Goal: Task Accomplishment & Management: Manage account settings

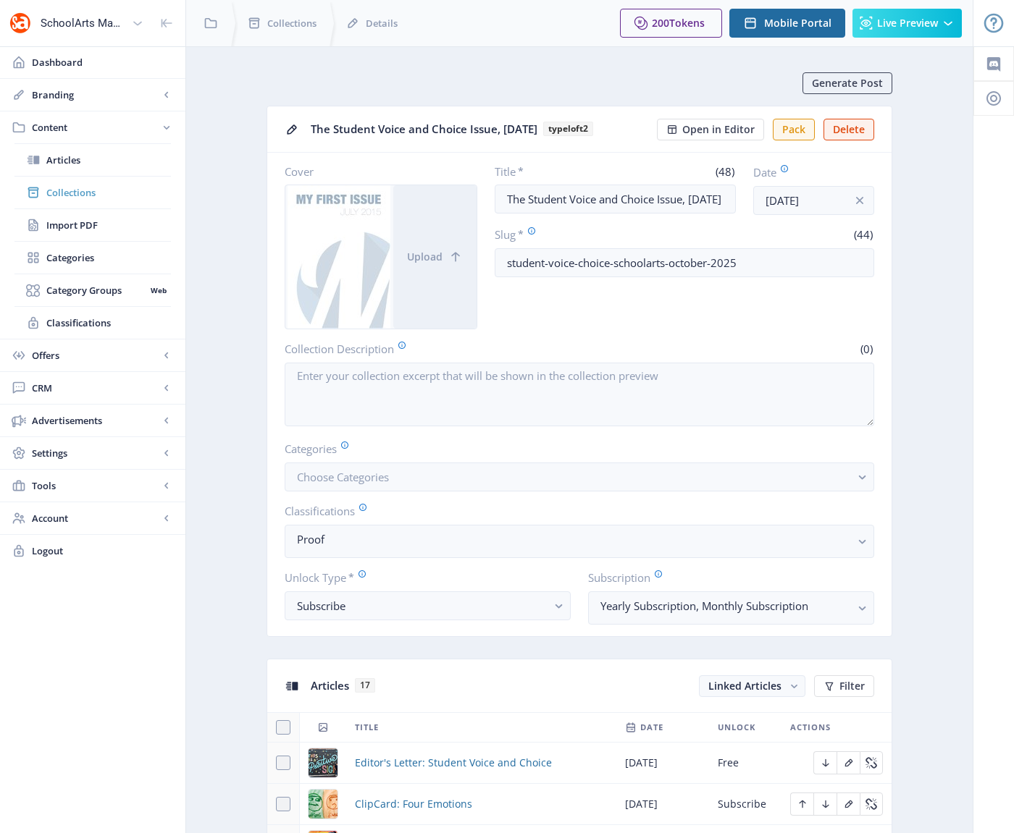
click at [72, 196] on span "Collections" at bounding box center [108, 192] width 125 height 14
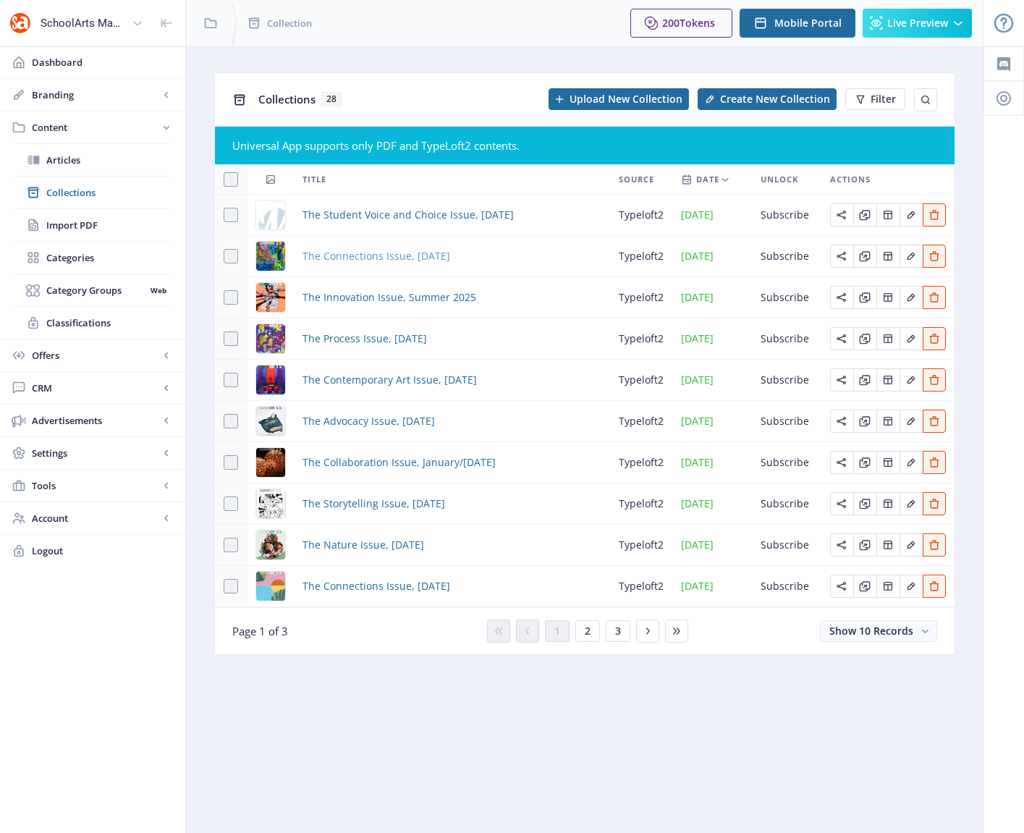
click at [395, 253] on span "The Connections Issue, [DATE]" at bounding box center [377, 256] width 148 height 17
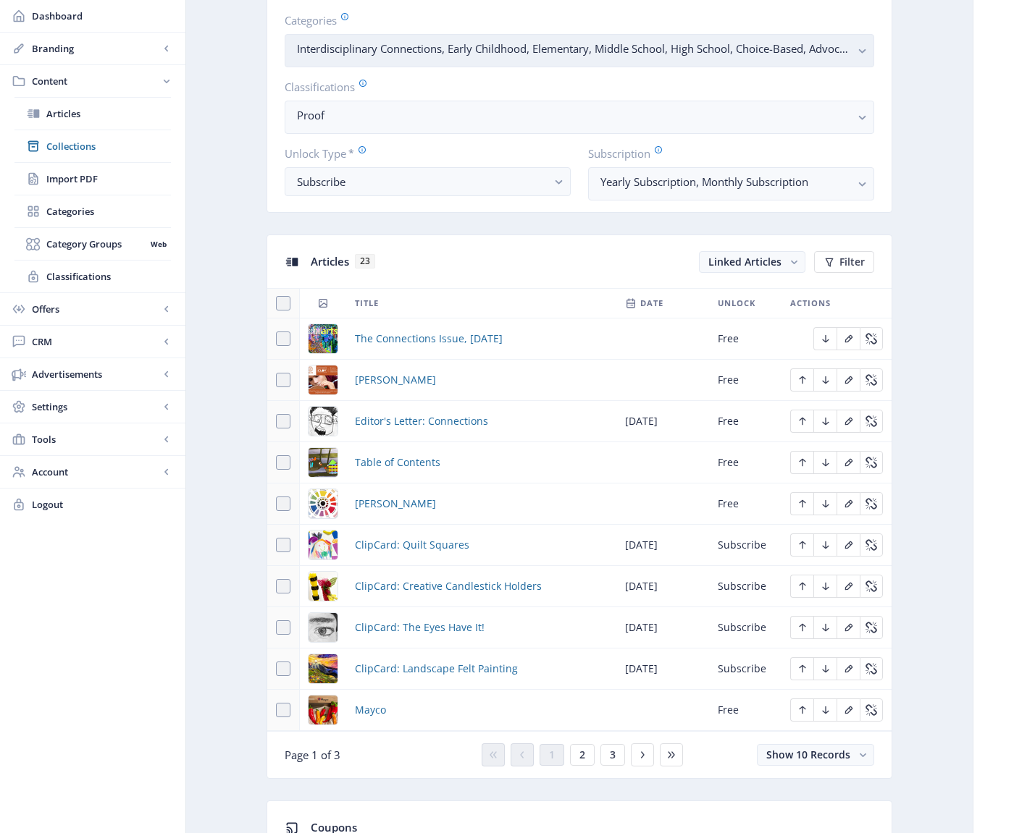
scroll to position [690, 0]
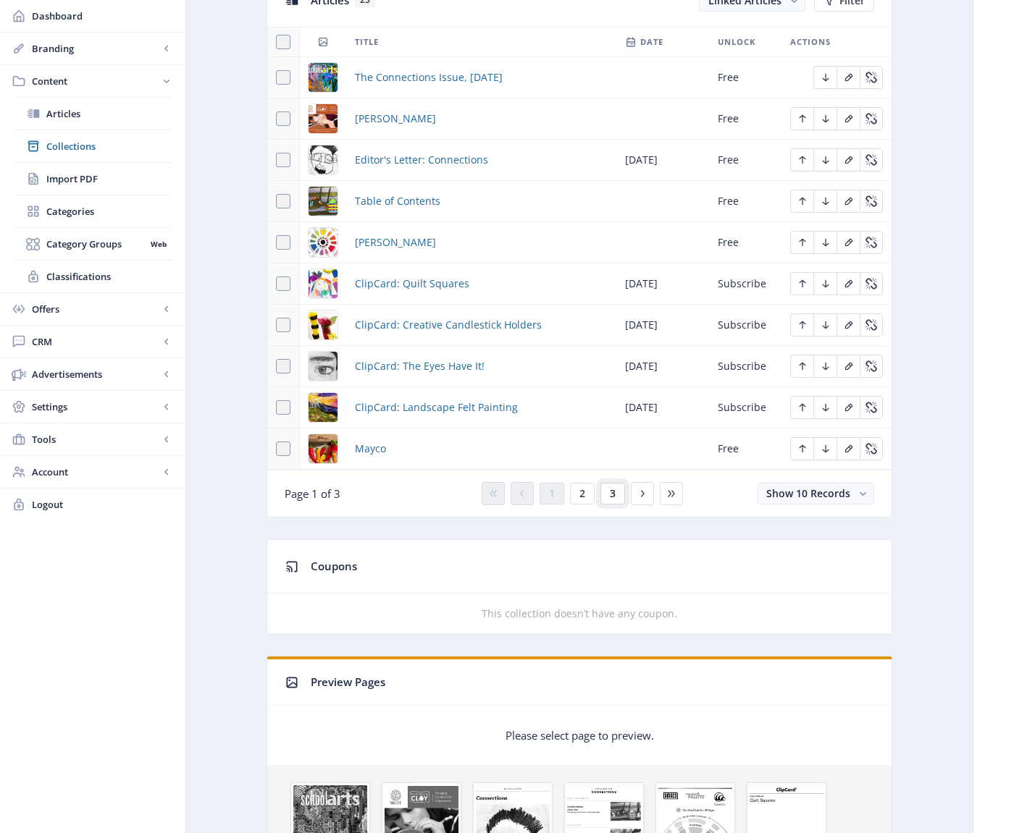
click at [615, 495] on button "3" at bounding box center [612, 494] width 25 height 22
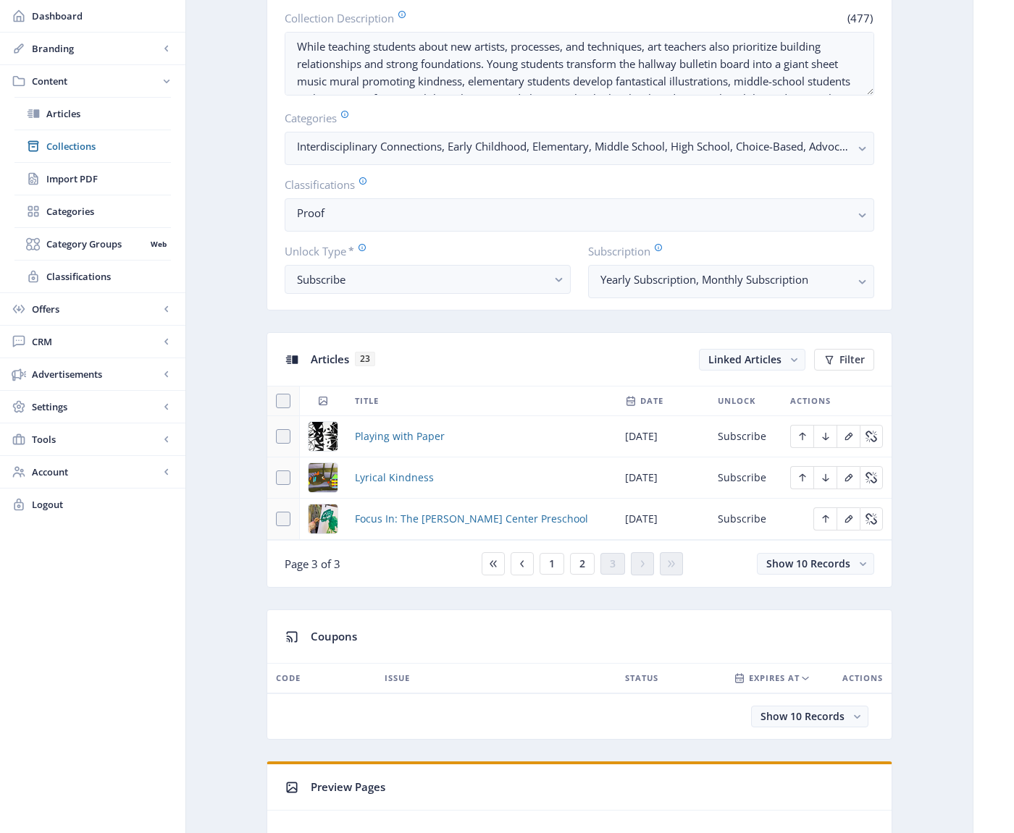
scroll to position [287, 0]
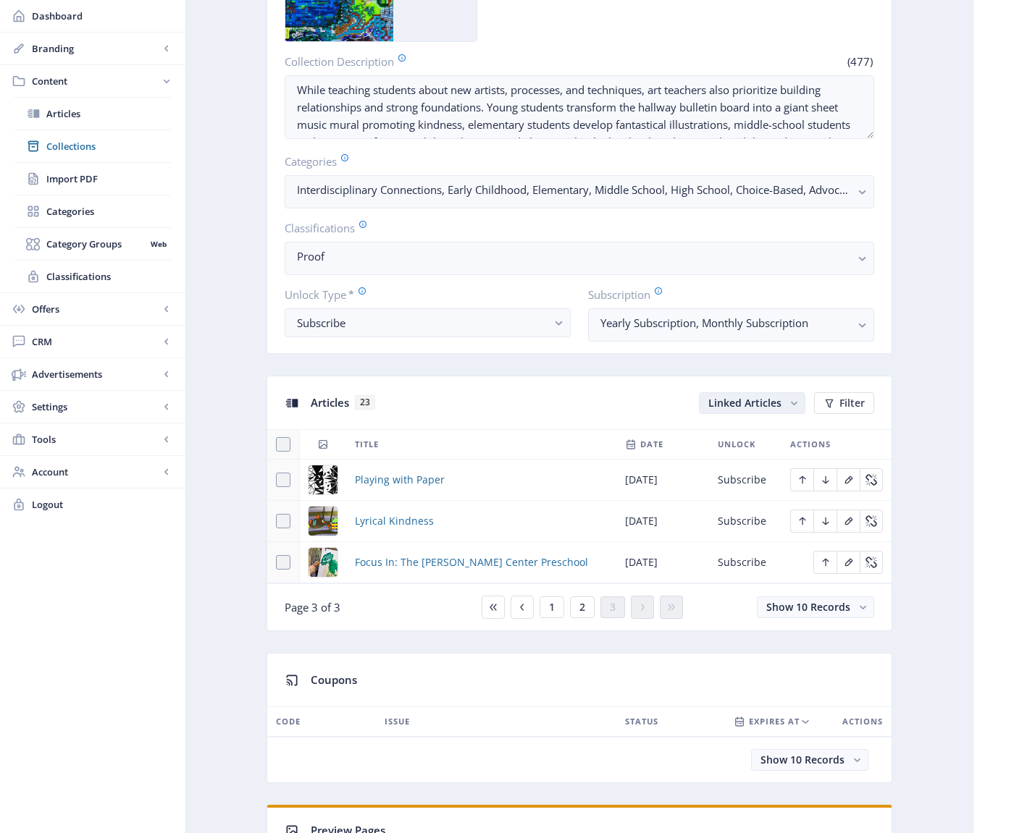
click at [761, 403] on span "Linked Articles" at bounding box center [744, 403] width 73 height 14
click at [549, 398] on div "Articles 23" at bounding box center [505, 403] width 388 height 30
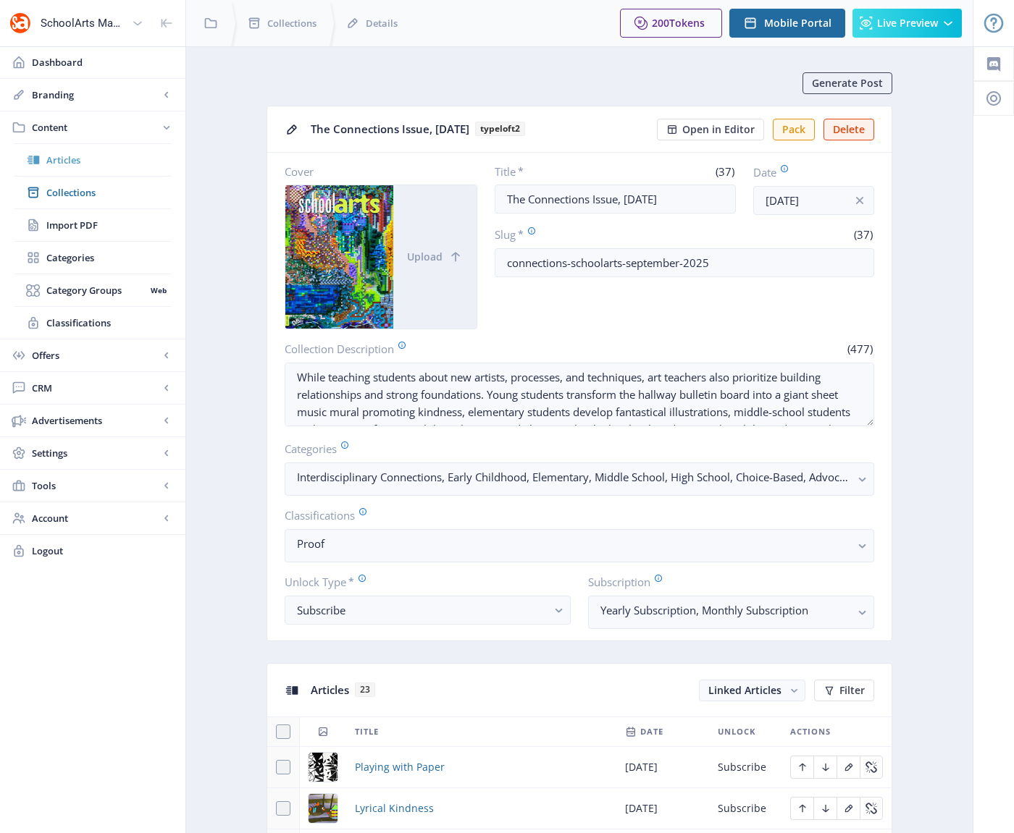
click at [67, 161] on span "Articles" at bounding box center [108, 160] width 125 height 14
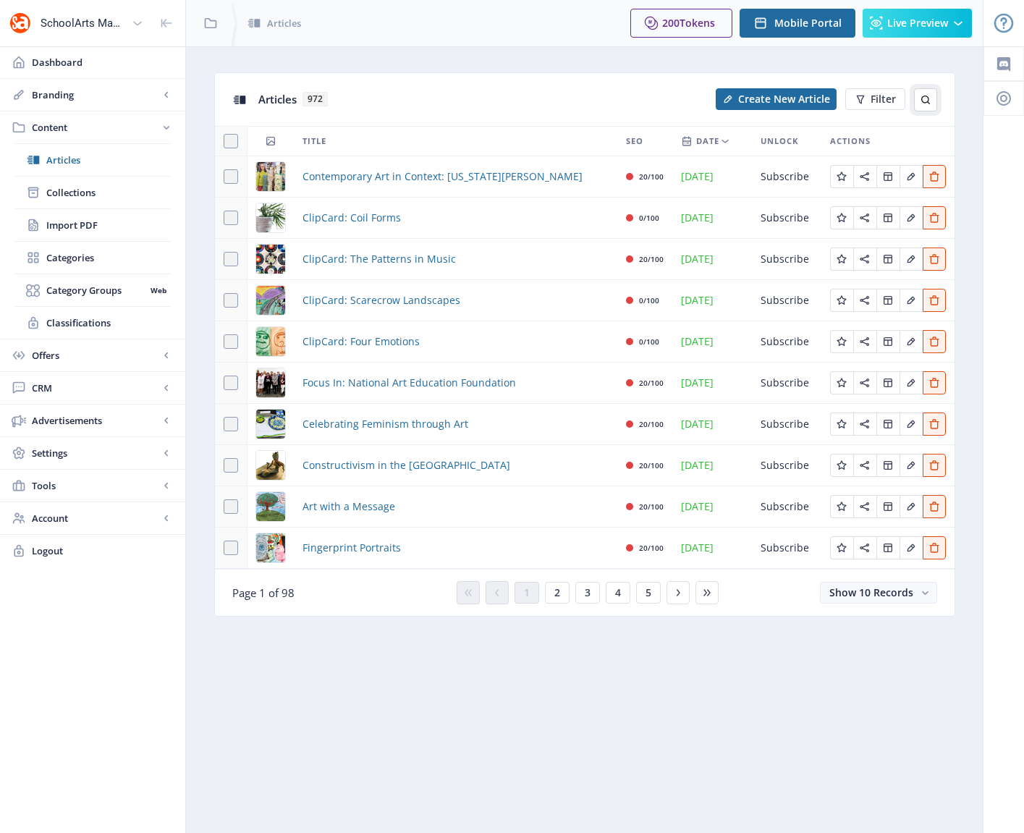
click at [923, 100] on icon at bounding box center [926, 100] width 12 height 12
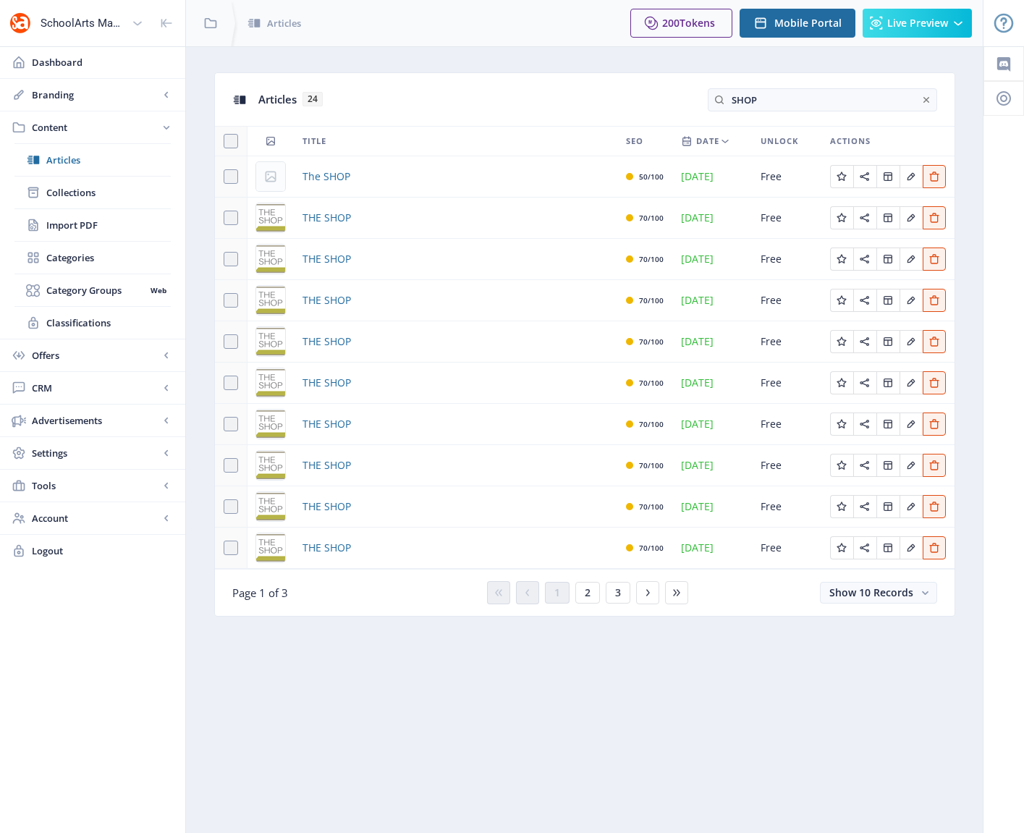
type input "SHOP"
click at [85, 193] on span "Collections" at bounding box center [108, 192] width 125 height 14
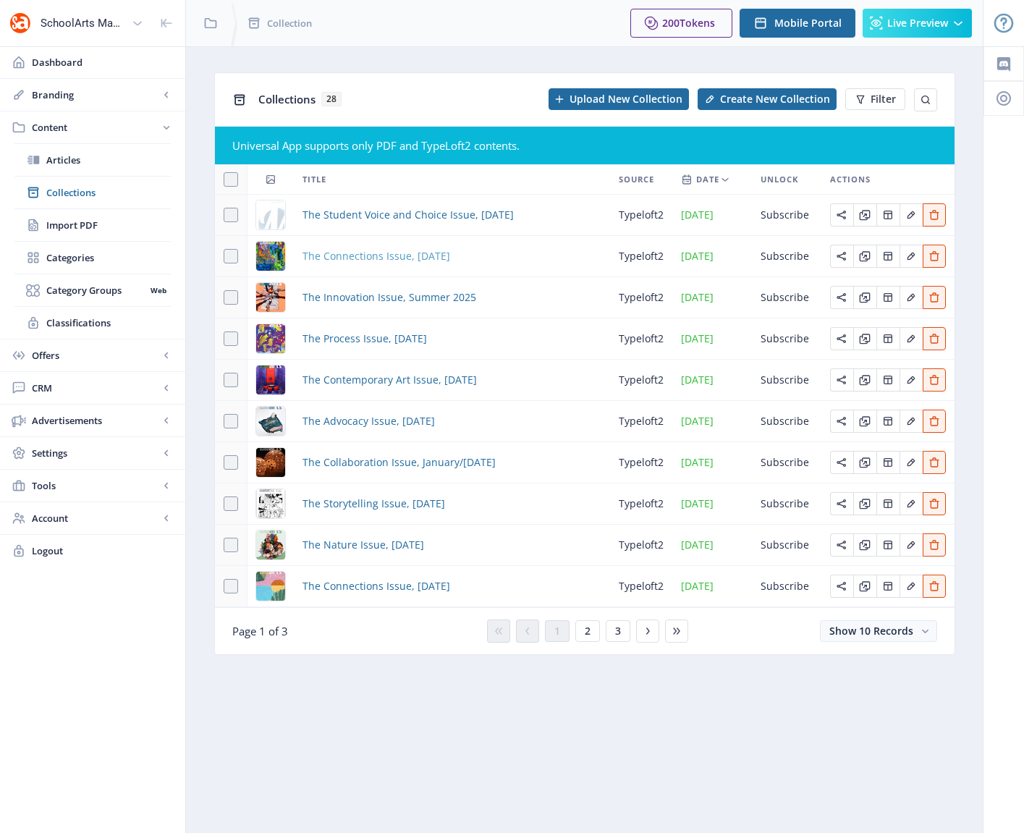
click at [375, 256] on span "The Connections Issue, [DATE]" at bounding box center [377, 256] width 148 height 17
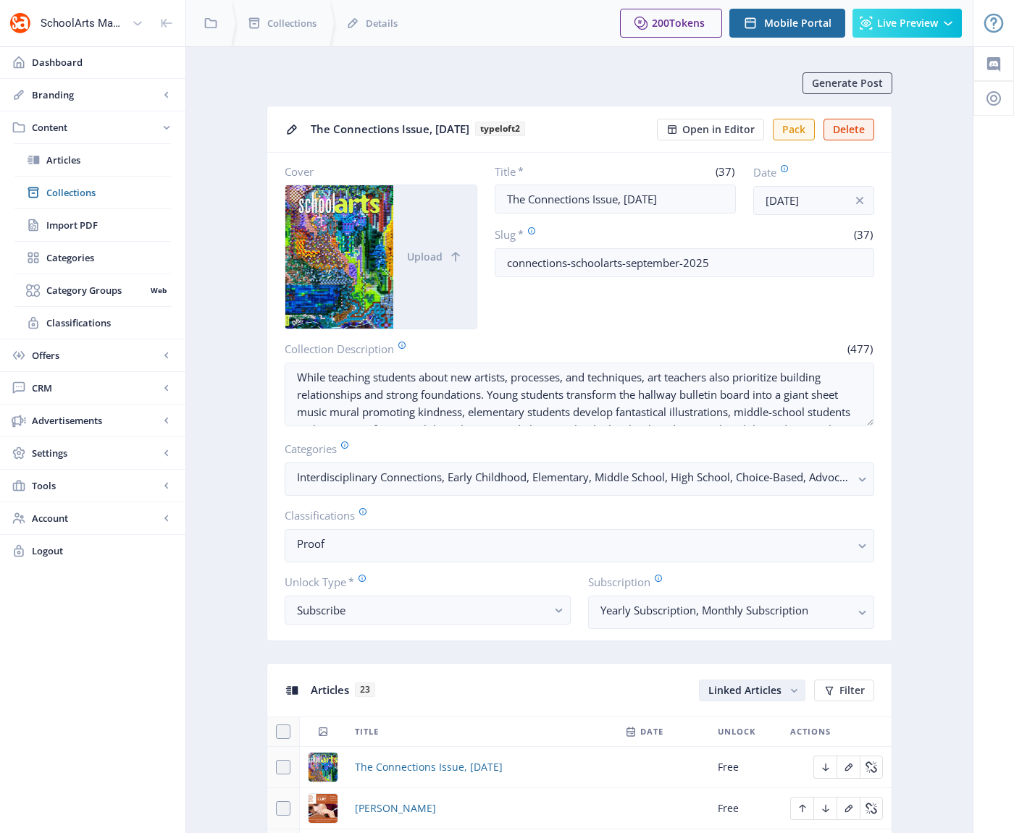
click at [786, 692] on icon "button" at bounding box center [793, 690] width 15 height 15
click at [749, 745] on nb-option "Unlinked Articles" at bounding box center [753, 747] width 104 height 26
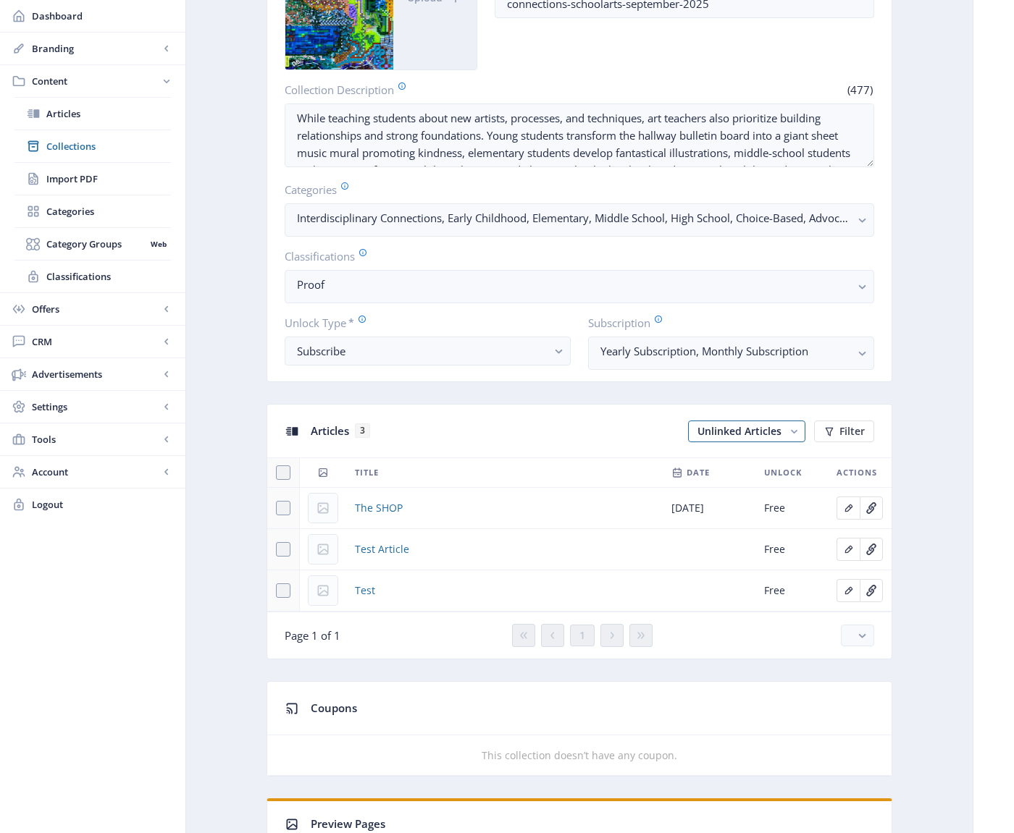
scroll to position [442, 0]
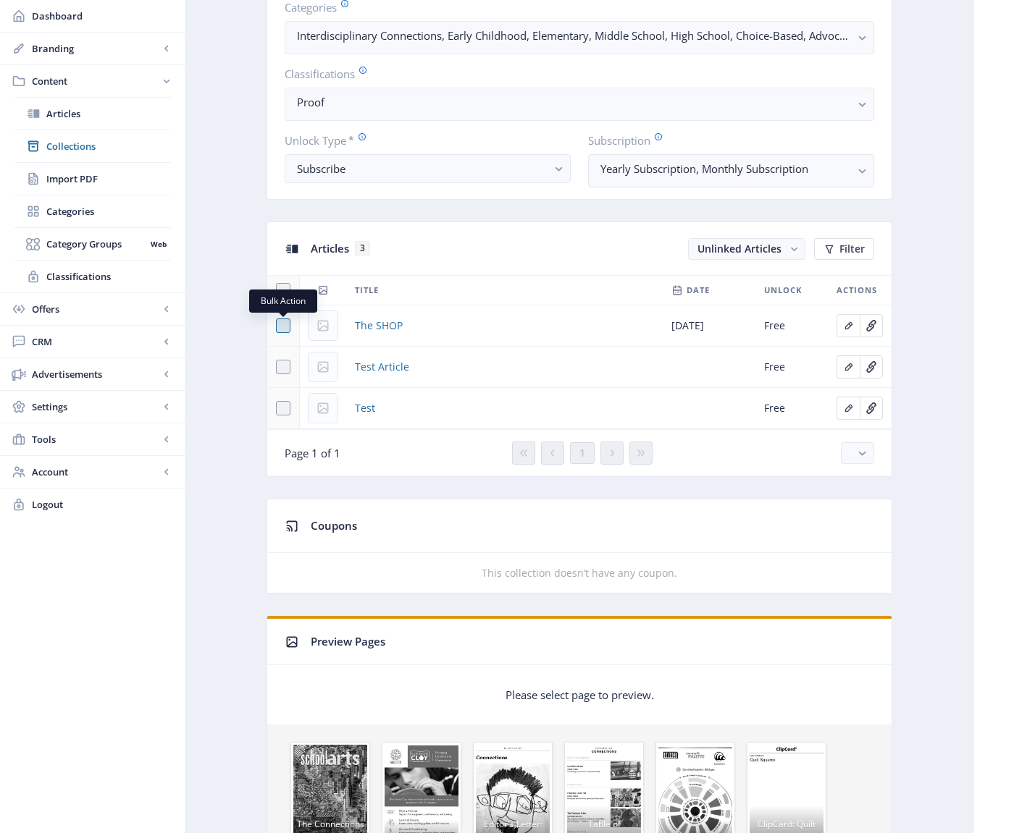
click at [283, 324] on span at bounding box center [283, 326] width 14 height 14
click at [277, 326] on input "checkbox" at bounding box center [276, 326] width 1 height 1
checkbox input "true"
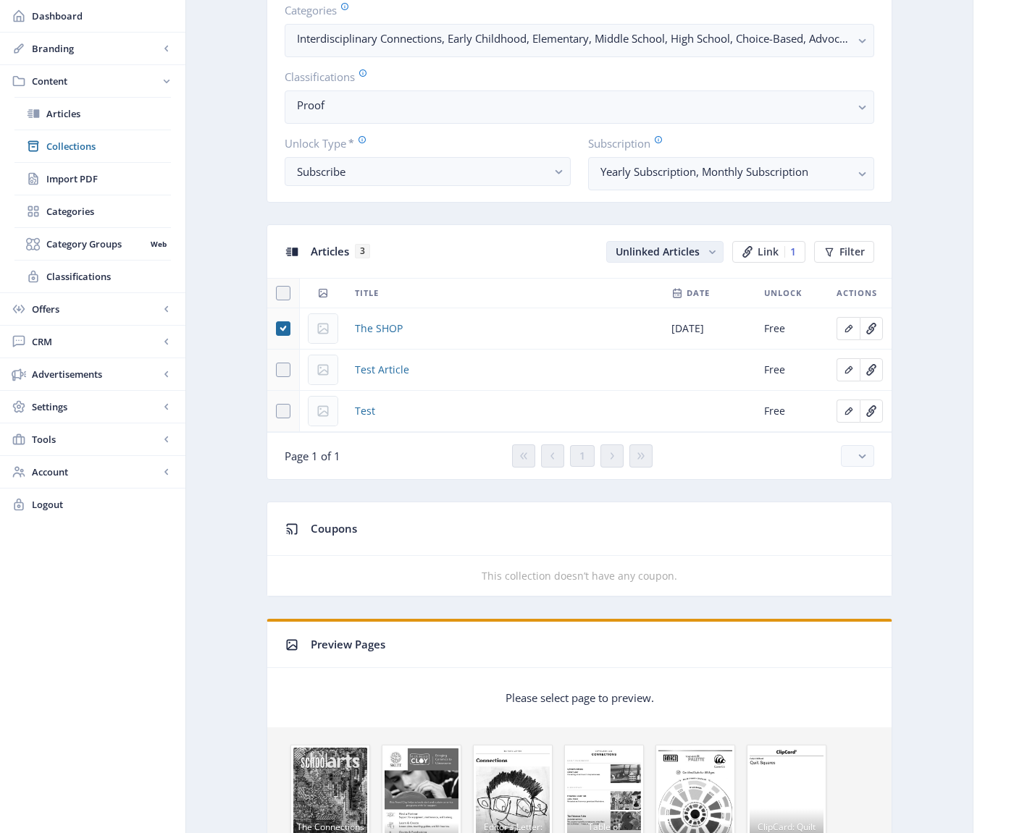
click at [709, 253] on rect "button" at bounding box center [711, 252] width 15 height 15
click at [649, 279] on nb-option "Linked Articles" at bounding box center [665, 282] width 115 height 26
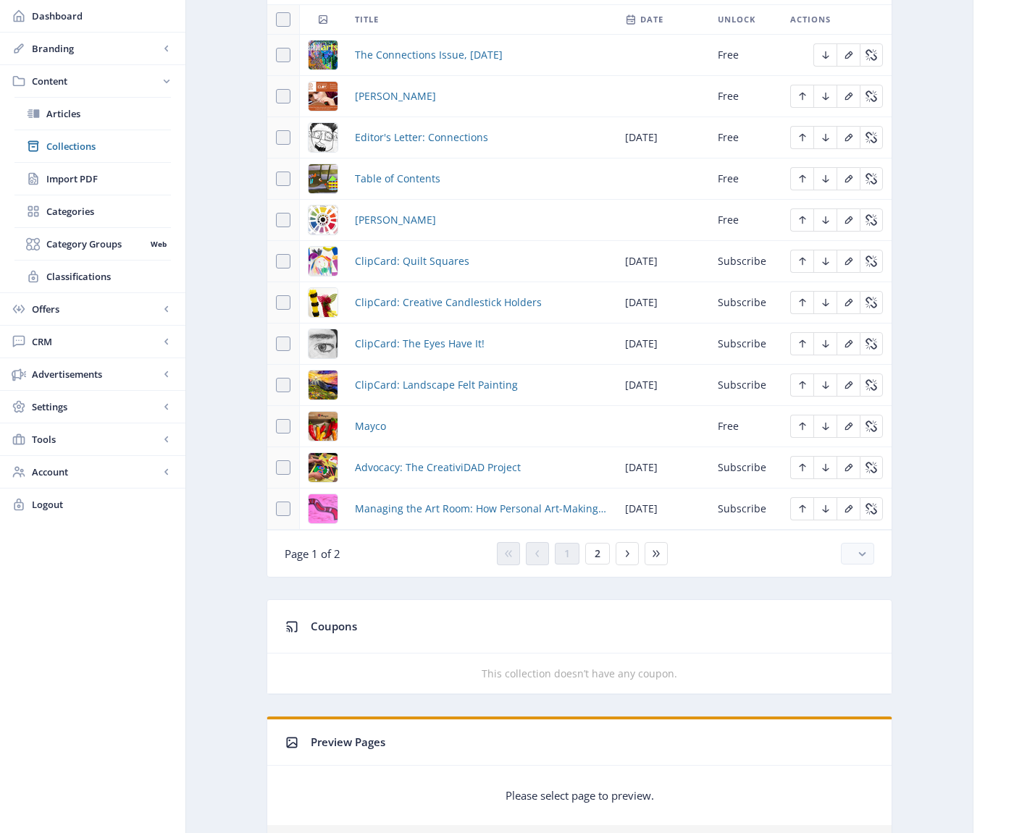
scroll to position [829, 0]
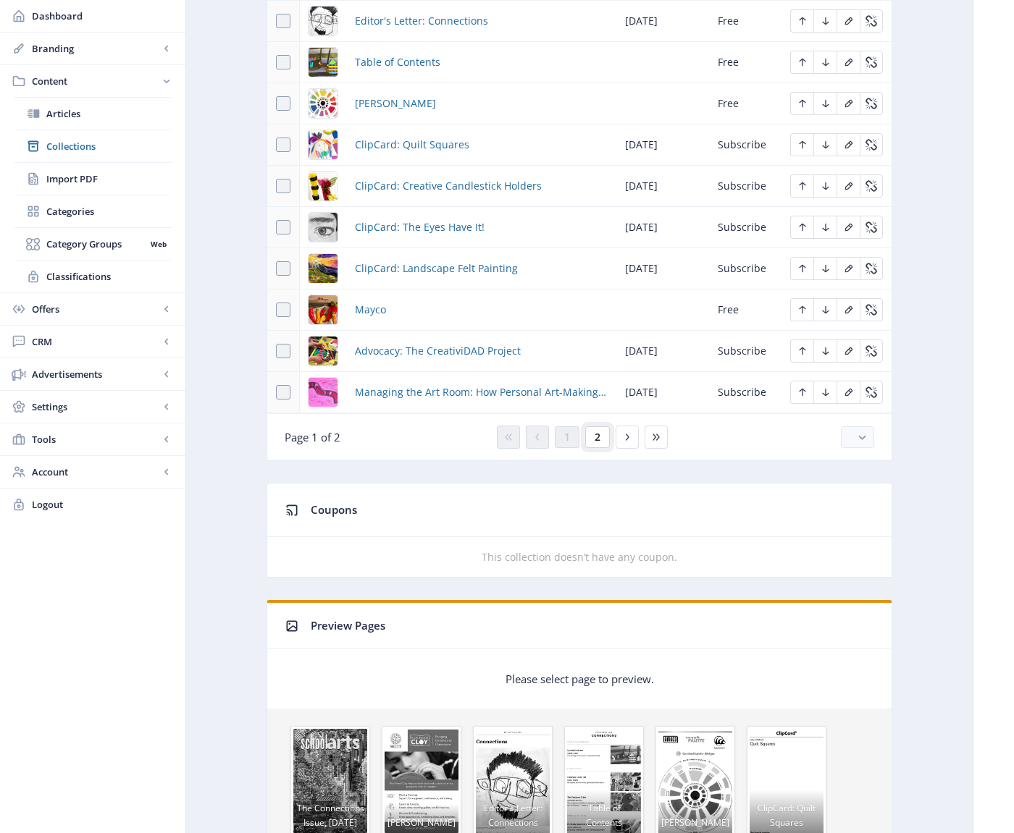
click at [602, 437] on button "2" at bounding box center [597, 437] width 25 height 22
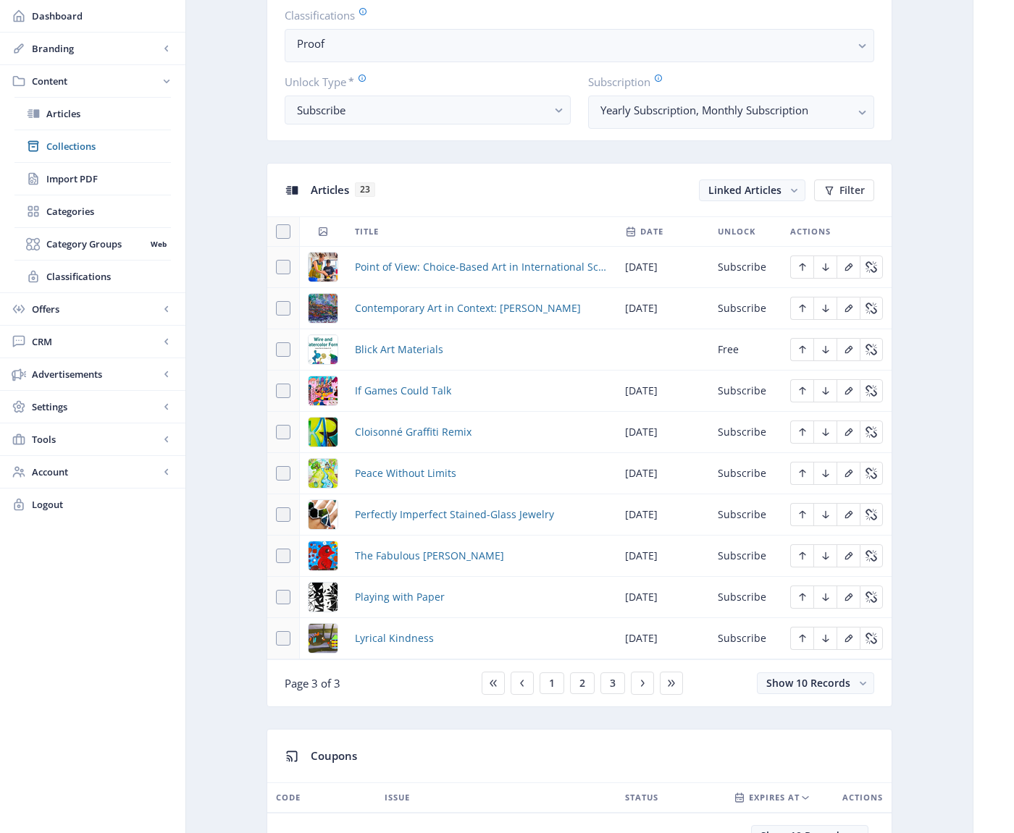
scroll to position [505, 0]
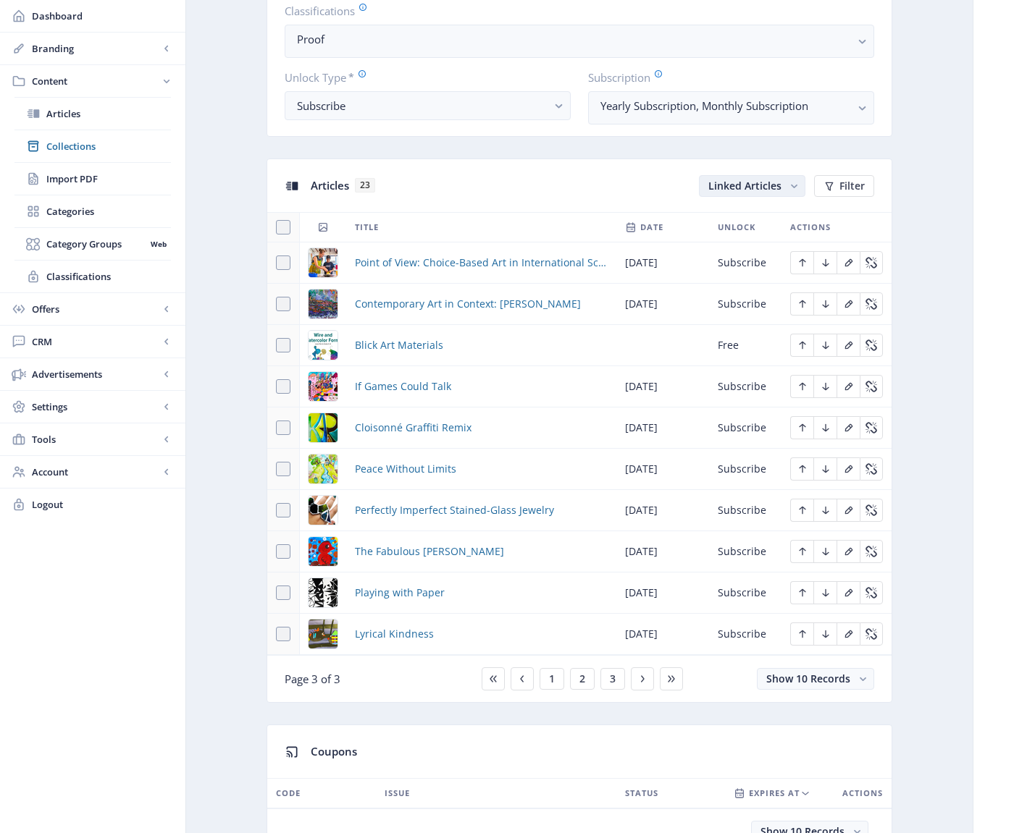
click at [782, 185] on button "Linked Articles" at bounding box center [752, 186] width 106 height 22
click at [754, 239] on nb-option "Unlinked Articles" at bounding box center [753, 242] width 104 height 26
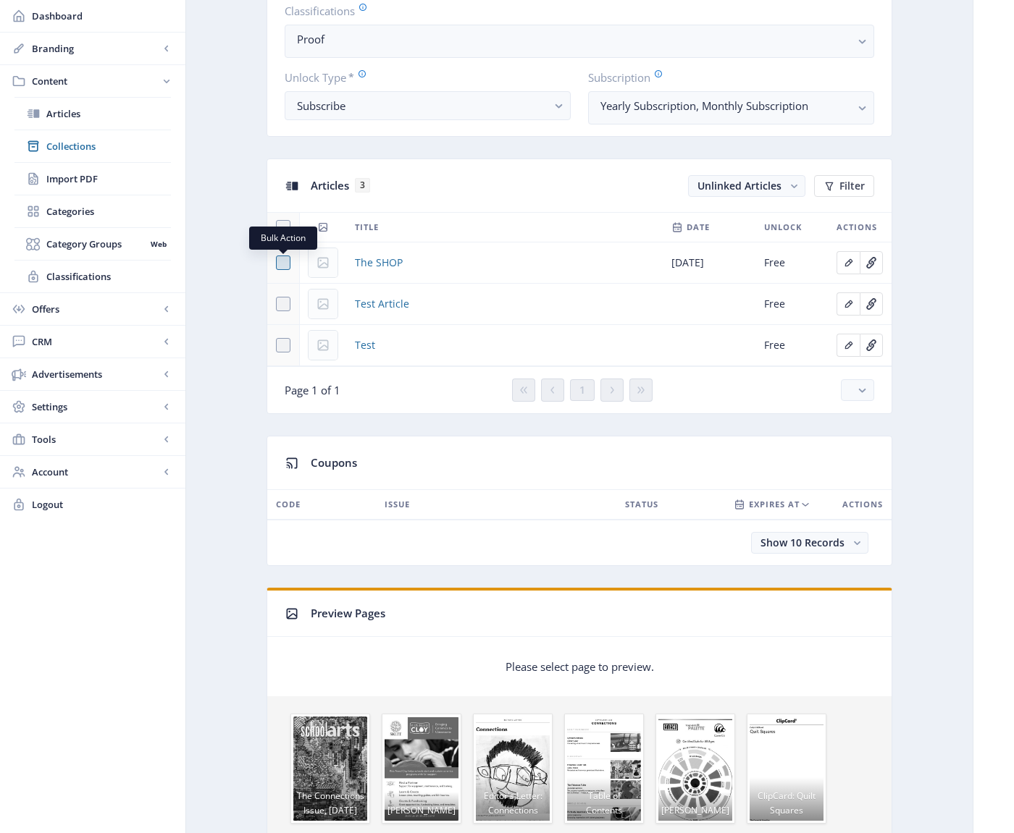
click at [282, 264] on span at bounding box center [283, 263] width 14 height 14
click at [277, 264] on input "checkbox" at bounding box center [276, 263] width 1 height 1
click at [287, 261] on span at bounding box center [283, 263] width 14 height 14
click at [277, 263] on input "checkbox" at bounding box center [276, 263] width 1 height 1
checkbox input "false"
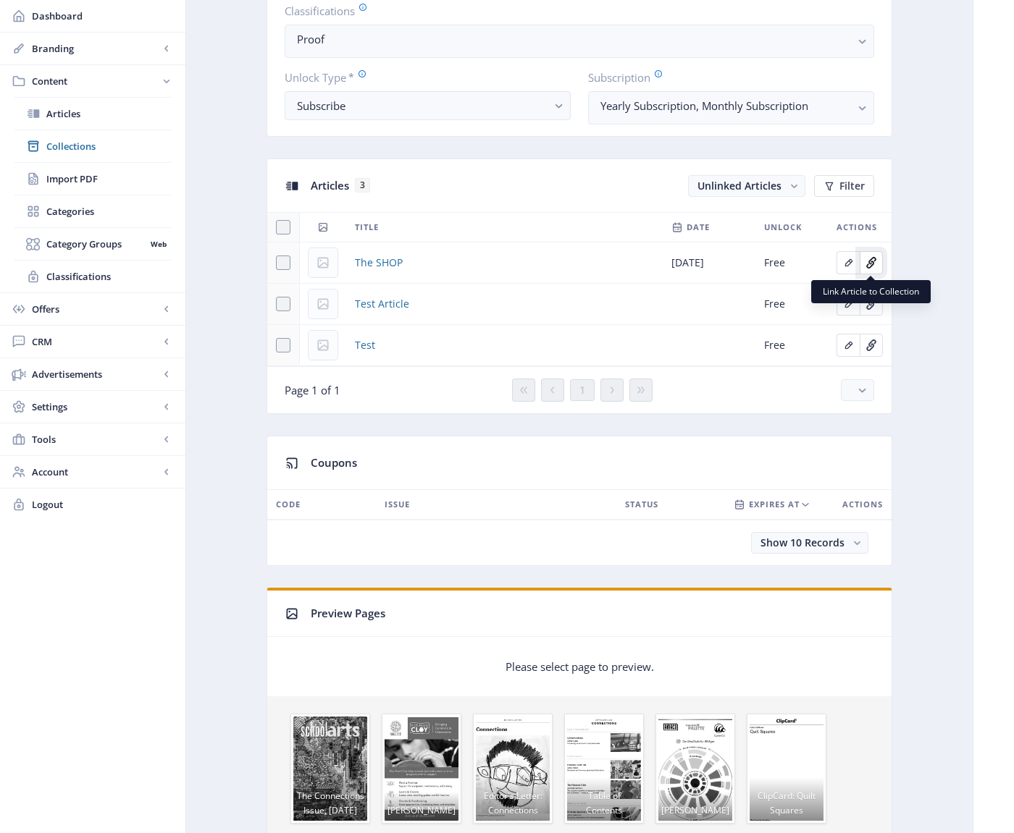
click at [870, 260] on icon "Edit page" at bounding box center [872, 261] width 8 height 8
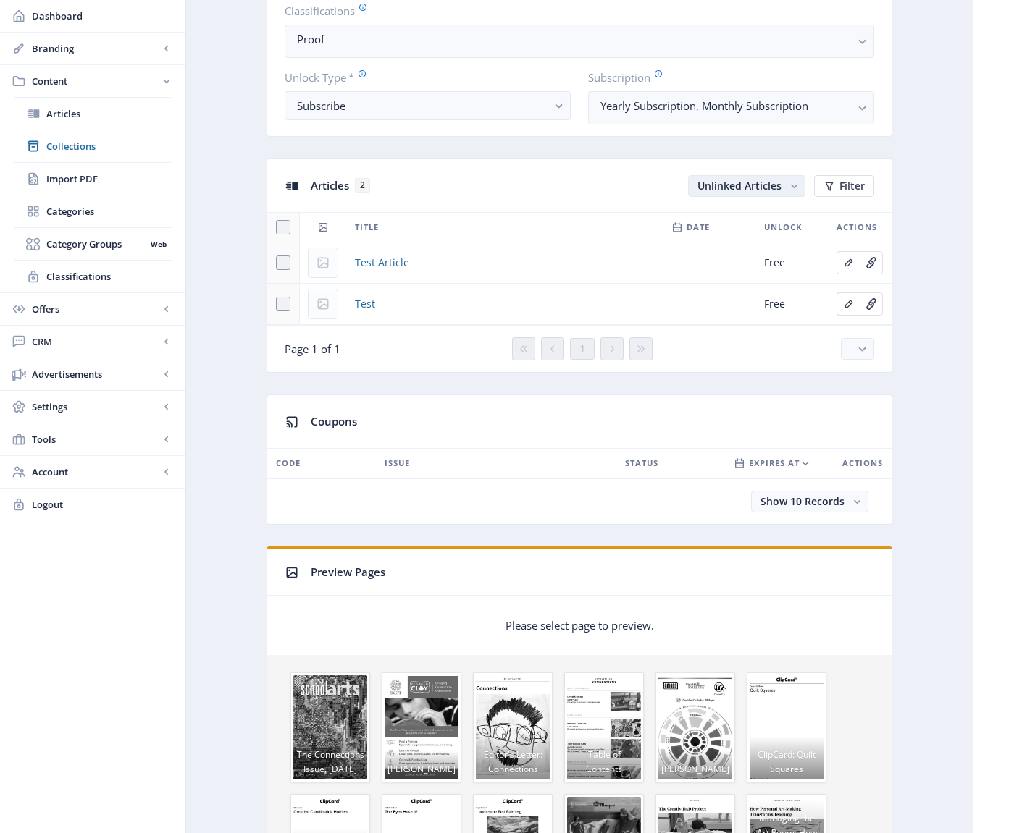
click at [789, 184] on rect "button" at bounding box center [793, 186] width 15 height 15
click at [730, 217] on nb-option "Linked Articles" at bounding box center [746, 216] width 115 height 26
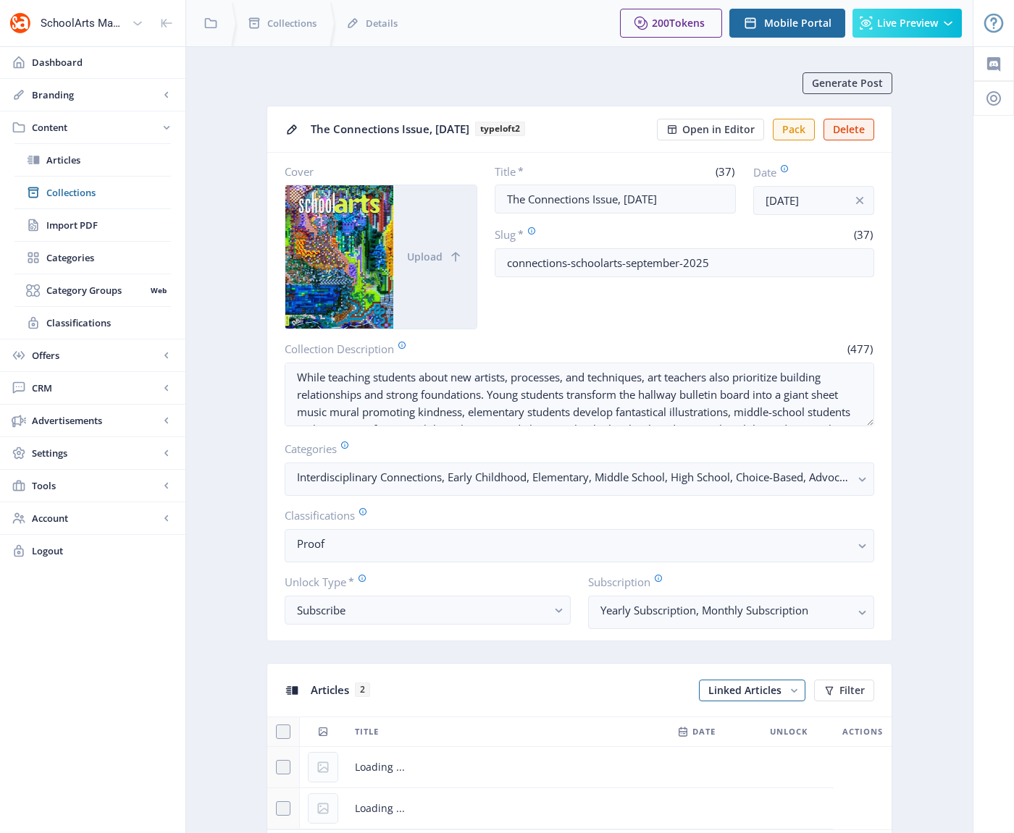
scroll to position [505, 0]
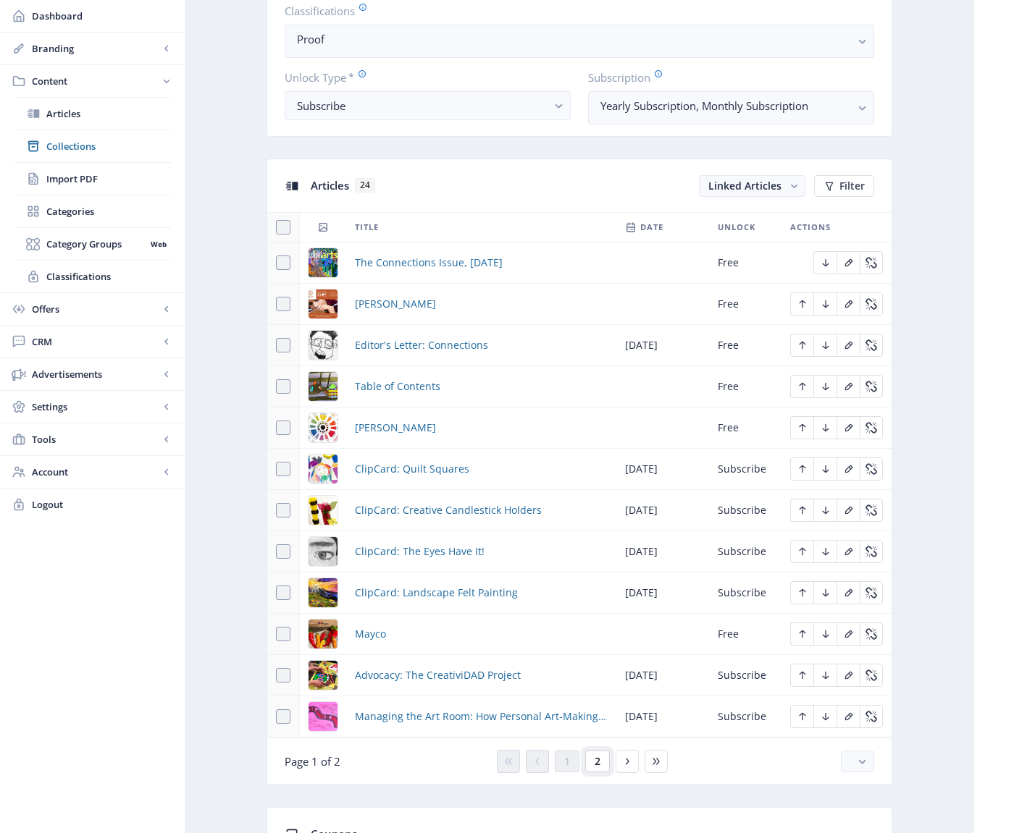
click at [599, 762] on span "2" at bounding box center [597, 762] width 6 height 12
click at [626, 762] on icon at bounding box center [627, 762] width 12 height 12
click at [628, 760] on icon at bounding box center [627, 762] width 12 height 12
click at [622, 762] on icon at bounding box center [627, 762] width 12 height 12
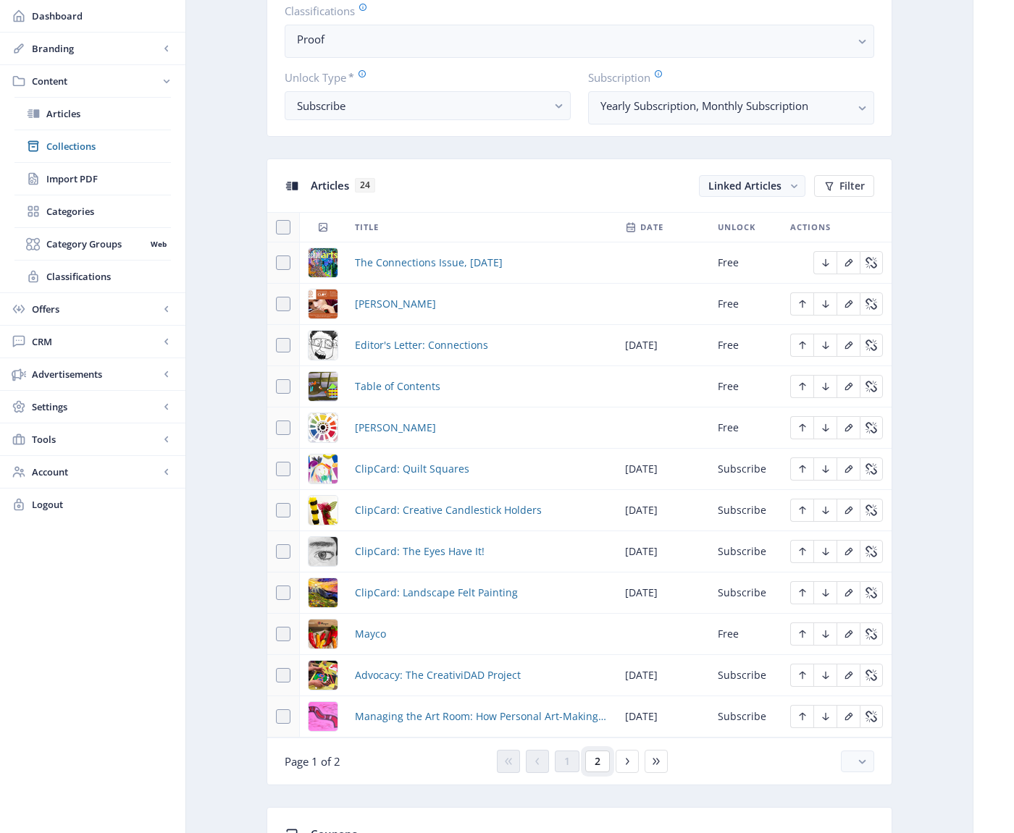
click at [604, 761] on button "2" at bounding box center [597, 762] width 25 height 22
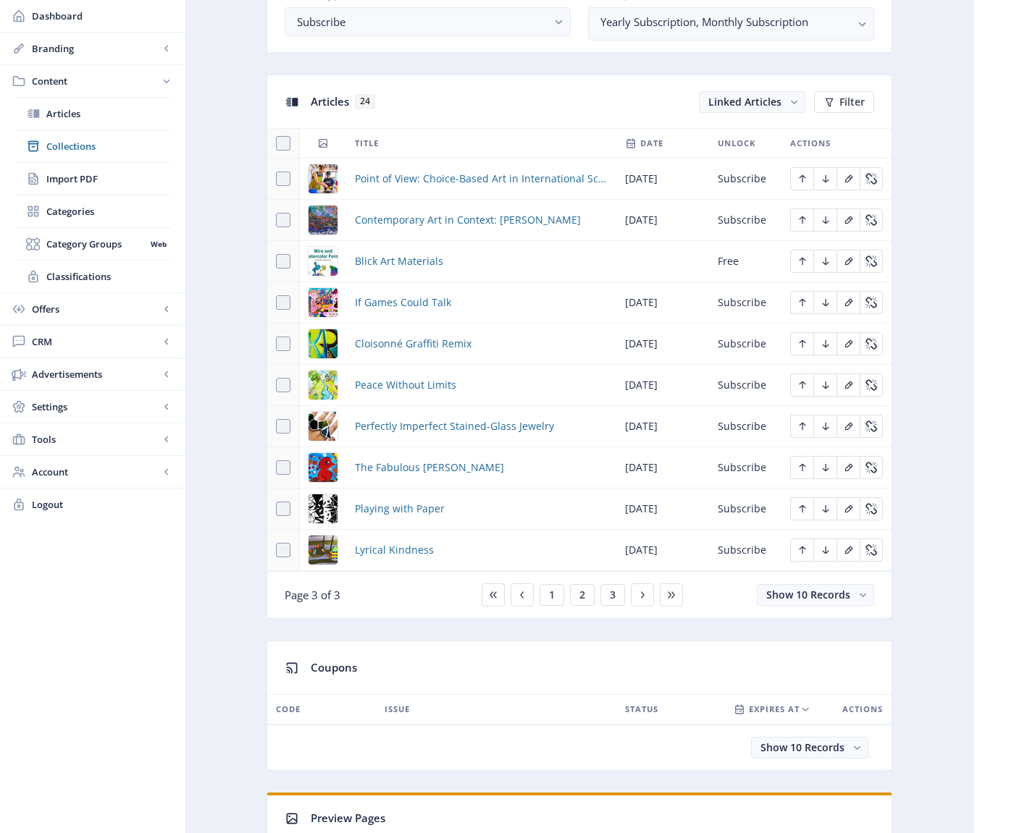
scroll to position [720, 0]
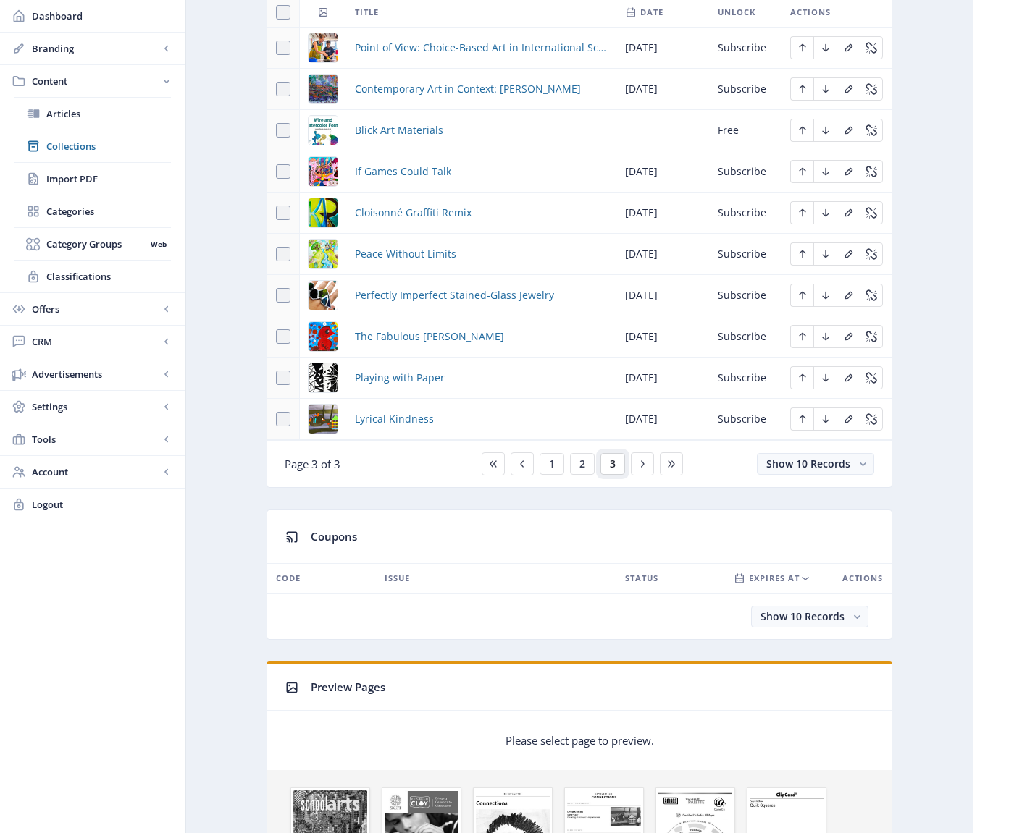
click at [613, 465] on span "3" at bounding box center [613, 464] width 6 height 12
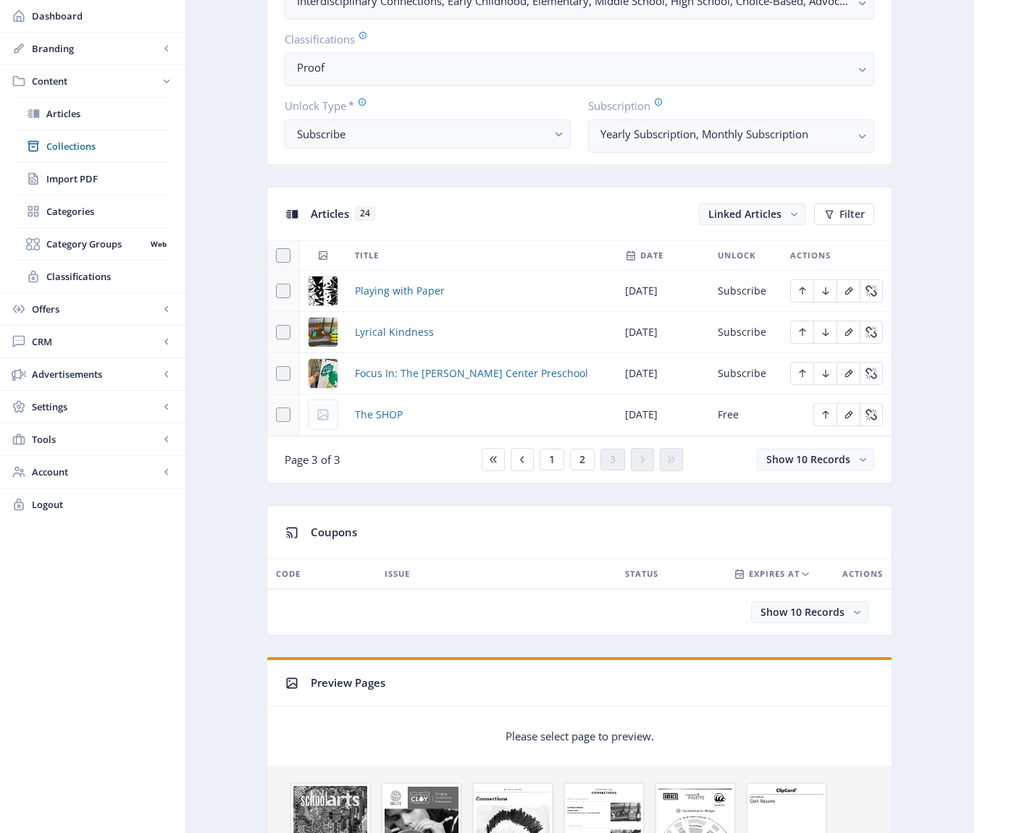
scroll to position [447, 0]
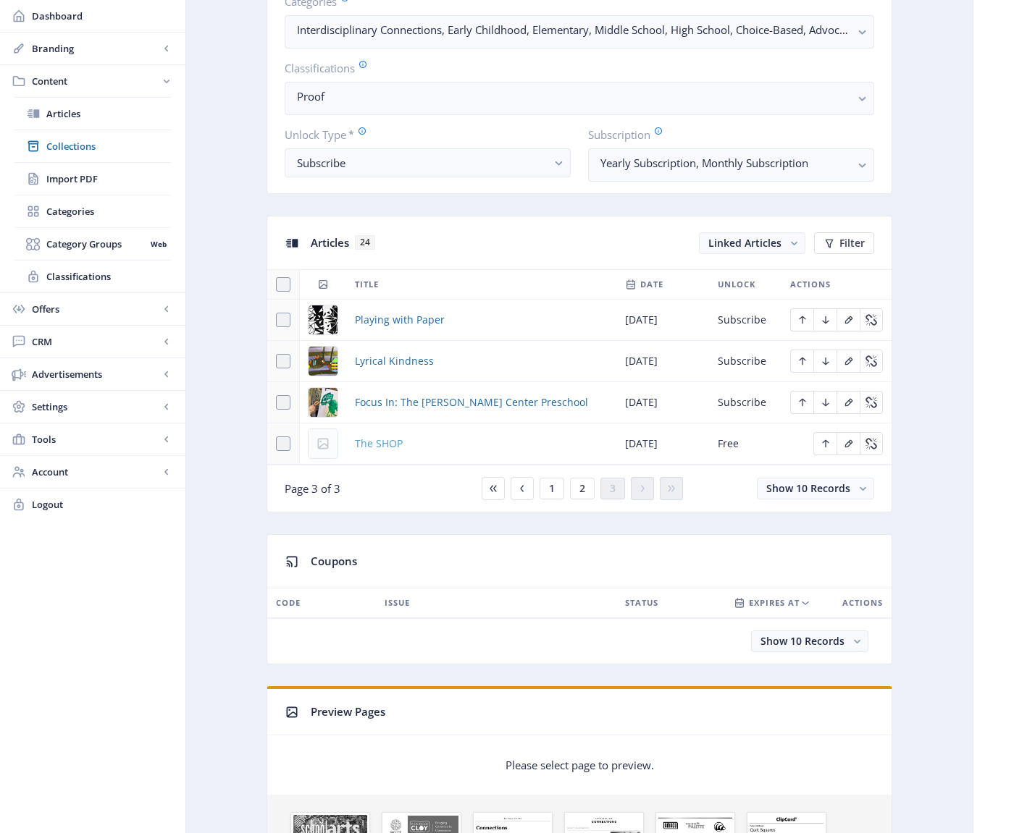
click at [380, 445] on span "The SHOP" at bounding box center [379, 443] width 48 height 17
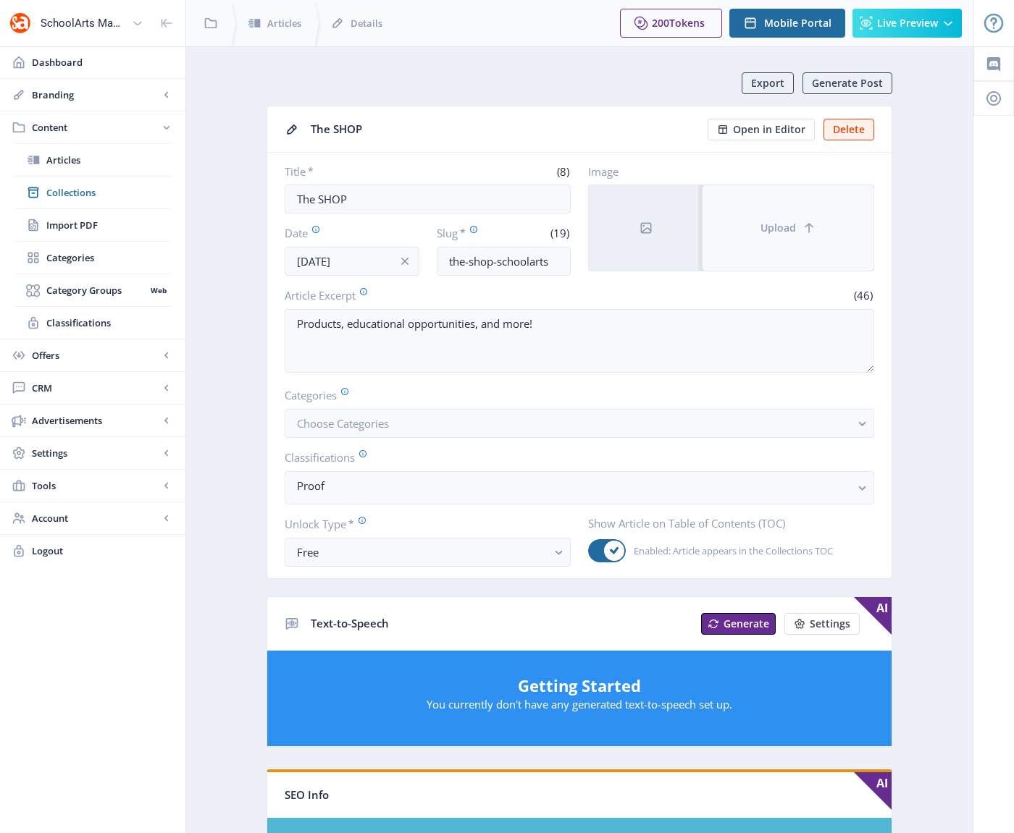
click at [757, 228] on button "Upload" at bounding box center [787, 227] width 171 height 85
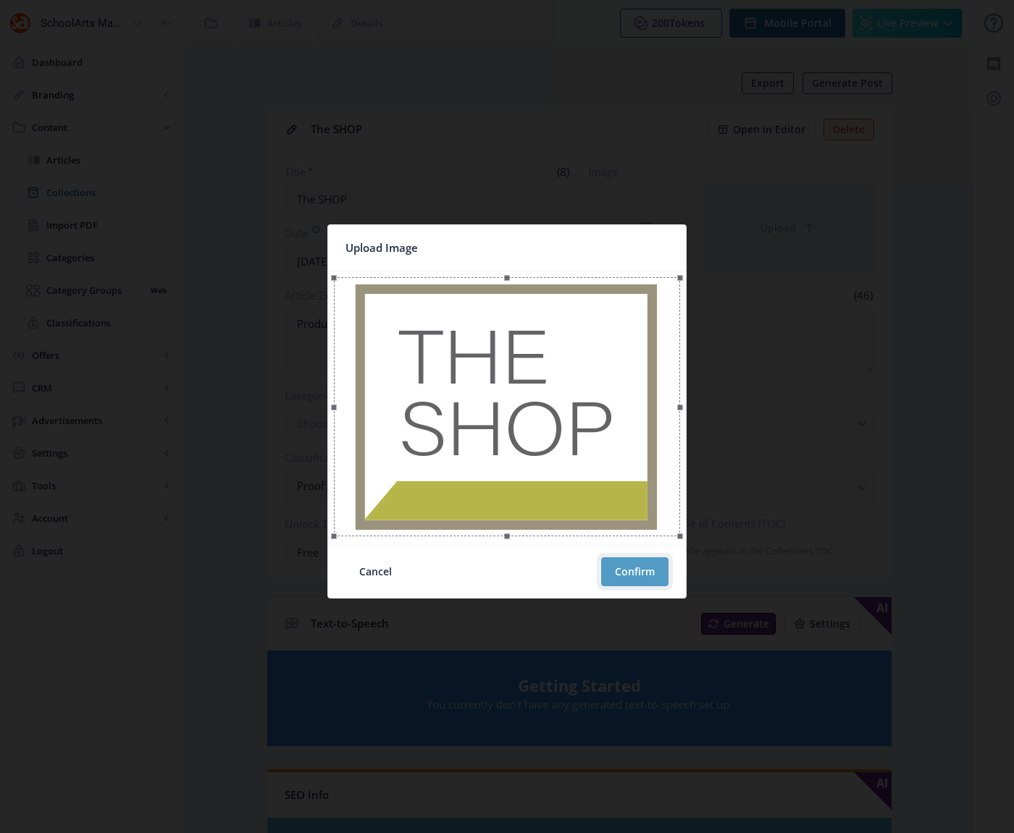
click at [644, 565] on button "Confirm" at bounding box center [634, 571] width 67 height 29
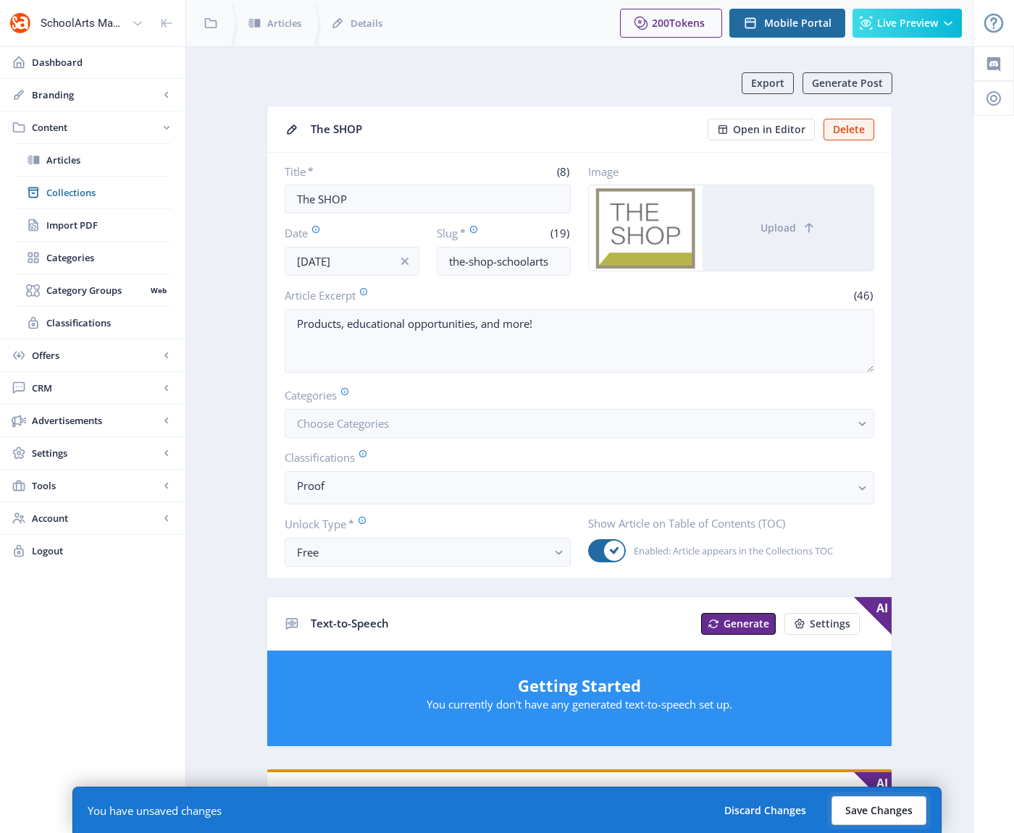
click at [857, 812] on button "Save Changes" at bounding box center [878, 810] width 95 height 29
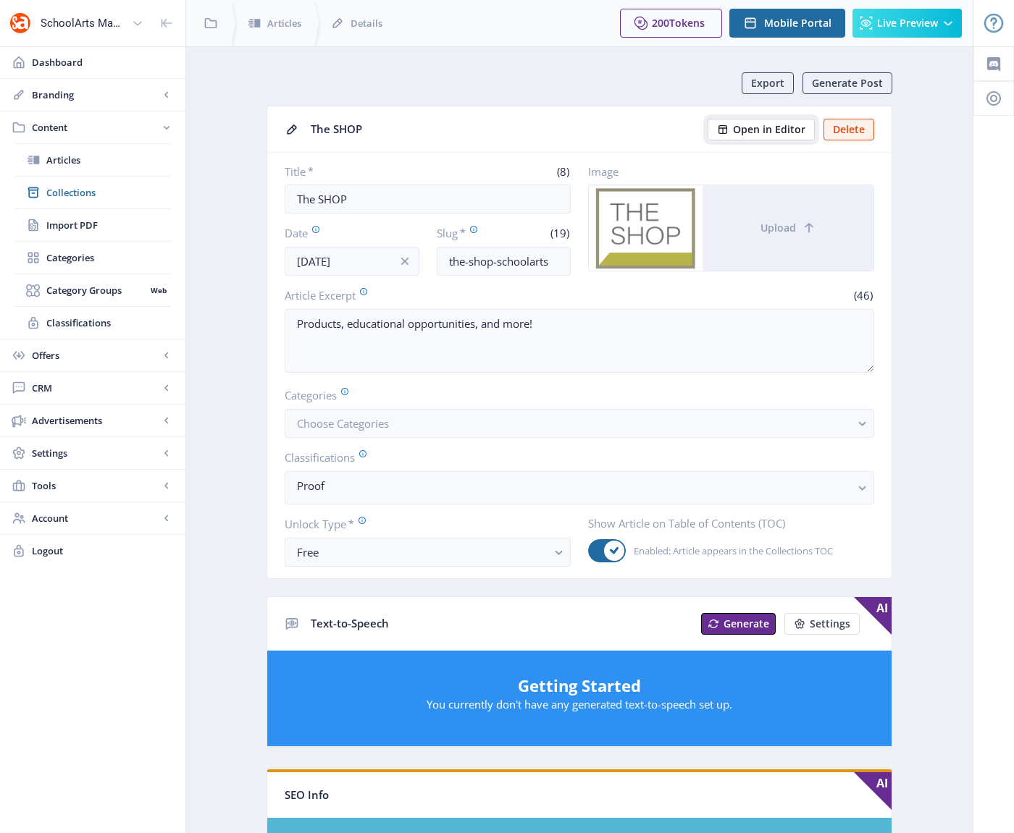
click at [752, 130] on span "Open in Editor" at bounding box center [769, 130] width 72 height 12
click at [776, 128] on span "Open in Editor" at bounding box center [769, 130] width 72 height 12
click at [751, 132] on span "Open in Editor" at bounding box center [769, 130] width 72 height 12
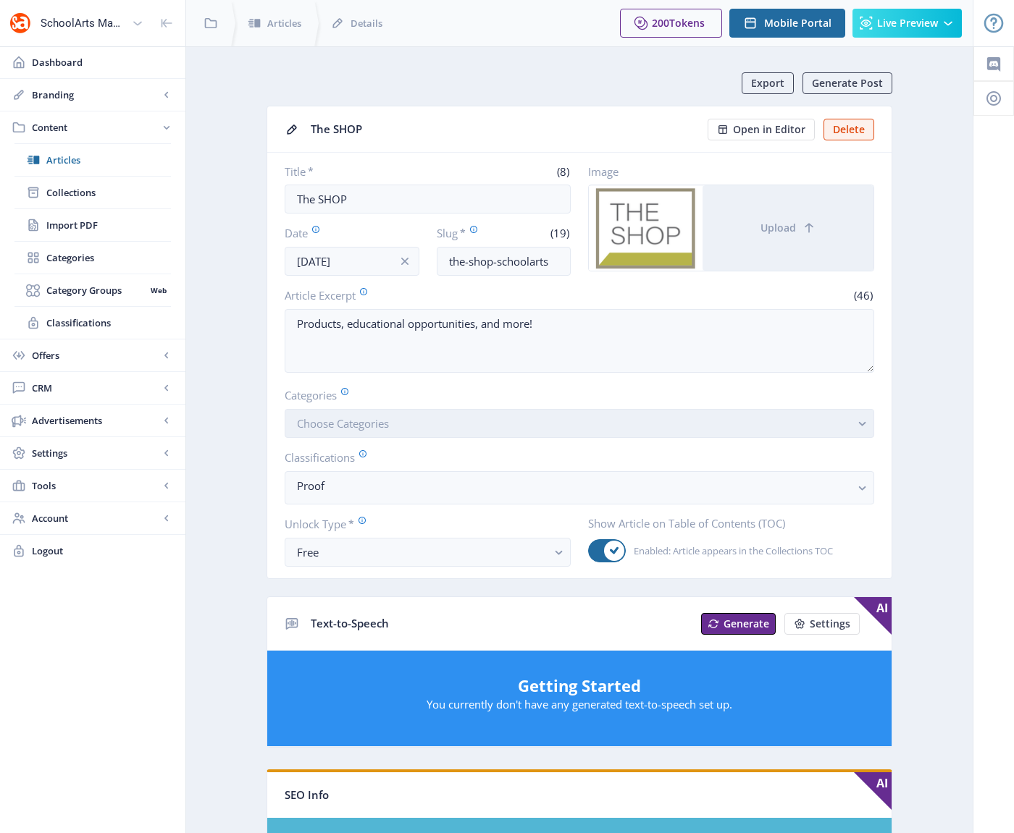
click at [494, 425] on button "Choose Categories" at bounding box center [579, 423] width 589 height 29
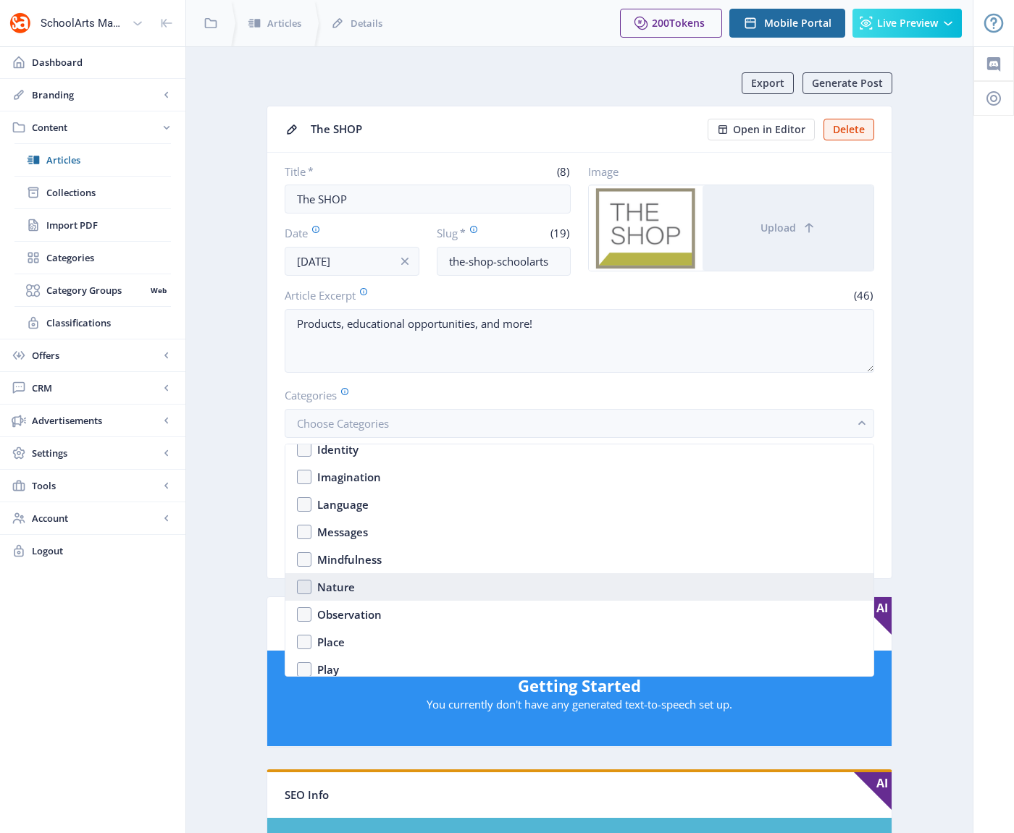
scroll to position [2263, 0]
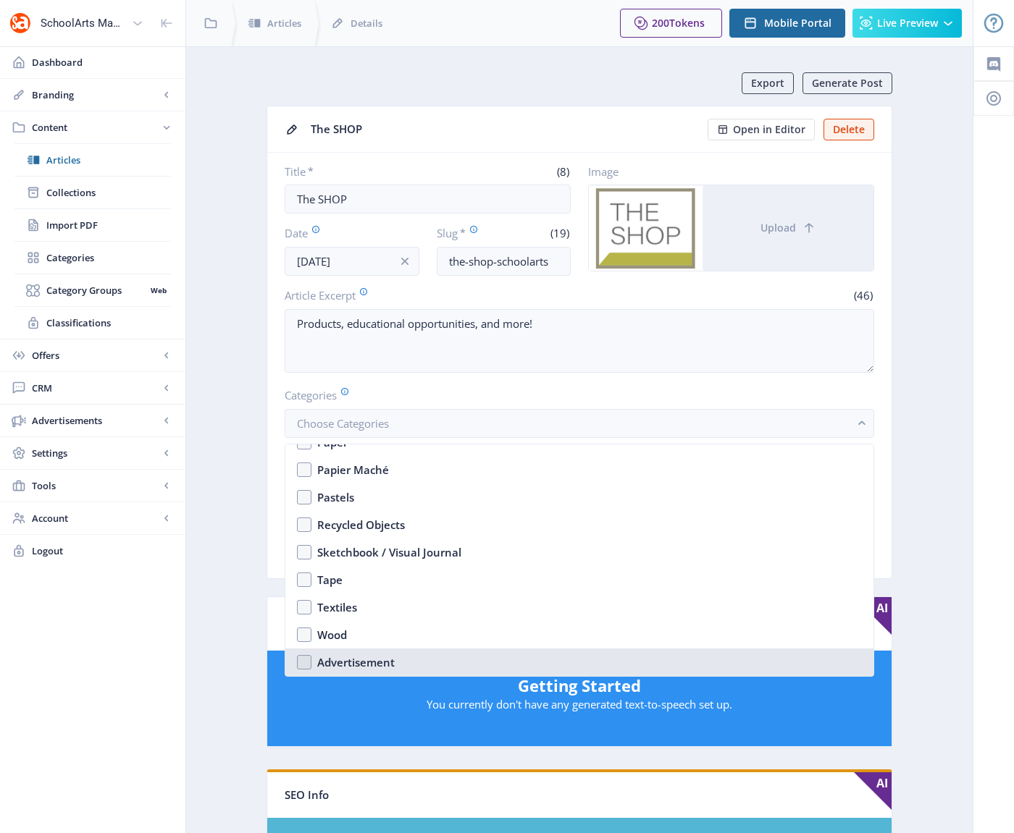
click at [318, 661] on div "Advertisement" at bounding box center [355, 662] width 77 height 17
checkbox input "true"
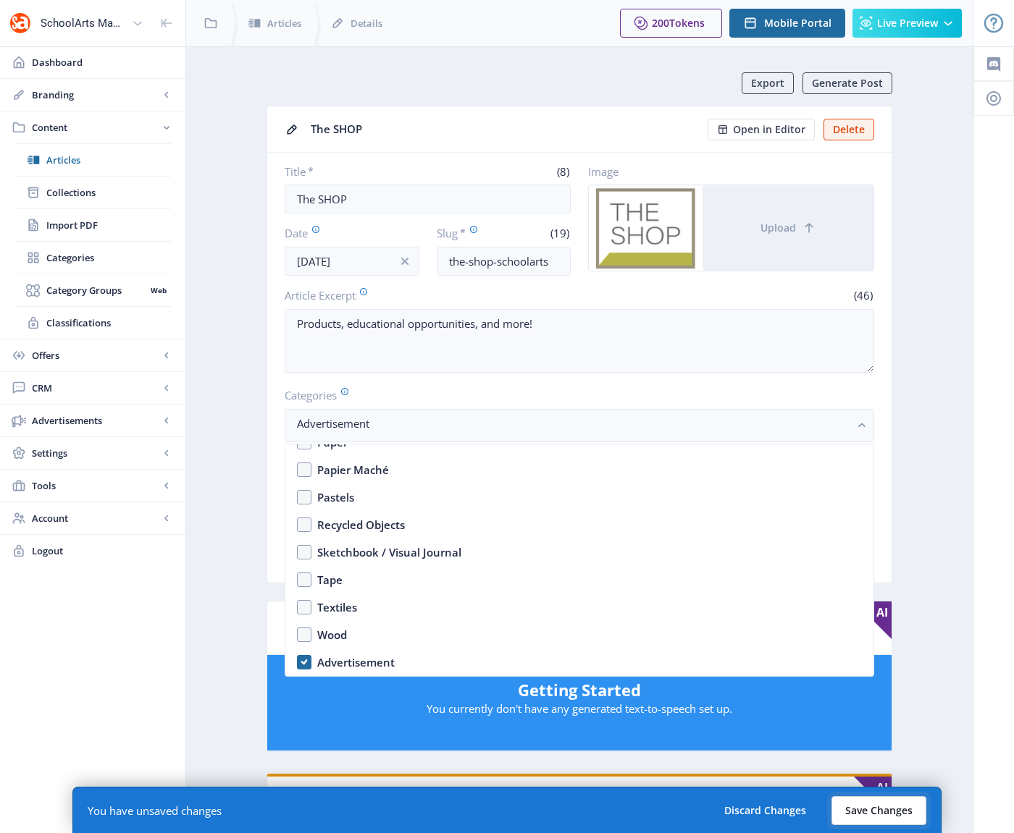
click at [907, 812] on button "Save Changes" at bounding box center [878, 810] width 95 height 29
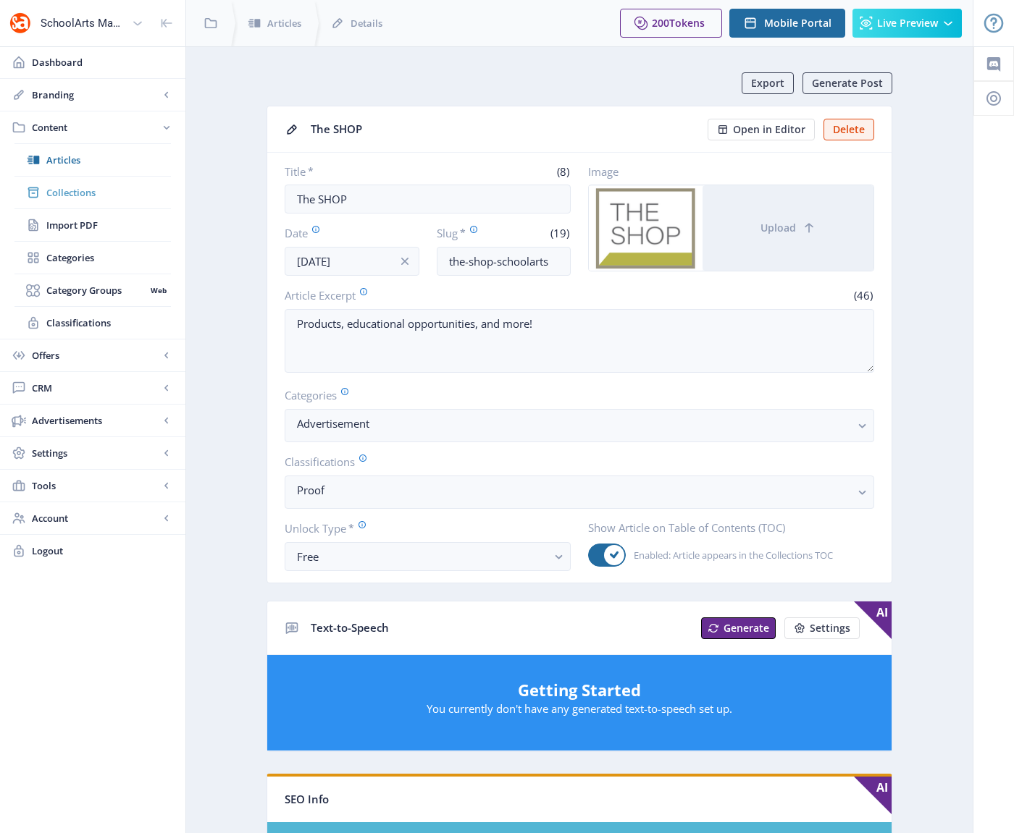
click at [66, 191] on span "Collections" at bounding box center [108, 192] width 125 height 14
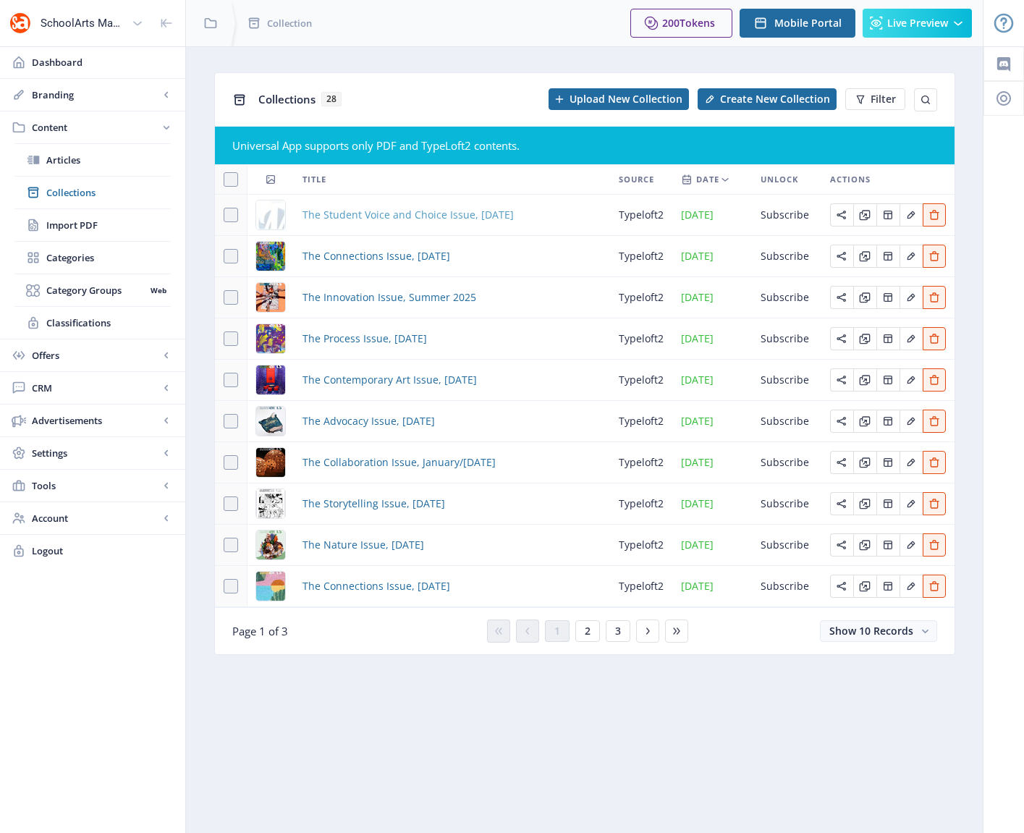
click at [400, 213] on span "The Student Voice and Choice Issue, [DATE]" at bounding box center [408, 214] width 211 height 17
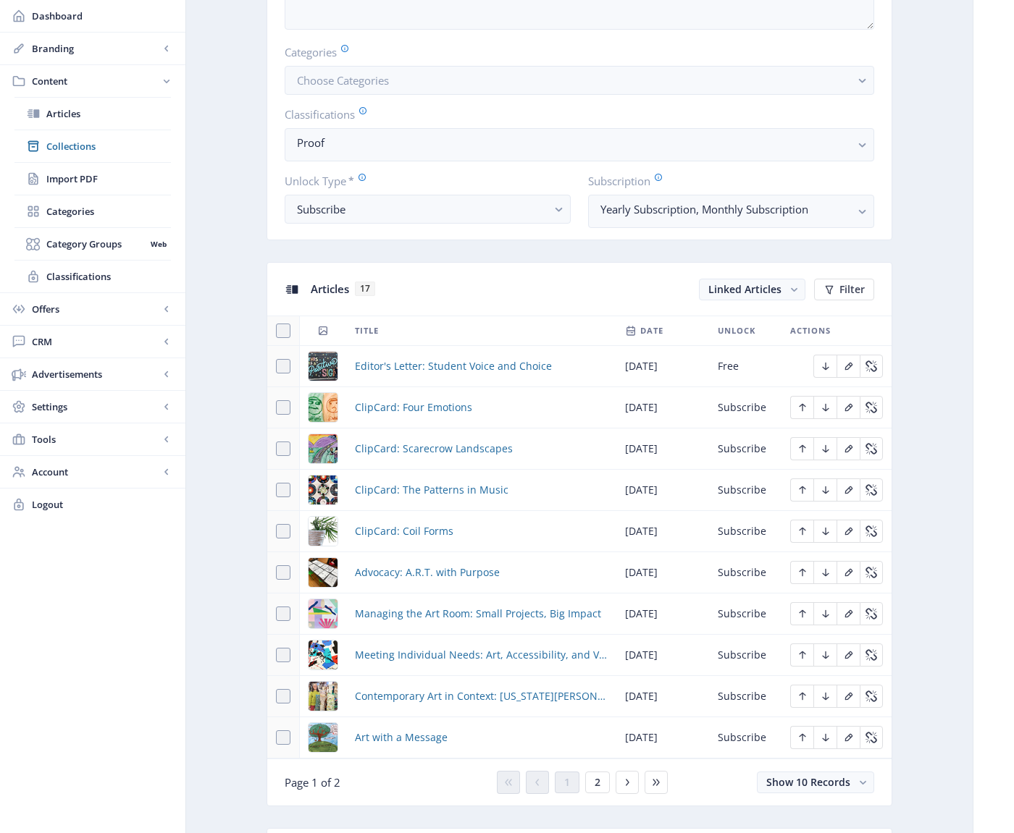
scroll to position [390, 0]
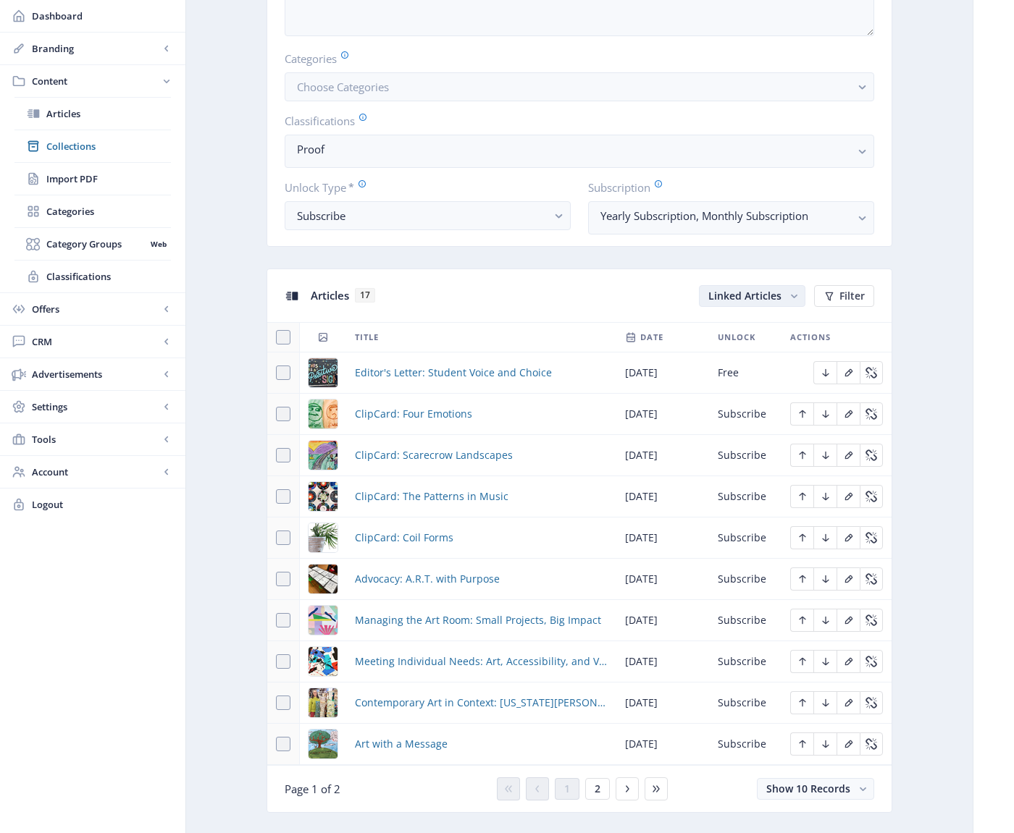
click at [796, 292] on rect "button" at bounding box center [793, 296] width 15 height 15
click at [741, 351] on nb-option "Unlinked Articles" at bounding box center [753, 353] width 104 height 26
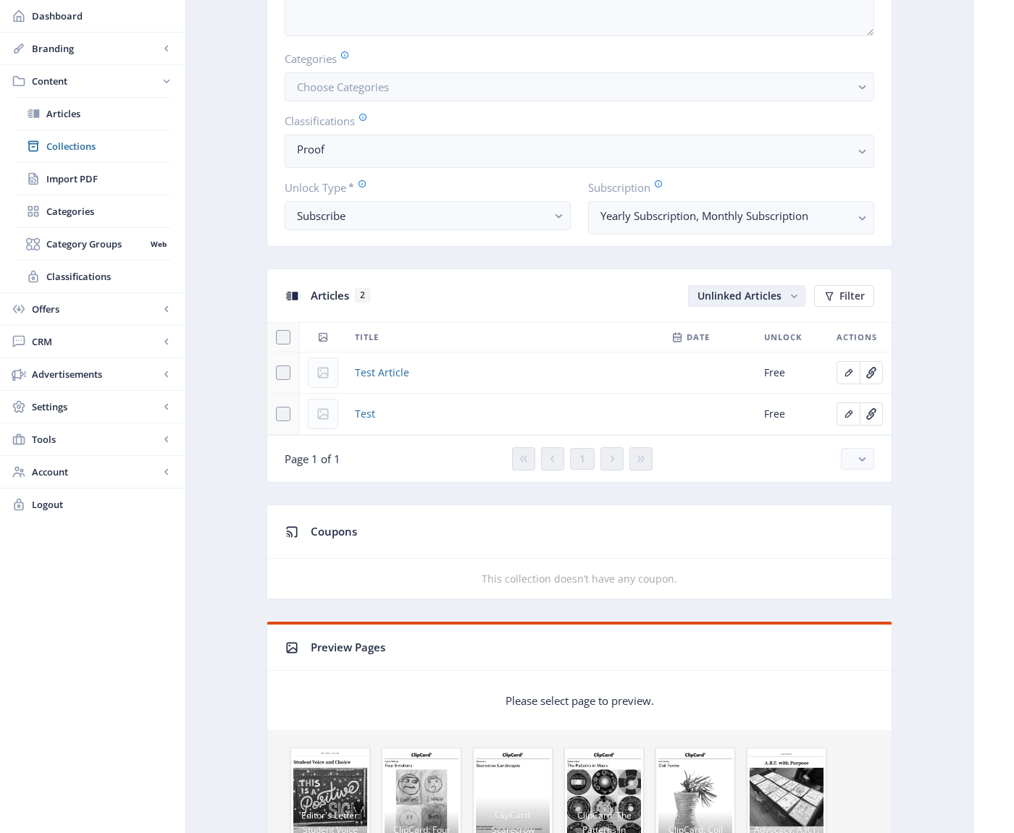
click at [790, 295] on rect "button" at bounding box center [793, 296] width 15 height 15
click at [597, 379] on div "Test Article" at bounding box center [504, 372] width 299 height 17
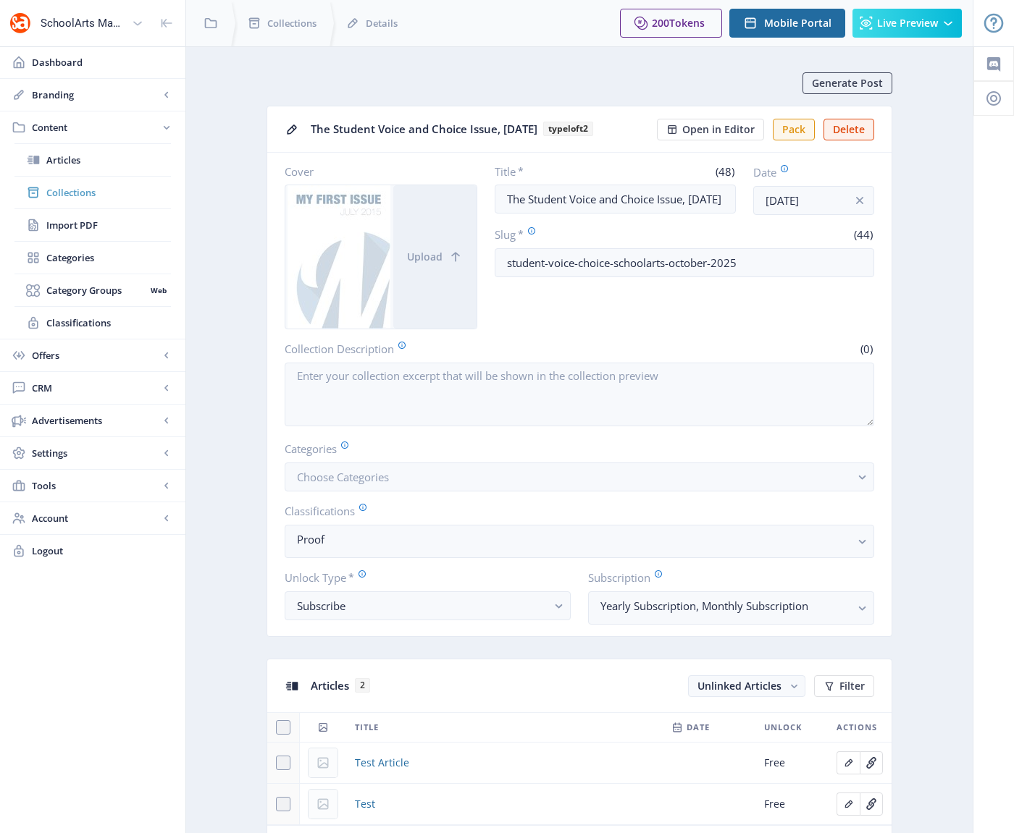
click at [78, 196] on span "Collections" at bounding box center [108, 192] width 125 height 14
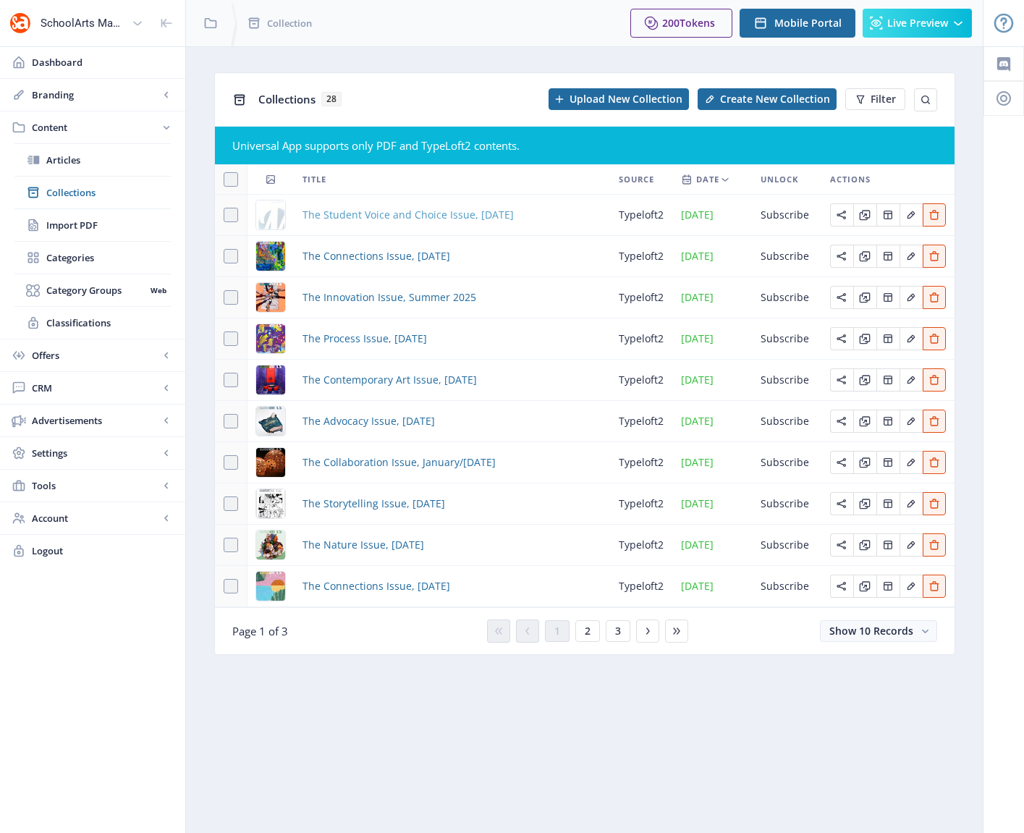
click at [354, 217] on span "The Student Voice and Choice Issue, [DATE]" at bounding box center [408, 214] width 211 height 17
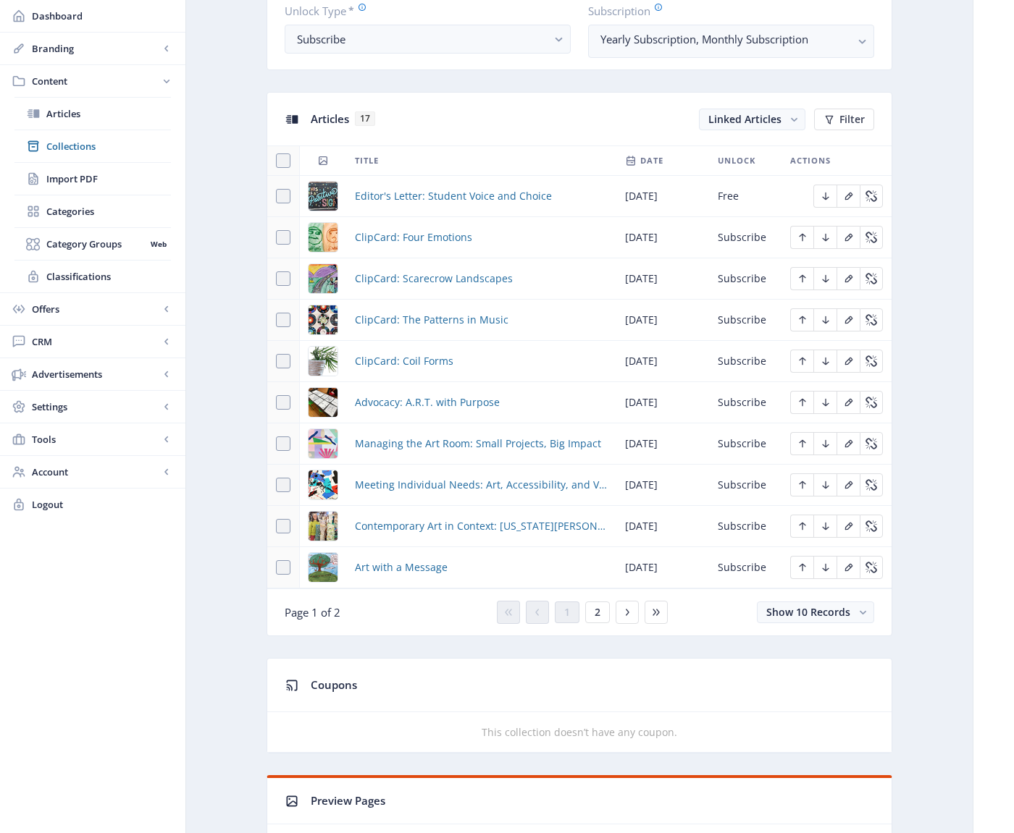
scroll to position [581, 0]
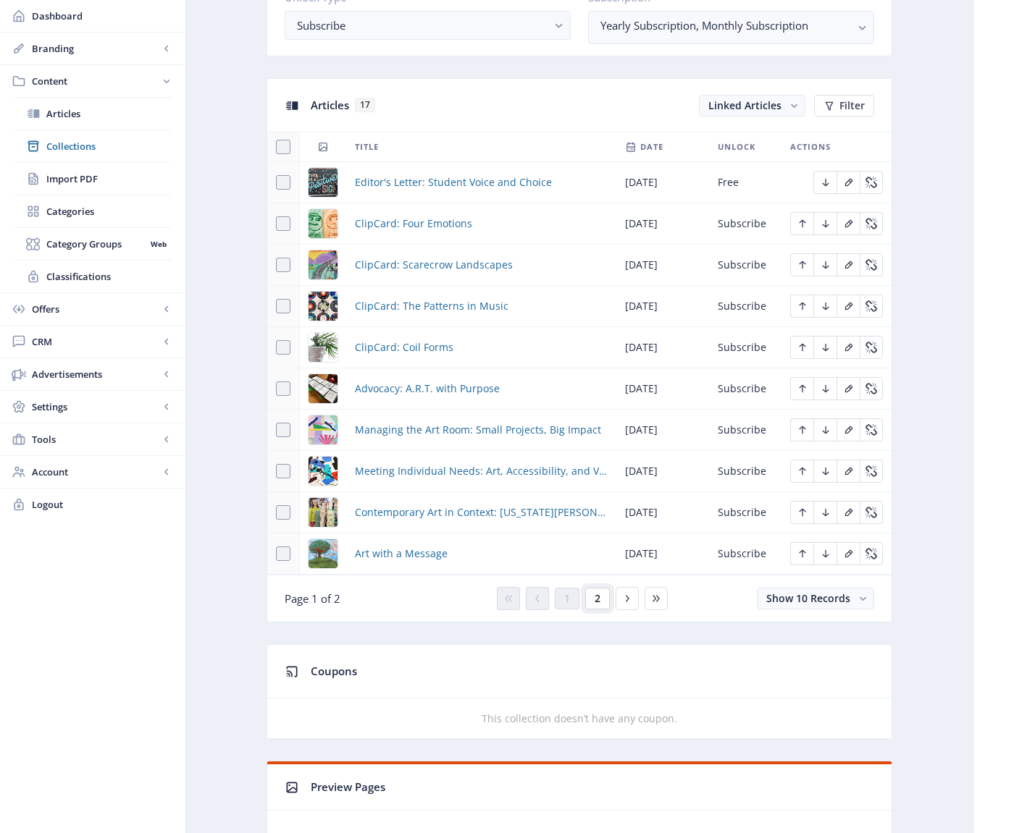
click at [594, 601] on span "2" at bounding box center [597, 599] width 6 height 12
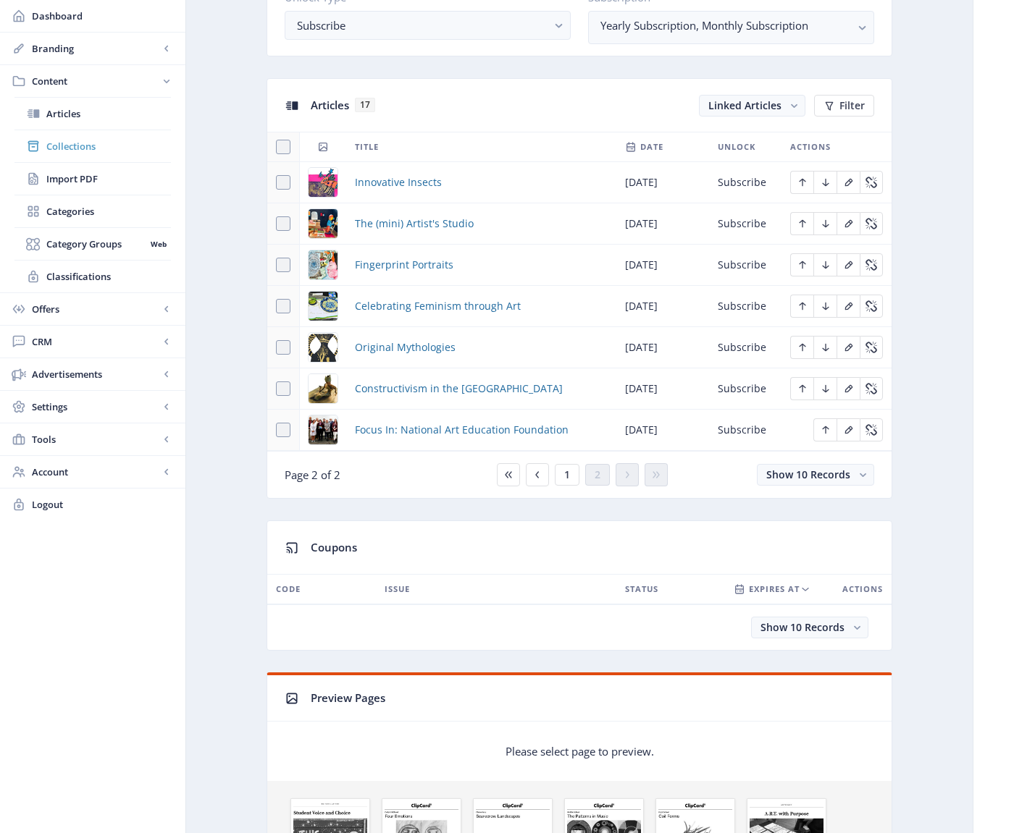
click at [67, 147] on span "Collections" at bounding box center [108, 146] width 125 height 14
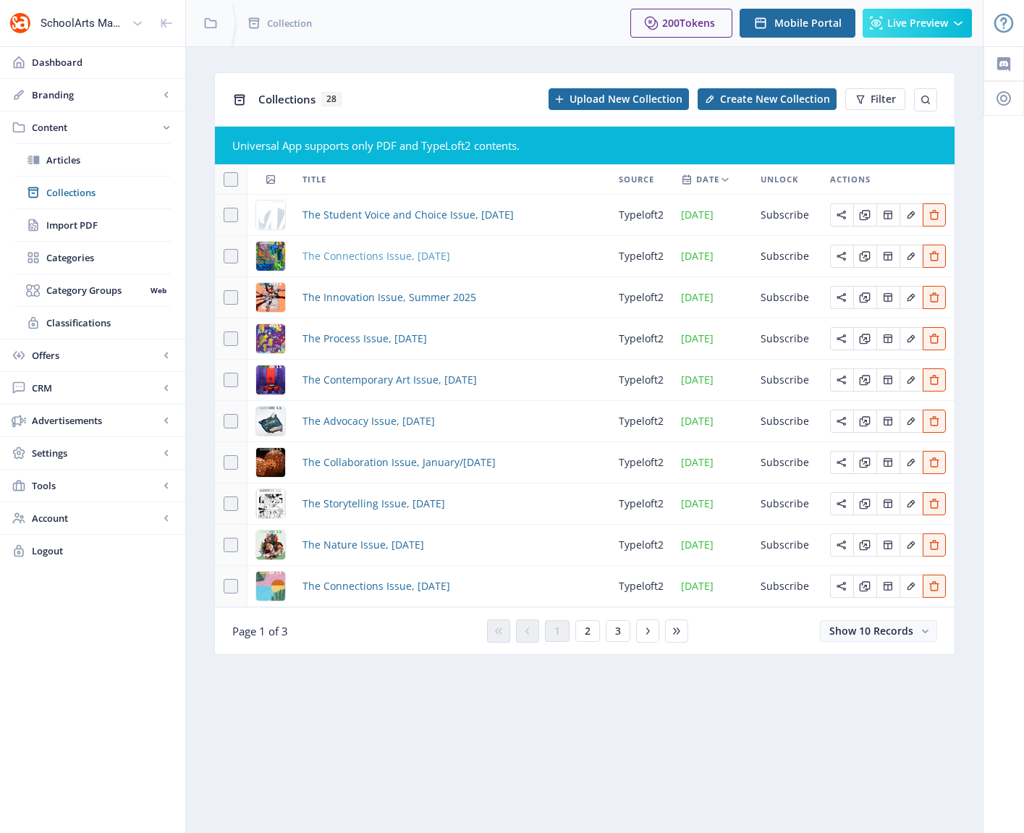
click at [399, 258] on span "The Connections Issue, [DATE]" at bounding box center [377, 256] width 148 height 17
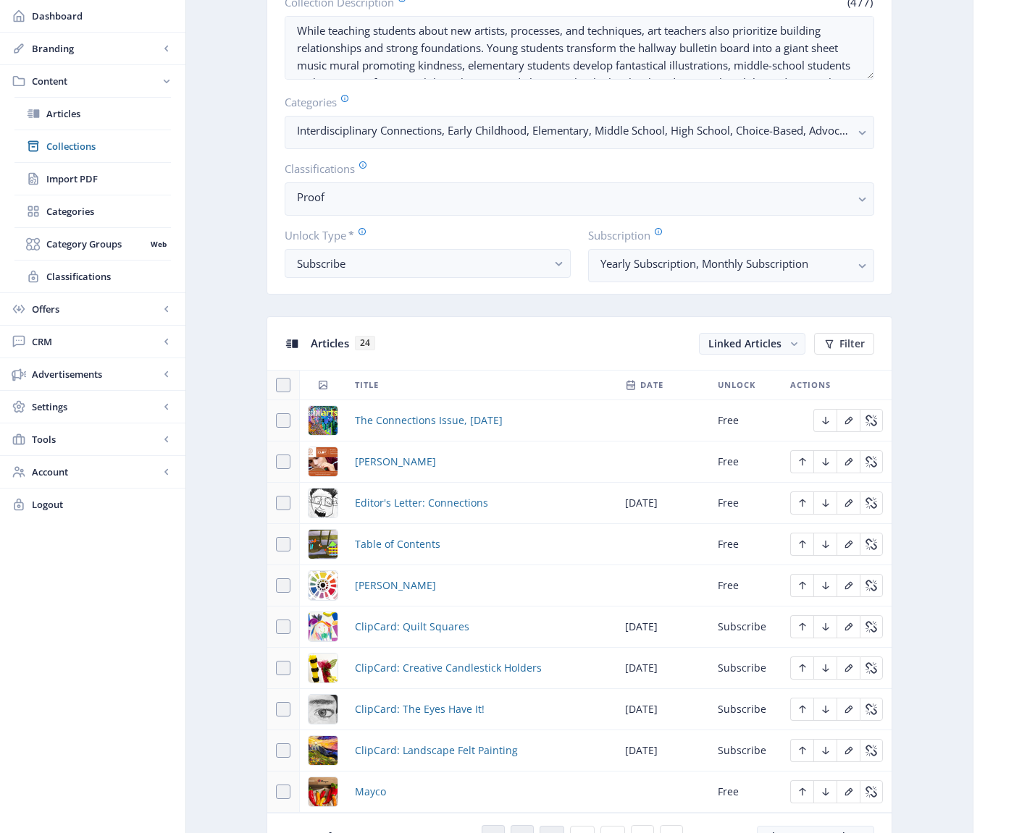
scroll to position [421, 0]
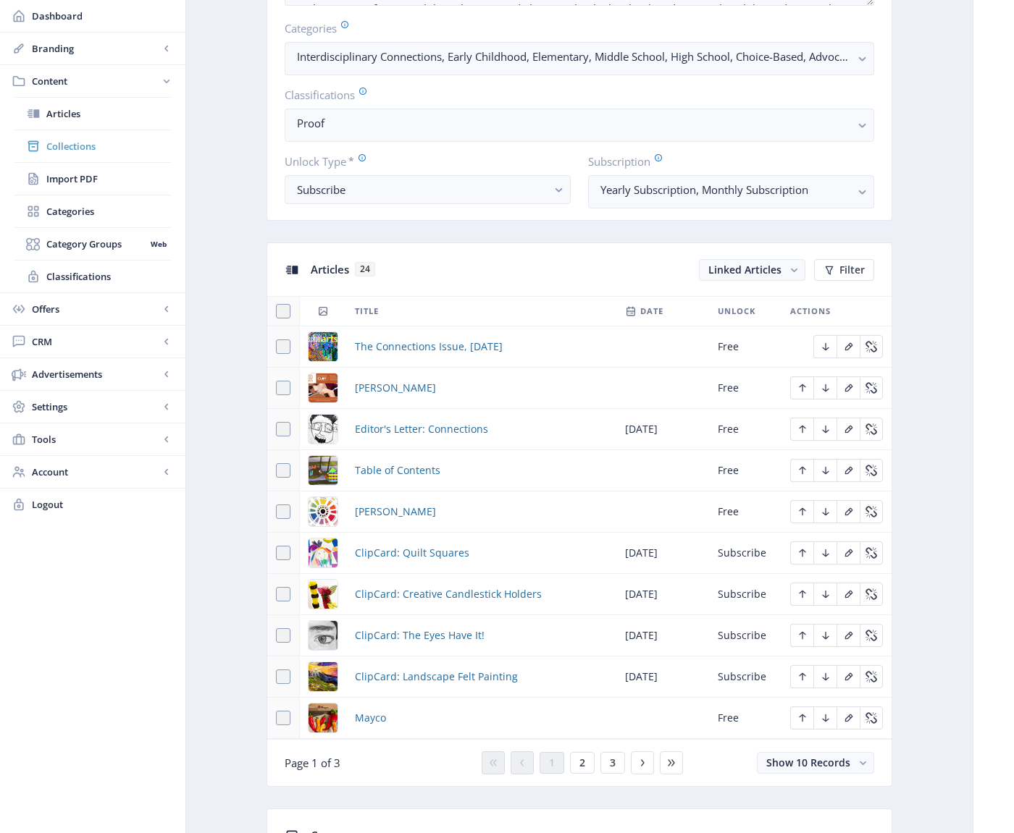
click at [70, 147] on span "Collections" at bounding box center [108, 146] width 125 height 14
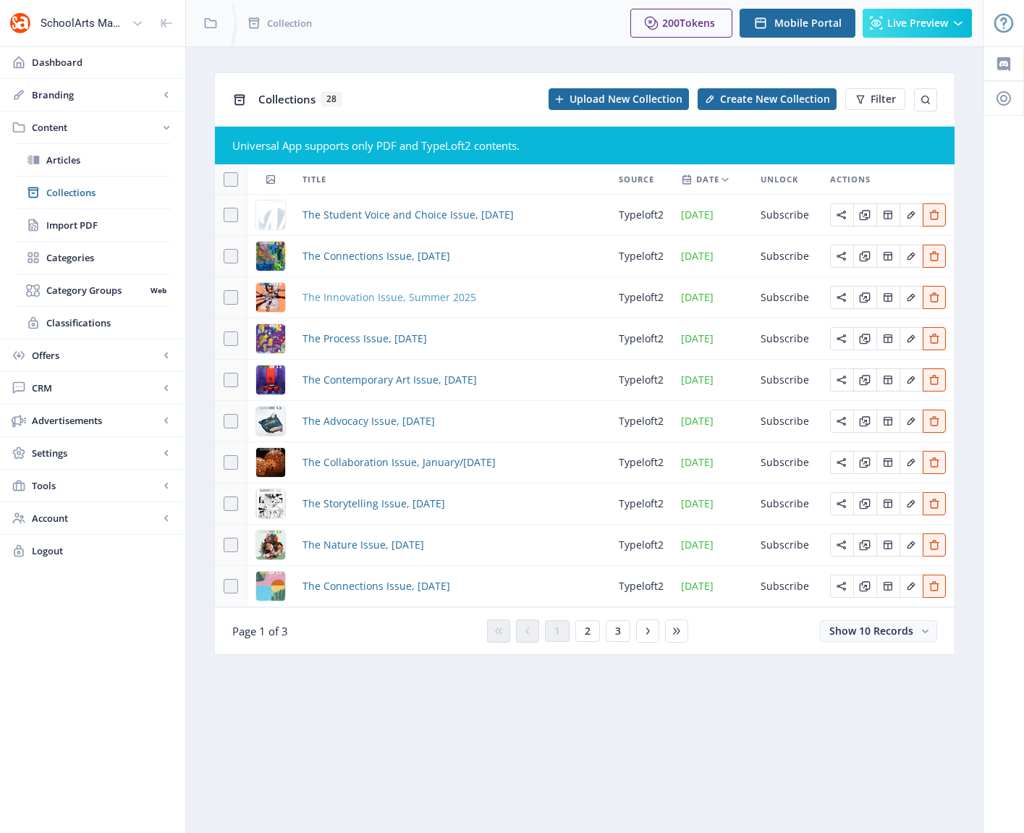
click at [369, 297] on span "The Innovation Issue, Summer 2025" at bounding box center [390, 297] width 174 height 17
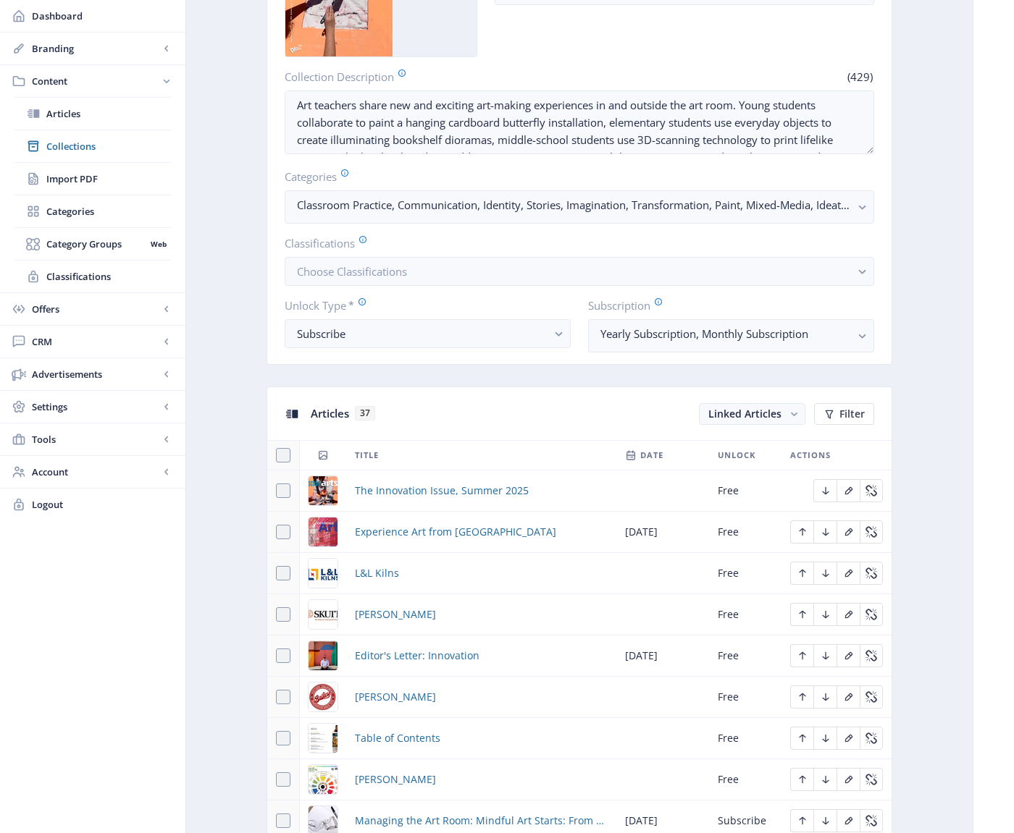
scroll to position [389, 0]
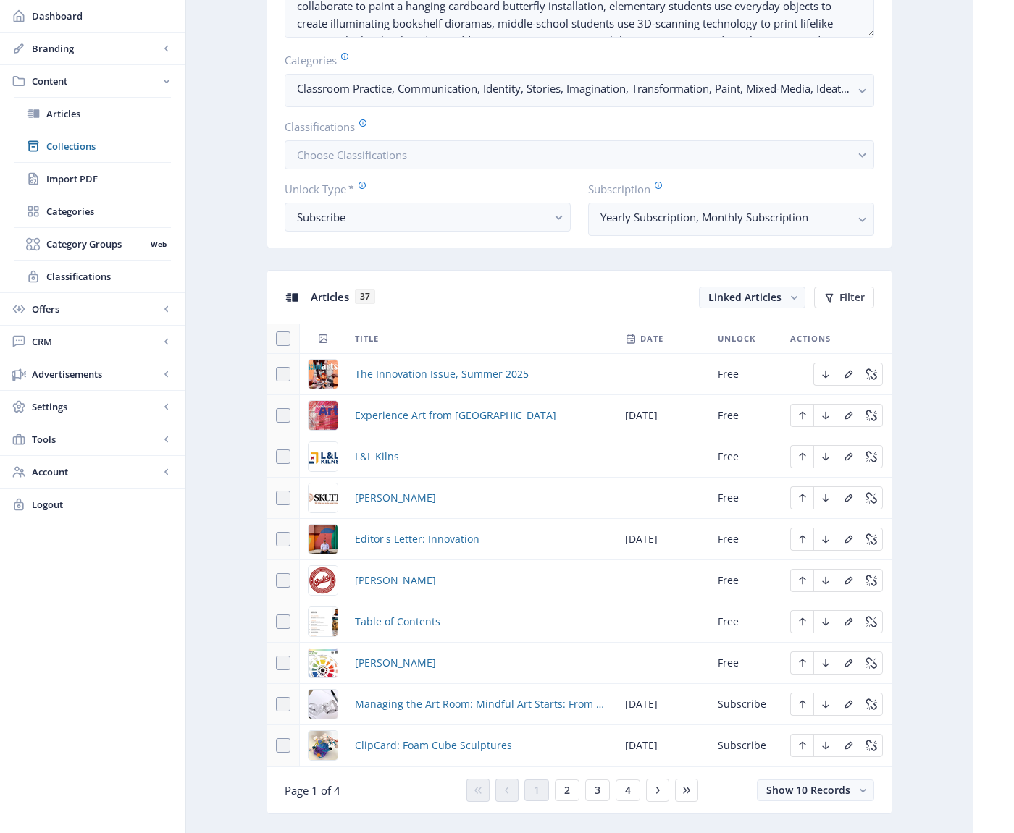
click at [654, 790] on div "You have unsaved changes Discard Changes Save Changes" at bounding box center [506, 810] width 869 height 46
click at [626, 790] on div "You have unsaved changes Discard Changes Save Changes" at bounding box center [506, 810] width 869 height 46
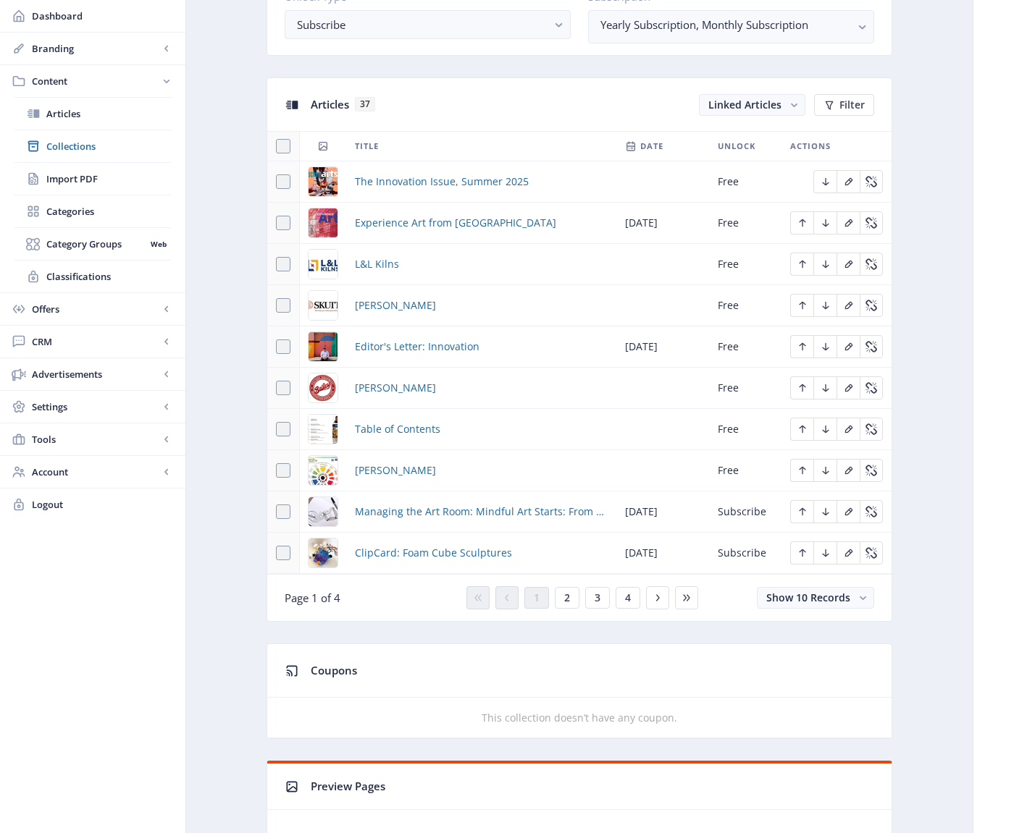
scroll to position [927, 0]
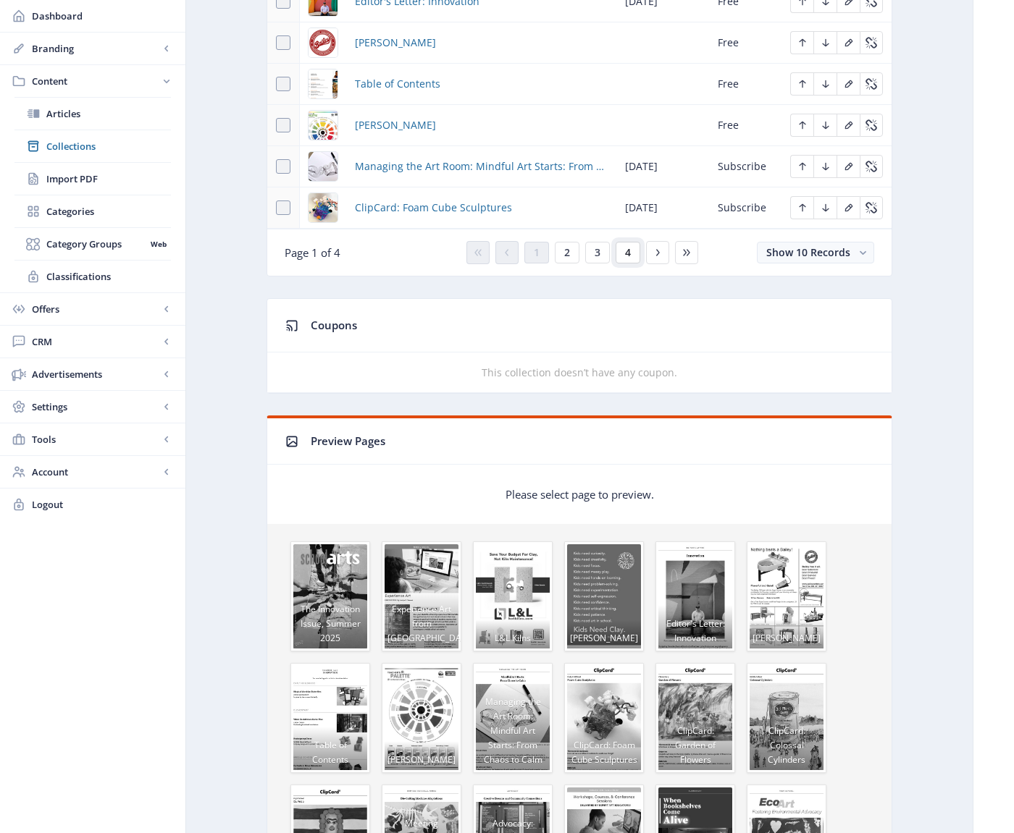
click at [627, 252] on span "4" at bounding box center [628, 253] width 6 height 12
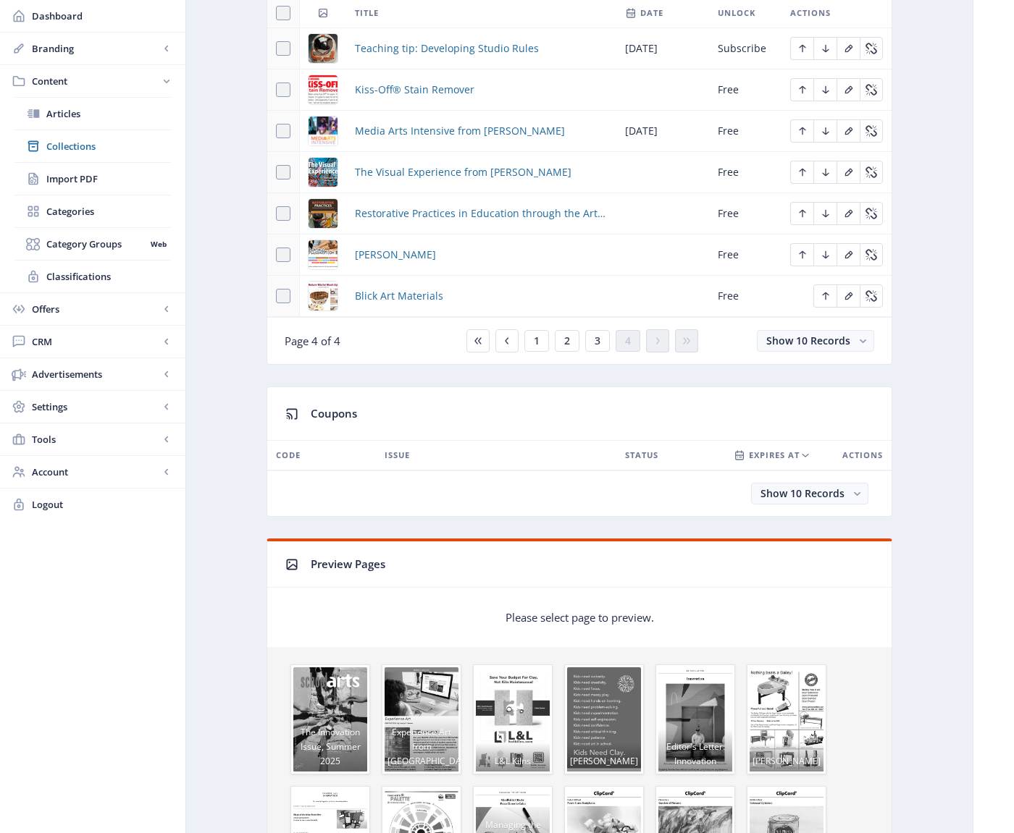
scroll to position [458, 0]
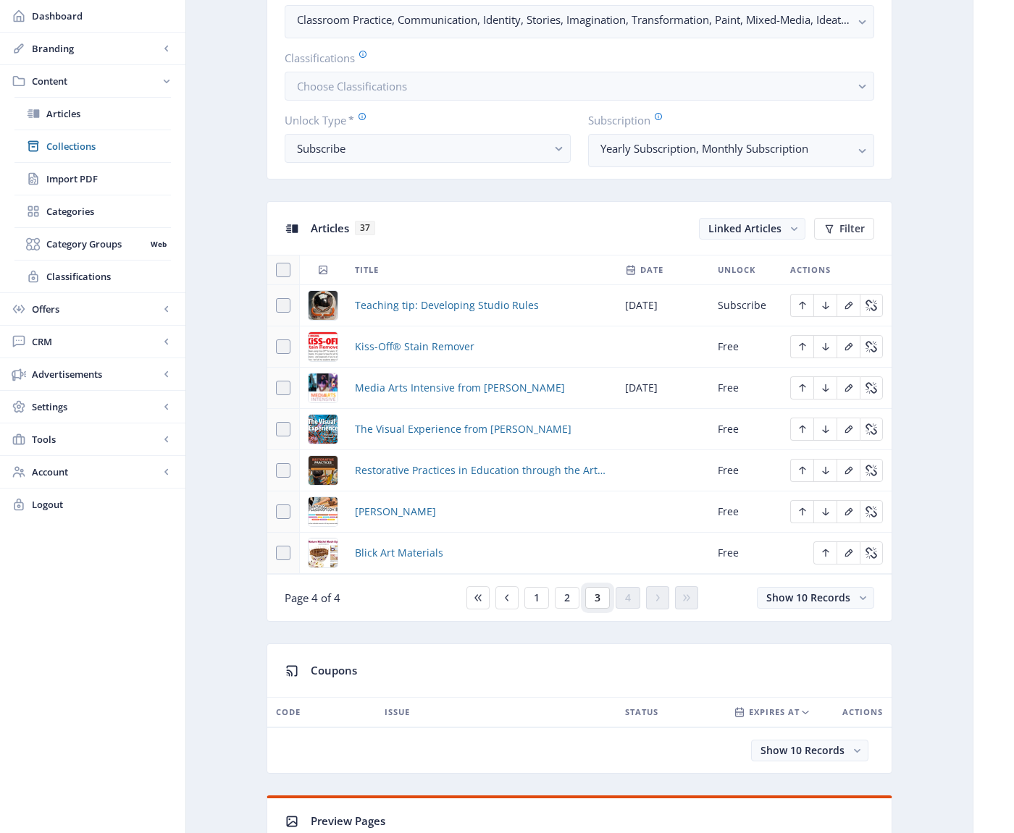
click at [597, 597] on span "3" at bounding box center [597, 598] width 6 height 12
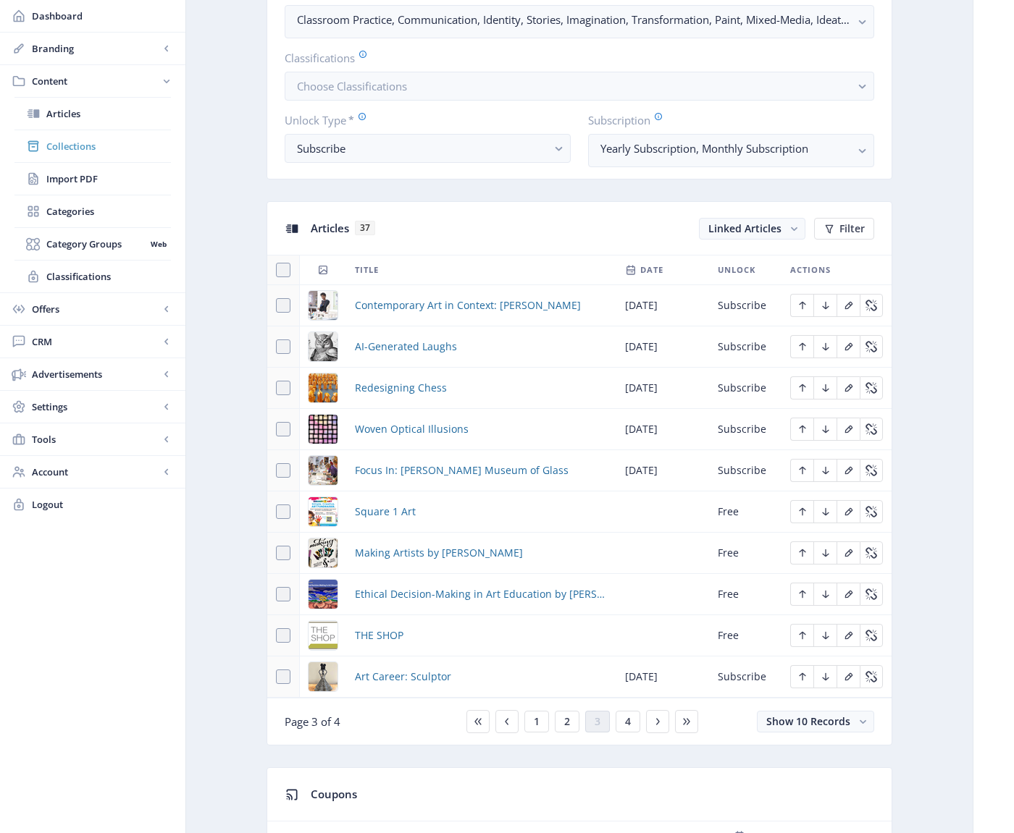
click at [65, 146] on span "Collections" at bounding box center [108, 146] width 125 height 14
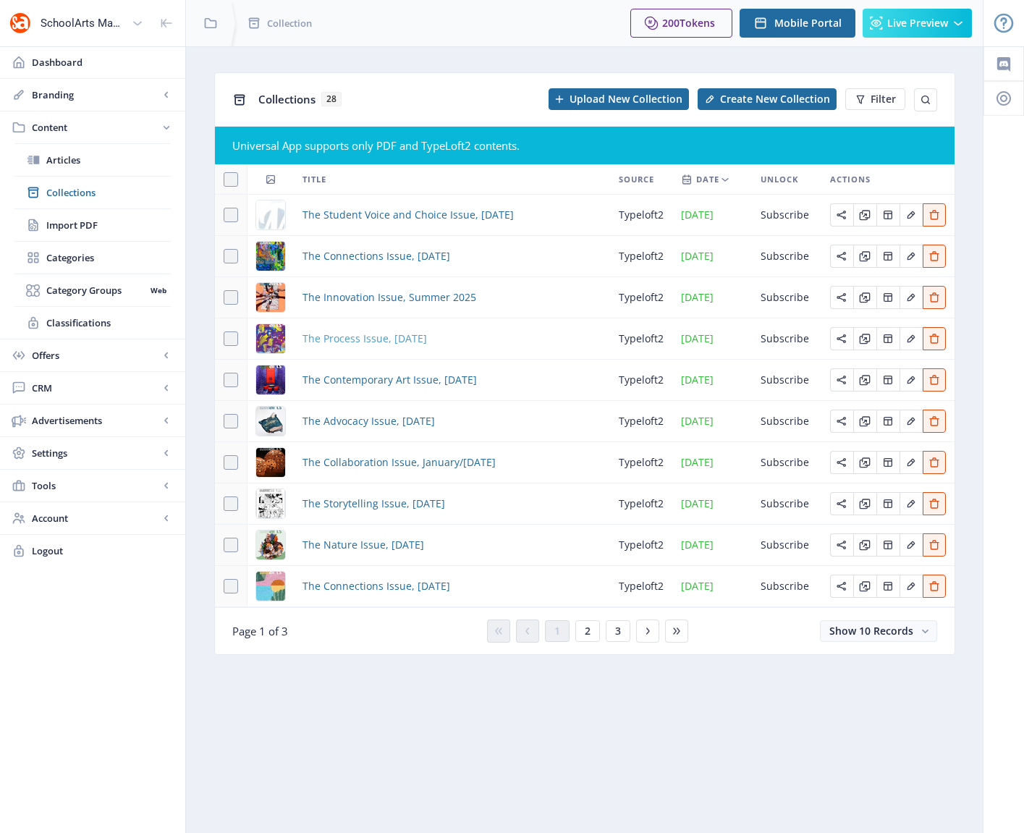
click at [382, 341] on span "The Process Issue, [DATE]" at bounding box center [365, 338] width 125 height 17
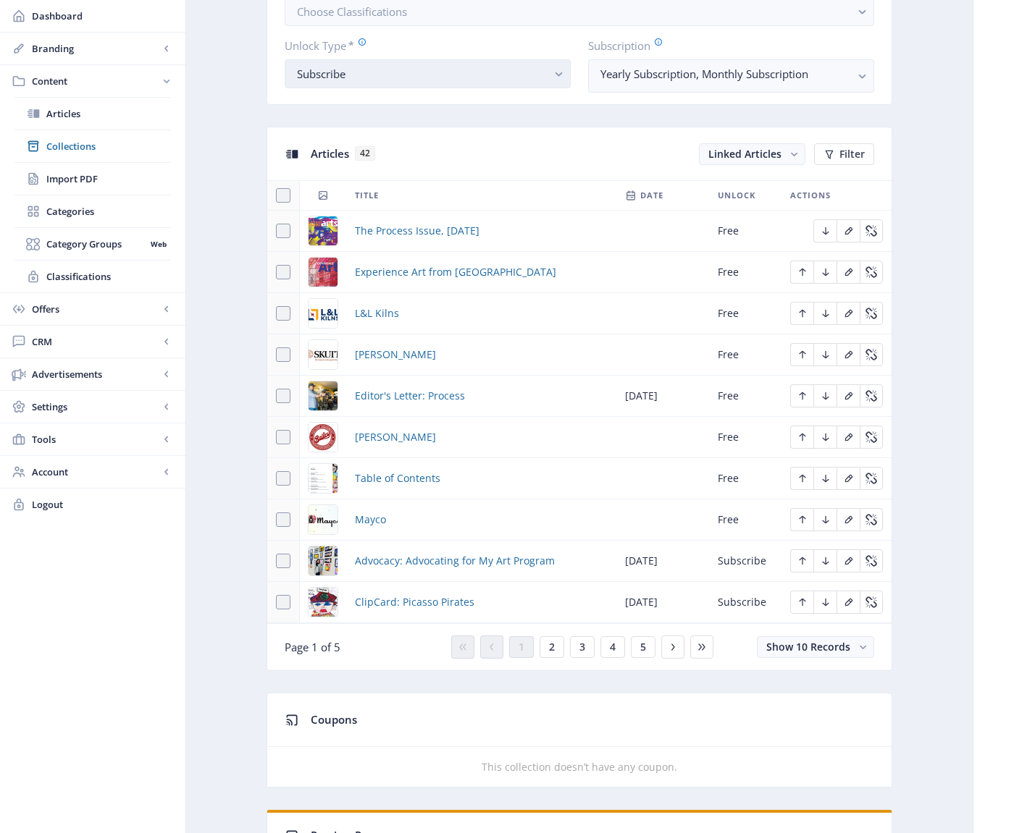
scroll to position [534, 0]
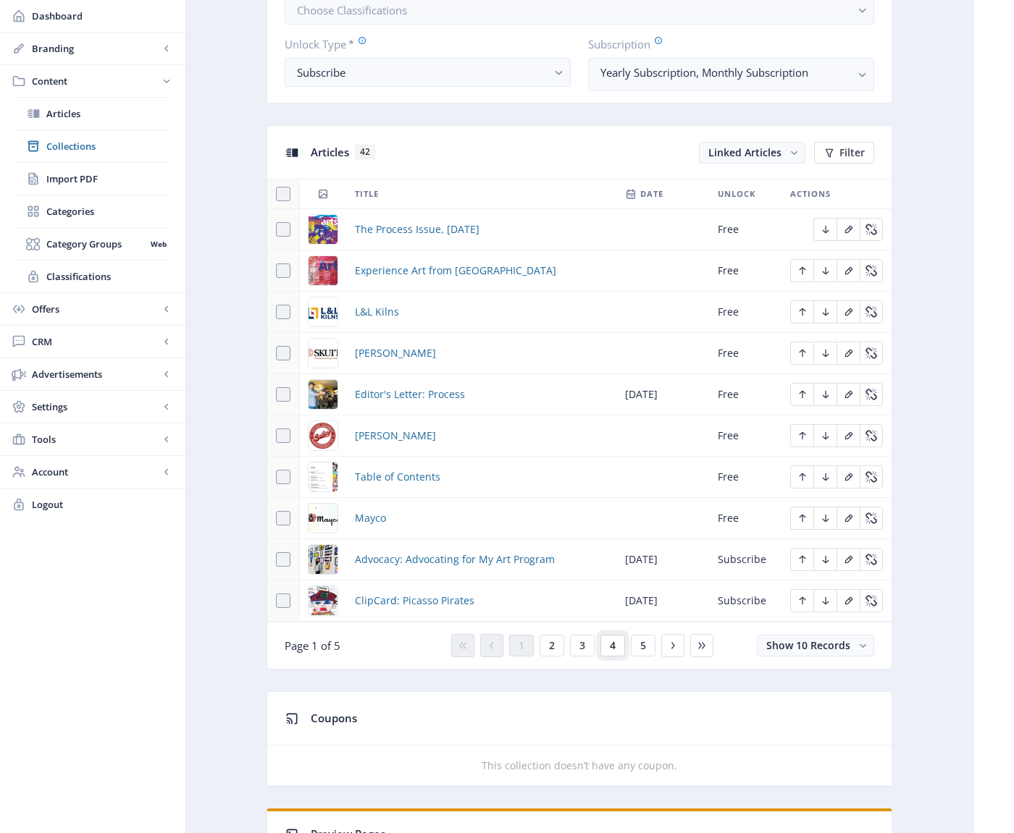
click at [619, 649] on button "4" at bounding box center [612, 646] width 25 height 22
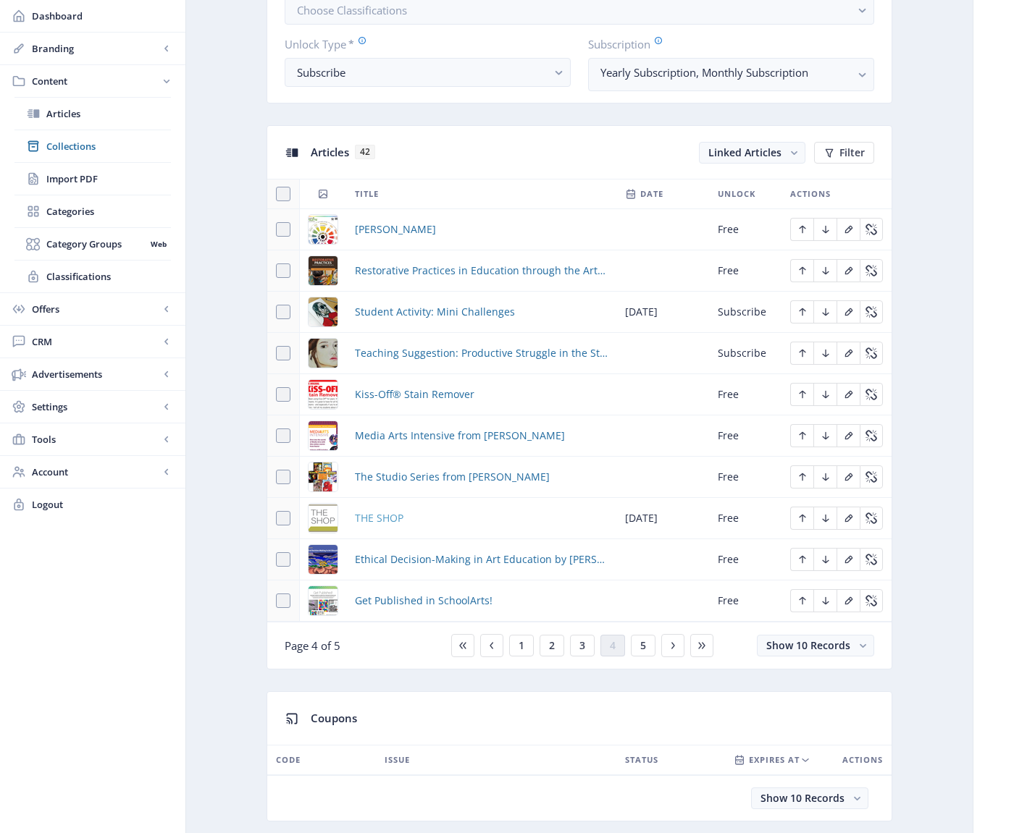
click at [391, 516] on span "THE SHOP" at bounding box center [379, 518] width 49 height 17
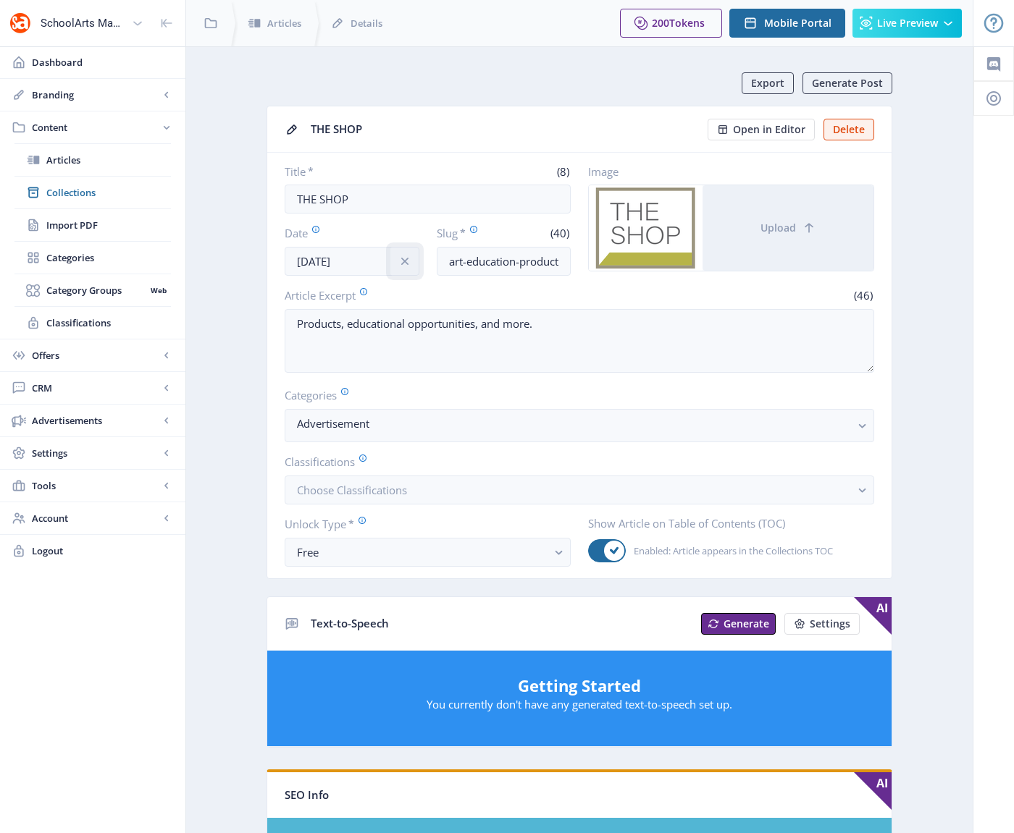
click at [403, 261] on icon "info" at bounding box center [403, 261] width 7 height 7
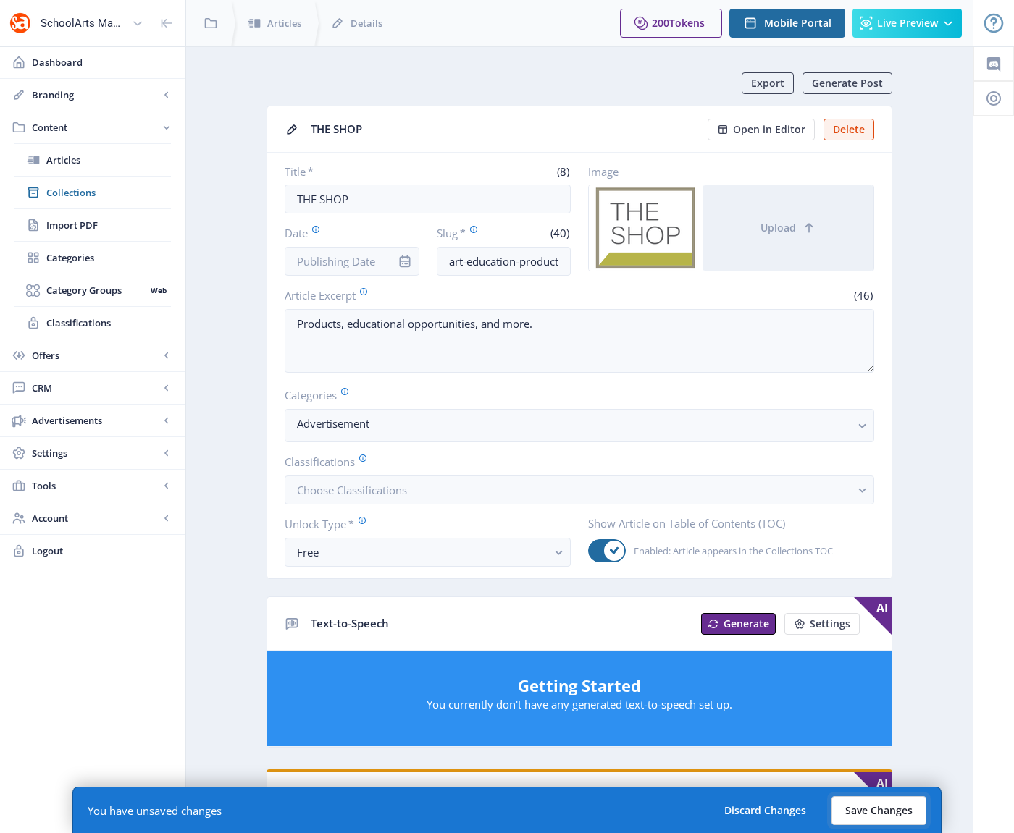
click at [856, 812] on button "Save Changes" at bounding box center [878, 810] width 95 height 29
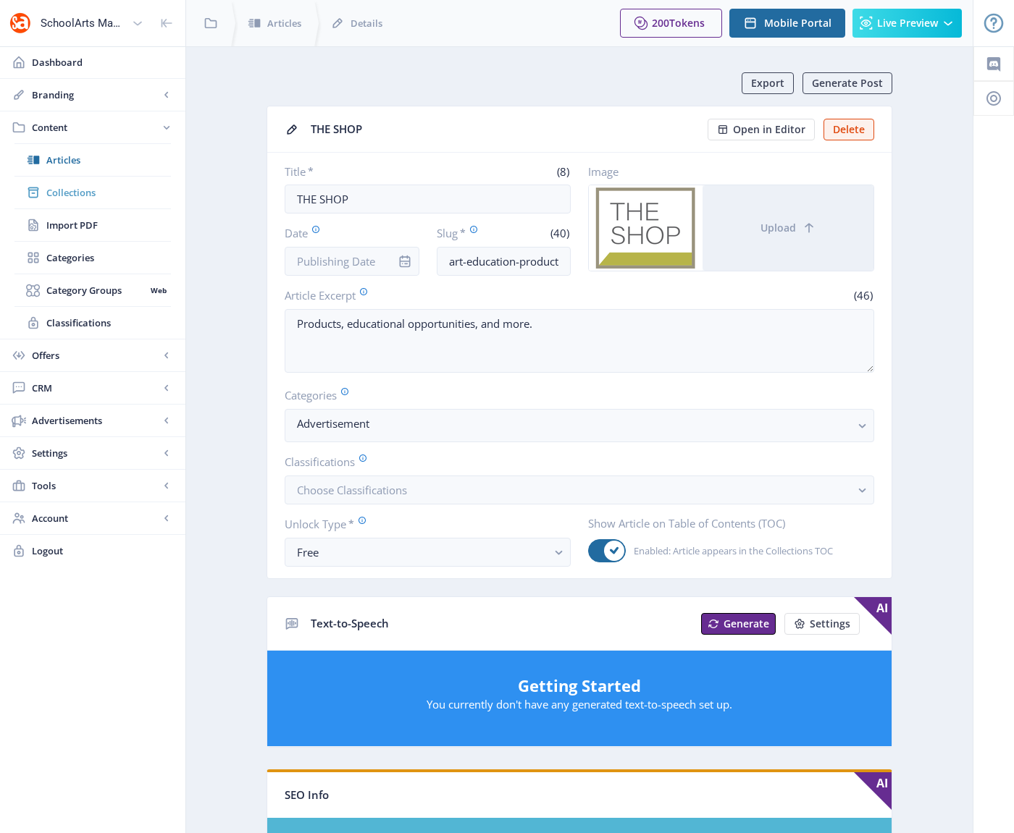
click at [80, 189] on span "Collections" at bounding box center [108, 192] width 125 height 14
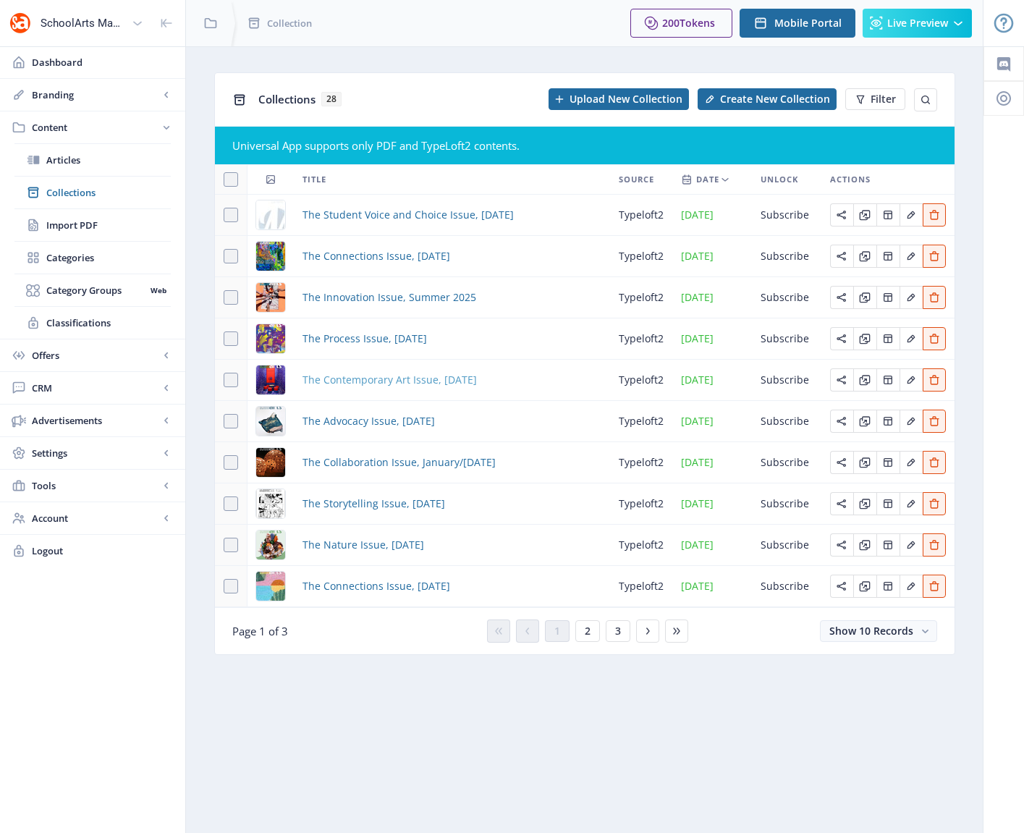
click at [410, 379] on span "The Contemporary Art Issue, [DATE]" at bounding box center [390, 379] width 174 height 17
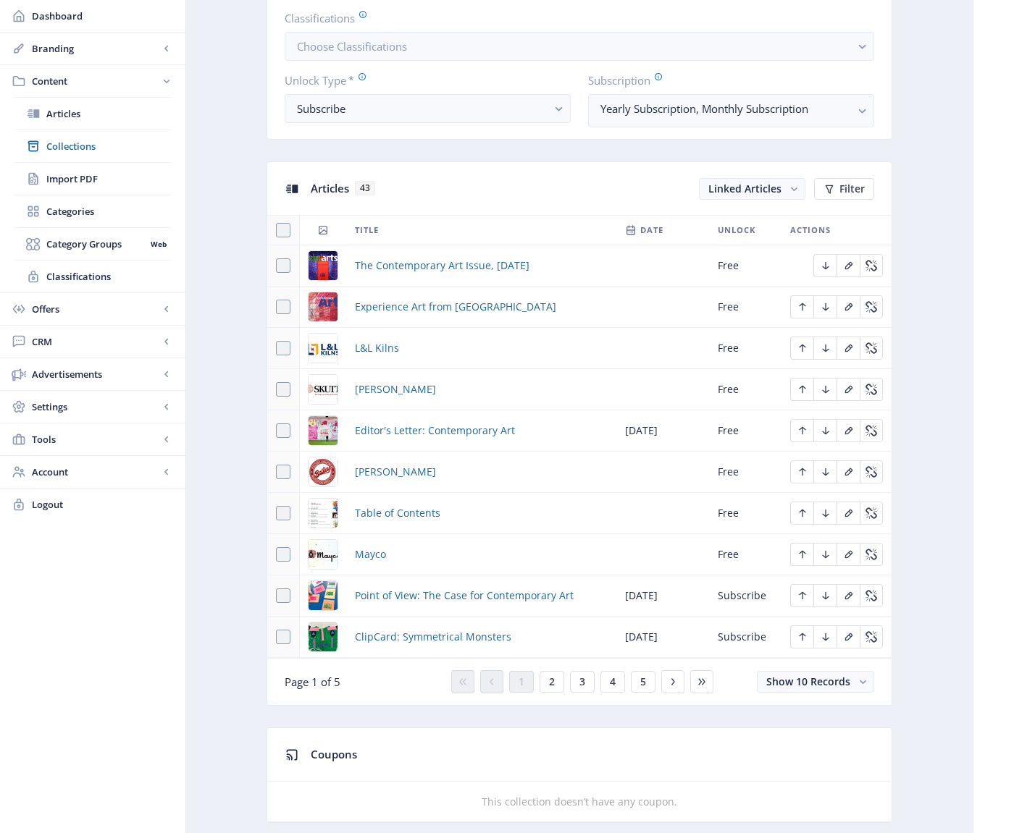
scroll to position [562, 0]
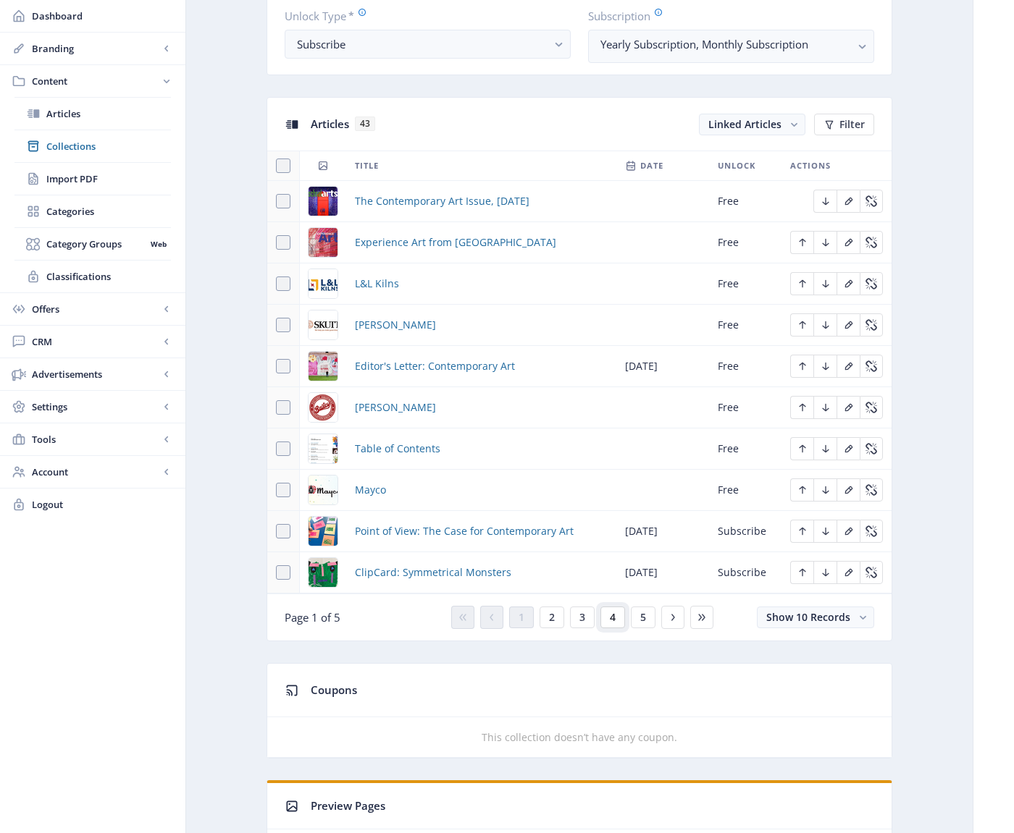
click at [612, 615] on span "4" at bounding box center [613, 618] width 6 height 12
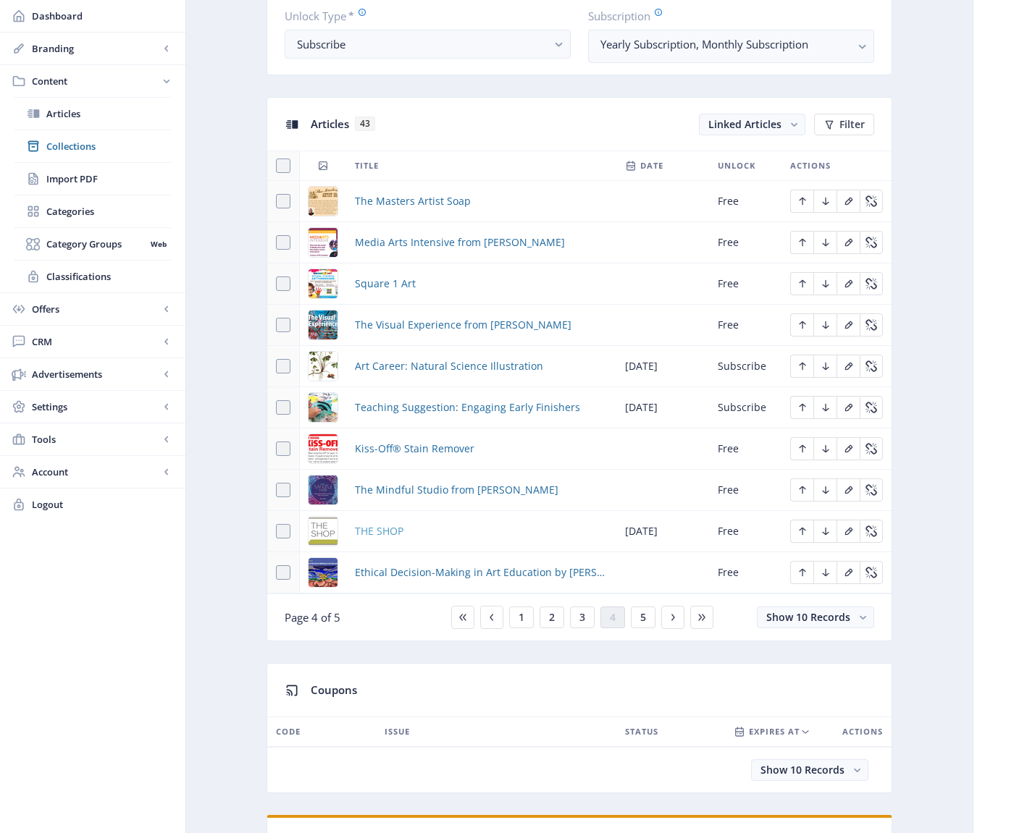
click at [379, 534] on span "THE SHOP" at bounding box center [379, 531] width 49 height 17
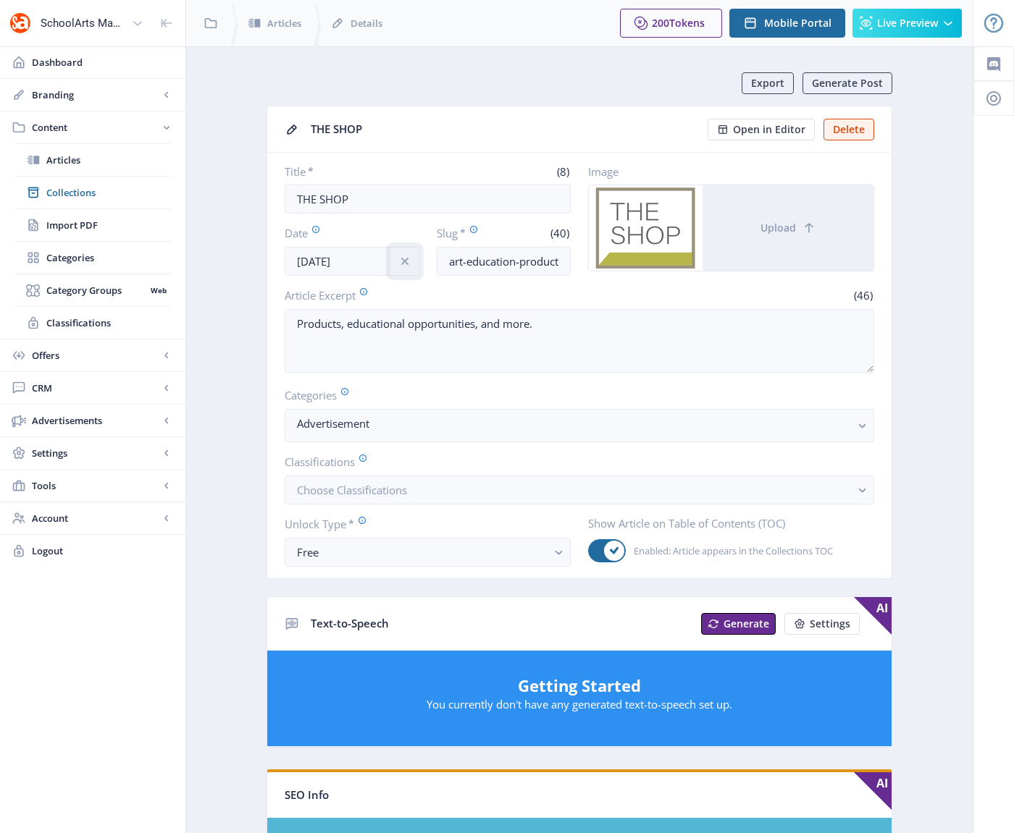
click at [404, 258] on icon "info" at bounding box center [404, 261] width 14 height 14
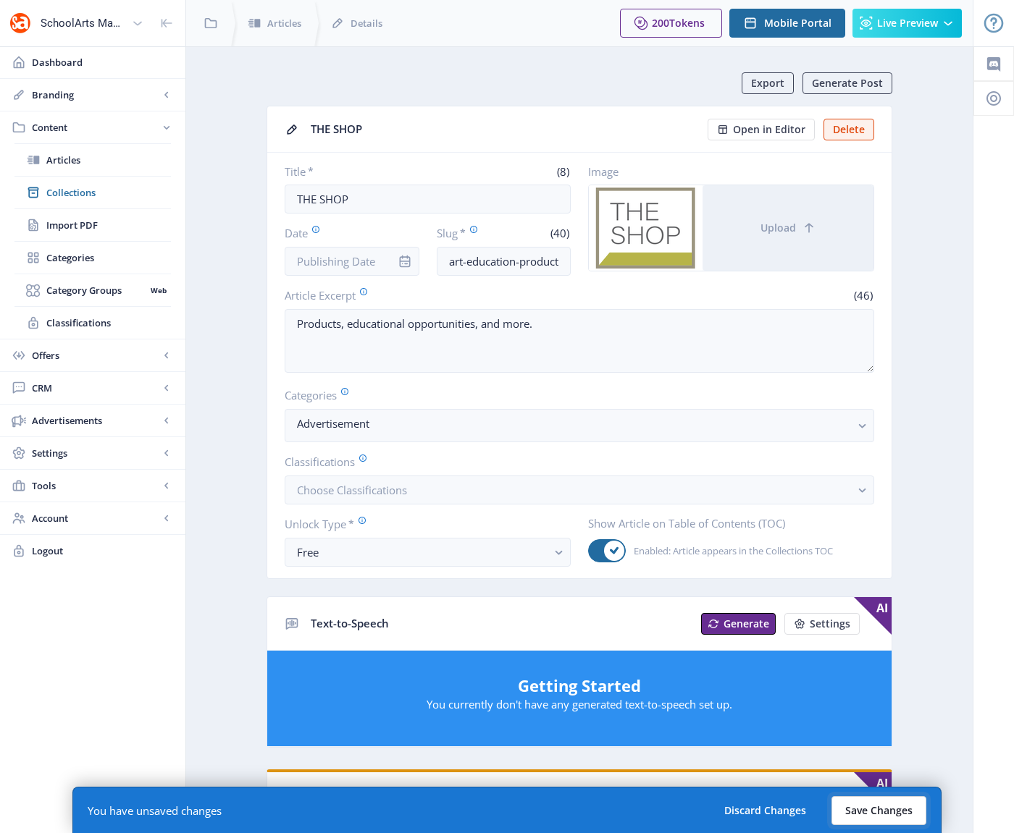
click at [873, 803] on button "Save Changes" at bounding box center [878, 810] width 95 height 29
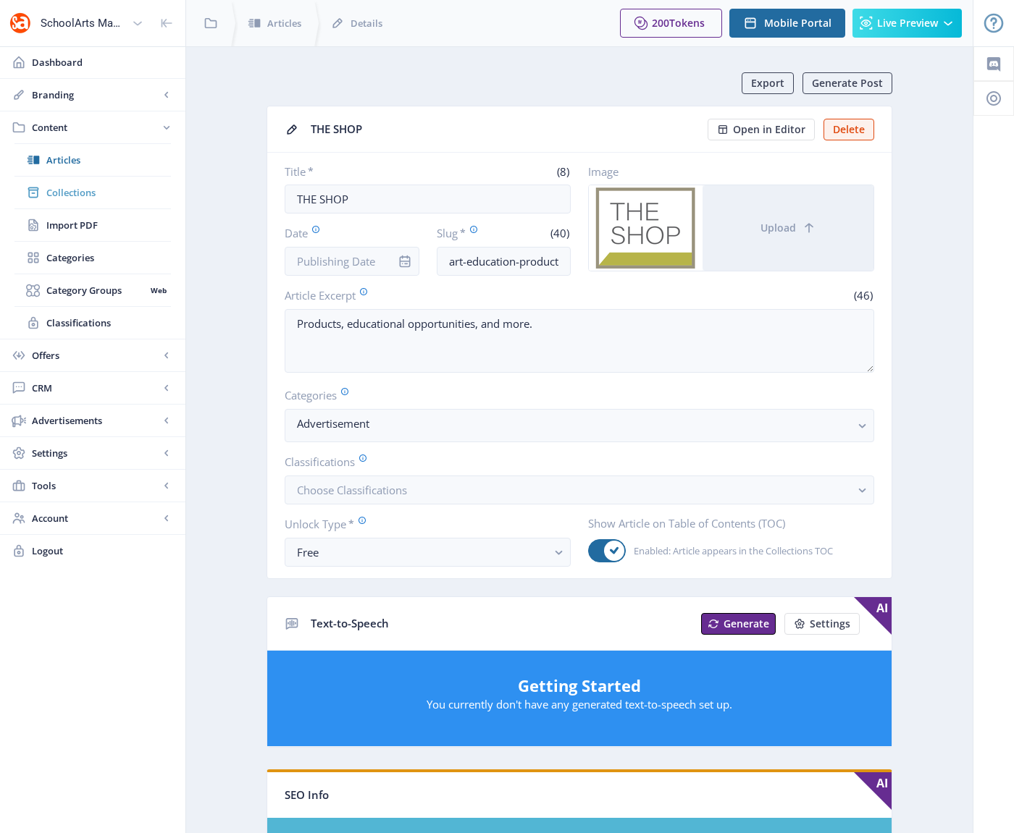
click at [69, 198] on span "Collections" at bounding box center [108, 192] width 125 height 14
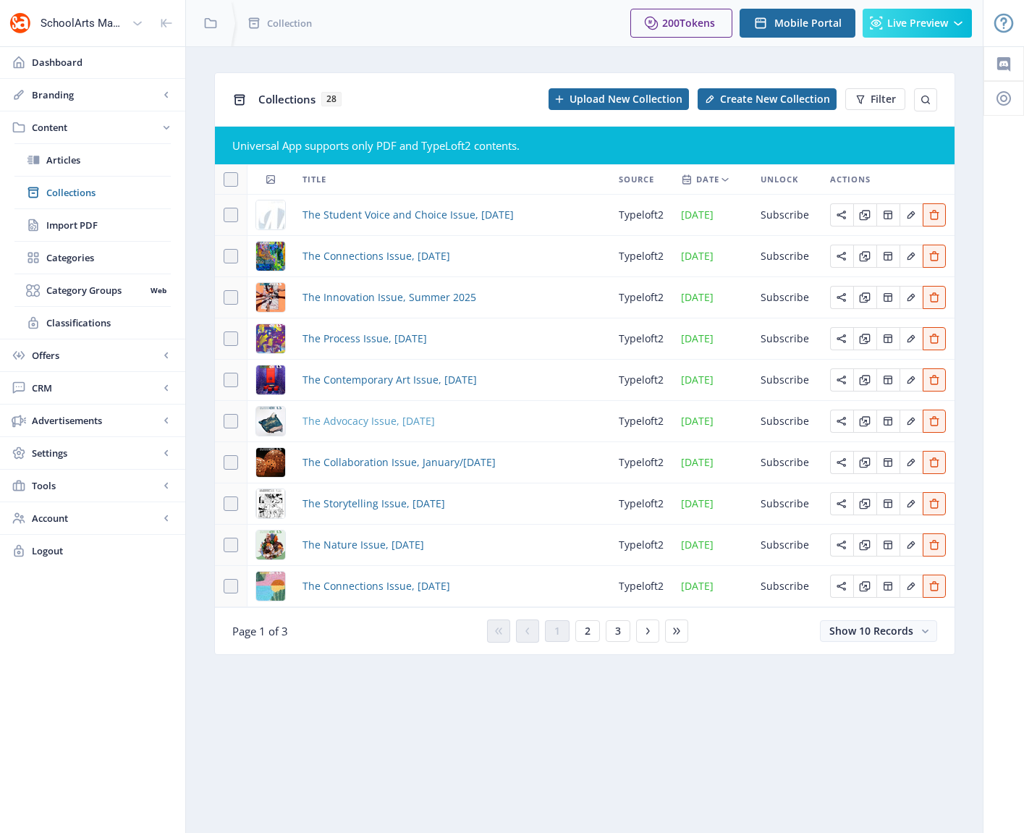
click at [365, 422] on span "The Advocacy Issue, [DATE]" at bounding box center [369, 421] width 132 height 17
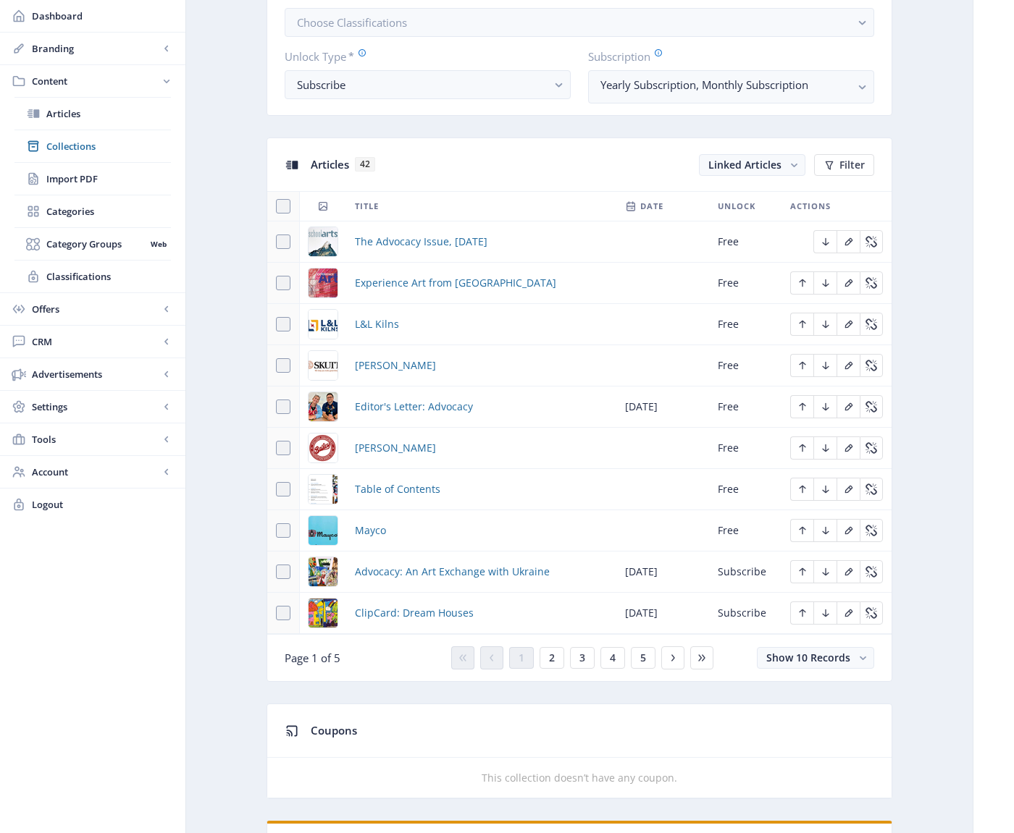
scroll to position [523, 0]
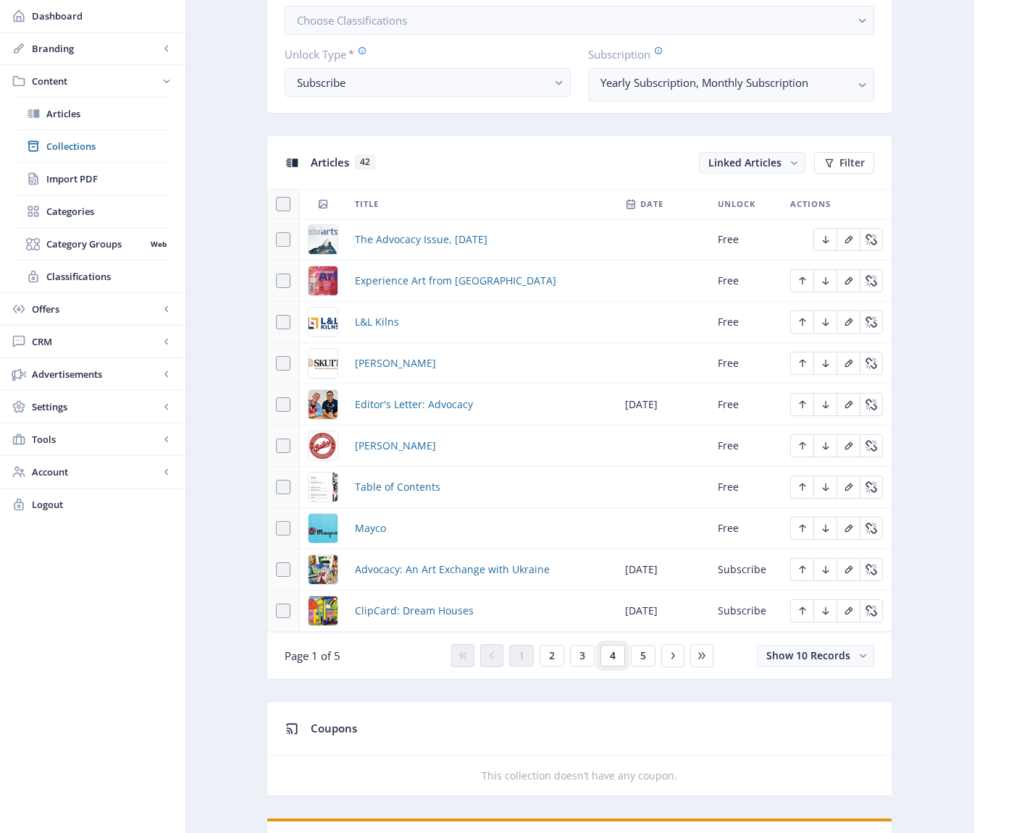
click at [619, 655] on button "4" at bounding box center [612, 656] width 25 height 22
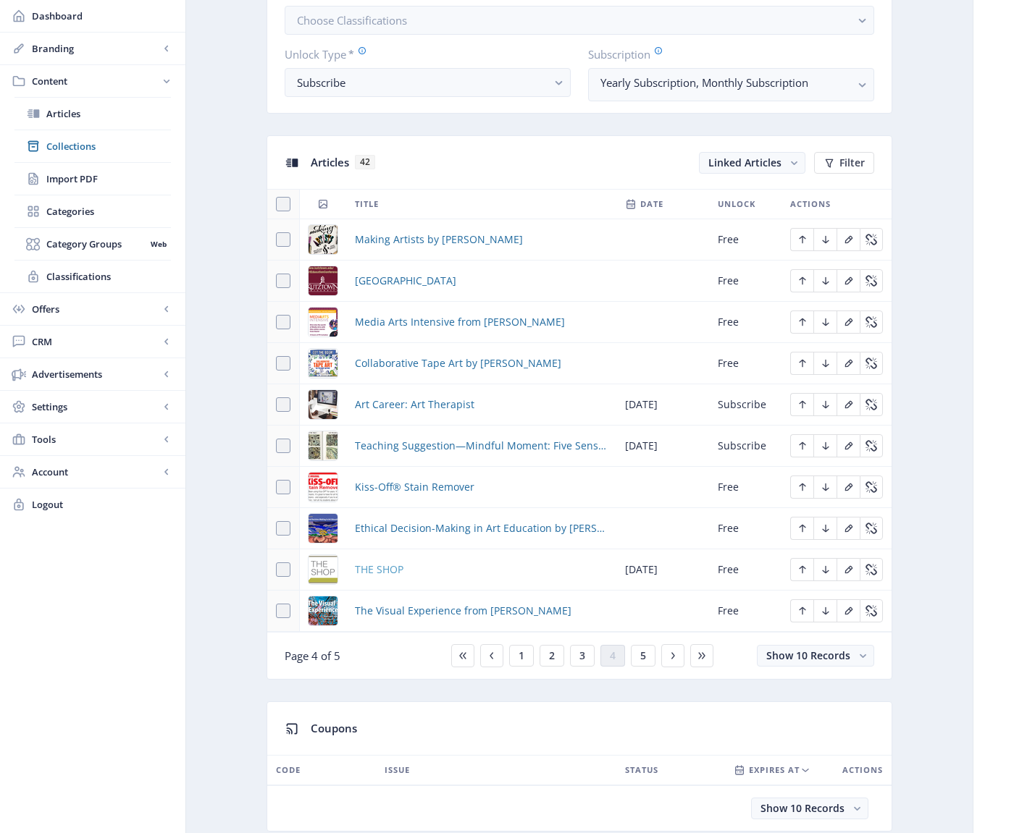
click at [387, 565] on span "THE SHOP" at bounding box center [379, 569] width 49 height 17
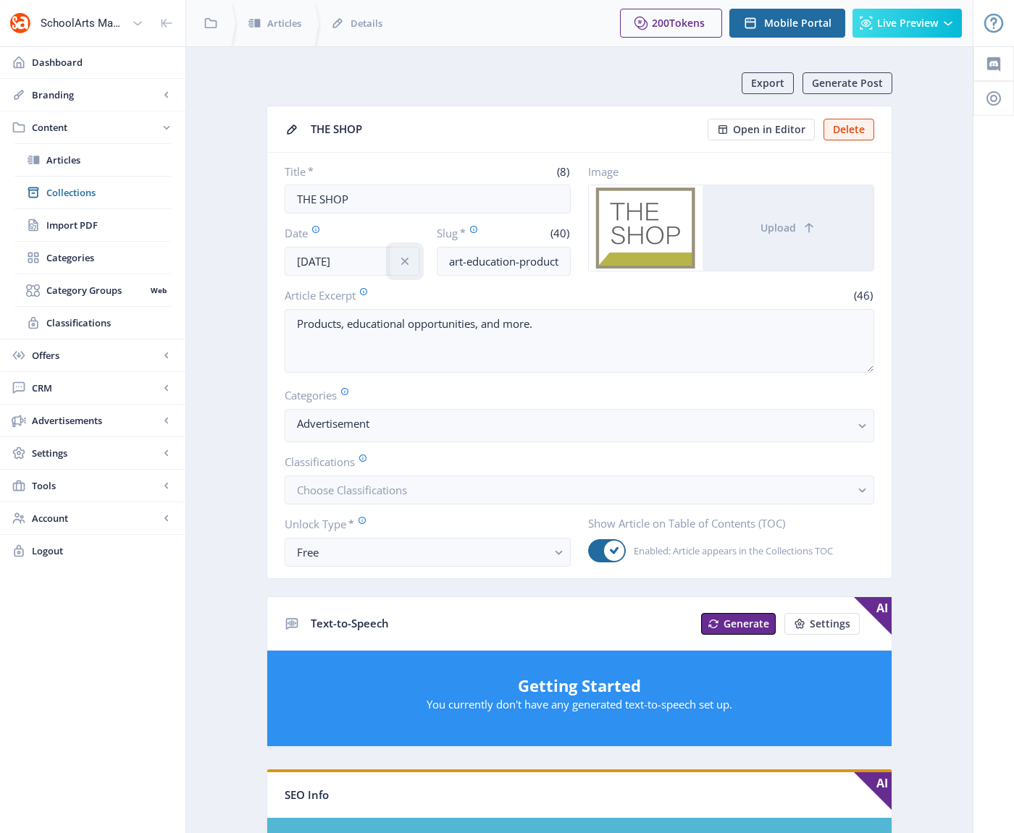
click at [404, 261] on icon "info" at bounding box center [403, 261] width 7 height 7
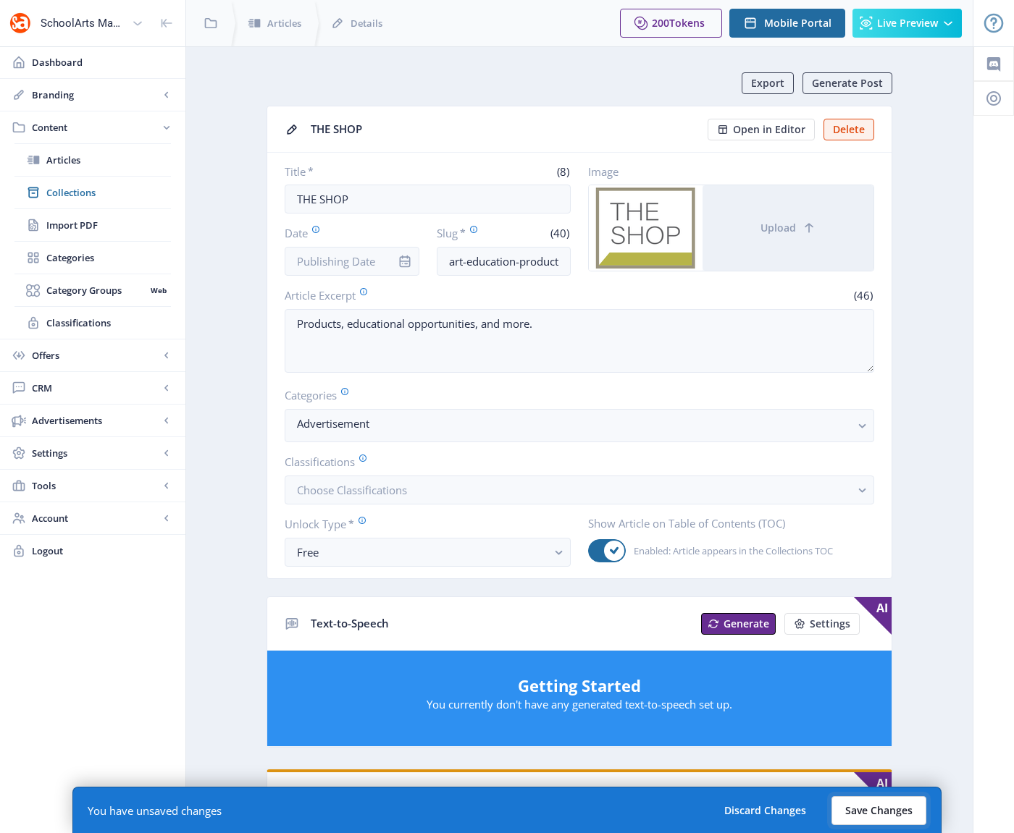
click at [859, 809] on button "Save Changes" at bounding box center [878, 810] width 95 height 29
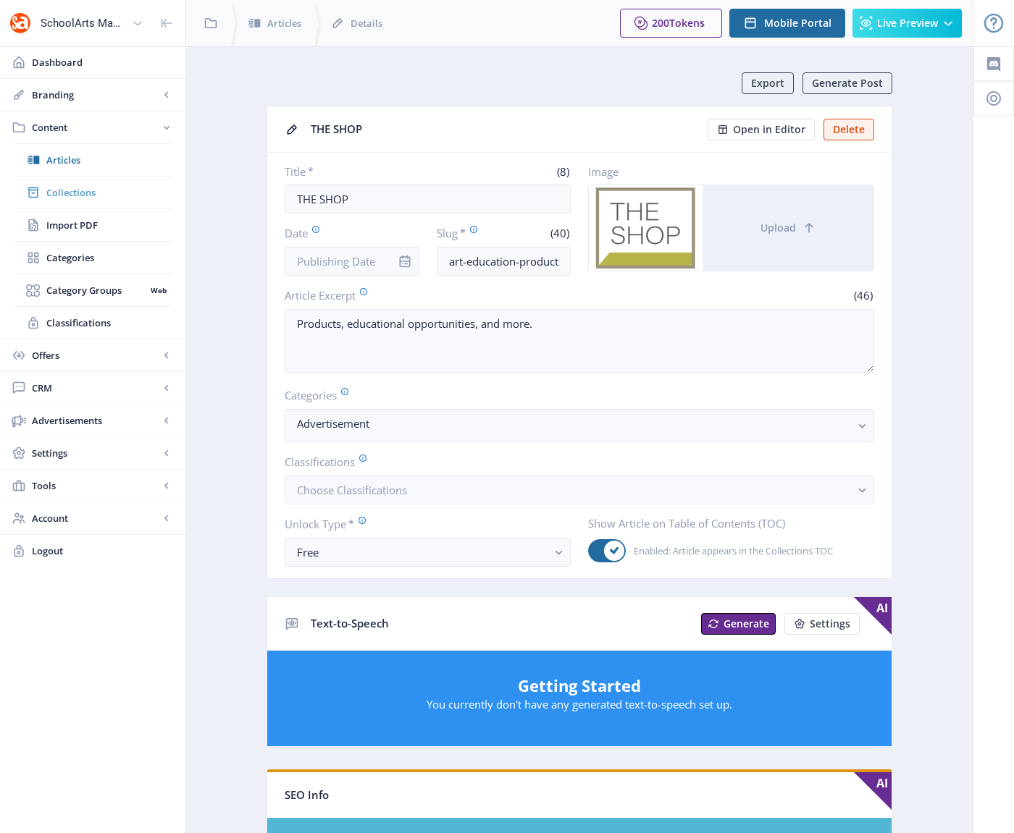
click at [70, 191] on span "Collections" at bounding box center [108, 192] width 125 height 14
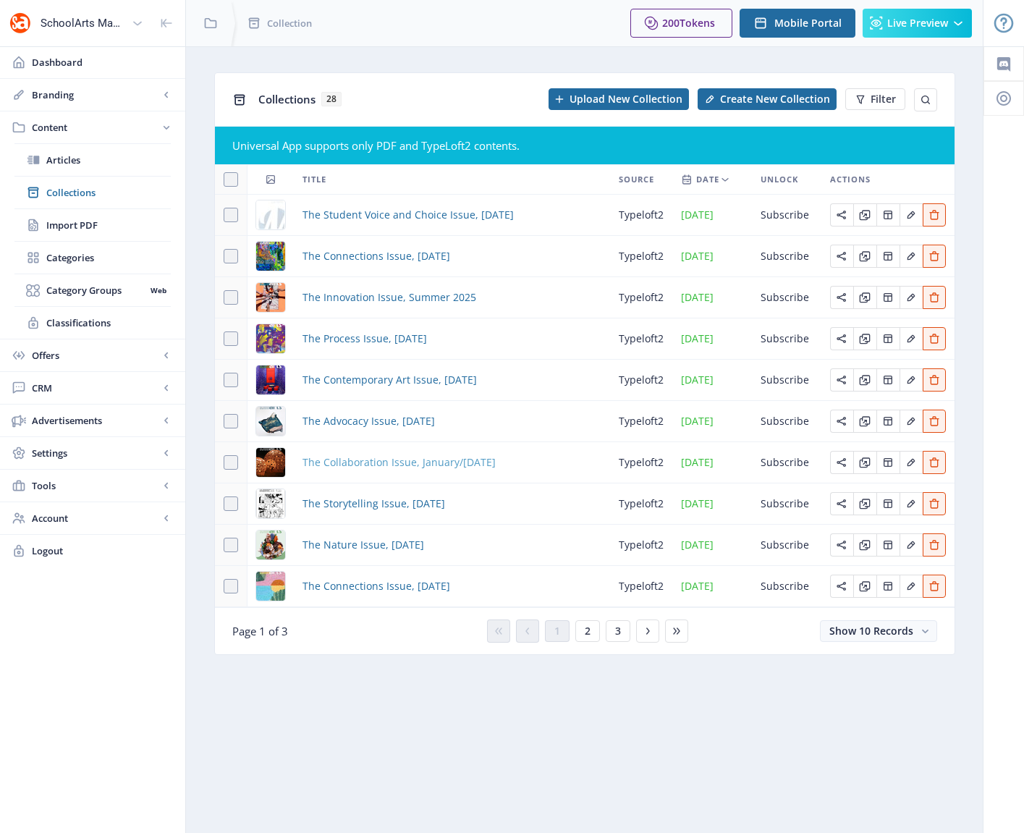
click at [373, 455] on span "The Collaboration Issue, January/[DATE]" at bounding box center [399, 462] width 193 height 17
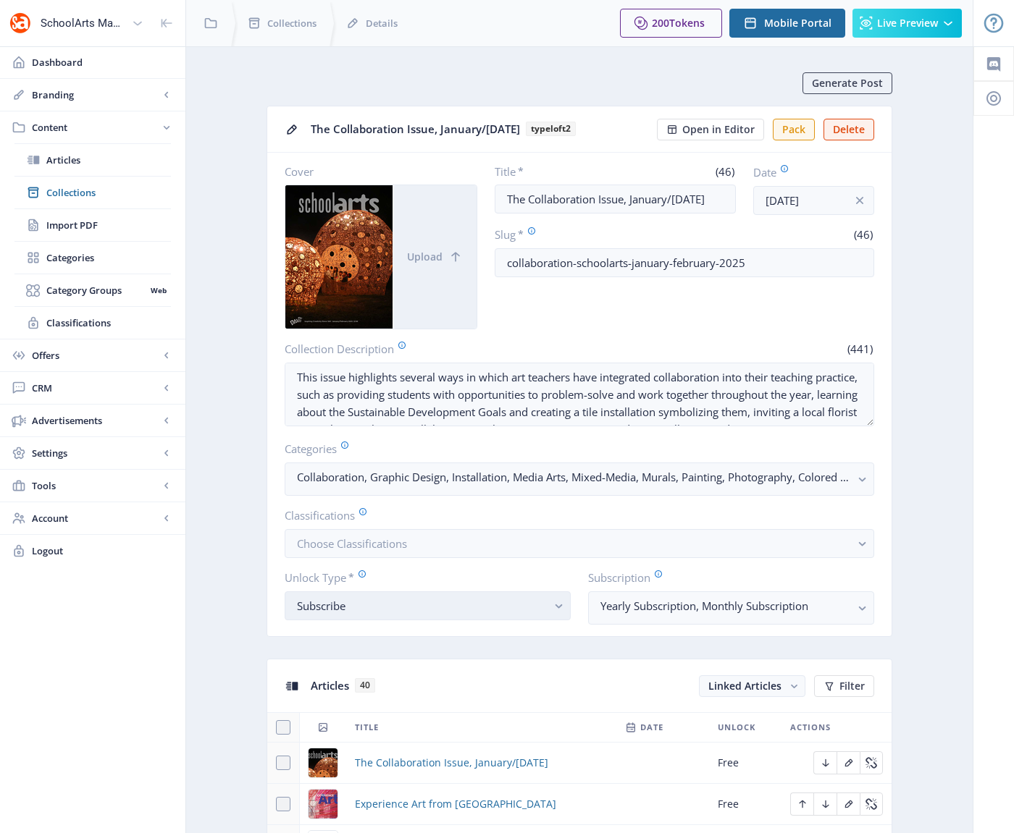
scroll to position [479, 0]
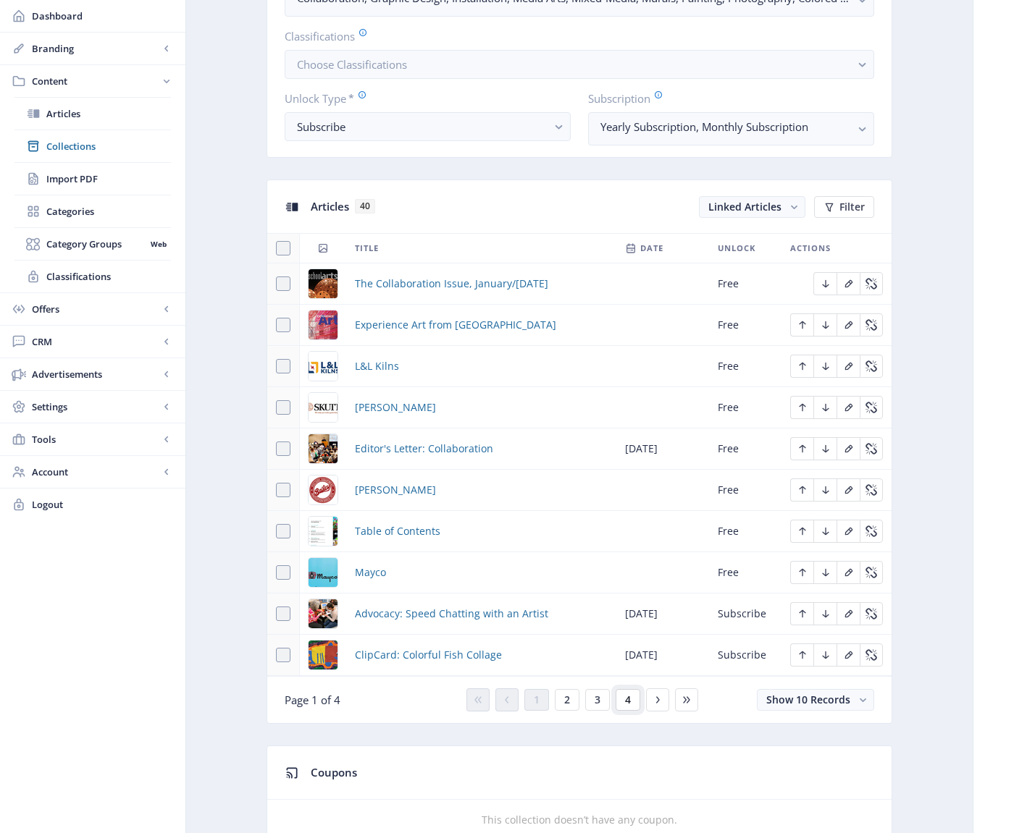
click at [623, 702] on button "4" at bounding box center [627, 700] width 25 height 22
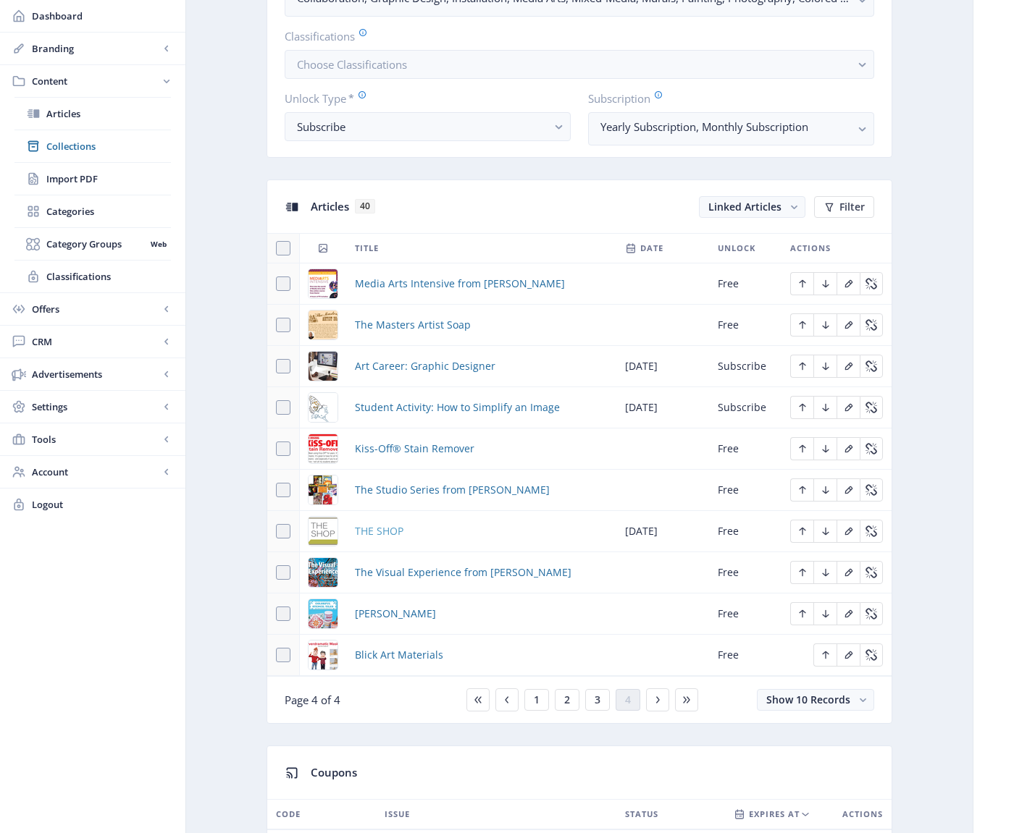
click at [372, 529] on span "THE SHOP" at bounding box center [379, 531] width 49 height 17
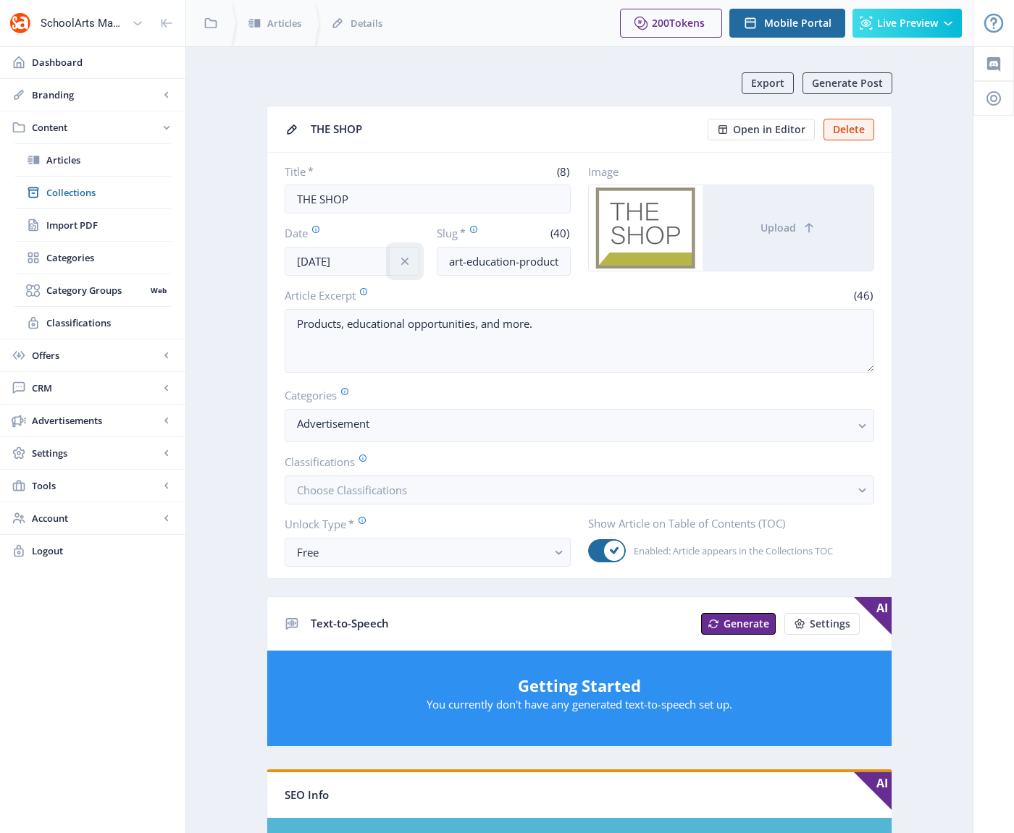
click at [403, 257] on icon "info" at bounding box center [404, 261] width 14 height 14
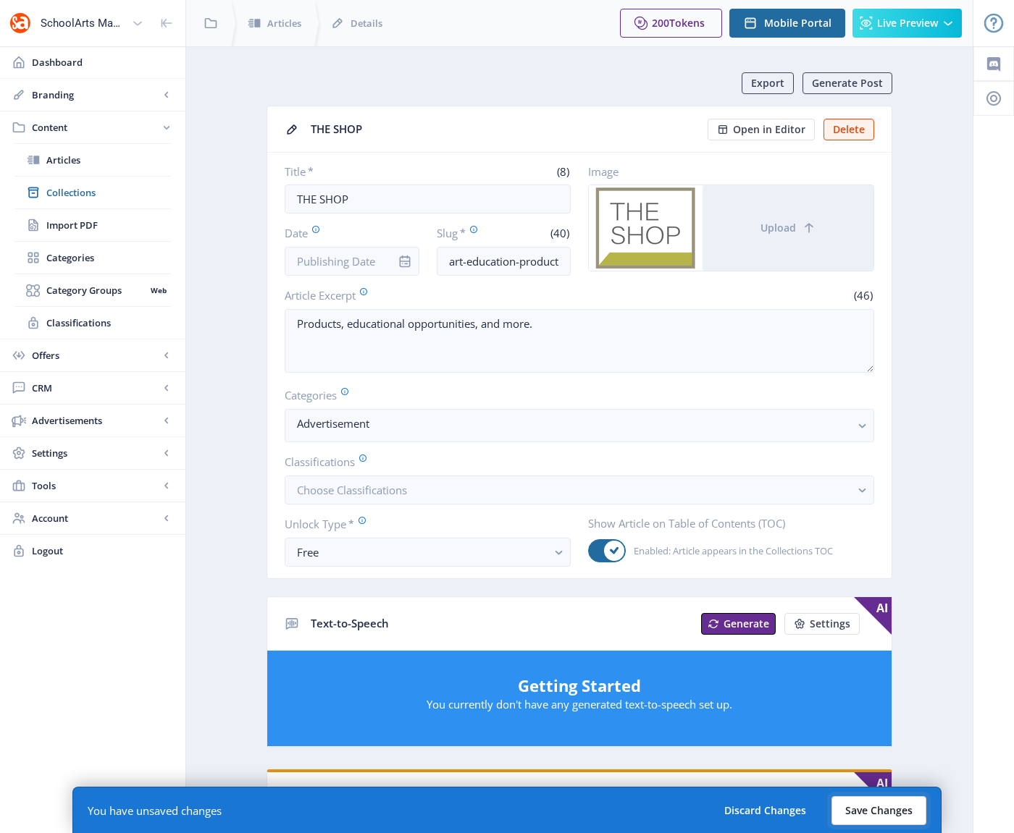
click at [869, 804] on button "Save Changes" at bounding box center [878, 810] width 95 height 29
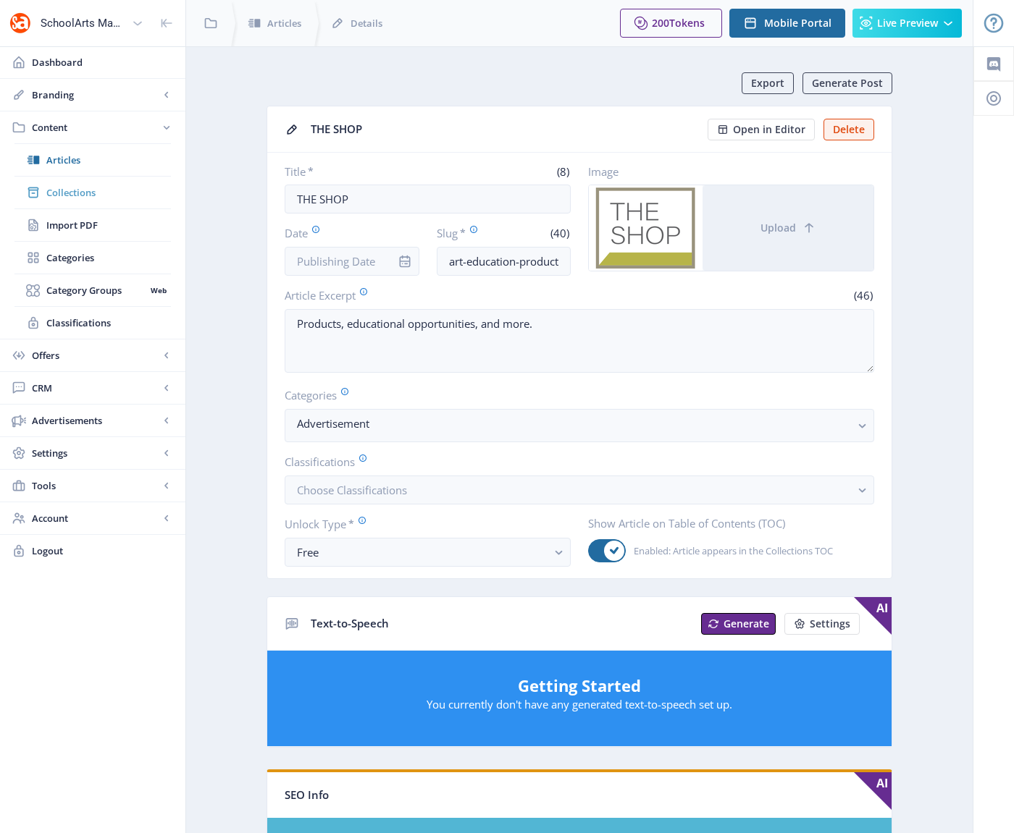
click at [70, 193] on span "Collections" at bounding box center [108, 192] width 125 height 14
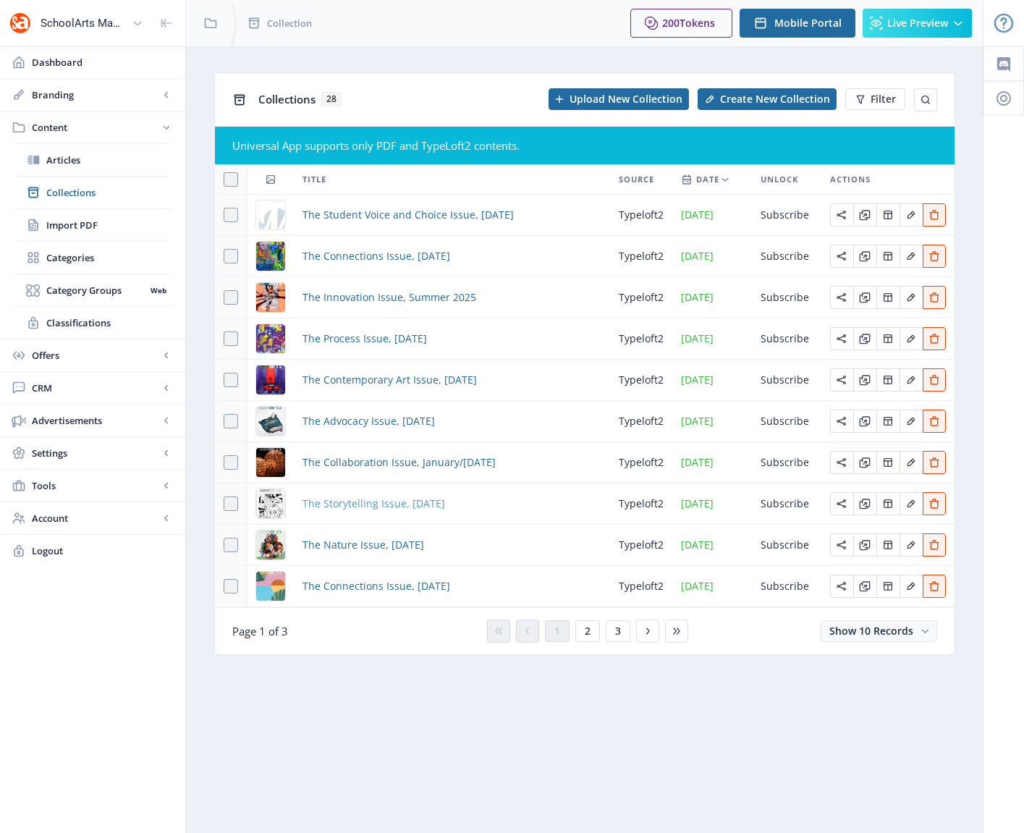
click at [366, 499] on span "The Storytelling Issue, [DATE]" at bounding box center [374, 503] width 143 height 17
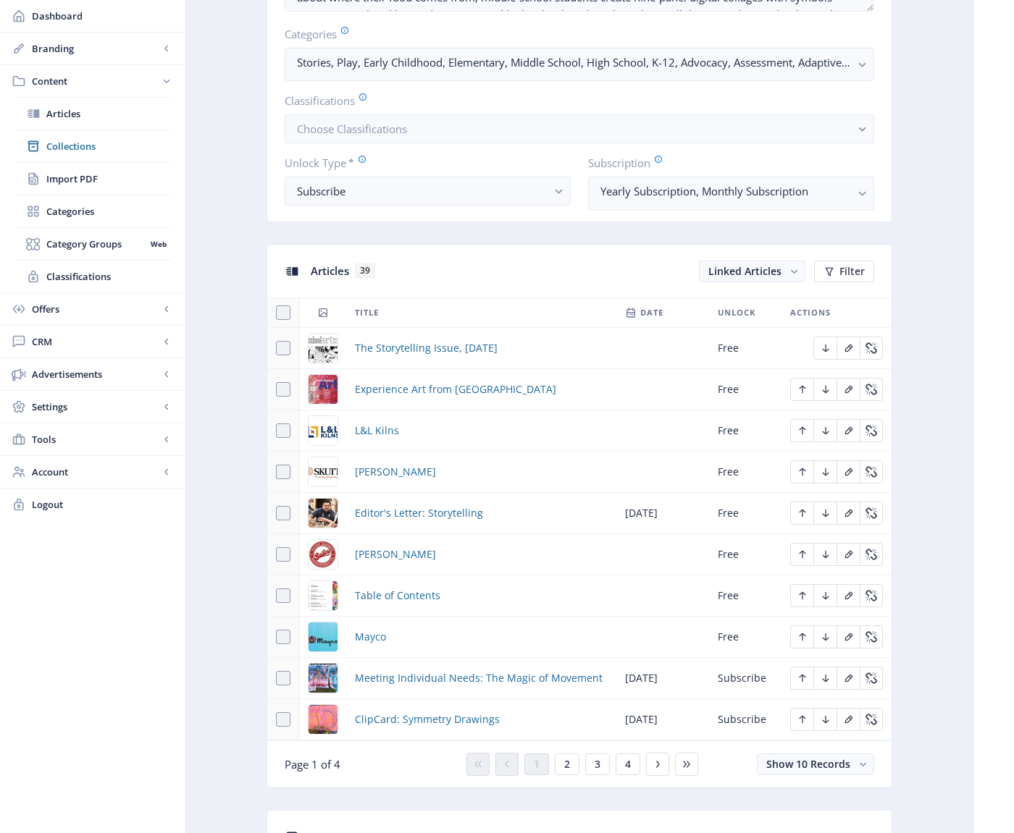
scroll to position [517, 0]
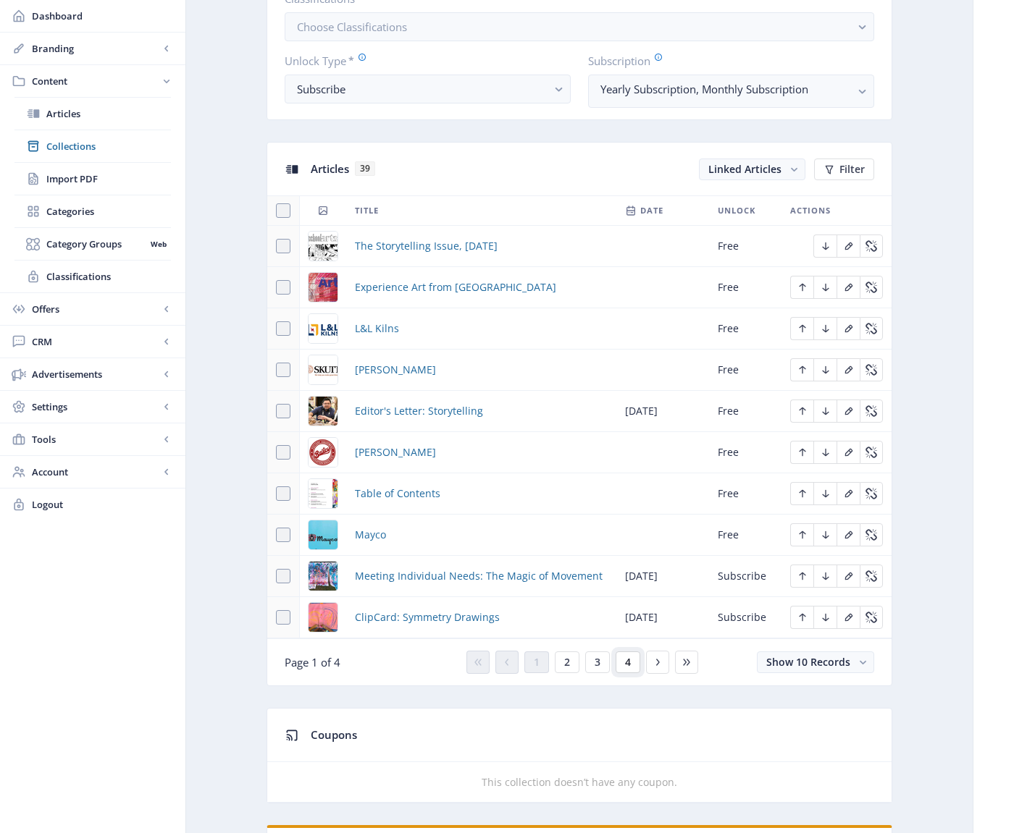
click at [627, 664] on span "4" at bounding box center [628, 663] width 6 height 12
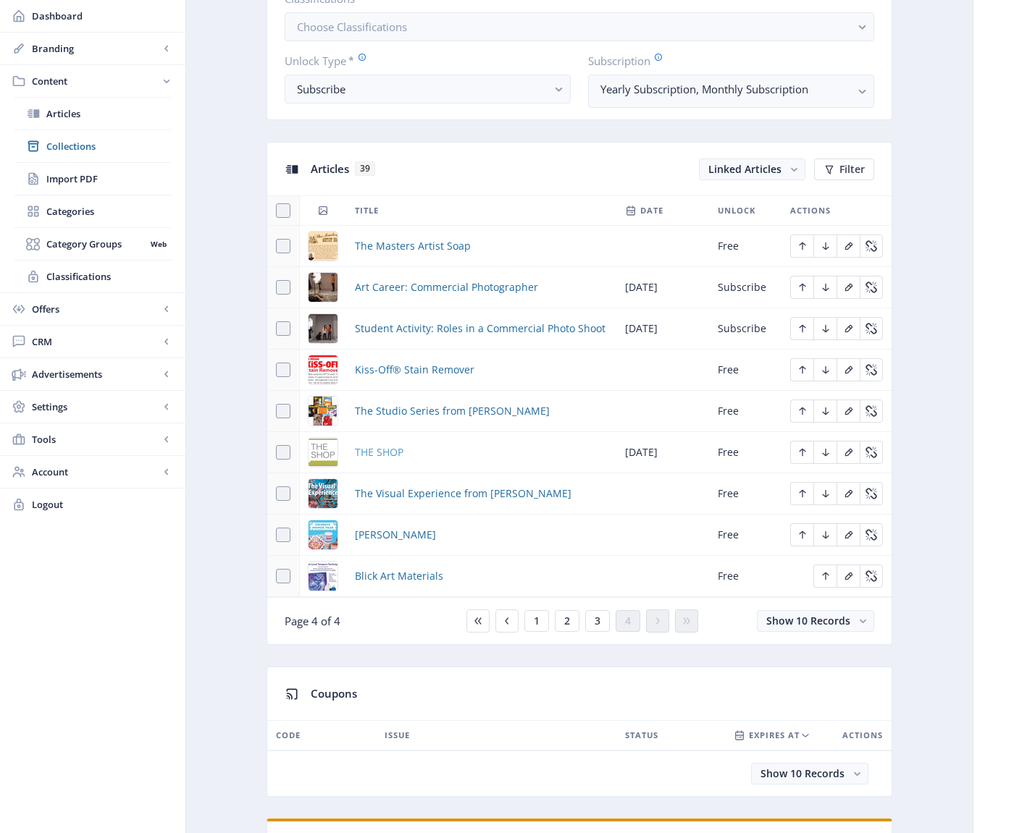
click at [377, 452] on span "THE SHOP" at bounding box center [379, 452] width 49 height 17
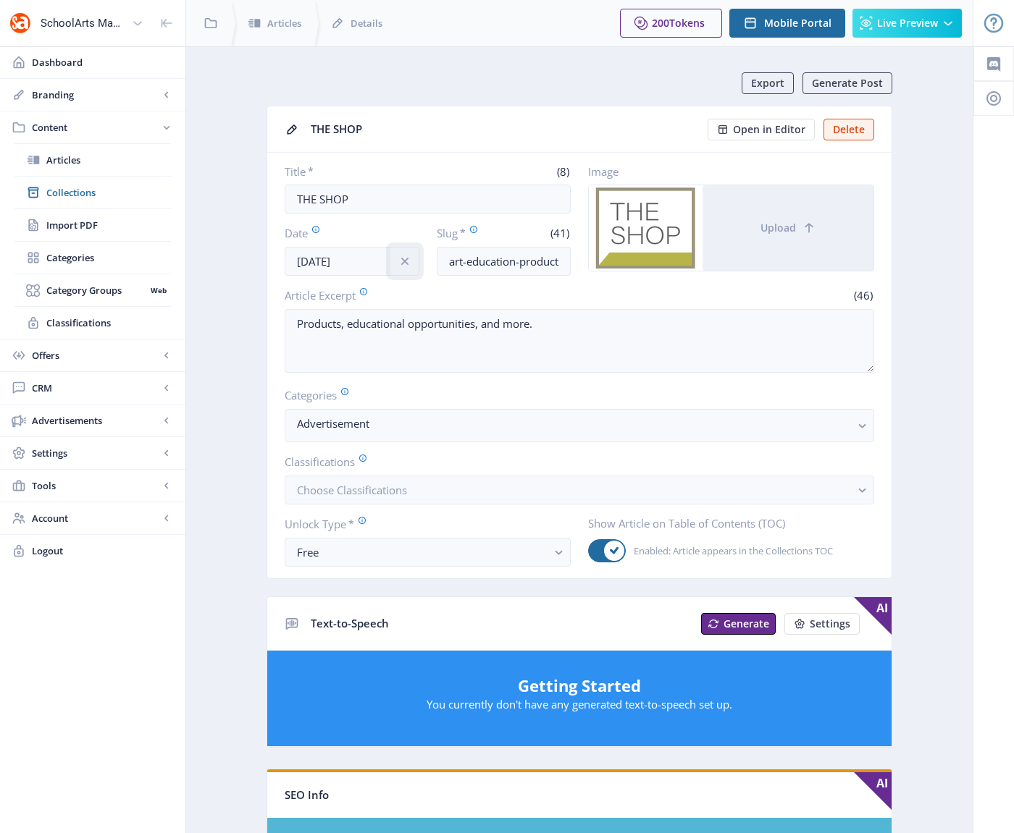
click at [403, 262] on icon "info" at bounding box center [403, 261] width 7 height 7
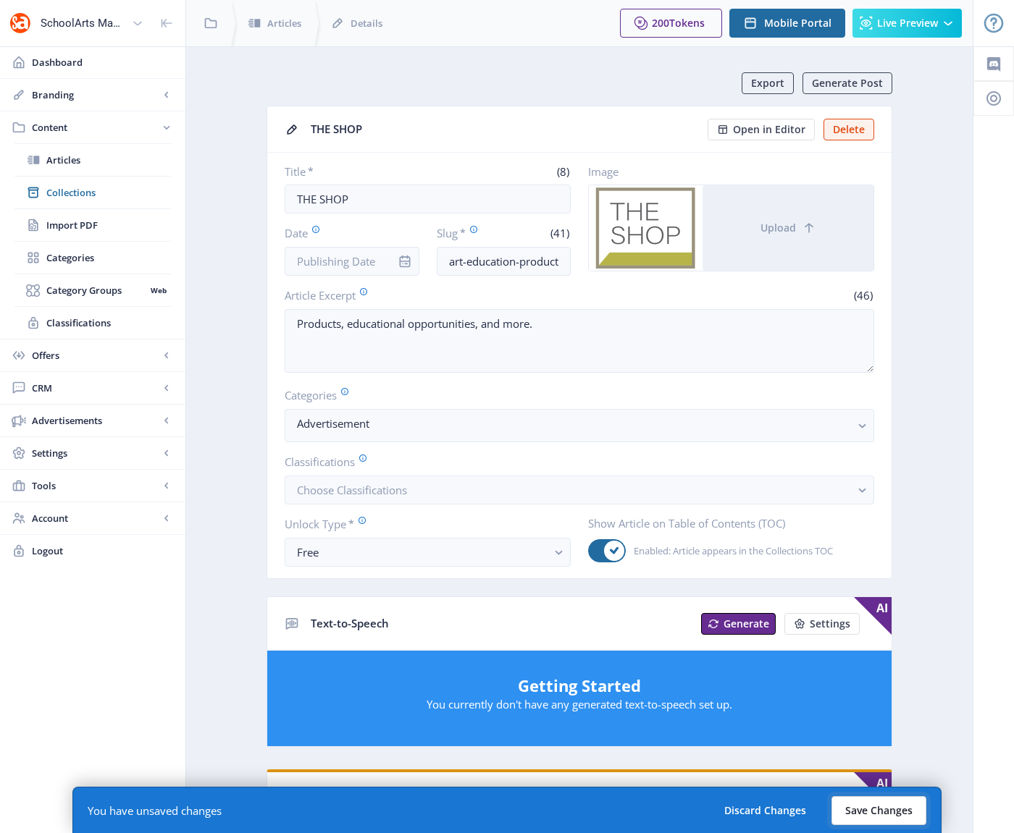
click at [851, 809] on button "Save Changes" at bounding box center [878, 810] width 95 height 29
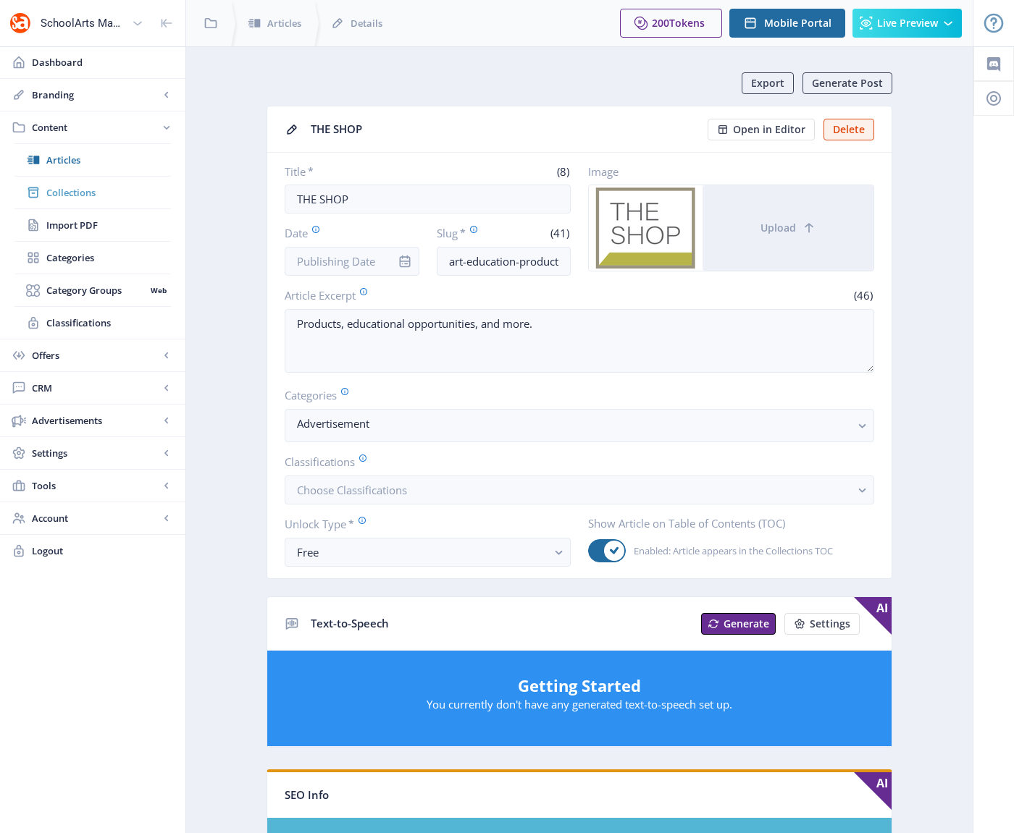
click at [79, 189] on span "Collections" at bounding box center [108, 192] width 125 height 14
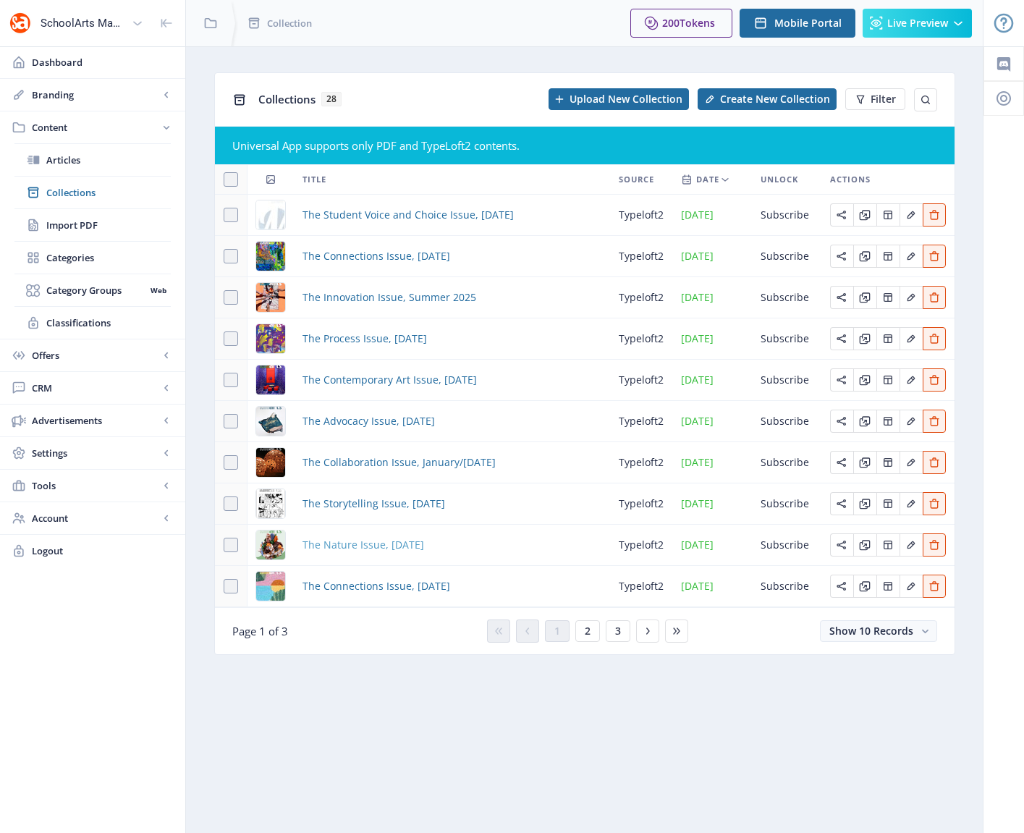
click at [379, 544] on span "The Nature Issue, [DATE]" at bounding box center [364, 544] width 122 height 17
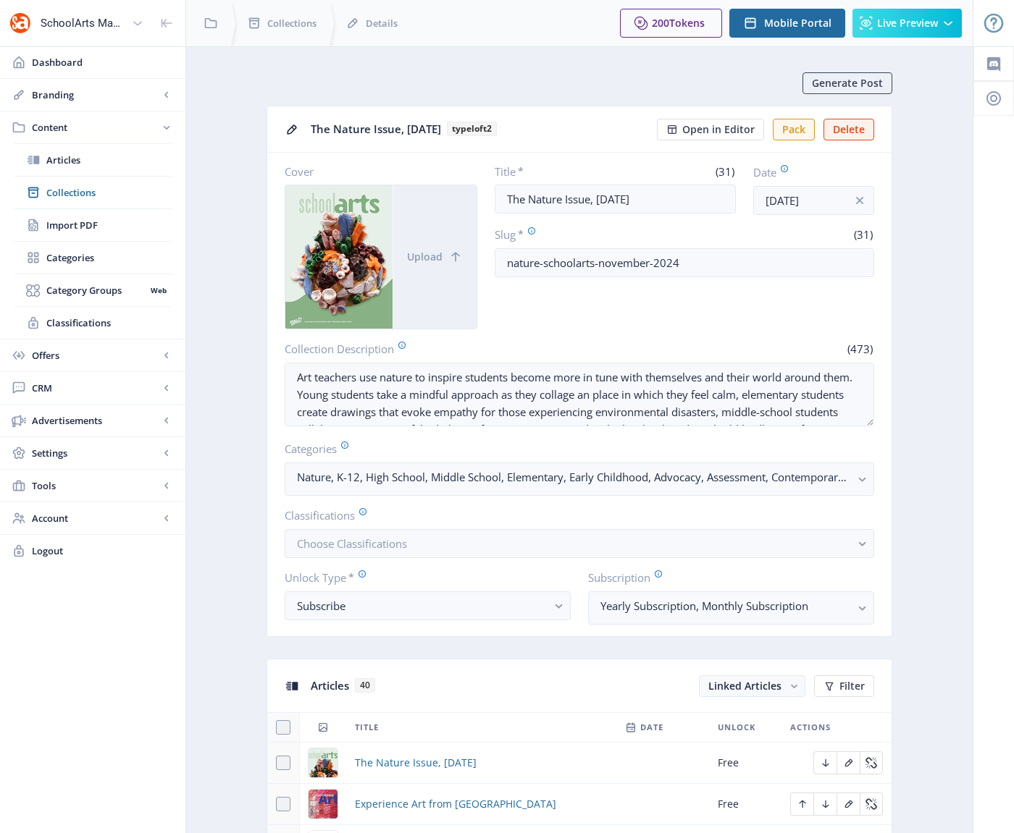
scroll to position [492, 0]
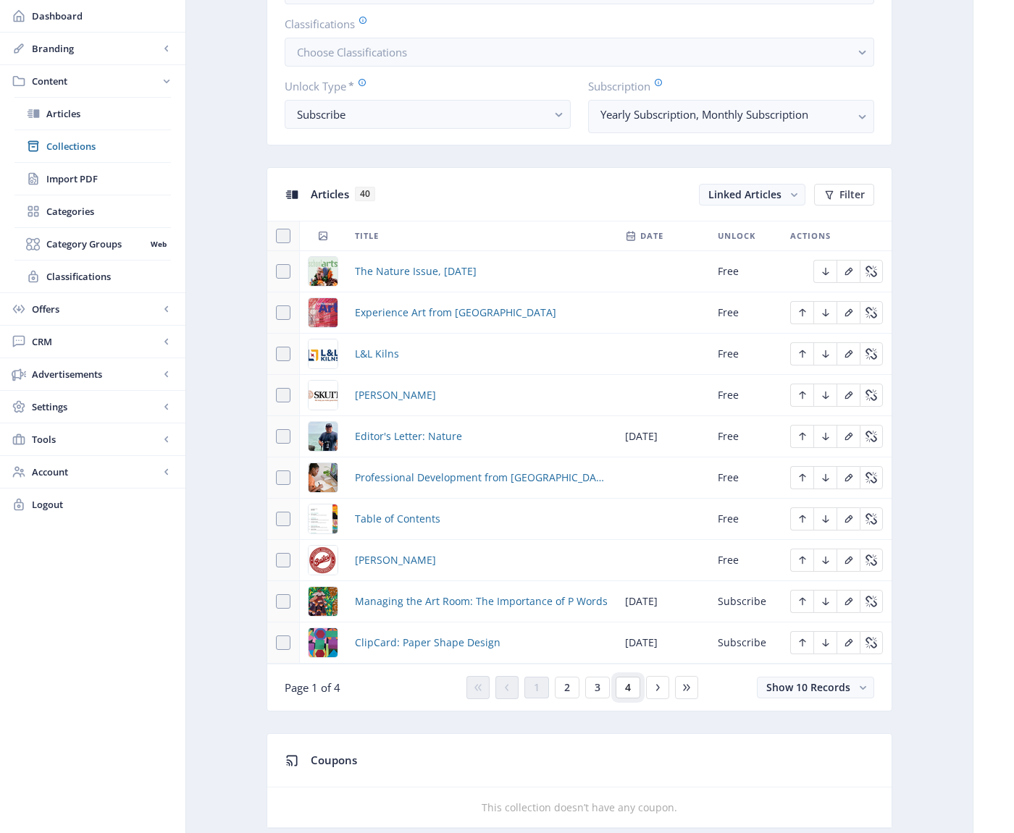
click at [622, 689] on button "4" at bounding box center [627, 688] width 25 height 22
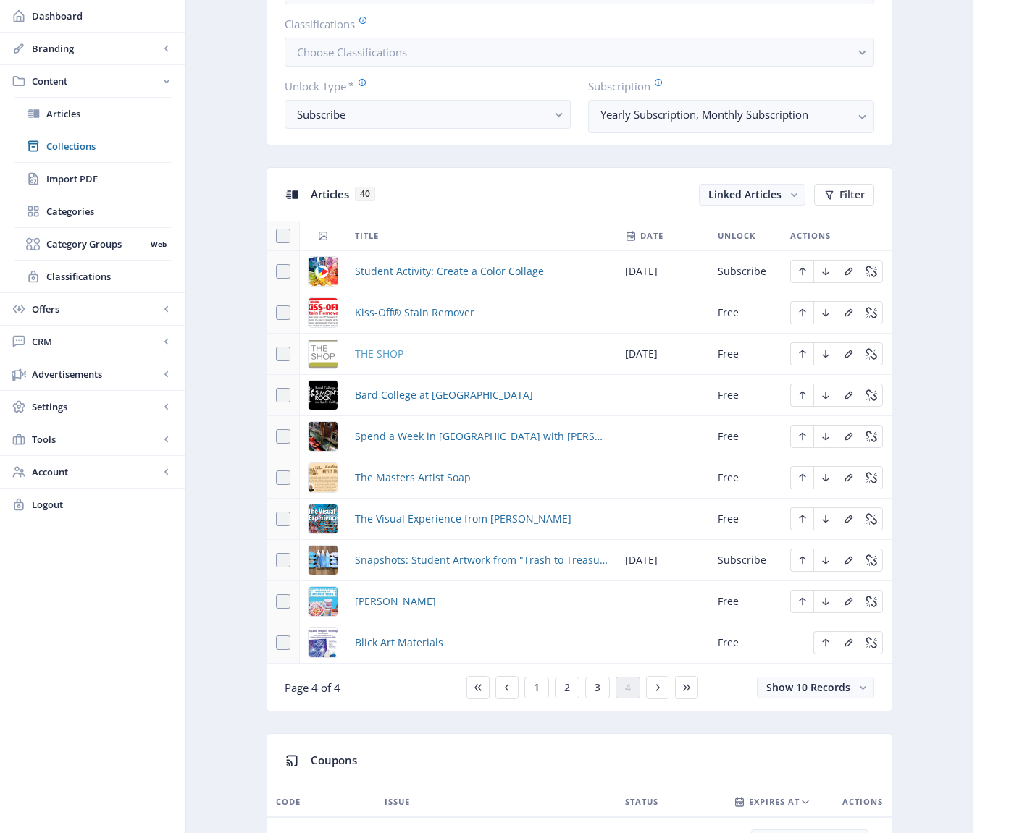
click at [379, 355] on span "THE SHOP" at bounding box center [379, 353] width 49 height 17
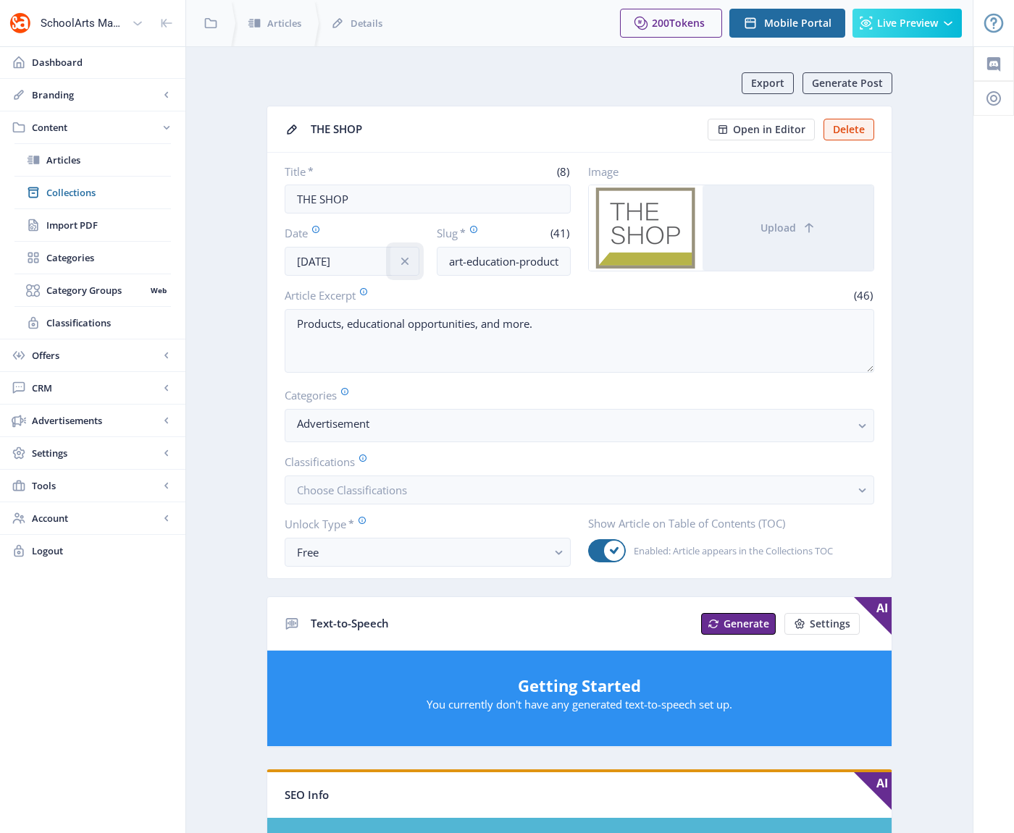
click at [405, 261] on icon "info" at bounding box center [403, 261] width 7 height 7
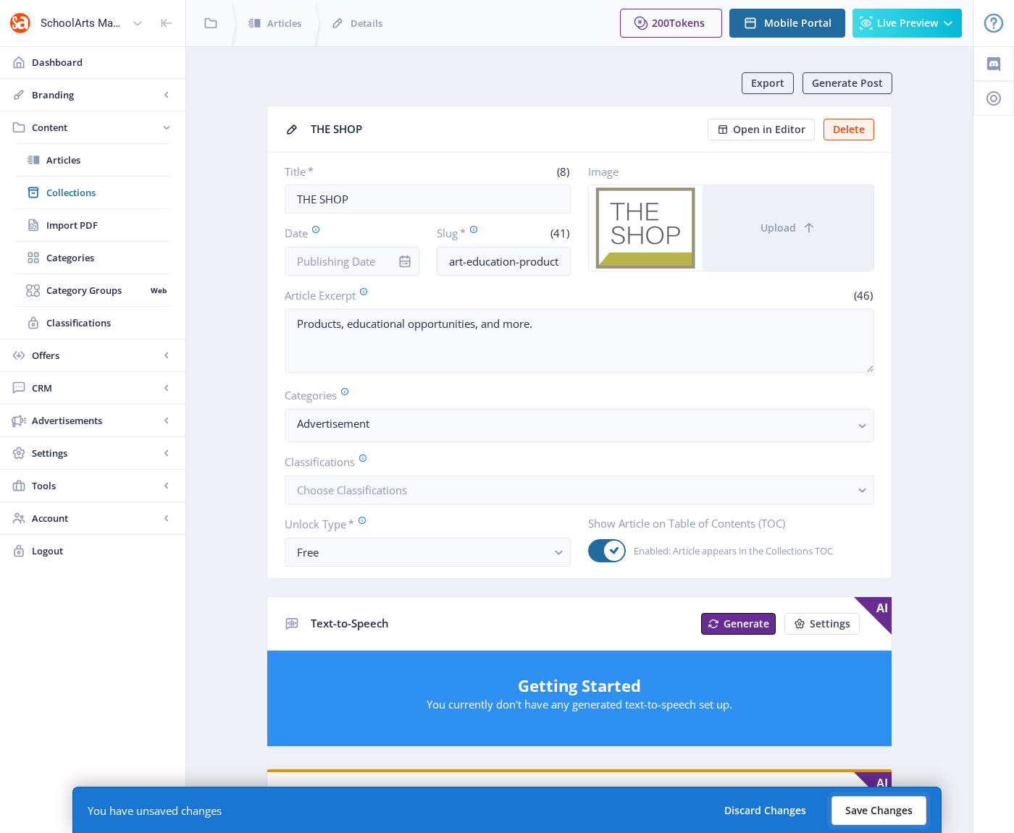
click at [875, 812] on button "Save Changes" at bounding box center [878, 810] width 95 height 29
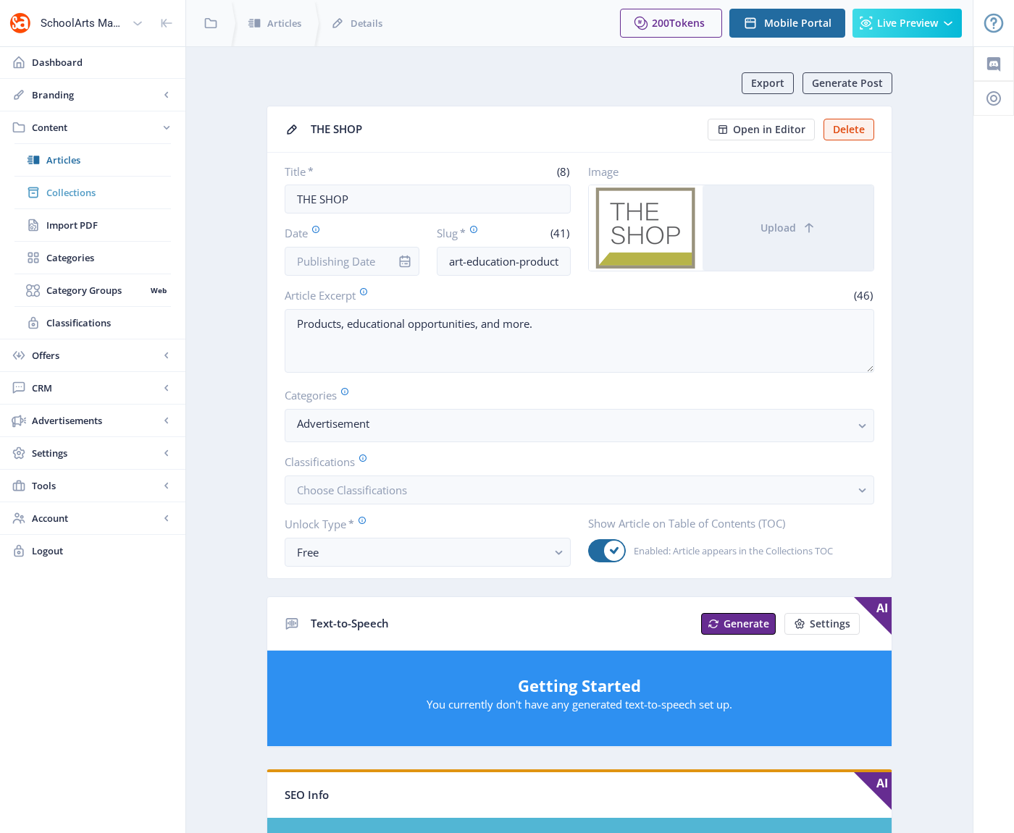
click at [65, 192] on span "Collections" at bounding box center [108, 192] width 125 height 14
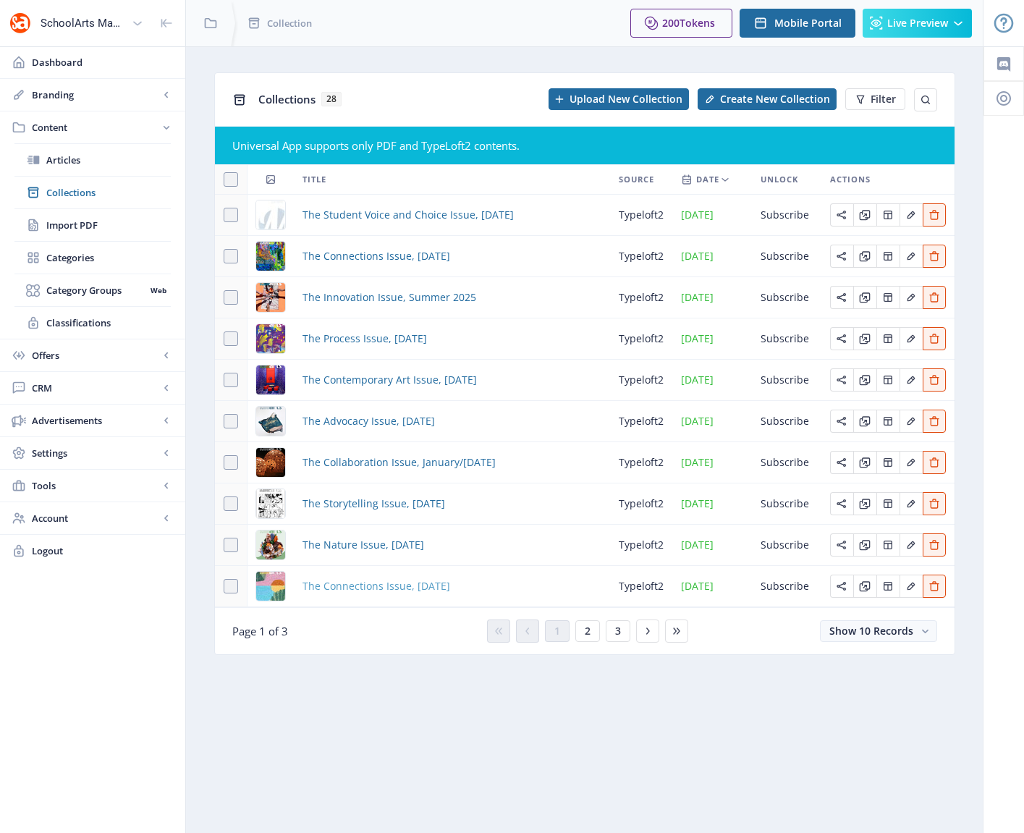
click at [391, 580] on span "The Connections Issue, [DATE]" at bounding box center [377, 586] width 148 height 17
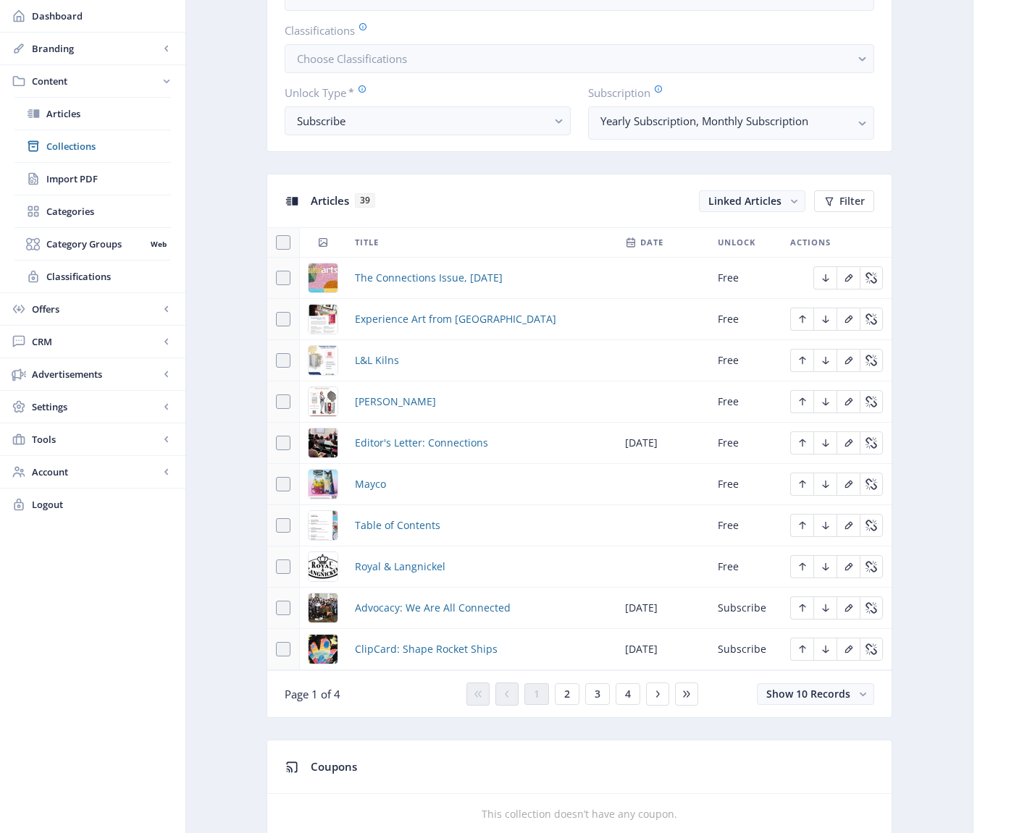
scroll to position [786, 0]
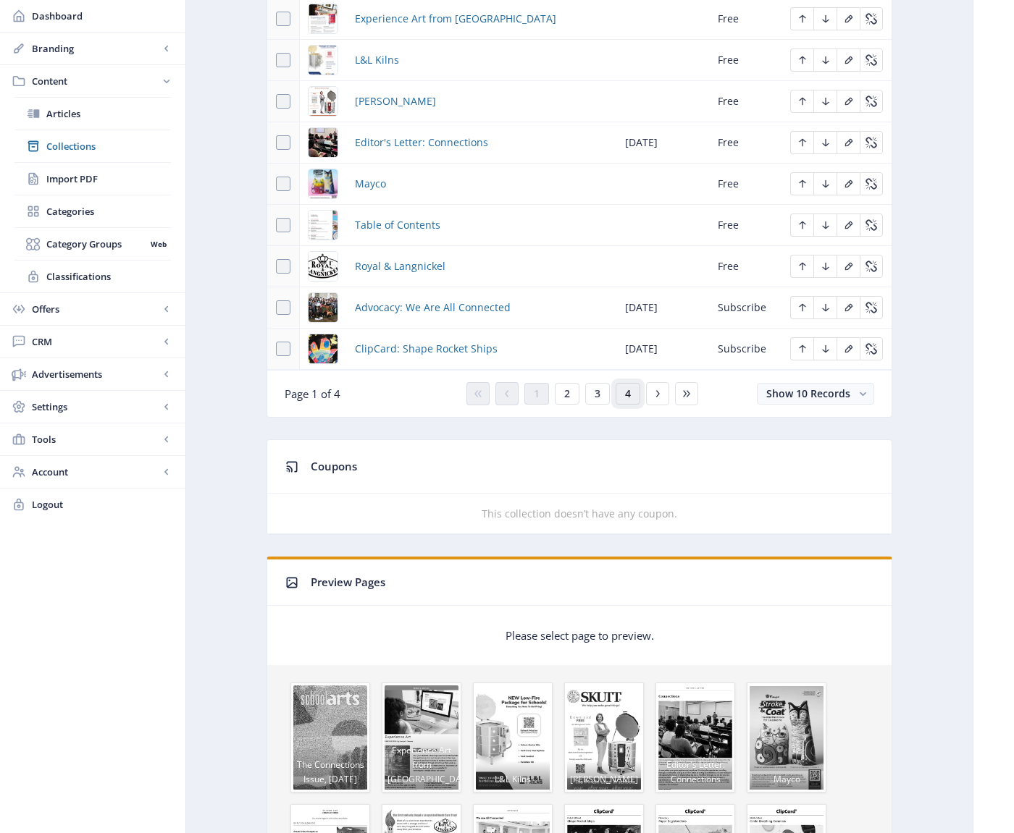
drag, startPoint x: 626, startPoint y: 395, endPoint x: 627, endPoint y: 374, distance: 21.0
click at [626, 394] on span "4" at bounding box center [628, 394] width 6 height 12
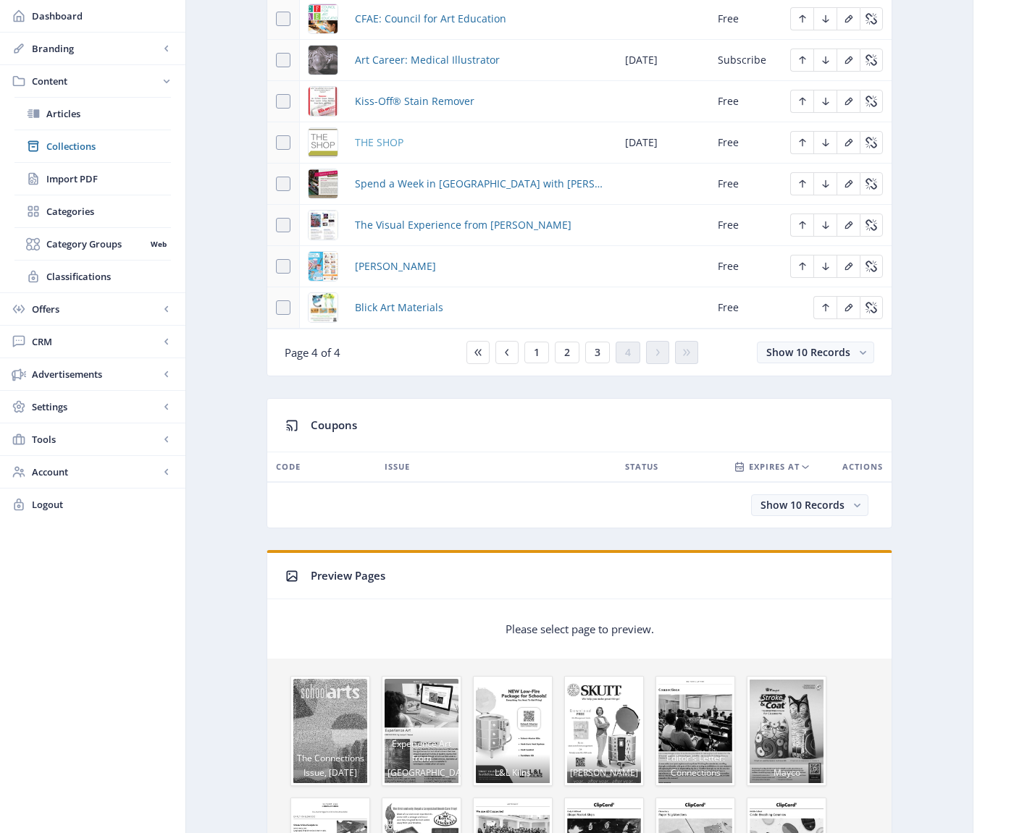
click at [399, 141] on span "THE SHOP" at bounding box center [379, 142] width 49 height 17
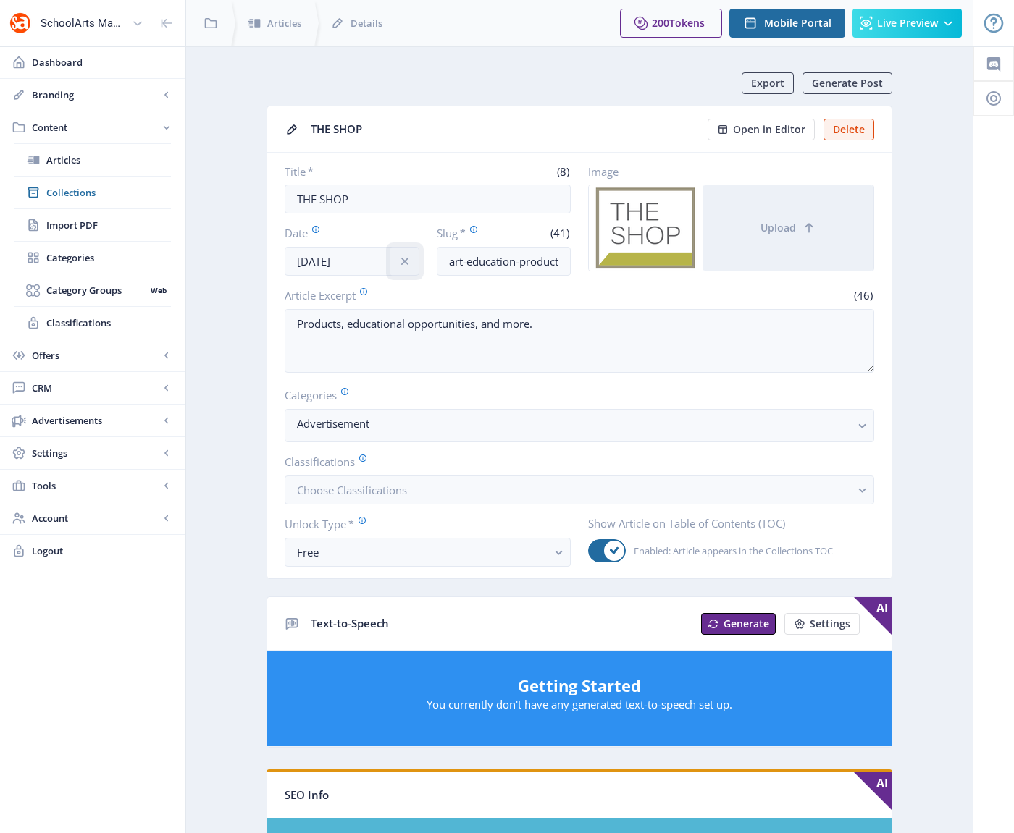
click at [407, 261] on icon "info" at bounding box center [404, 261] width 14 height 14
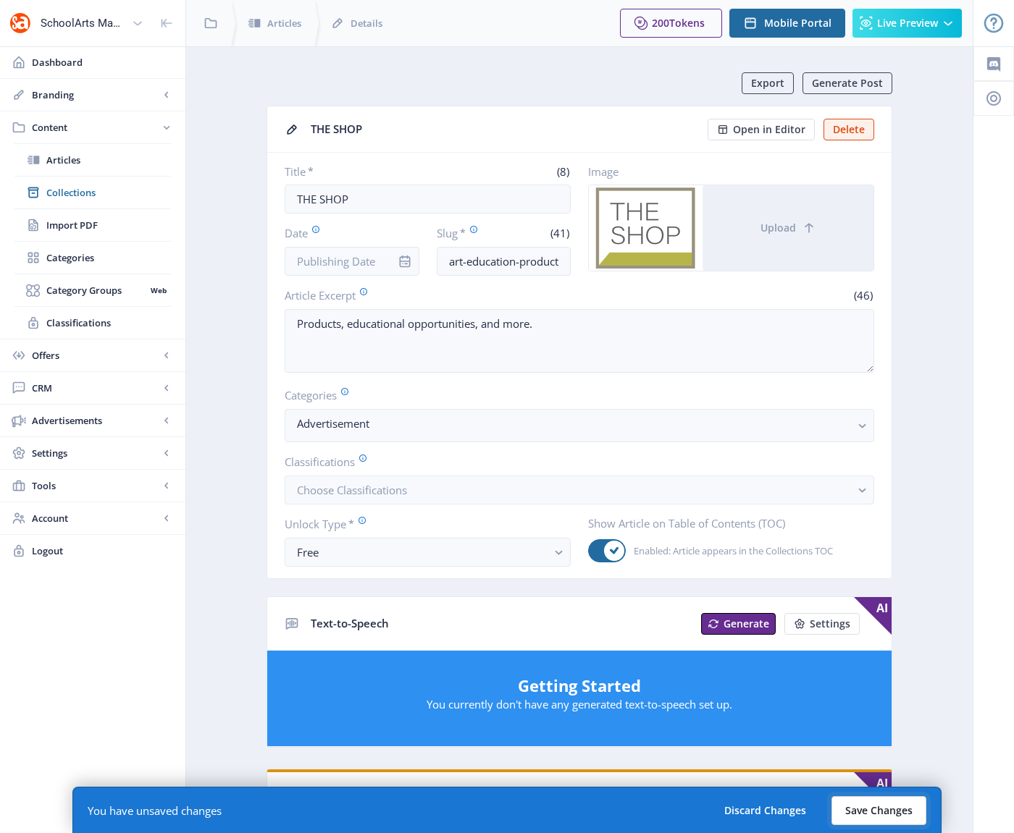
click at [860, 810] on button "Save Changes" at bounding box center [878, 810] width 95 height 29
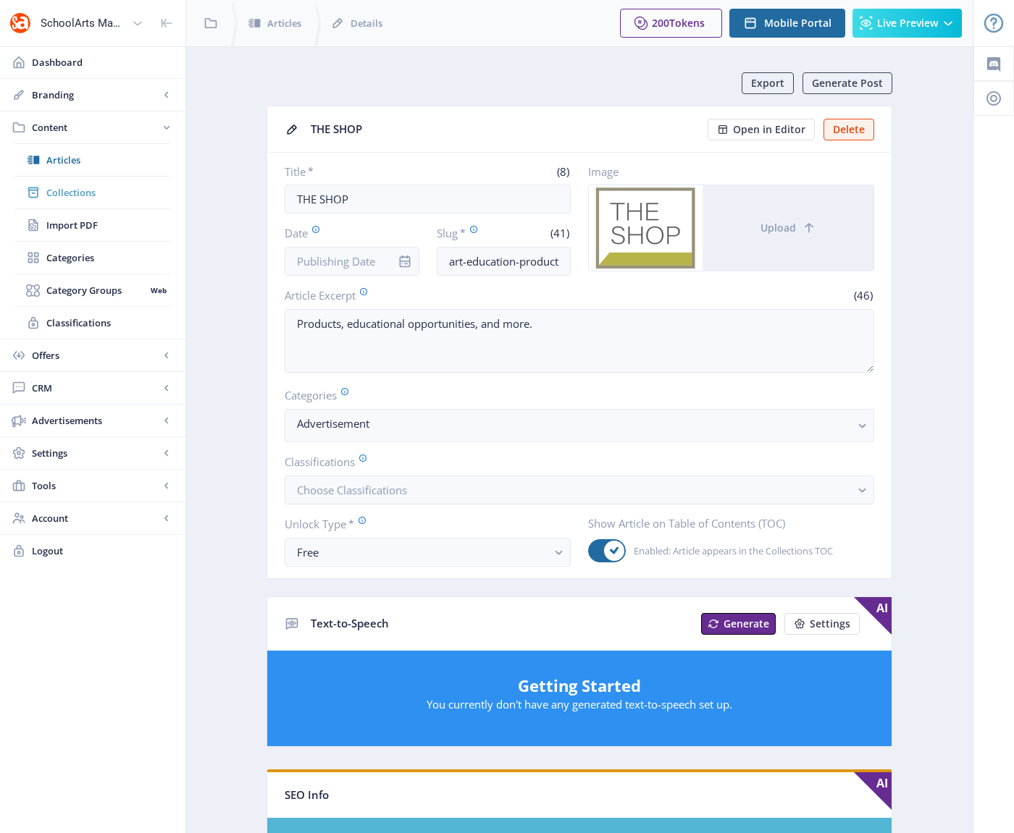
click at [89, 195] on span "Collections" at bounding box center [108, 192] width 125 height 14
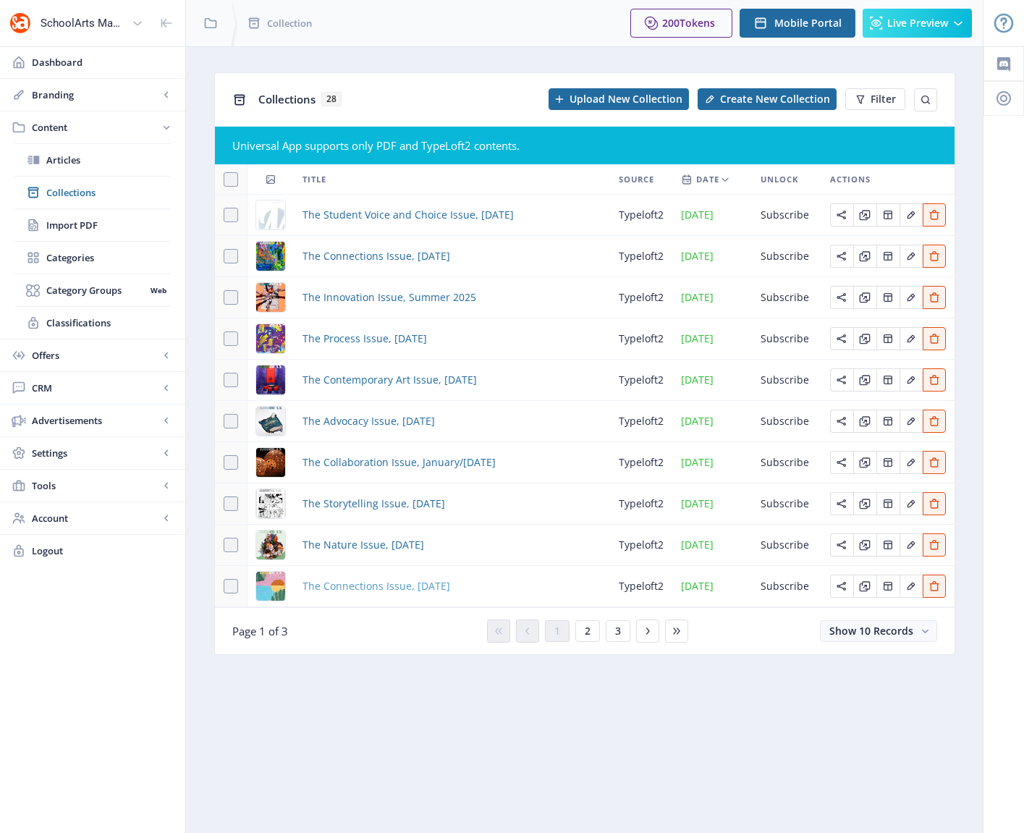
click at [441, 587] on span "The Connections Issue, [DATE]" at bounding box center [377, 586] width 148 height 17
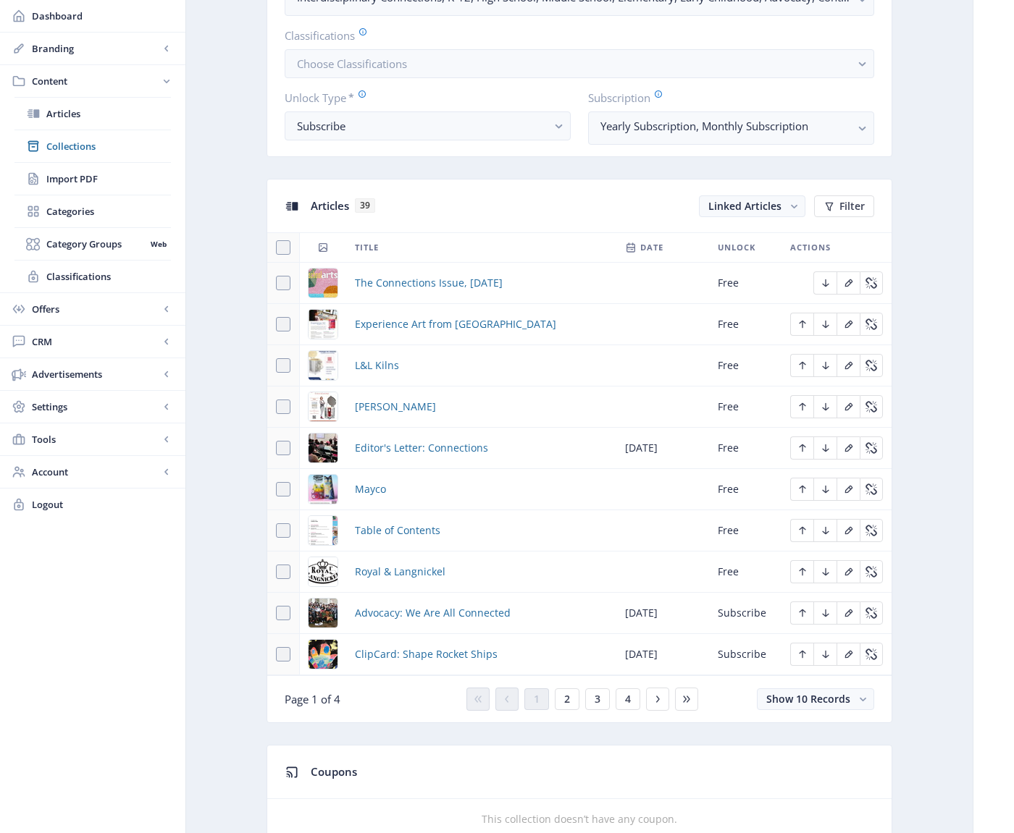
scroll to position [666, 0]
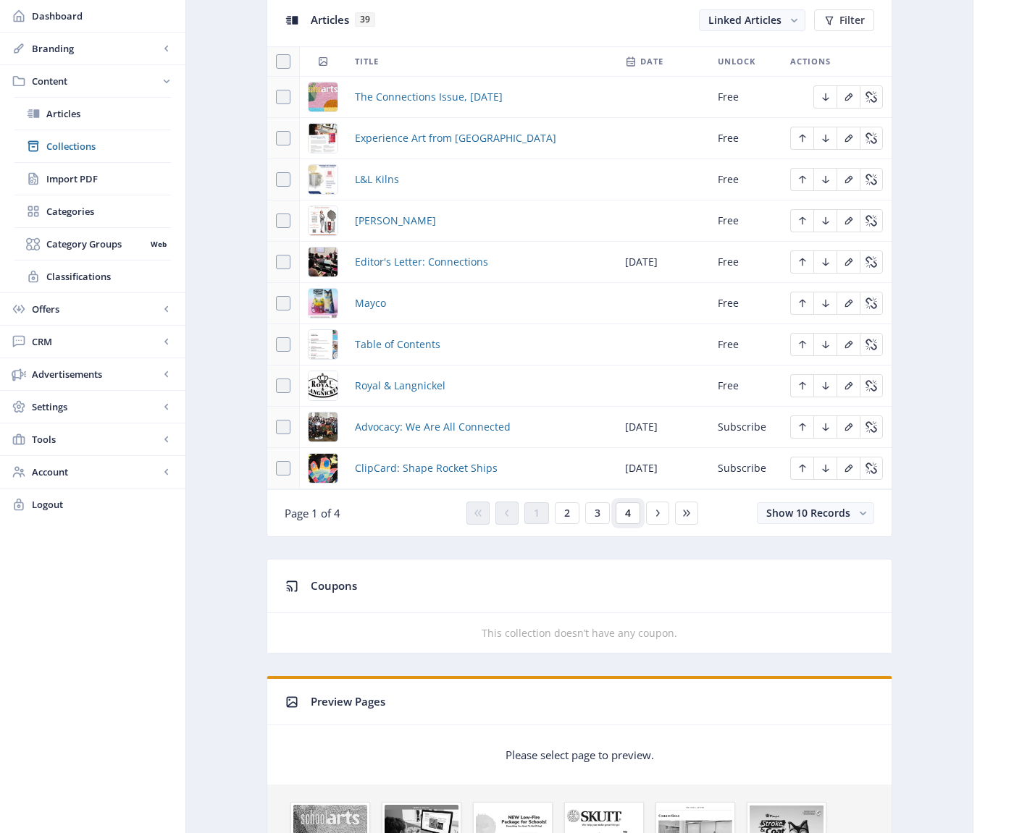
click at [631, 513] on button "4" at bounding box center [627, 513] width 25 height 22
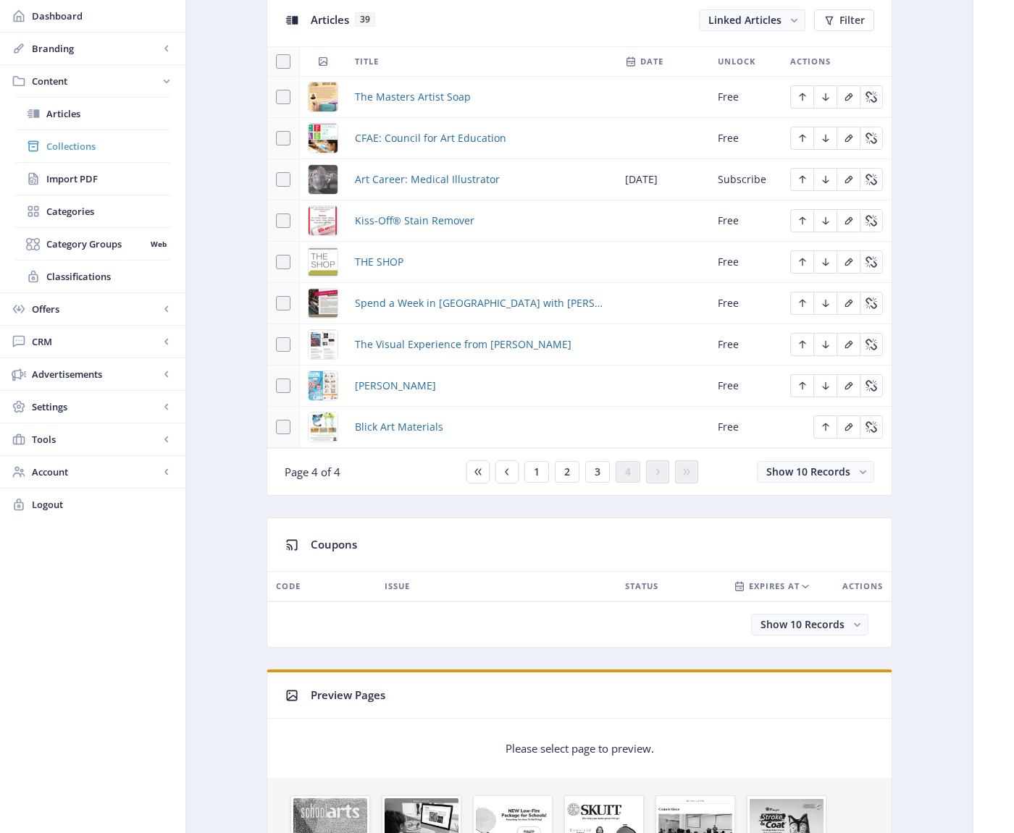
click at [72, 146] on span "Collections" at bounding box center [108, 146] width 125 height 14
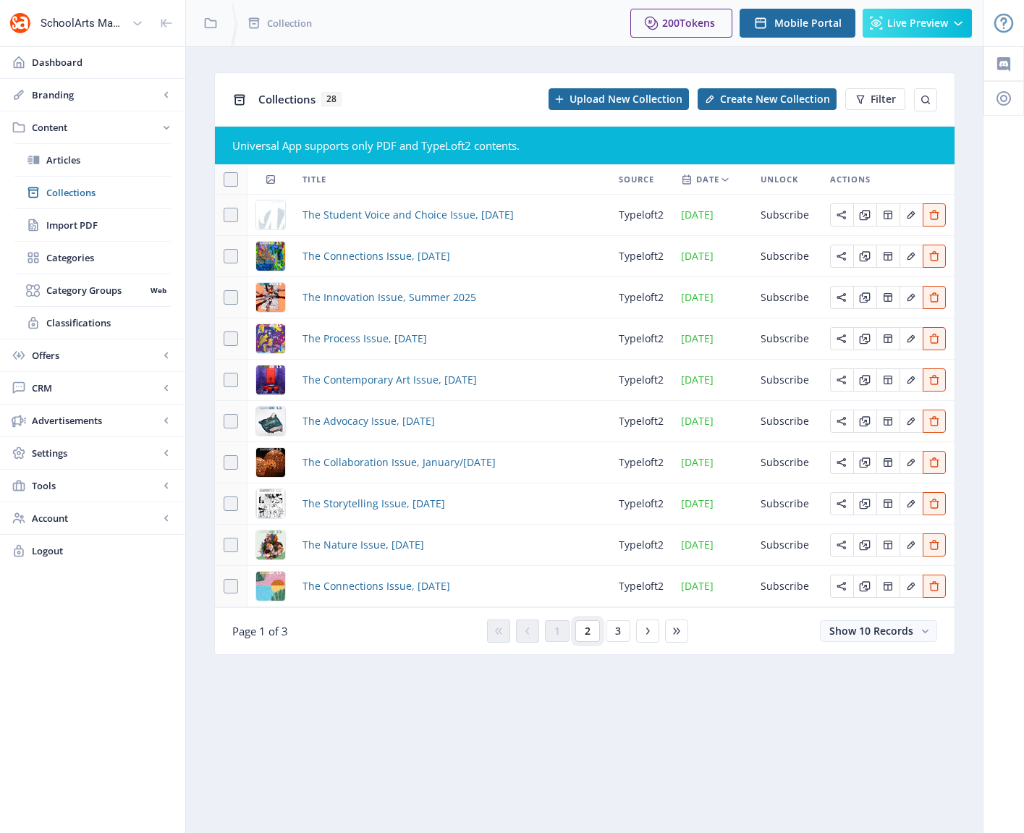
click at [586, 632] on span "2" at bounding box center [588, 632] width 6 height 12
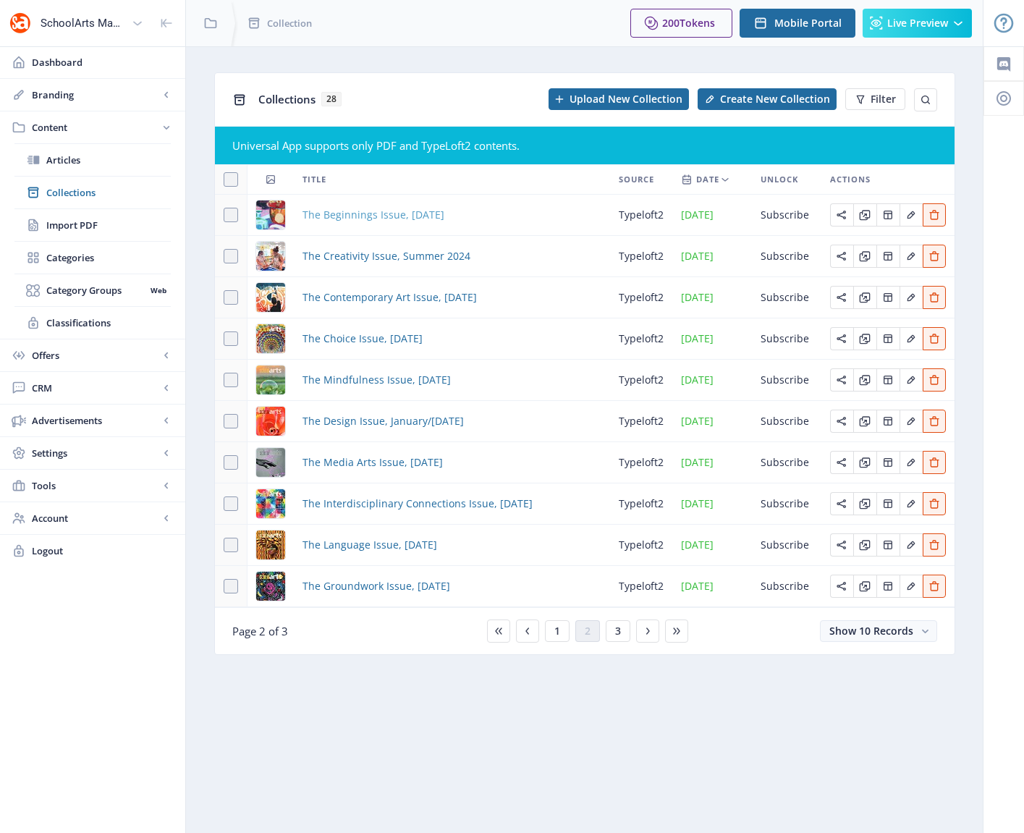
click at [414, 211] on span "The Beginnings Issue, September 2024" at bounding box center [374, 214] width 142 height 17
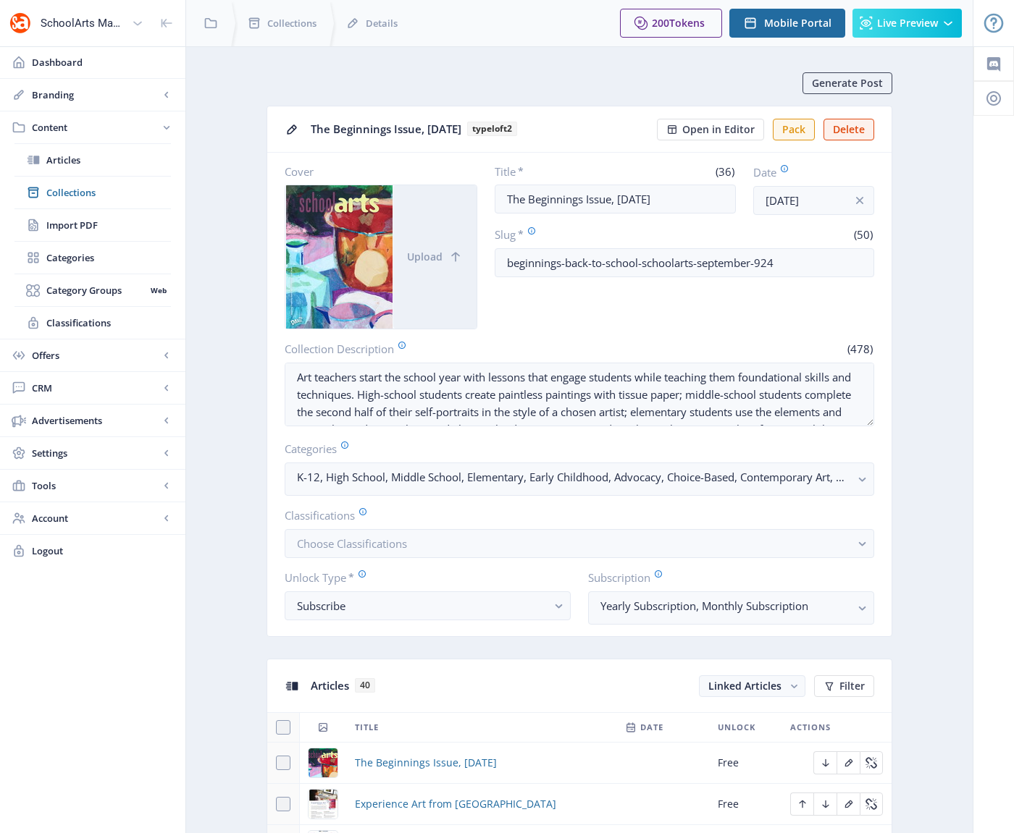
scroll to position [683, 0]
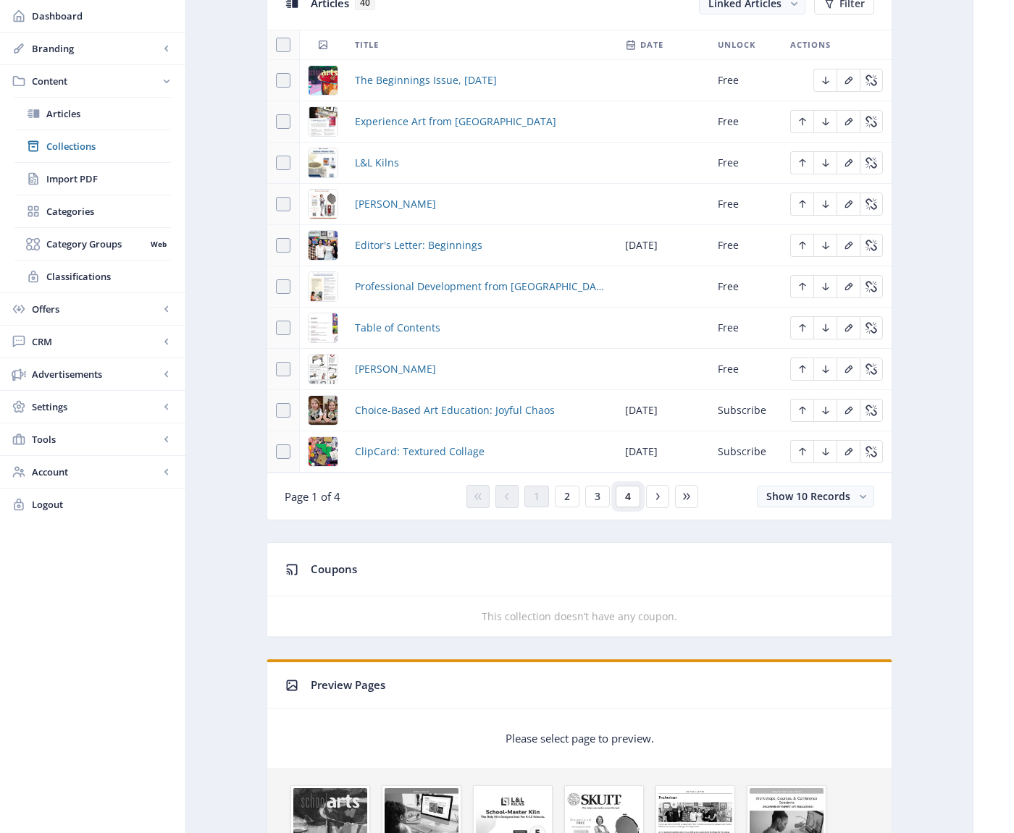
click at [625, 495] on span "4" at bounding box center [628, 497] width 6 height 12
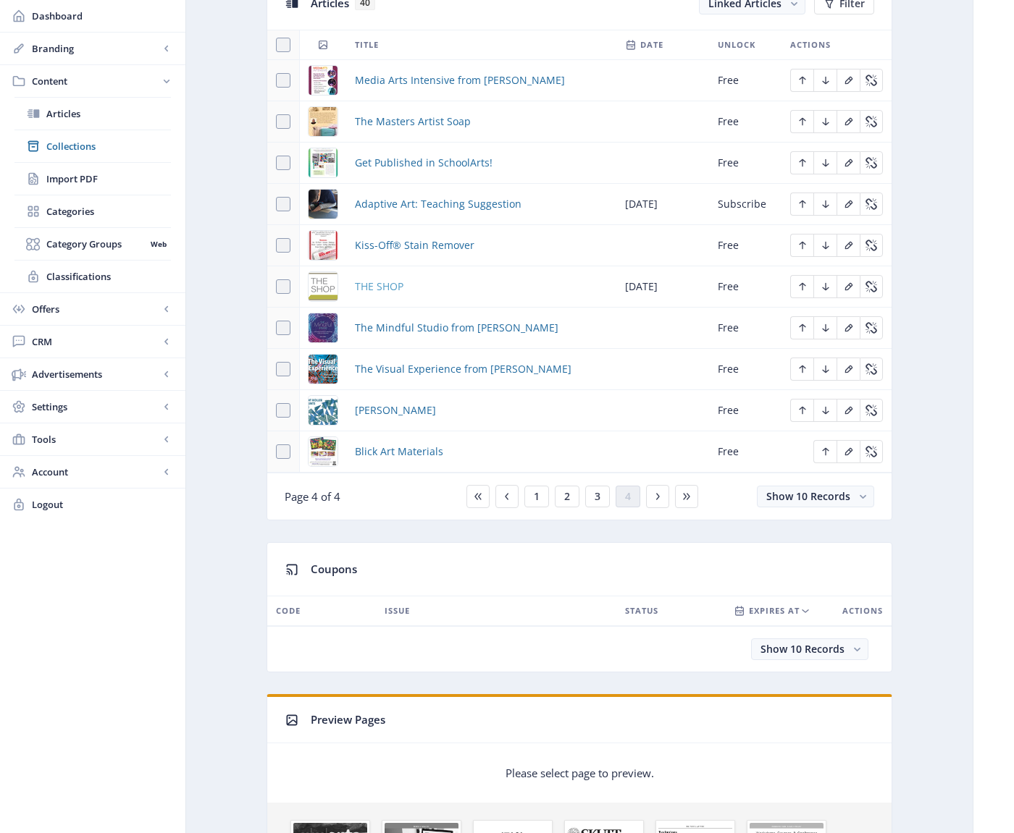
click at [371, 284] on span "THE SHOP" at bounding box center [379, 286] width 49 height 17
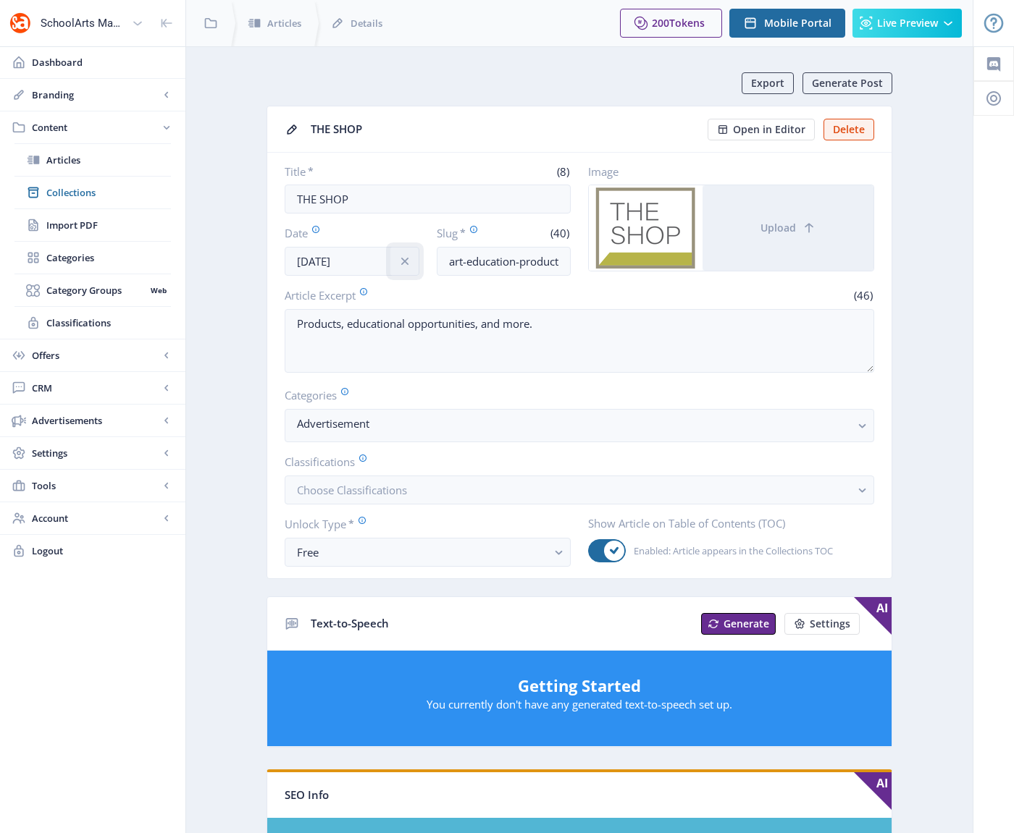
click at [405, 260] on icon "info" at bounding box center [403, 261] width 7 height 7
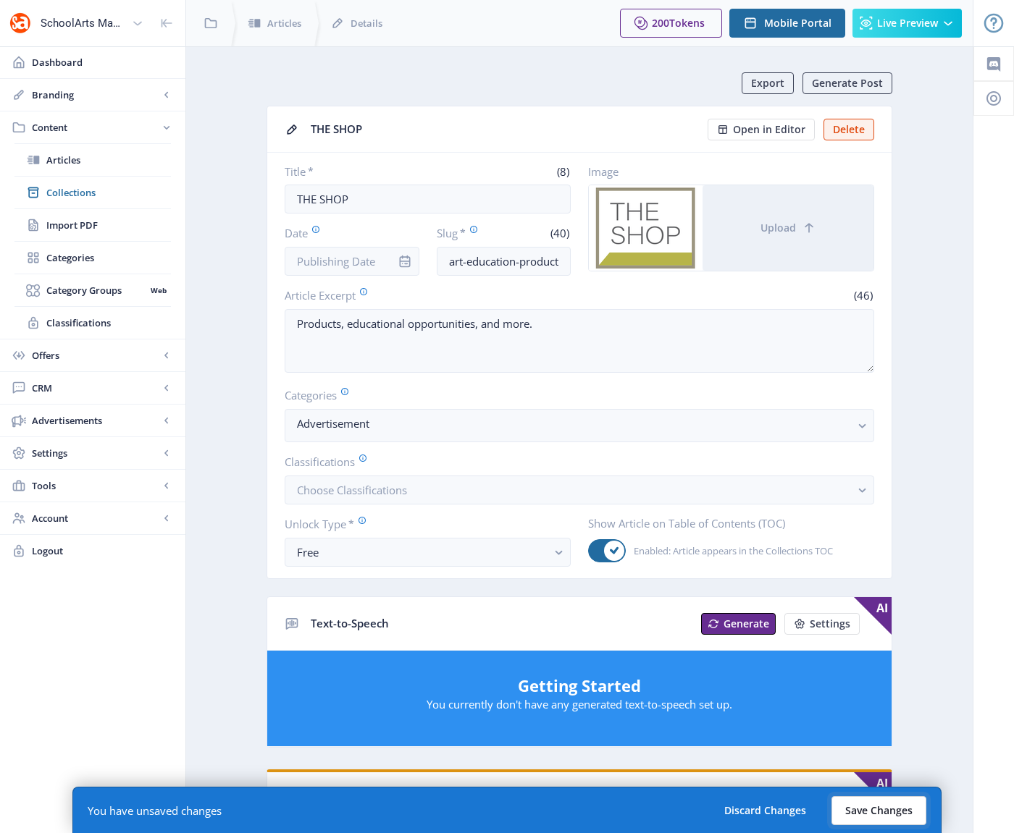
drag, startPoint x: 890, startPoint y: 809, endPoint x: 877, endPoint y: 798, distance: 16.9
click at [889, 809] on button "Save Changes" at bounding box center [878, 810] width 95 height 29
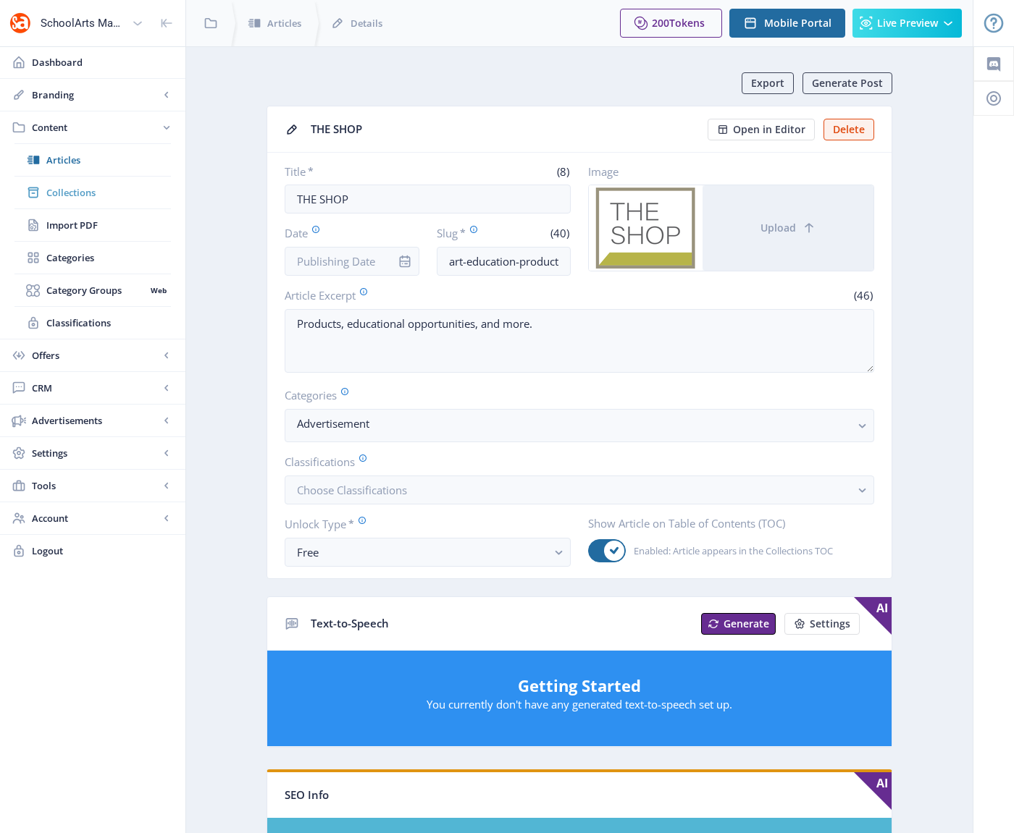
click at [85, 190] on span "Collections" at bounding box center [108, 192] width 125 height 14
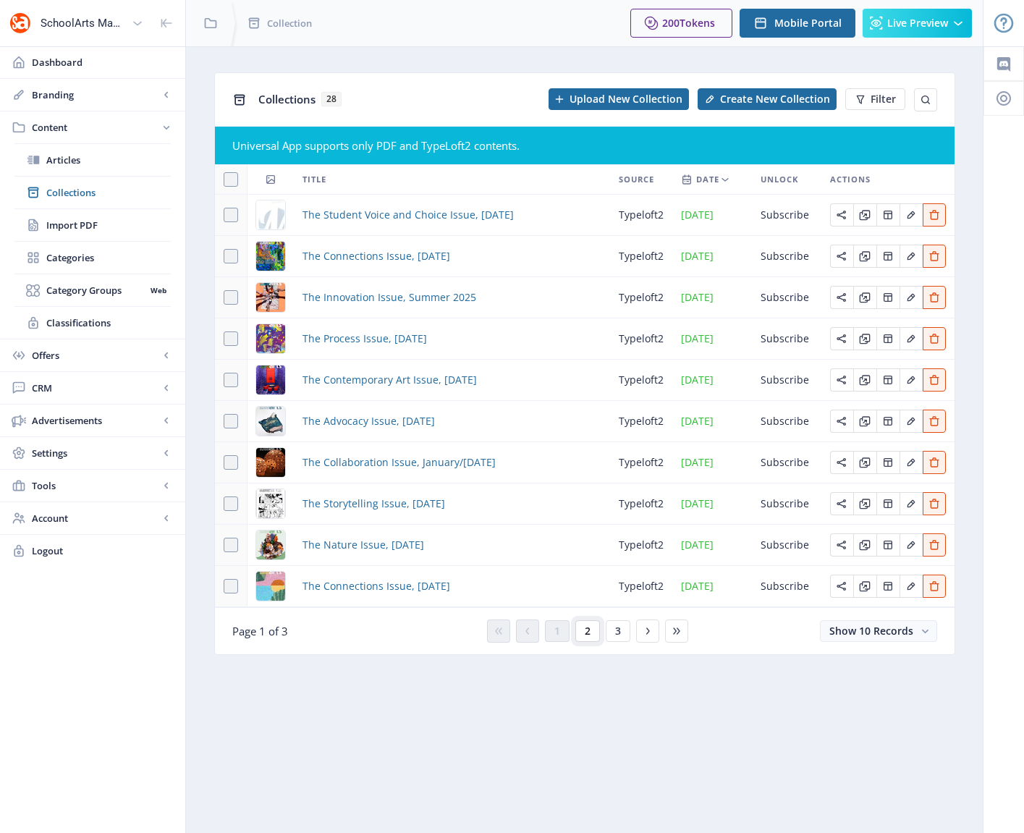
click at [587, 636] on span "2" at bounding box center [588, 632] width 6 height 12
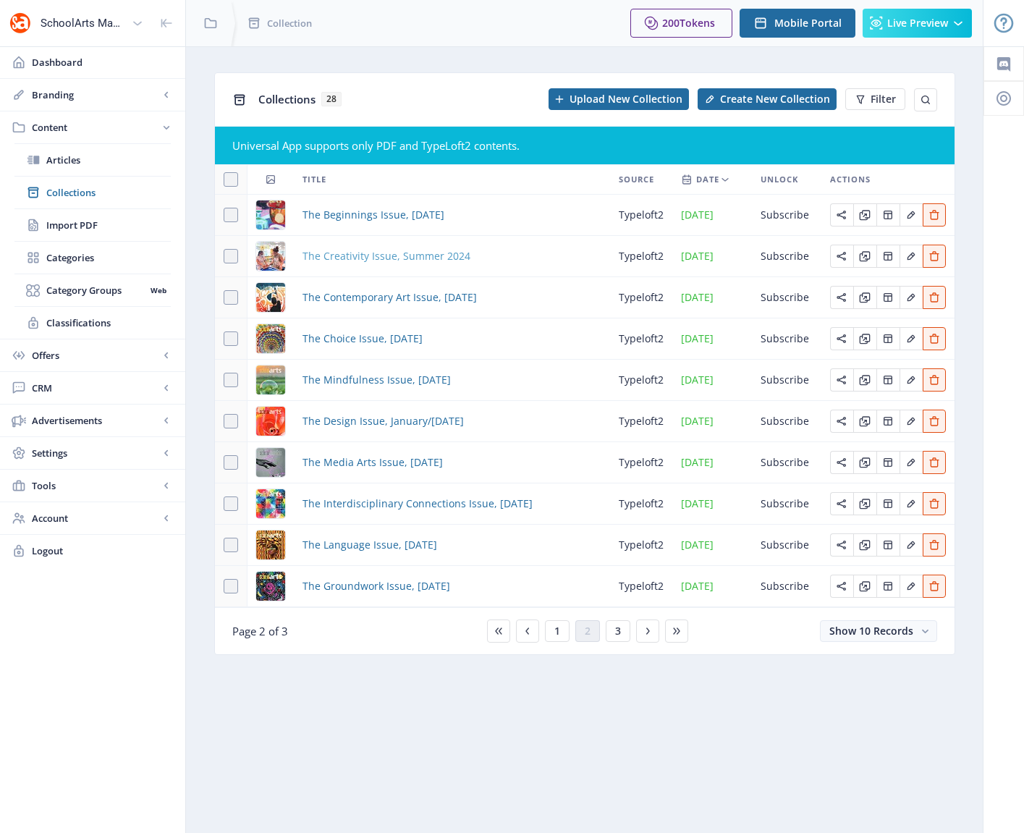
click at [411, 254] on span "The Creativity Issue, Summer 2024" at bounding box center [387, 256] width 168 height 17
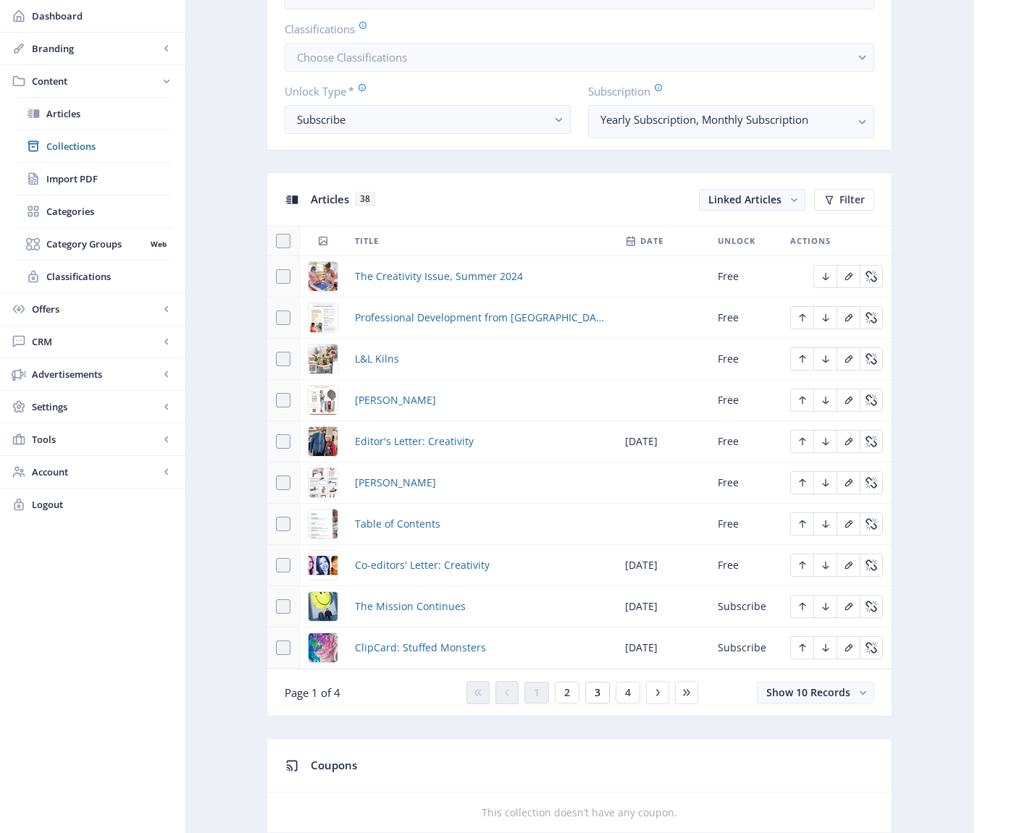
scroll to position [487, 0]
click at [631, 683] on button "4" at bounding box center [627, 692] width 25 height 22
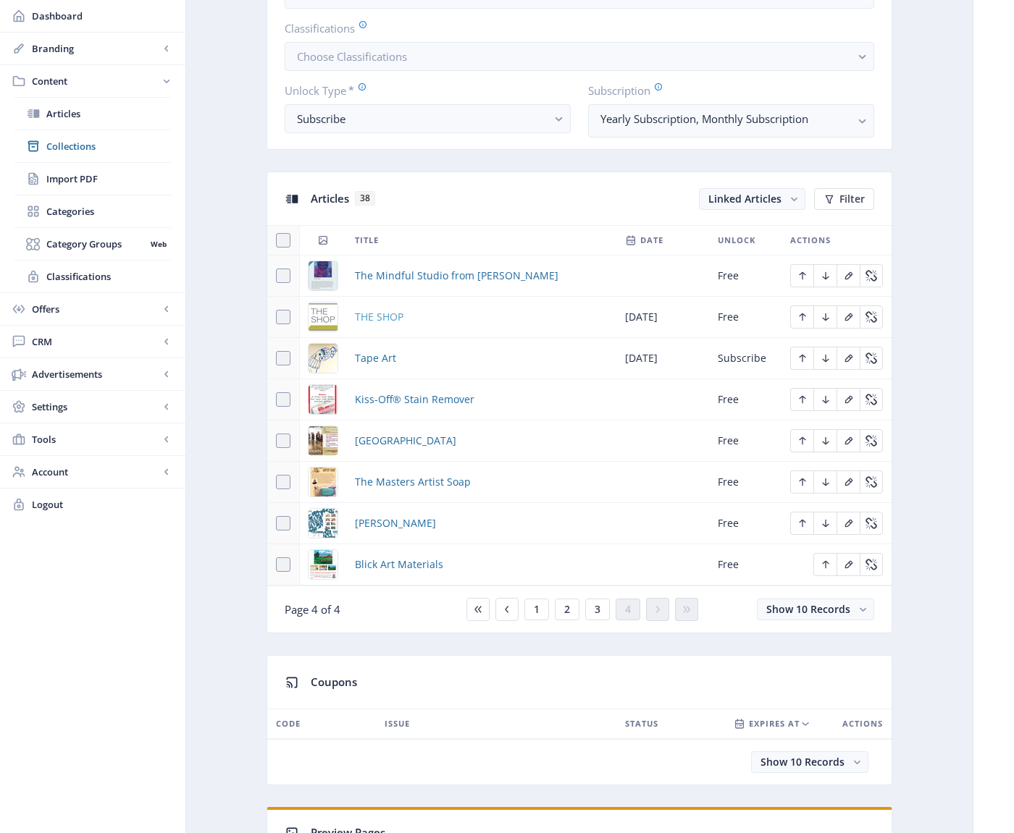
click at [387, 316] on span "THE SHOP" at bounding box center [379, 316] width 49 height 17
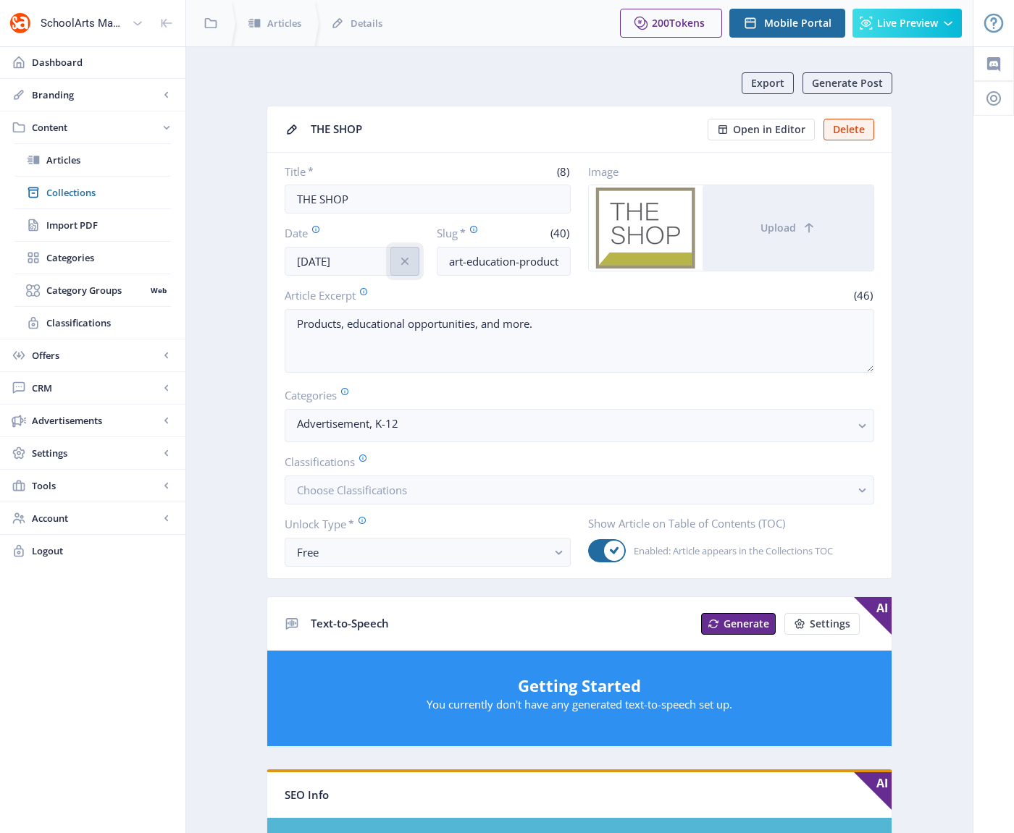
click at [400, 262] on icon "info" at bounding box center [404, 261] width 14 height 14
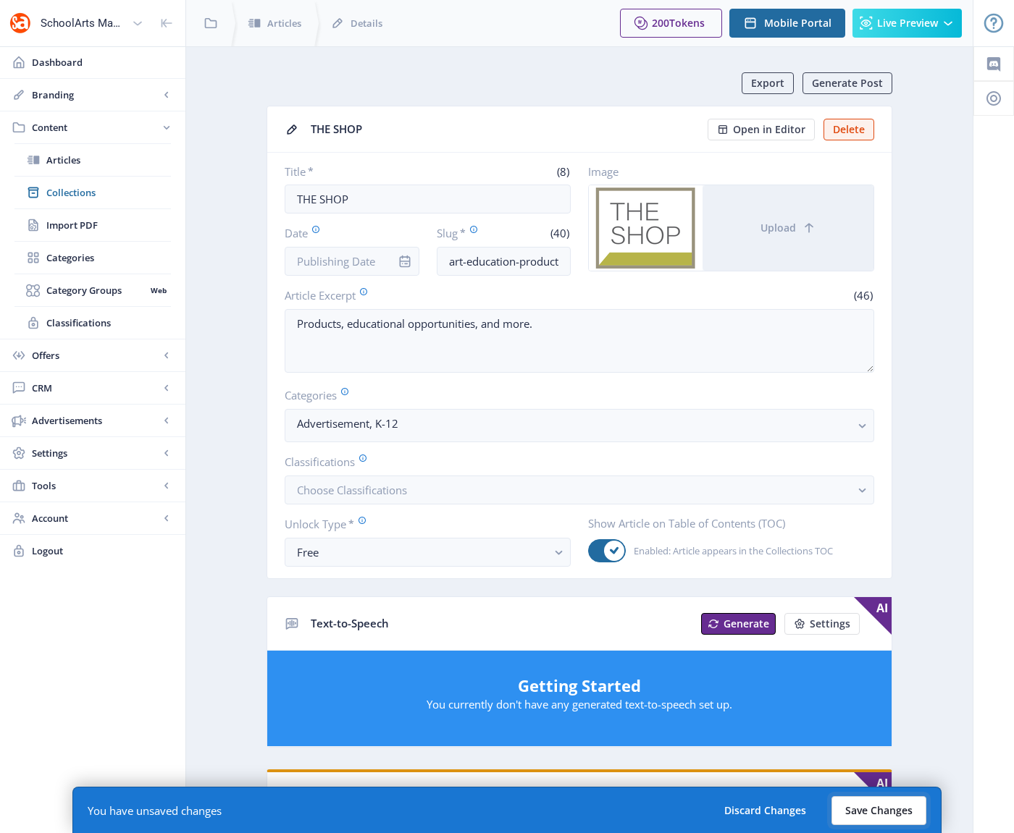
click at [861, 805] on button "Save Changes" at bounding box center [878, 810] width 95 height 29
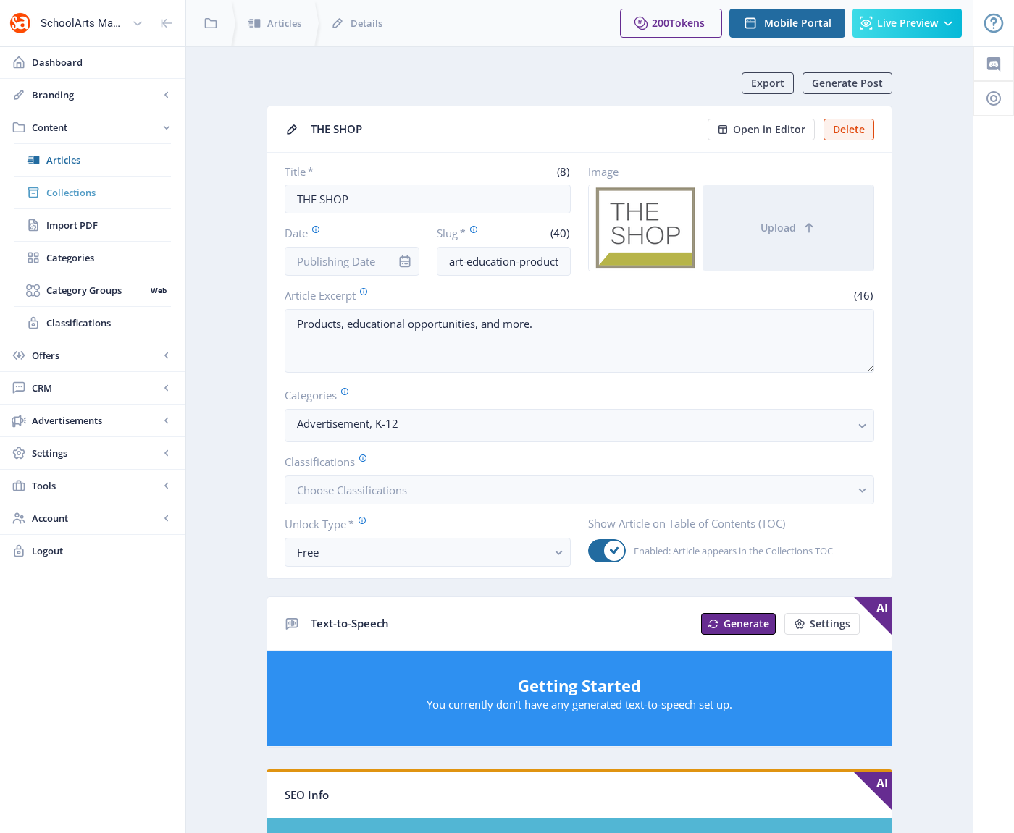
click at [64, 193] on span "Collections" at bounding box center [108, 192] width 125 height 14
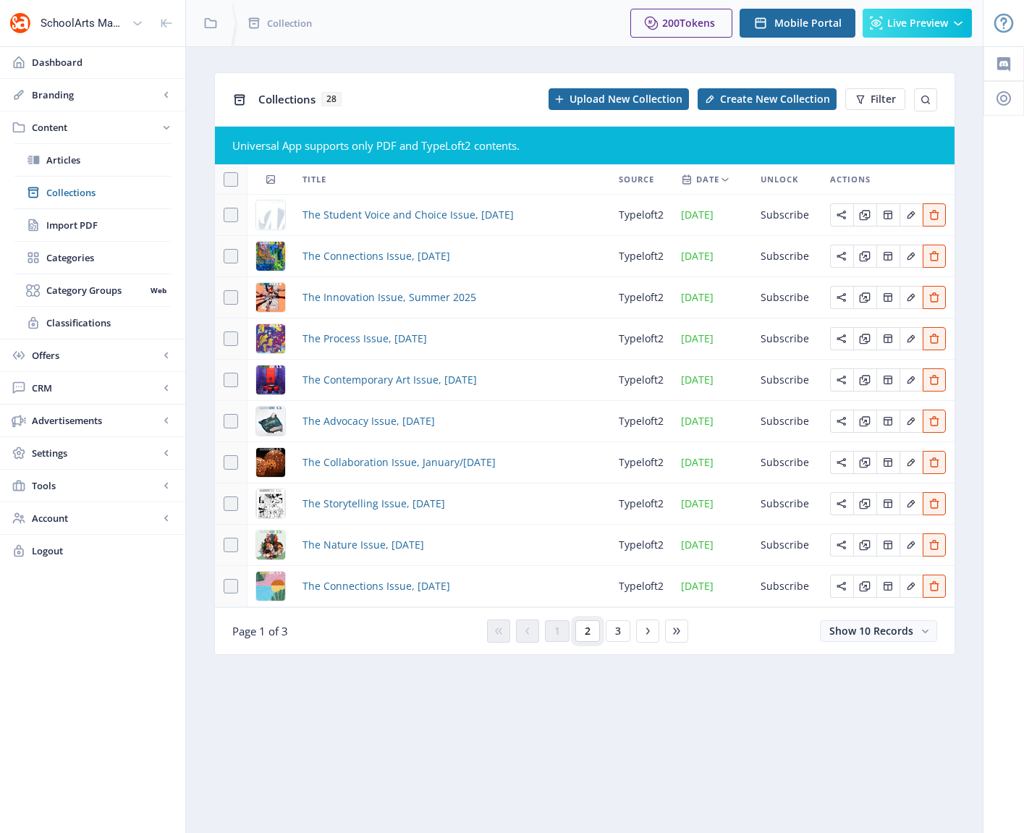
click at [591, 628] on button "2" at bounding box center [588, 631] width 25 height 22
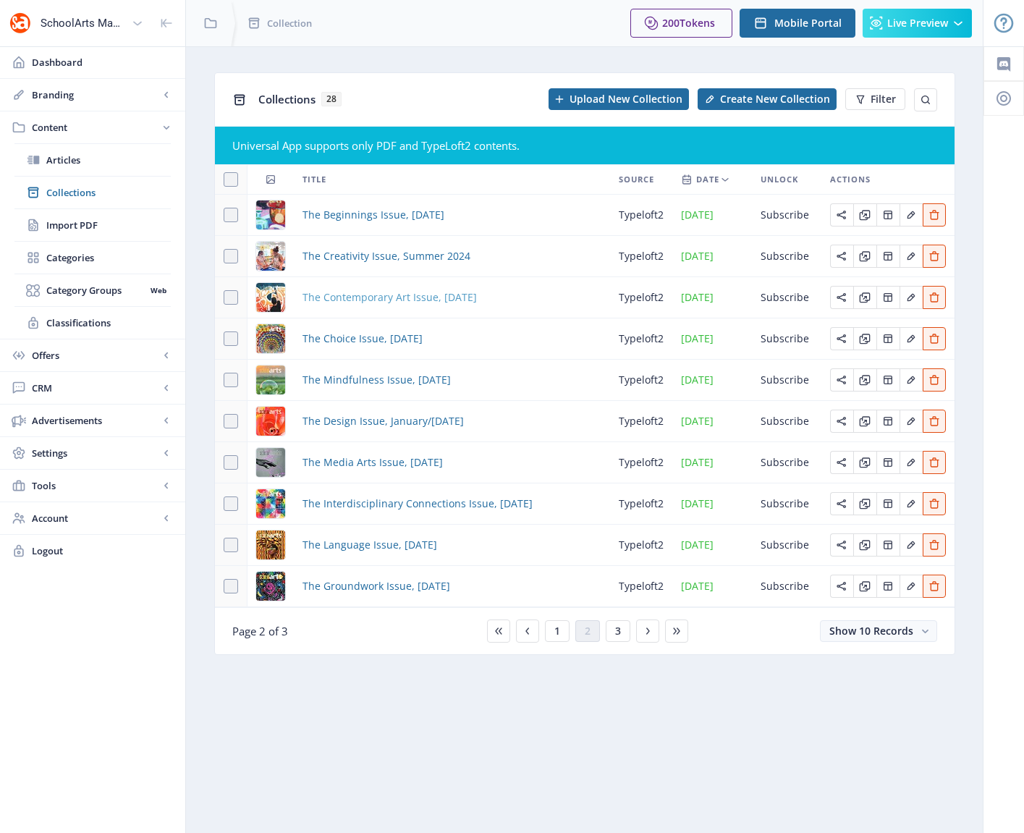
click at [369, 297] on span "The Contemporary Art Issue, May 2024" at bounding box center [390, 297] width 174 height 17
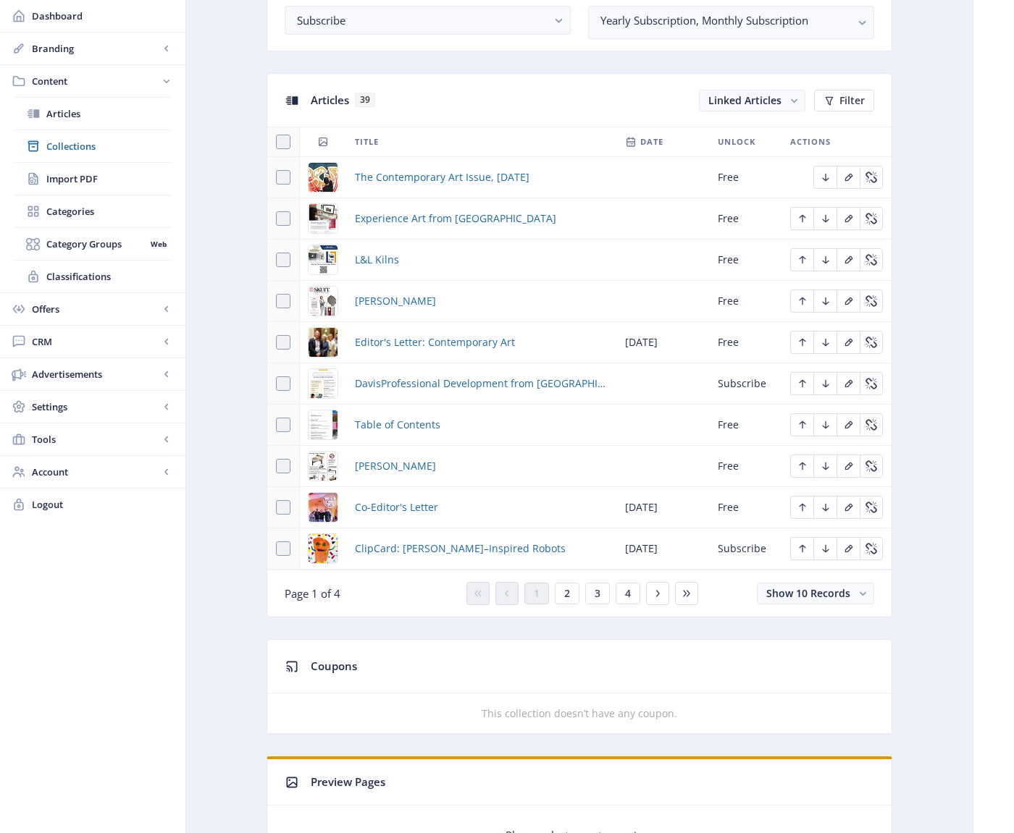
scroll to position [594, 0]
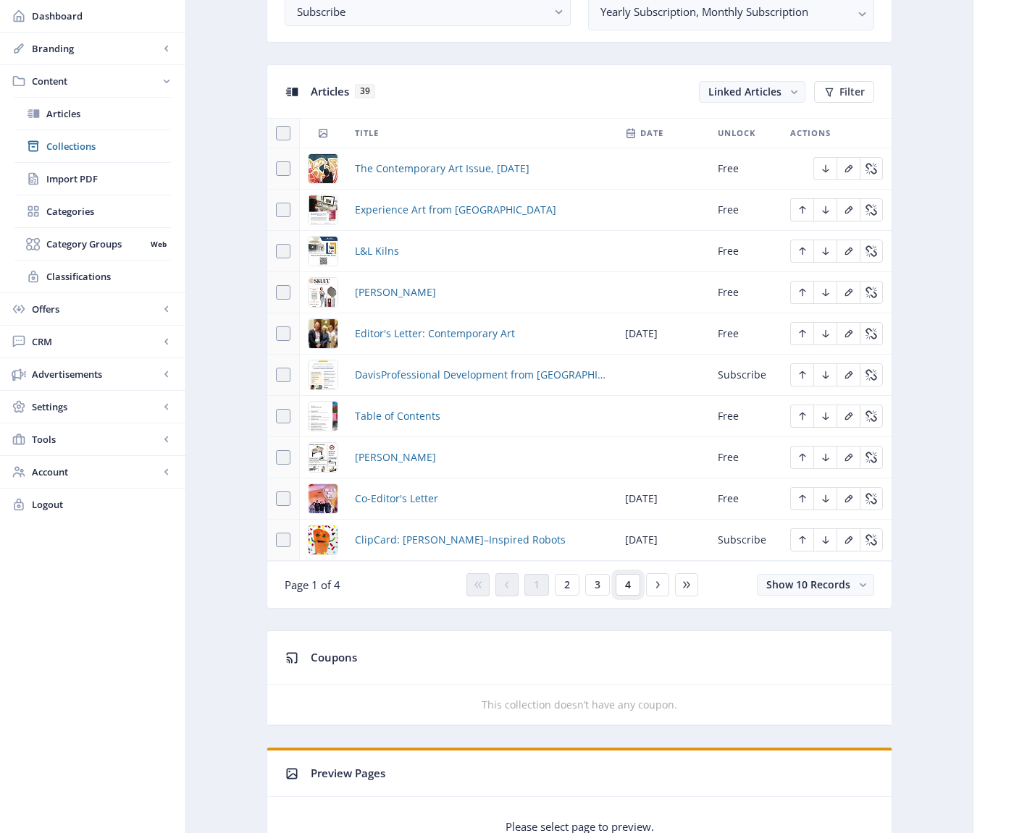
click at [626, 579] on span "4" at bounding box center [628, 585] width 6 height 12
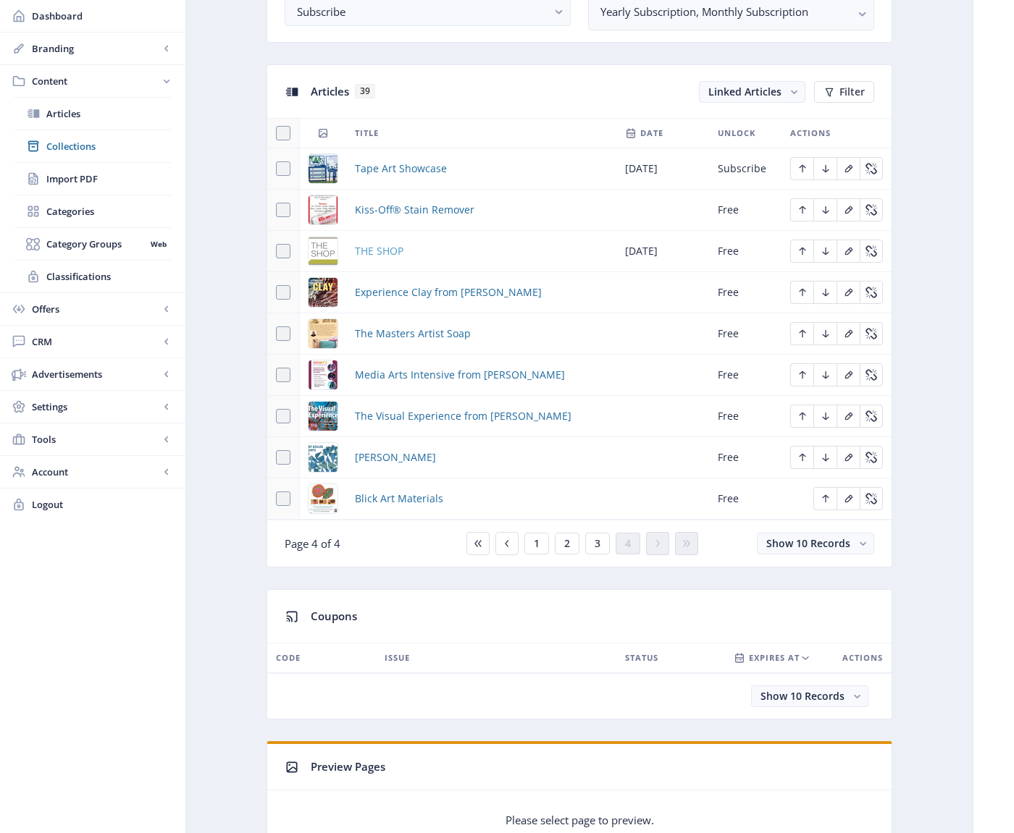
click at [391, 248] on span "THE SHOP" at bounding box center [379, 251] width 49 height 17
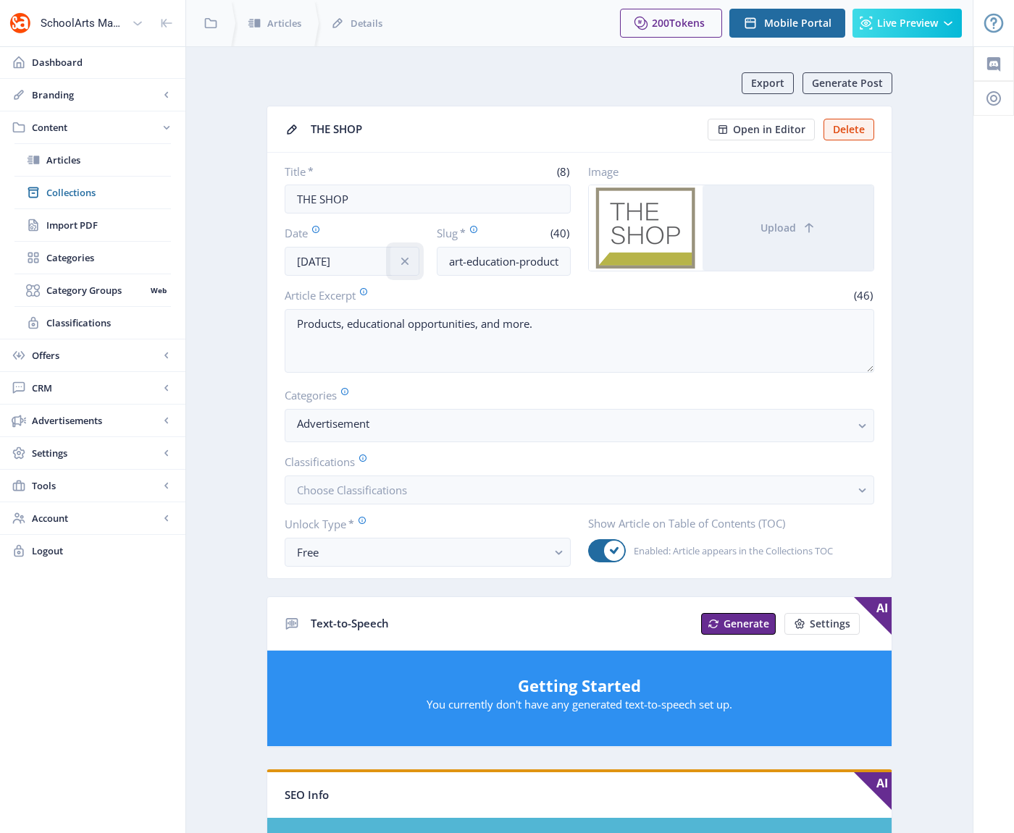
click at [406, 258] on icon "info" at bounding box center [403, 261] width 7 height 7
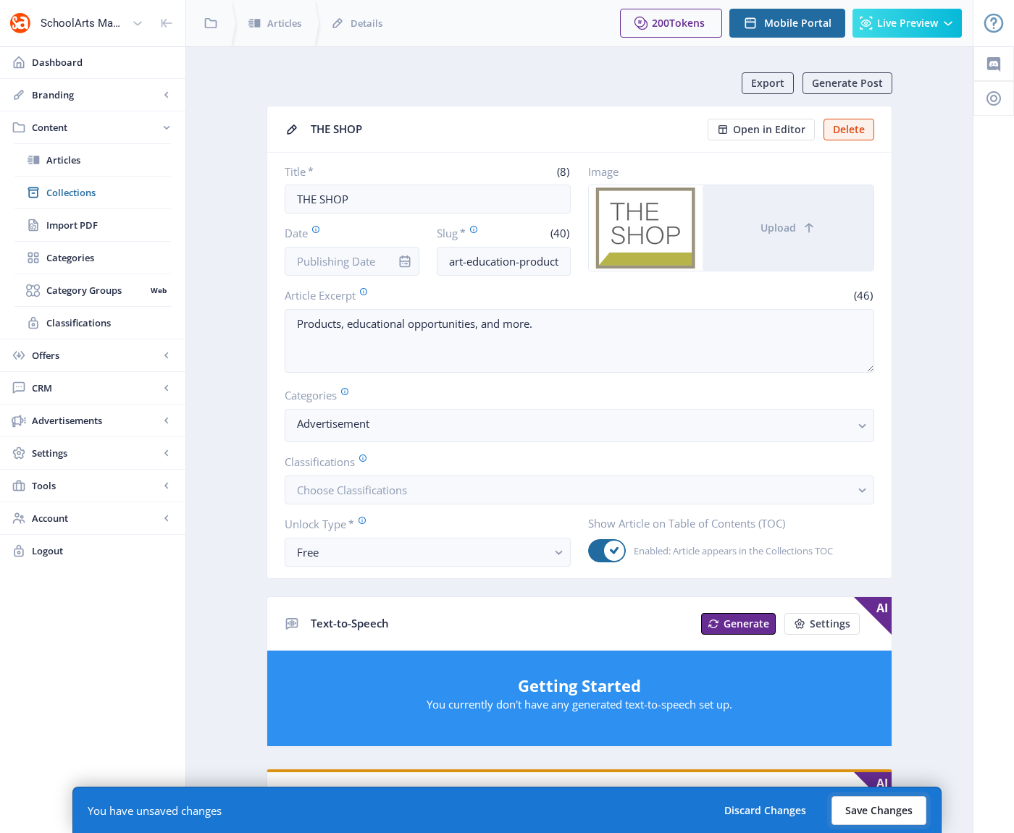
click at [869, 802] on button "Save Changes" at bounding box center [878, 810] width 95 height 29
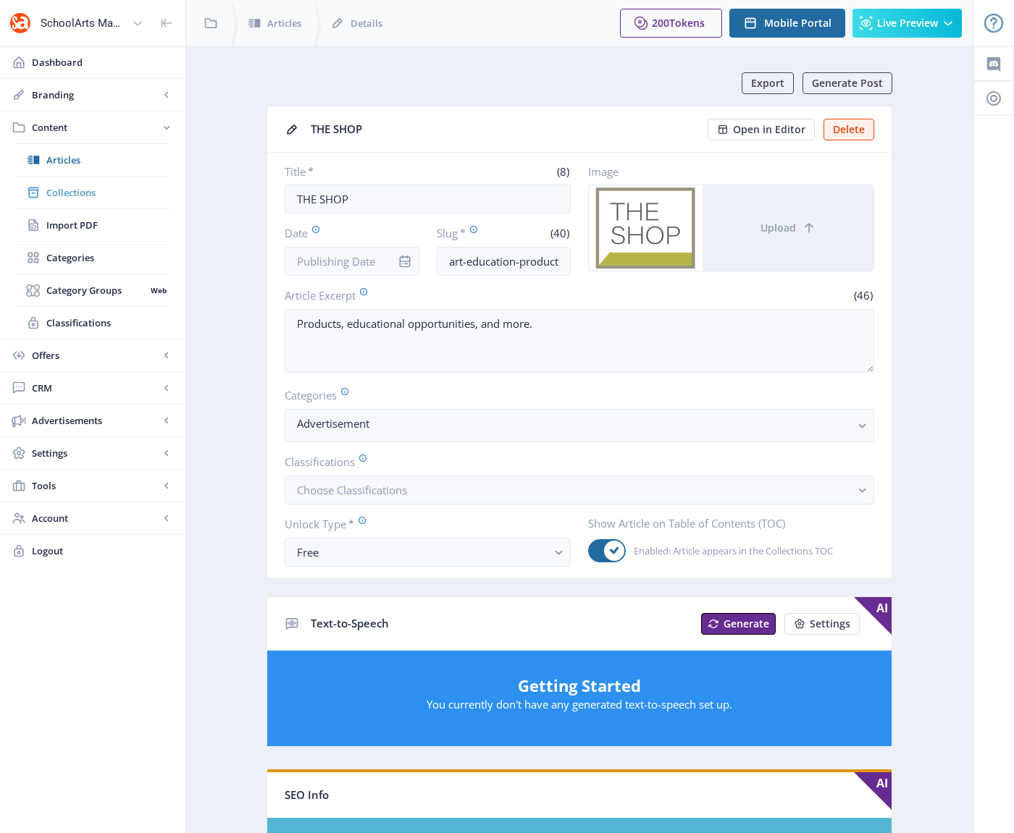
click at [76, 198] on span "Collections" at bounding box center [108, 192] width 125 height 14
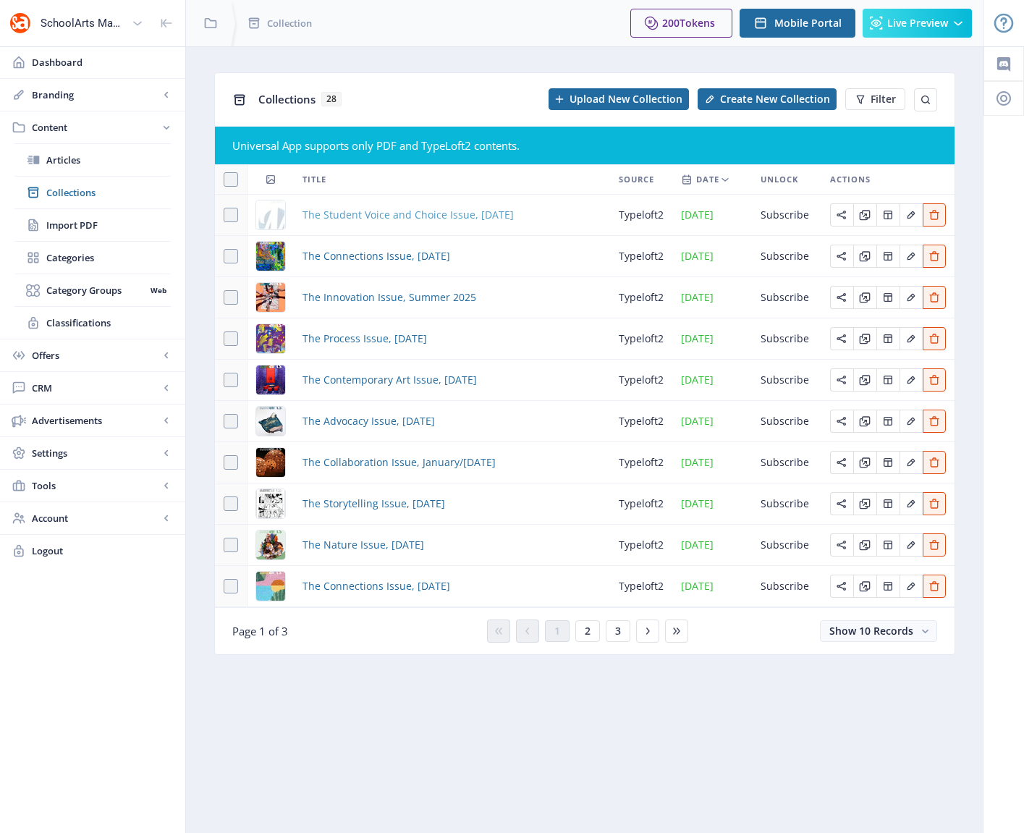
click at [424, 214] on span "The Student Voice and Choice Issue, [DATE]" at bounding box center [408, 214] width 211 height 17
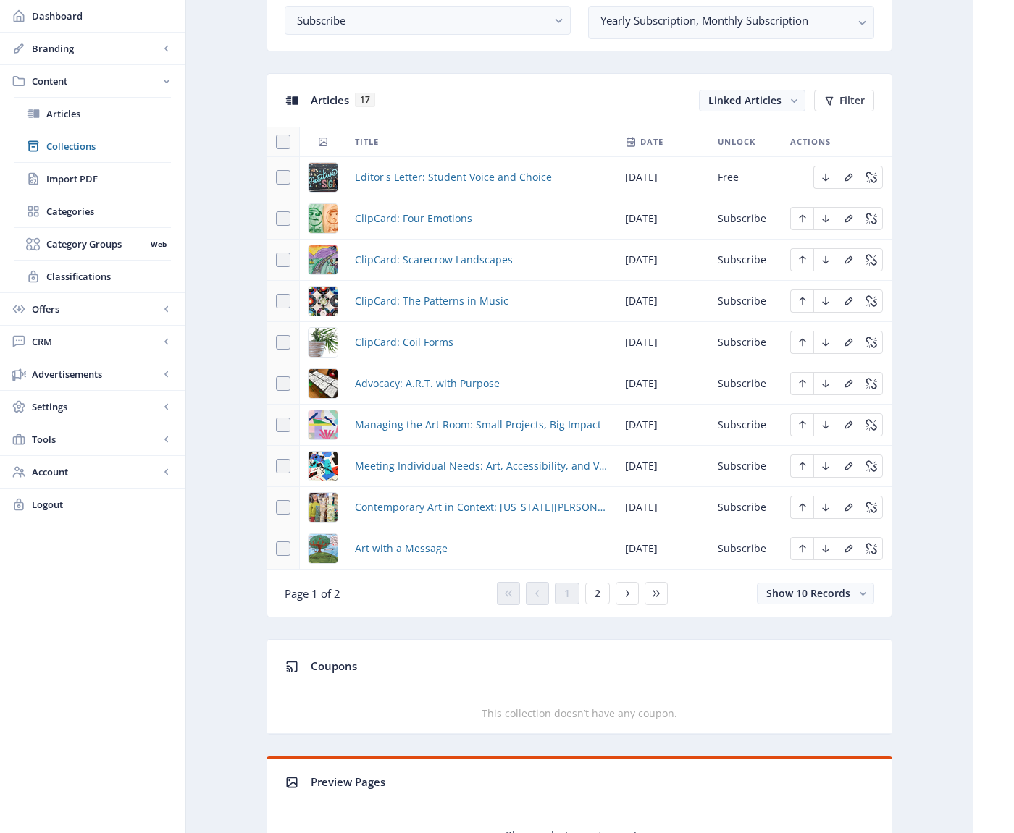
scroll to position [598, 0]
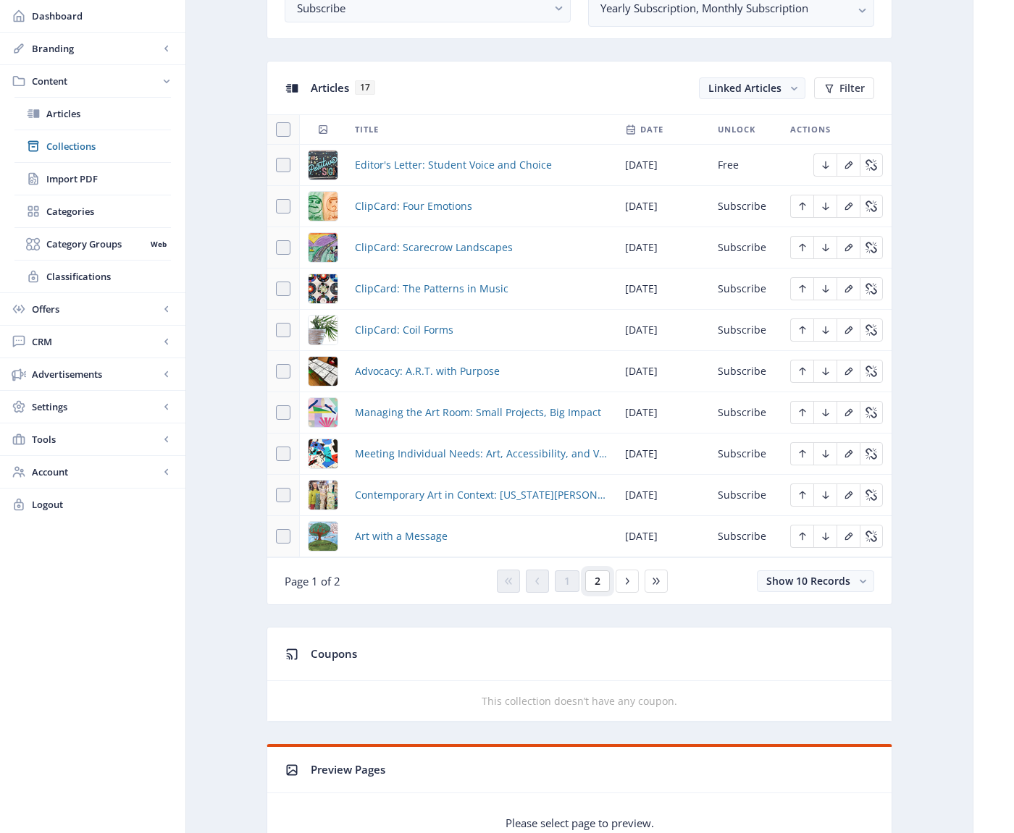
click at [601, 578] on button "2" at bounding box center [597, 581] width 25 height 22
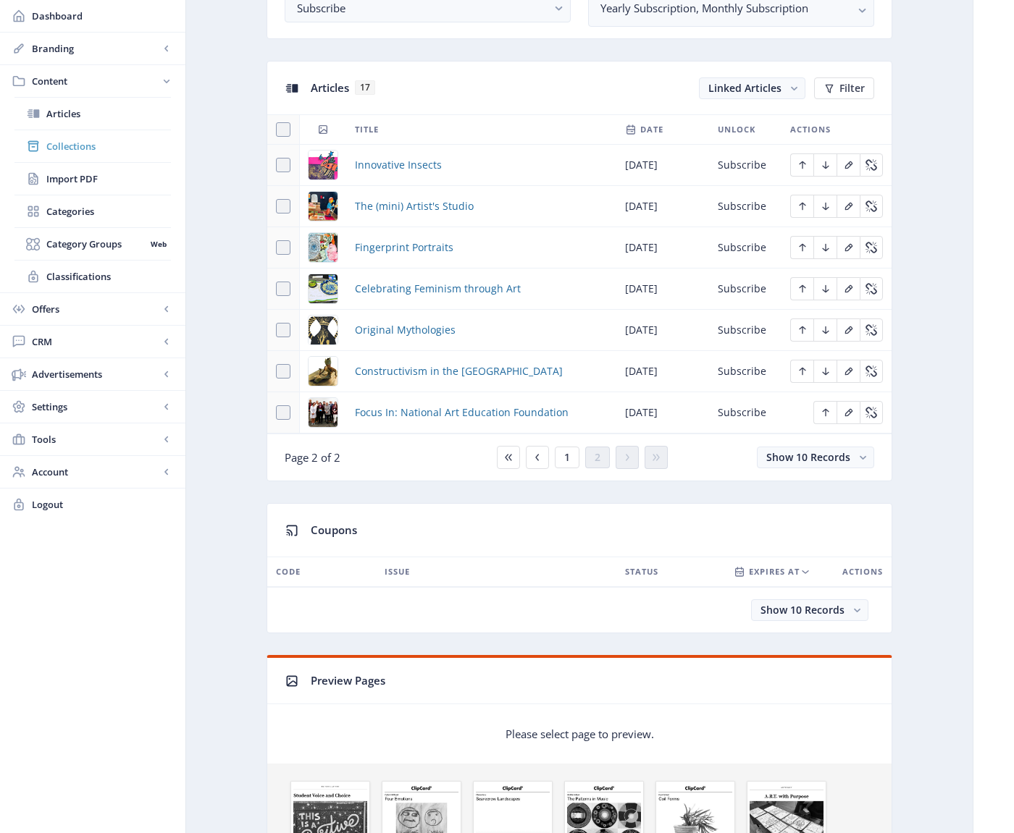
click at [62, 143] on span "Collections" at bounding box center [108, 146] width 125 height 14
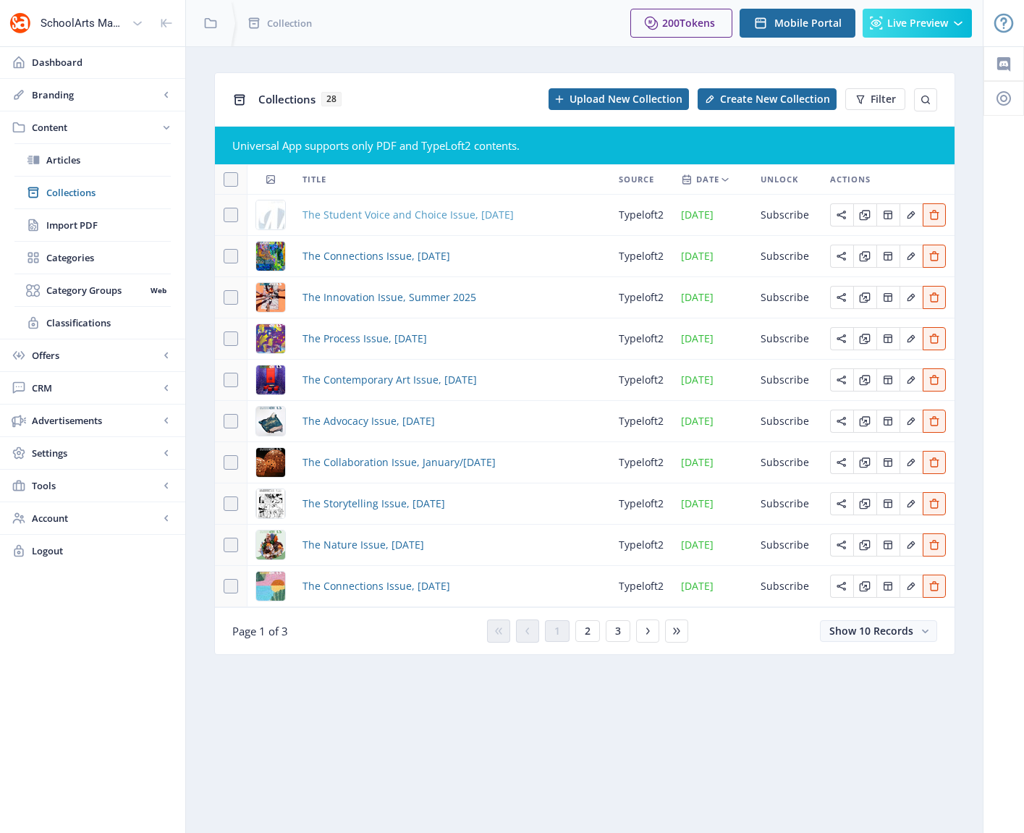
click at [387, 213] on span "The Student Voice and Choice Issue, [DATE]" at bounding box center [408, 214] width 211 height 17
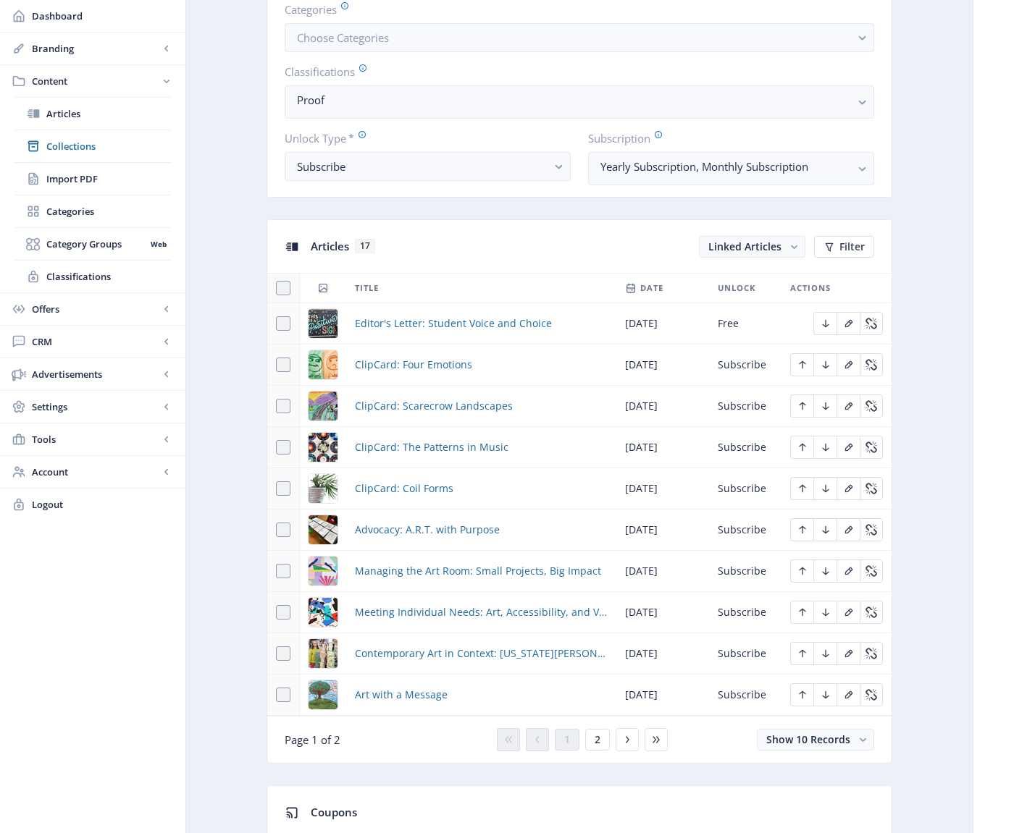
scroll to position [442, 0]
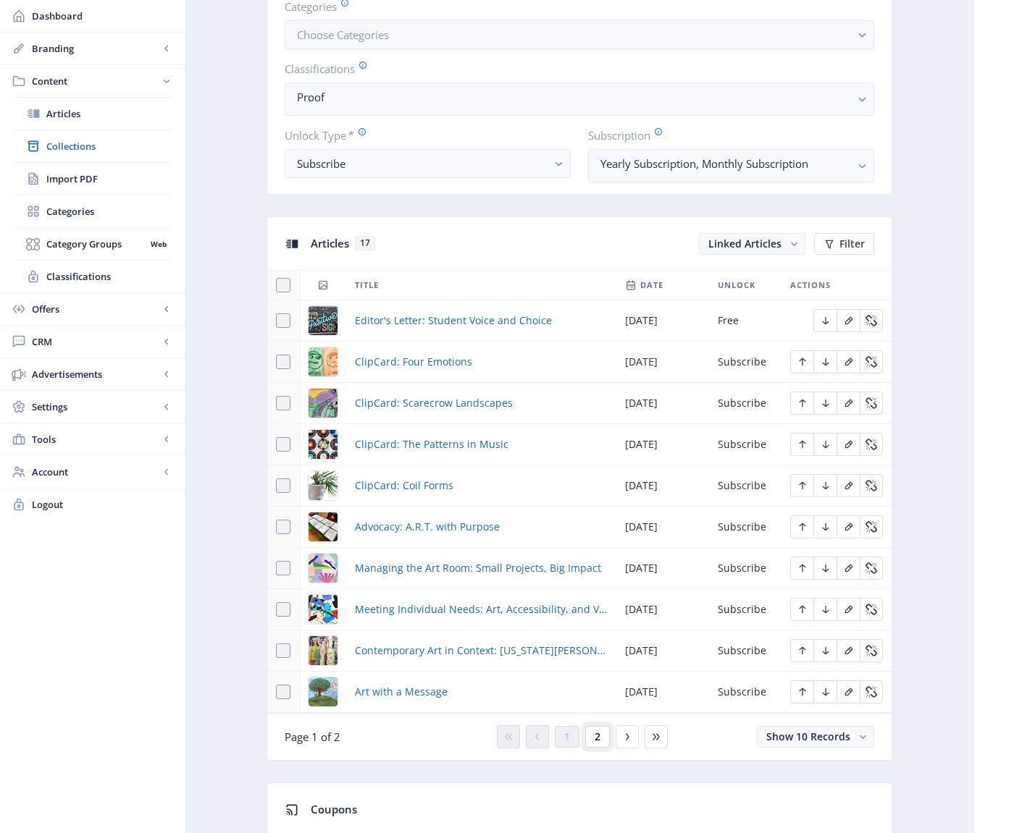
click at [599, 733] on span "2" at bounding box center [597, 737] width 6 height 12
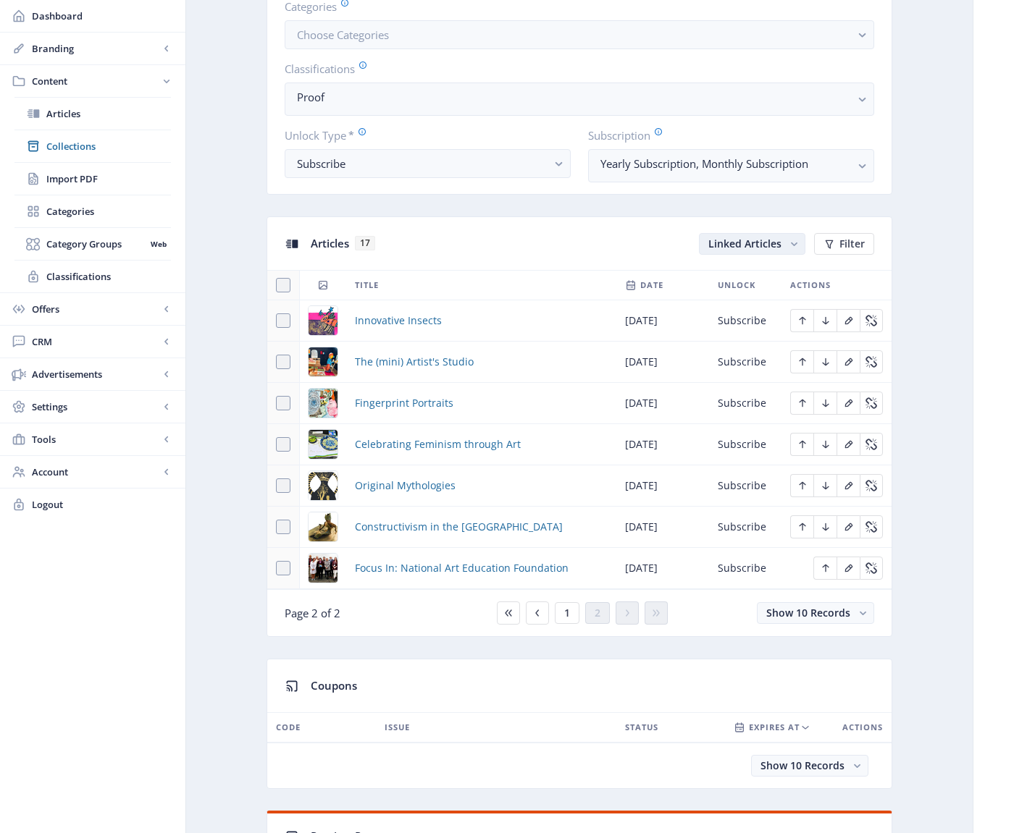
click at [767, 239] on span "Linked Articles" at bounding box center [744, 244] width 73 height 14
click at [741, 301] on nb-option "Unlinked Articles" at bounding box center [753, 300] width 104 height 26
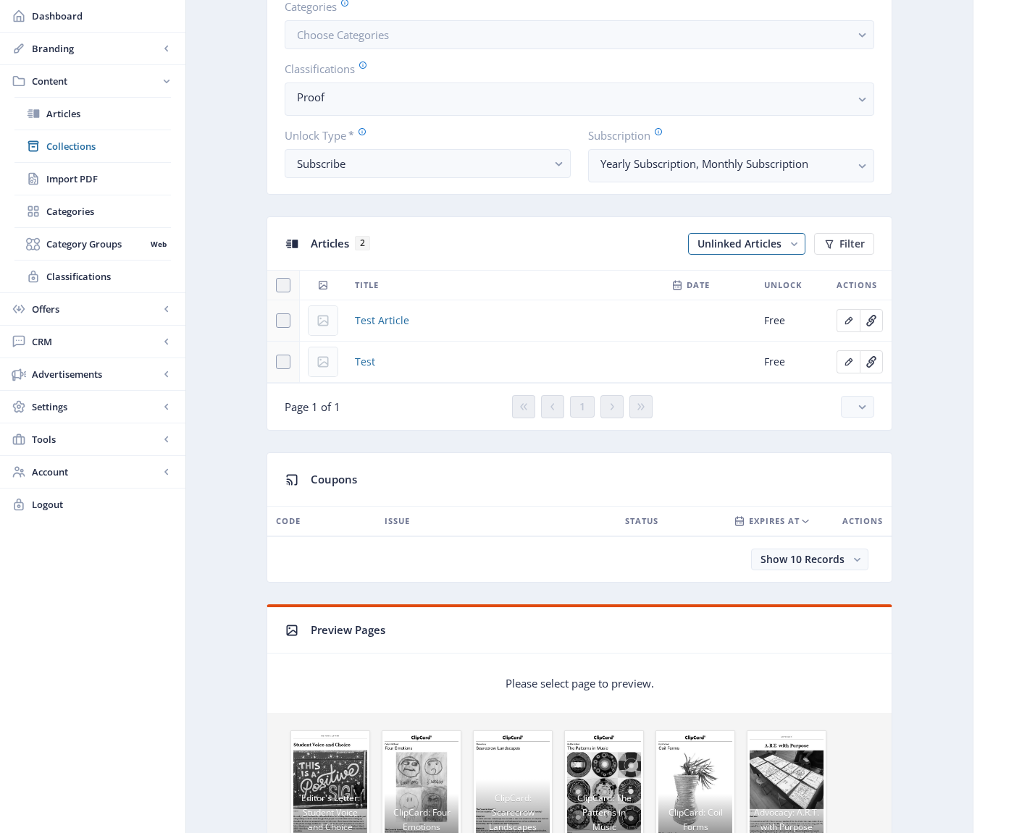
scroll to position [445, 0]
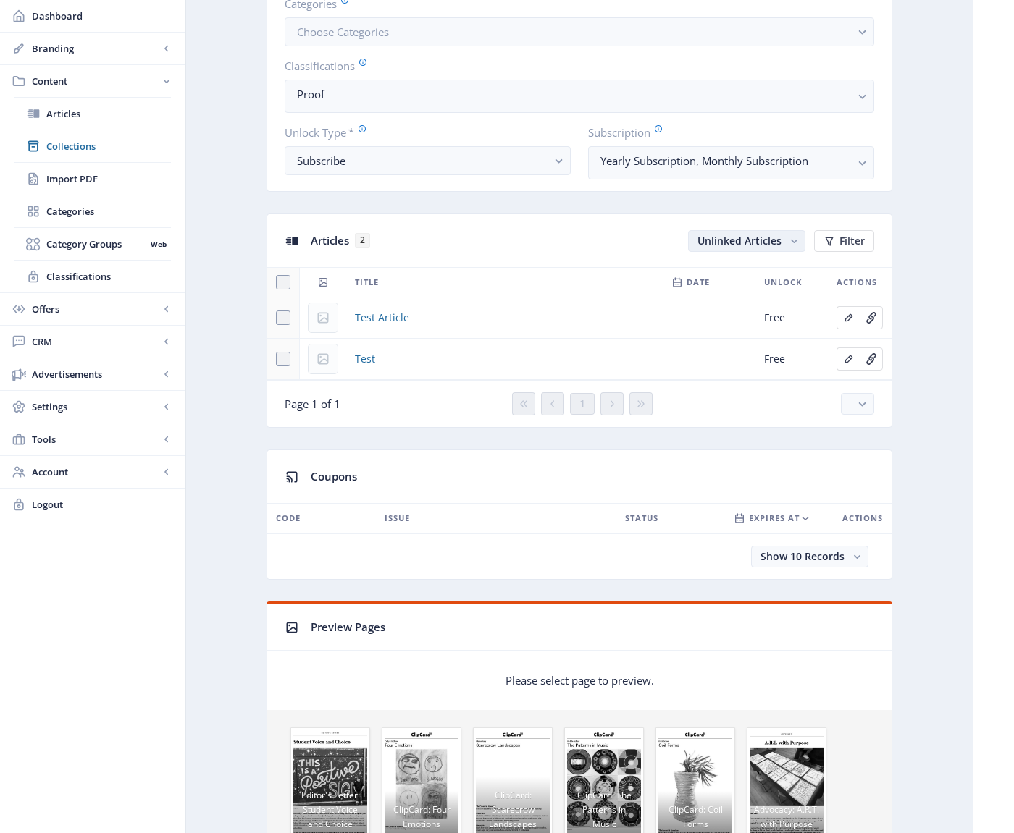
click at [789, 244] on rect "button" at bounding box center [793, 241] width 15 height 15
click at [728, 266] on nb-option "Linked Articles" at bounding box center [746, 271] width 115 height 26
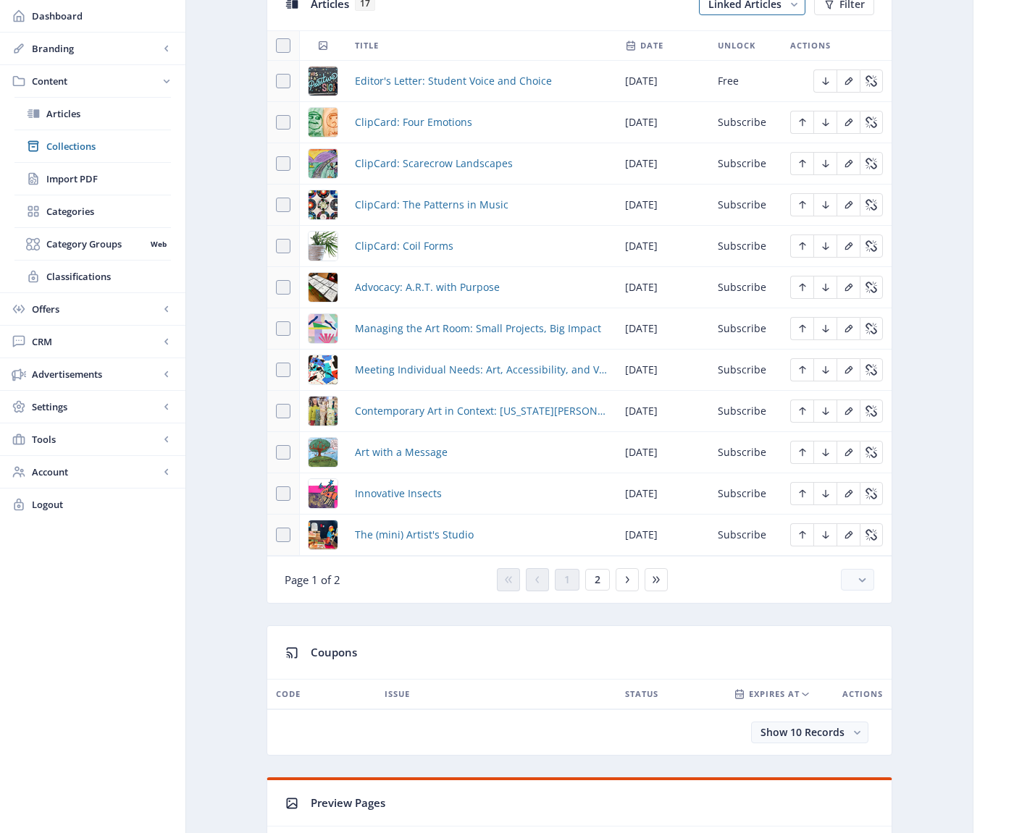
scroll to position [673, 0]
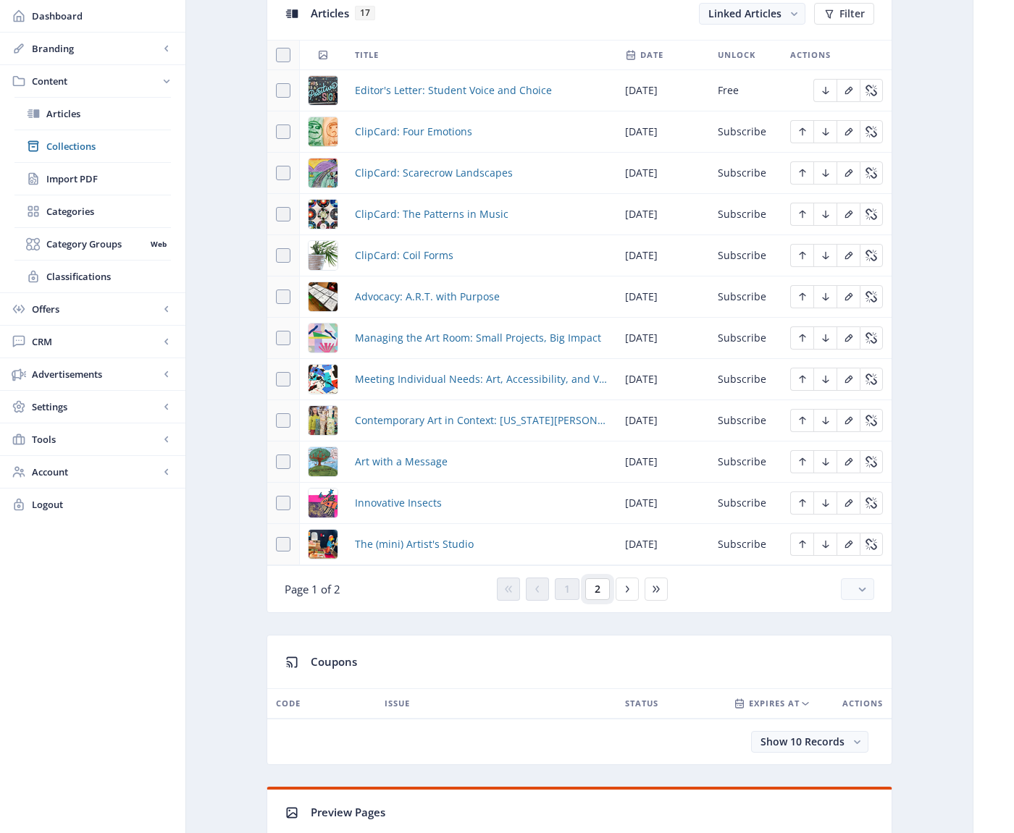
click at [597, 589] on span "2" at bounding box center [597, 590] width 6 height 12
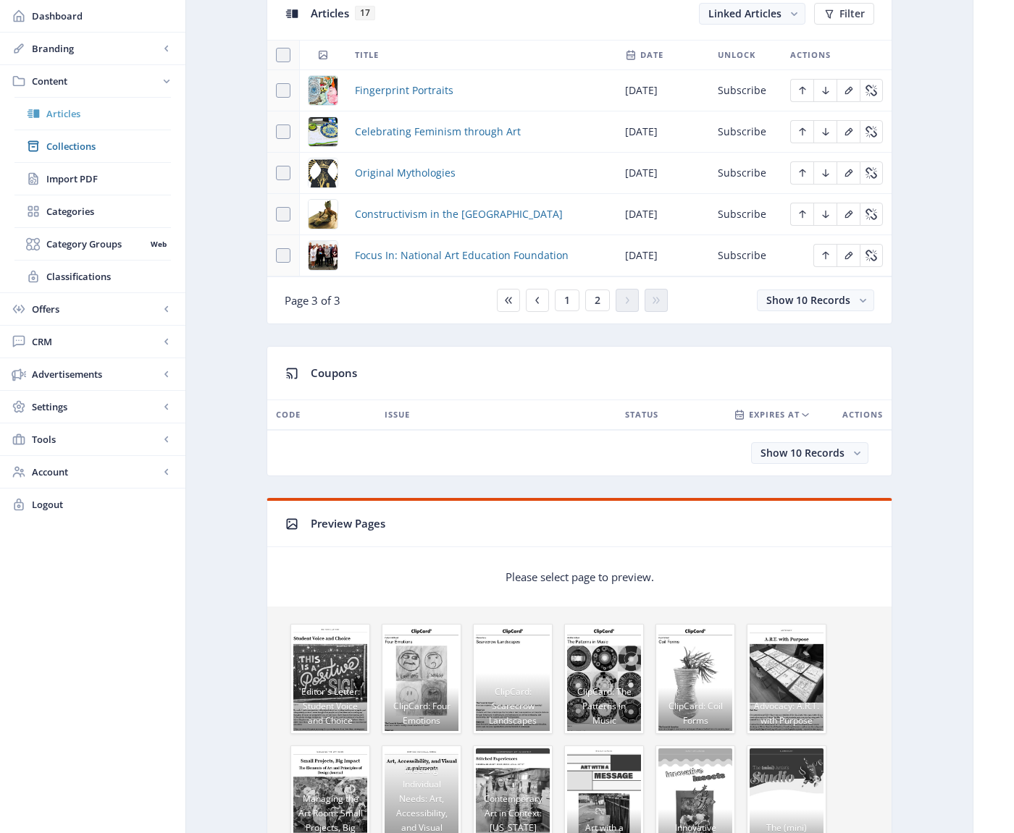
click at [59, 113] on span "Articles" at bounding box center [108, 113] width 125 height 14
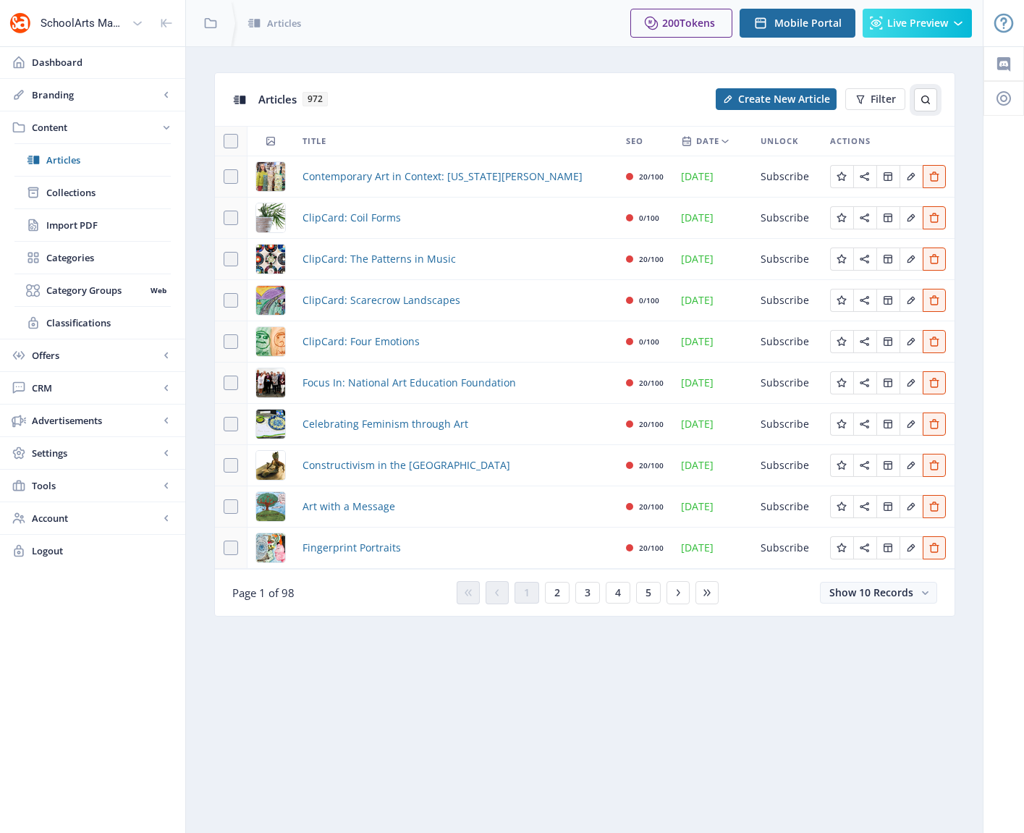
click at [922, 99] on icon at bounding box center [926, 100] width 12 height 12
type input "shop"
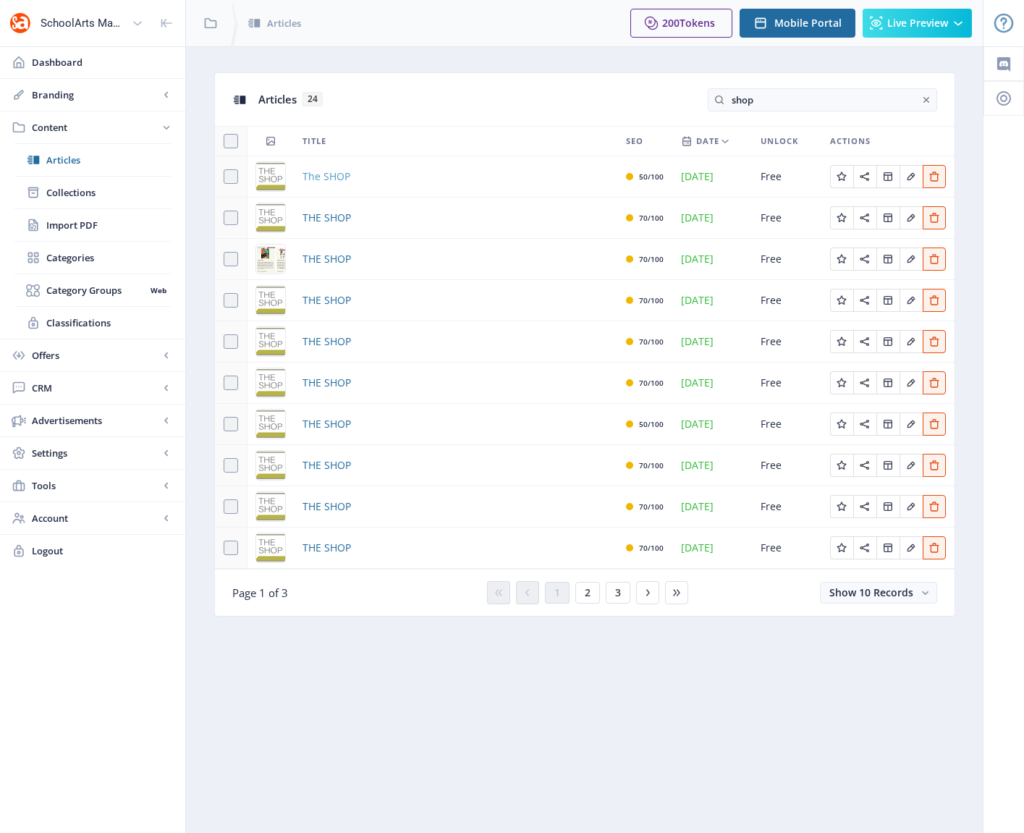
click at [323, 177] on span "The SHOP" at bounding box center [327, 176] width 48 height 17
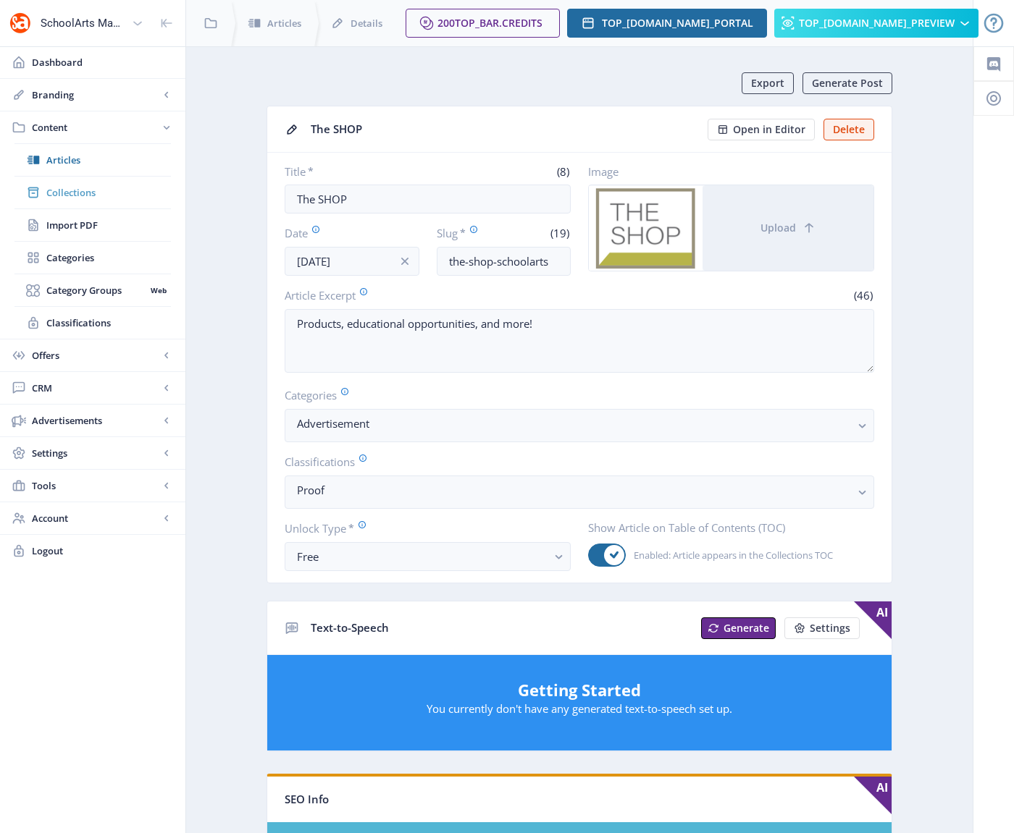
click at [70, 188] on span "Collections" at bounding box center [108, 192] width 125 height 14
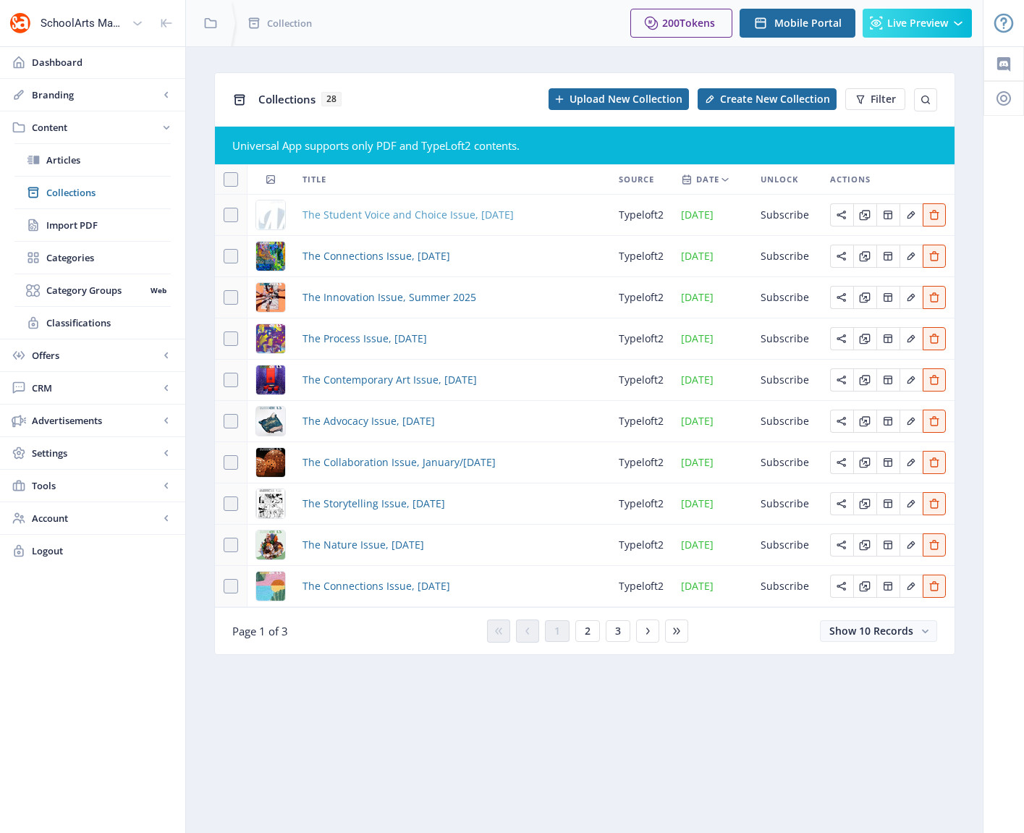
click at [434, 216] on span "The Student Voice and Choice Issue, [DATE]" at bounding box center [408, 214] width 211 height 17
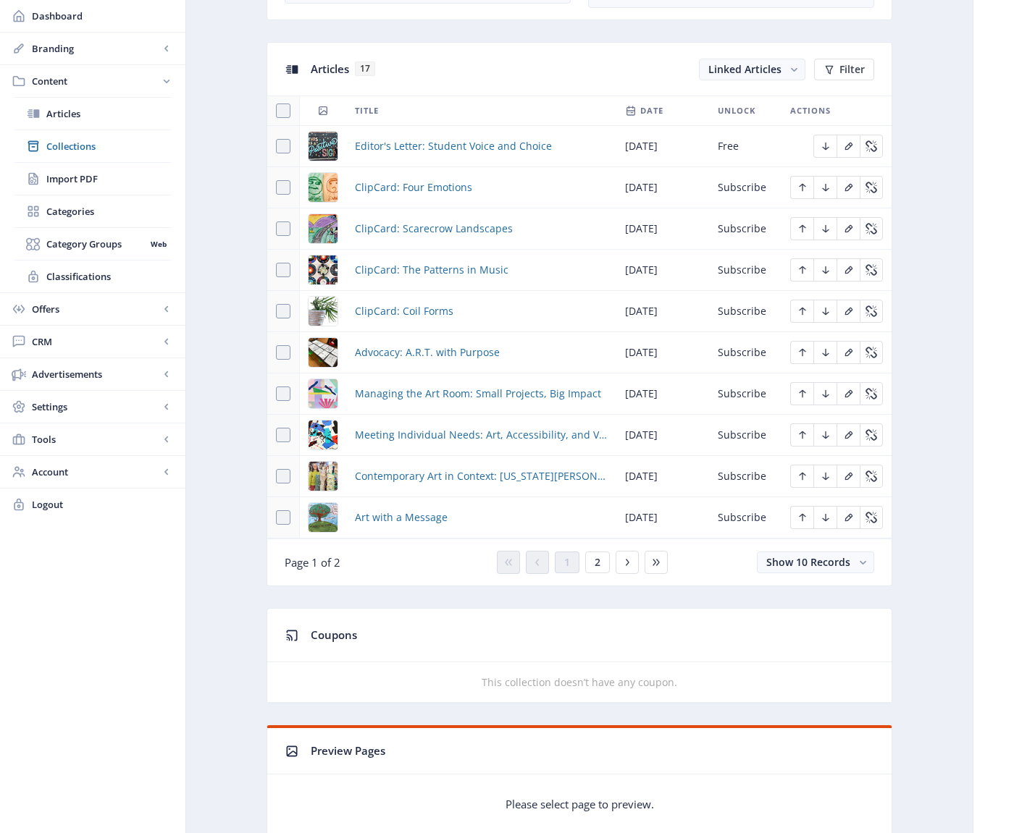
scroll to position [618, 0]
click at [597, 558] on span "2" at bounding box center [597, 562] width 6 height 12
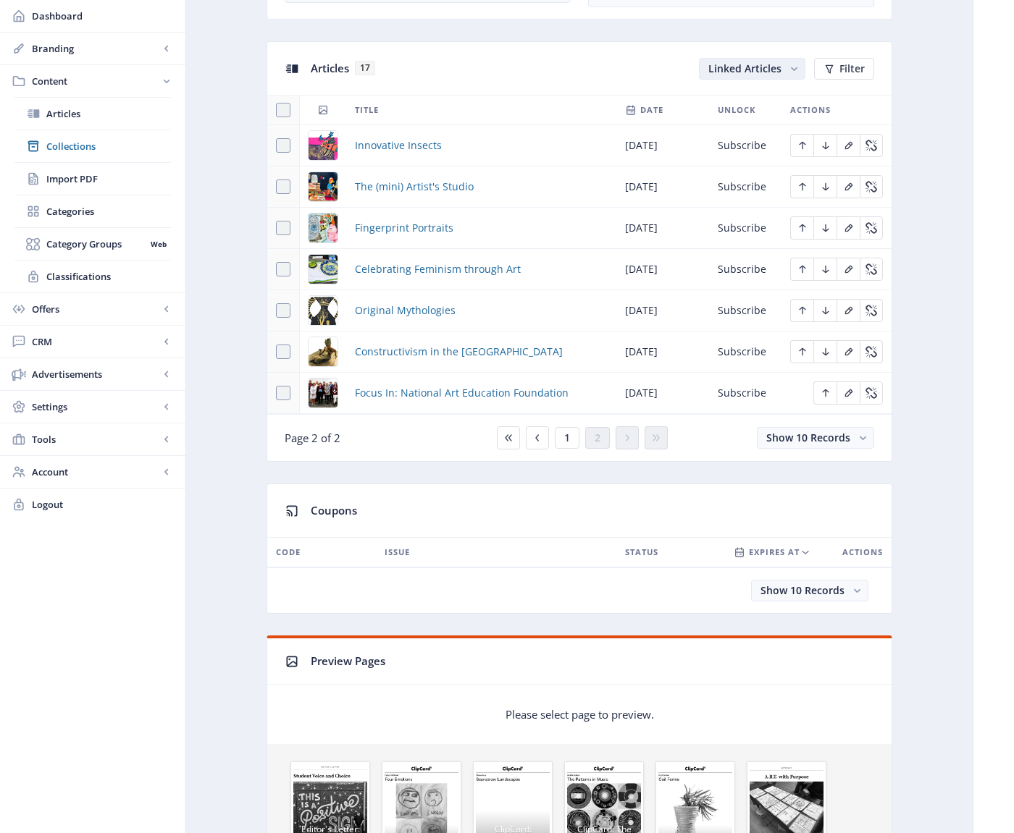
click at [795, 67] on rect "button" at bounding box center [793, 69] width 15 height 15
click at [744, 123] on nb-option "Unlinked Articles" at bounding box center [753, 125] width 104 height 26
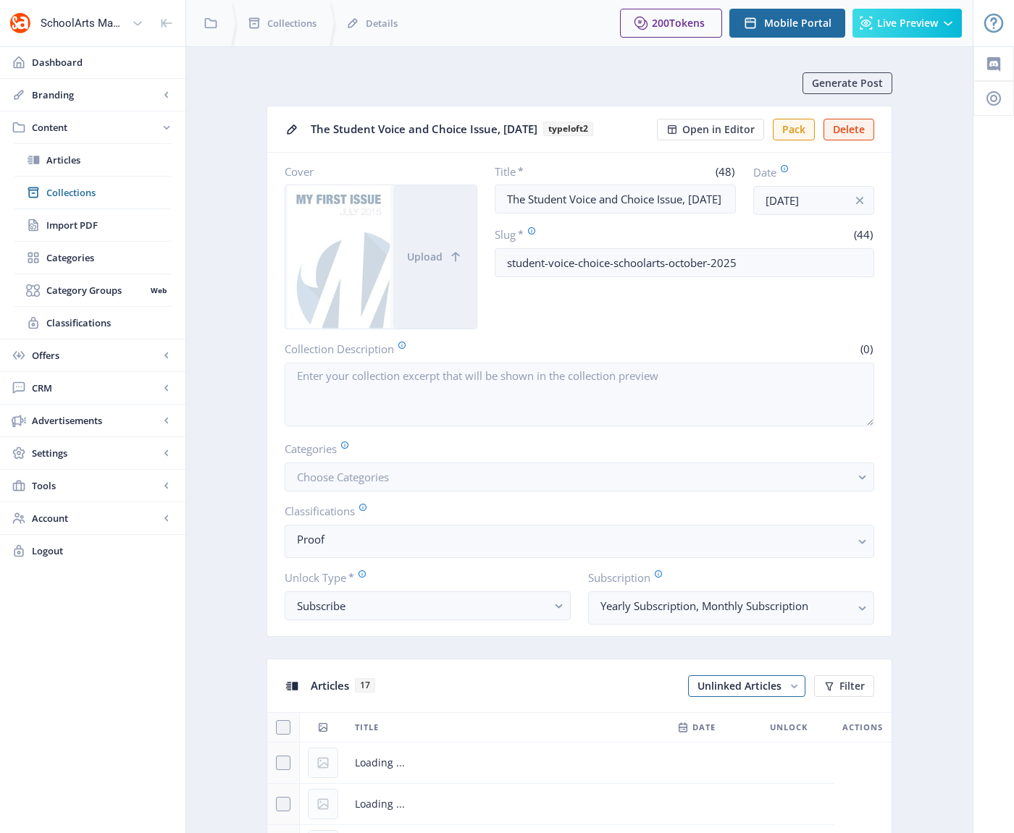
scroll to position [618, 0]
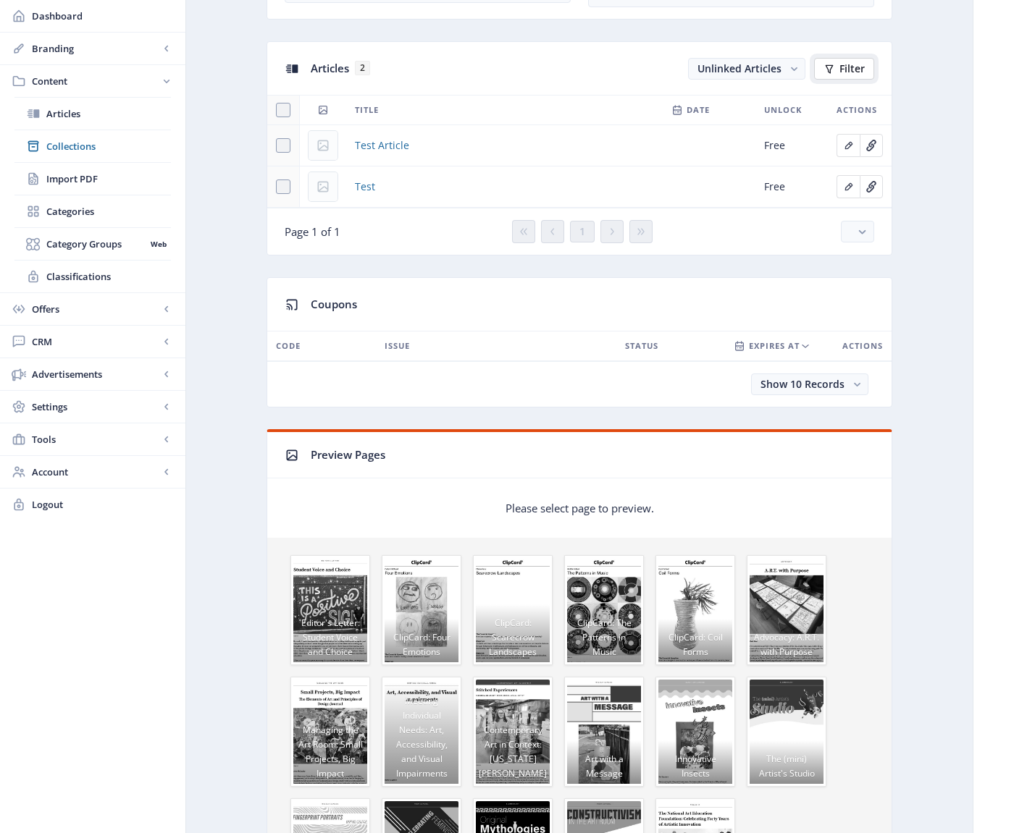
click at [835, 67] on button "Filter" at bounding box center [844, 69] width 60 height 22
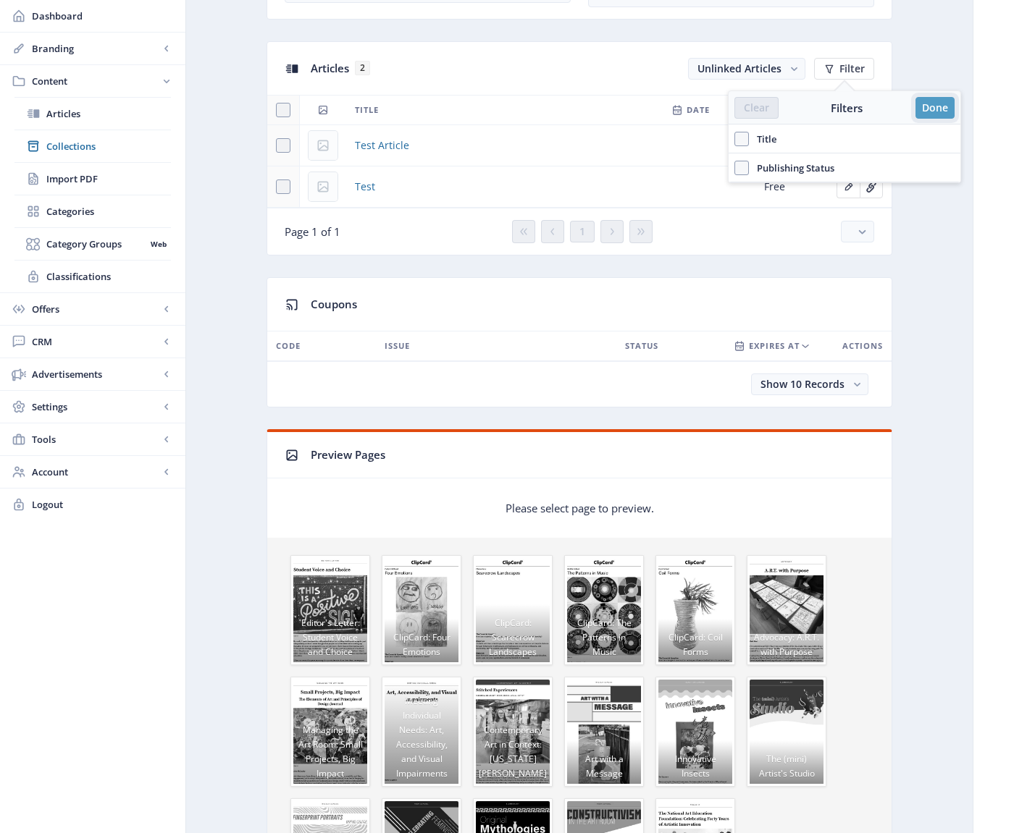
click at [943, 109] on button "Done" at bounding box center [934, 108] width 39 height 22
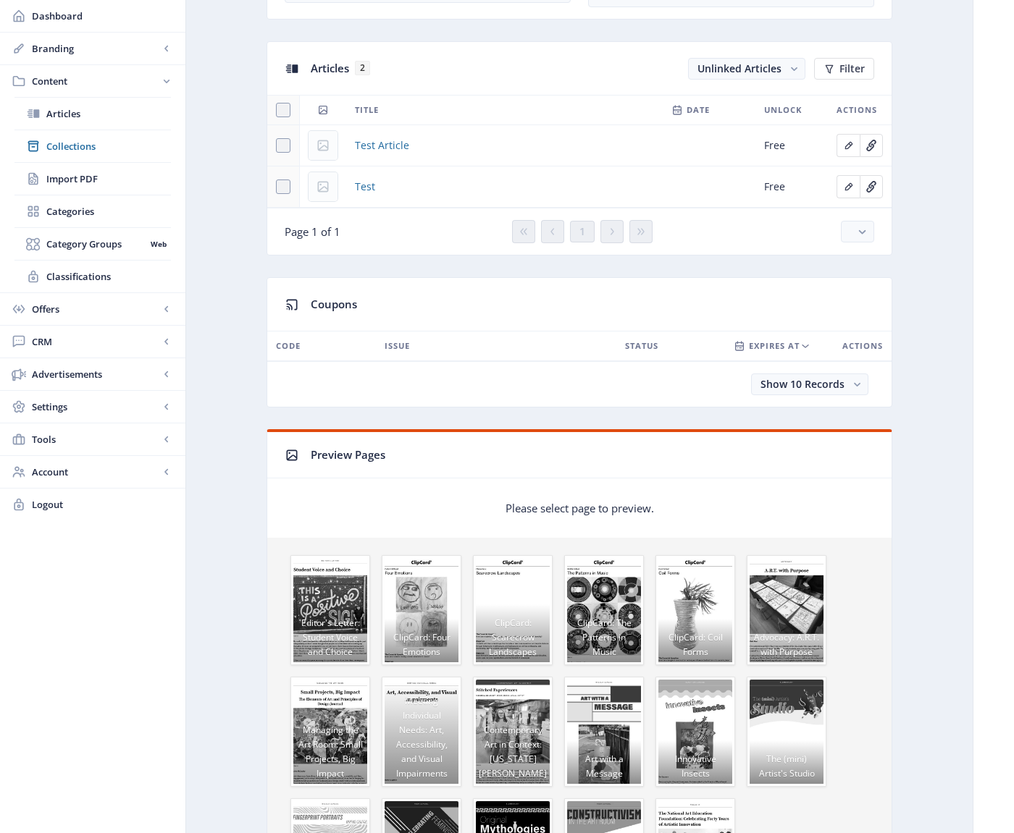
click at [584, 132] on td "Test Article" at bounding box center [504, 145] width 316 height 41
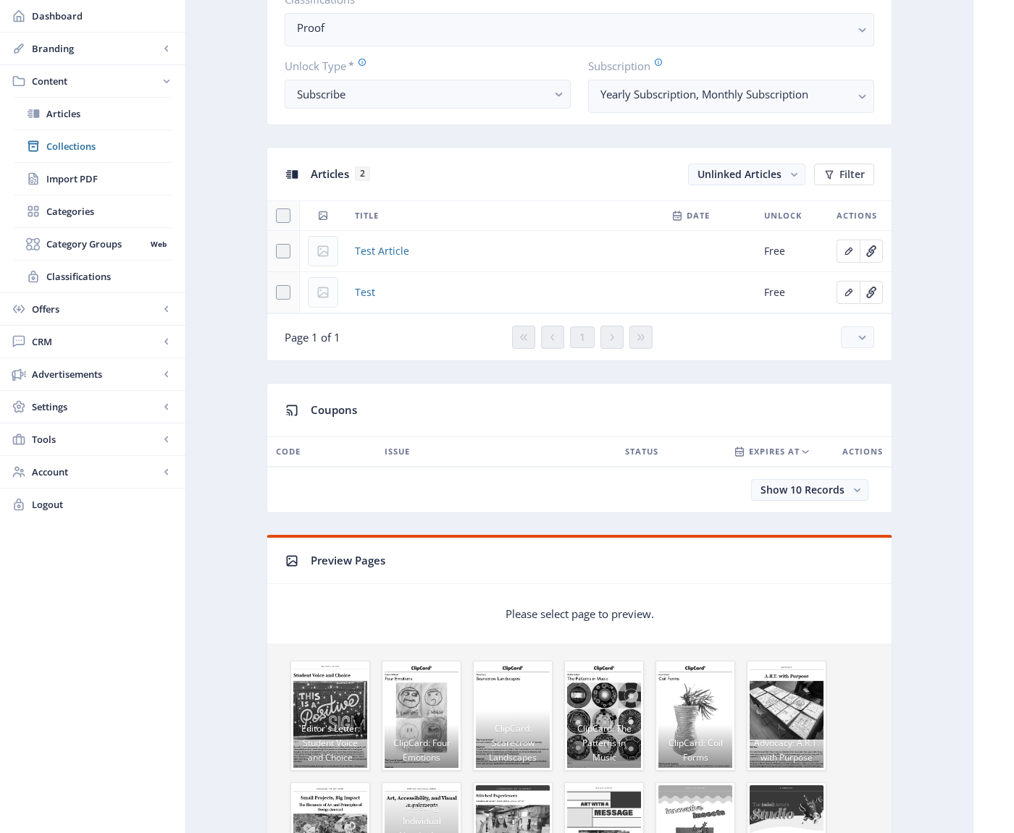
scroll to position [481, 0]
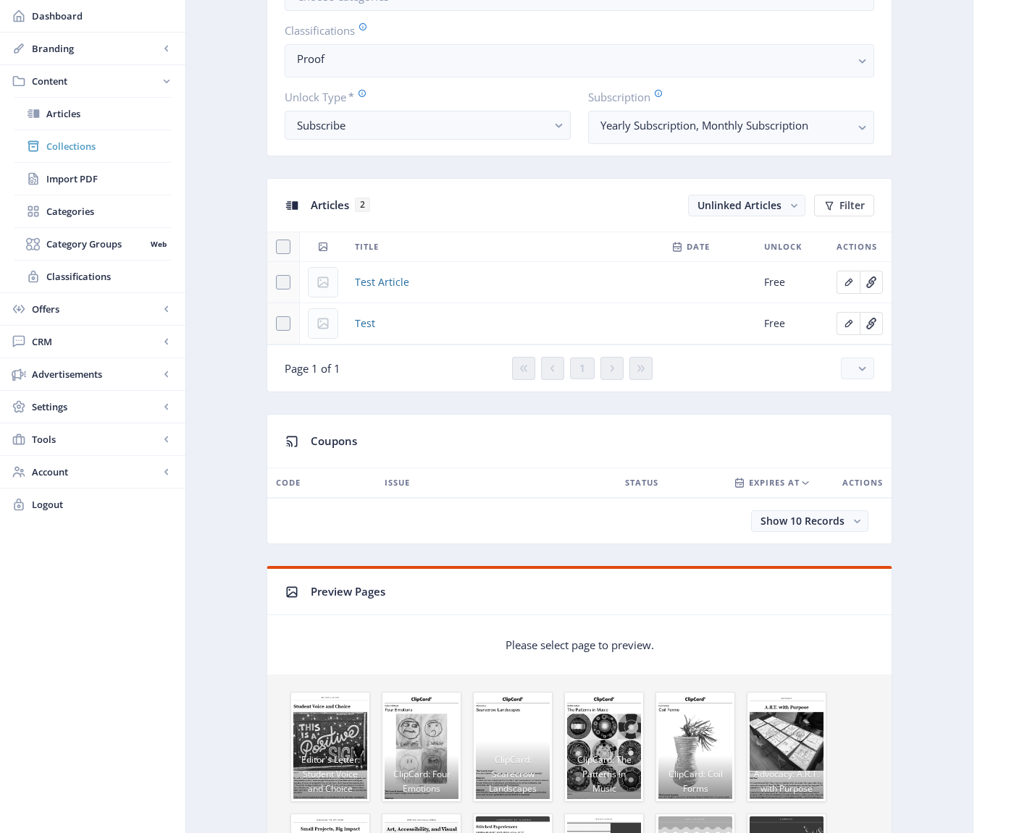
click at [69, 144] on span "Collections" at bounding box center [108, 146] width 125 height 14
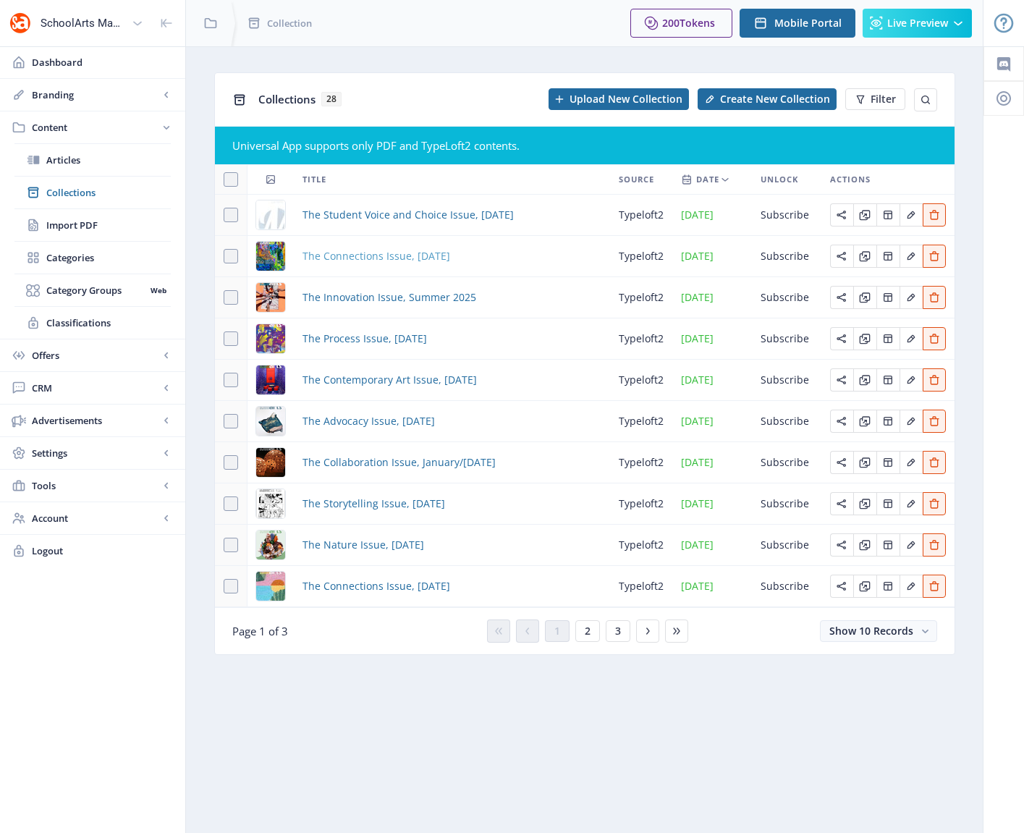
click at [387, 254] on span "The Connections Issue, [DATE]" at bounding box center [377, 256] width 148 height 17
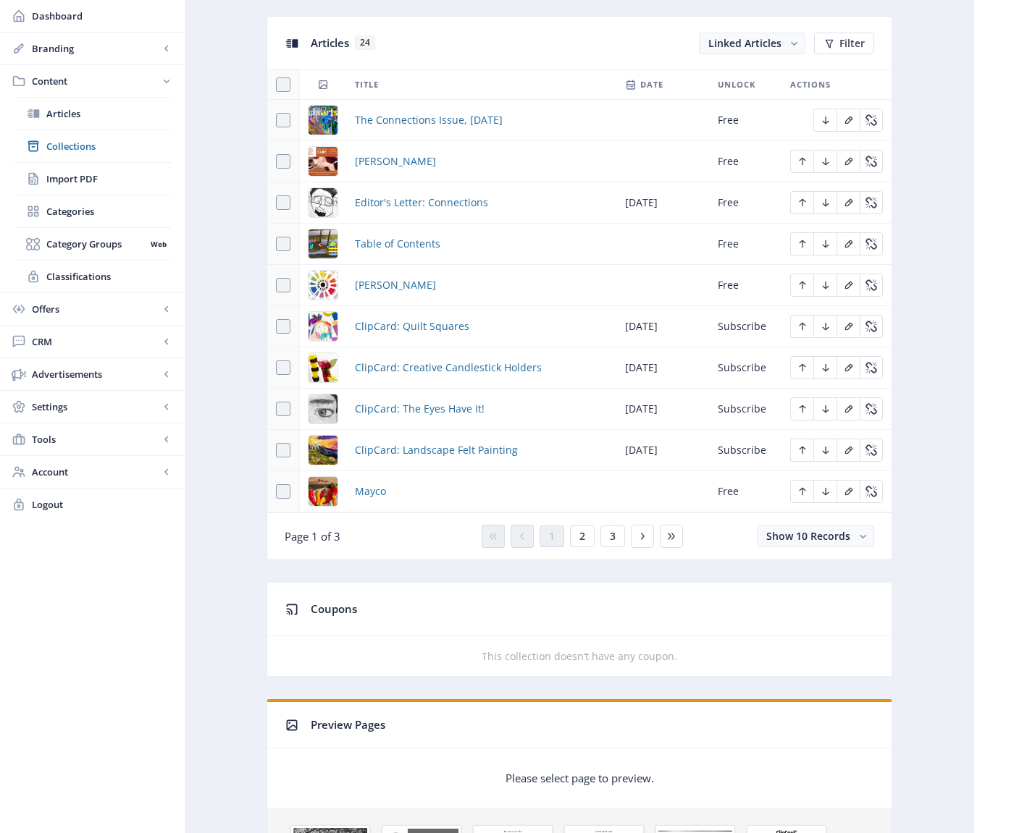
scroll to position [575, 0]
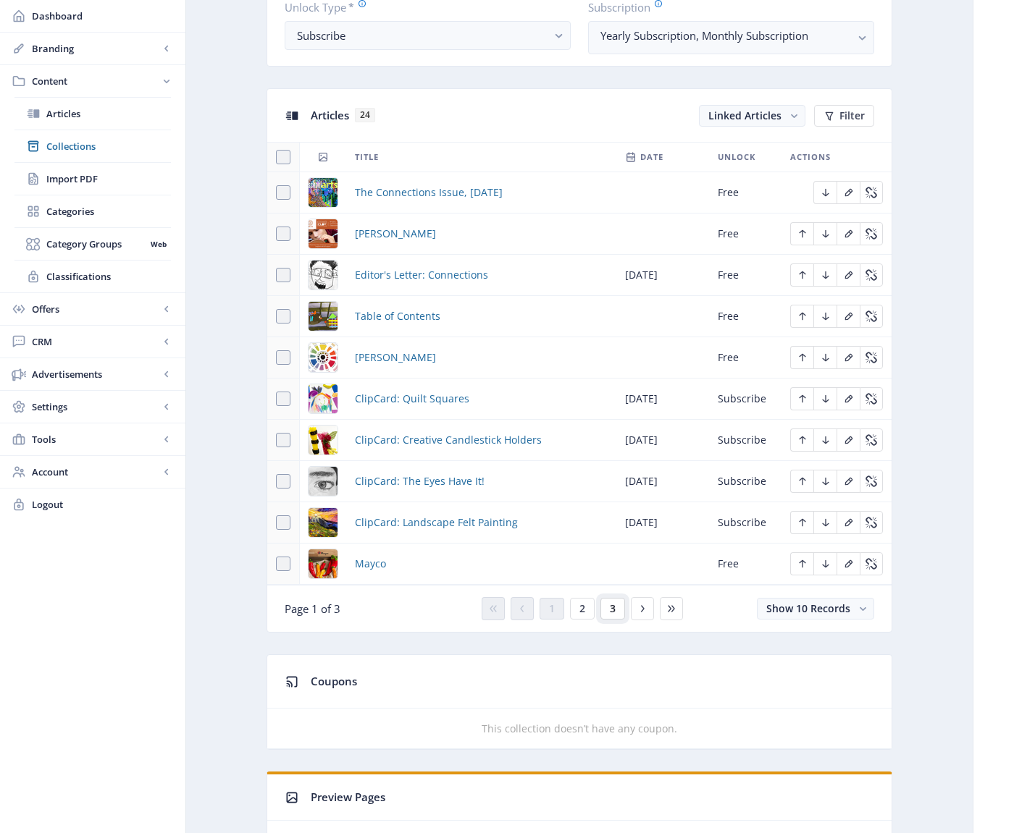
click at [611, 608] on span "3" at bounding box center [613, 609] width 6 height 12
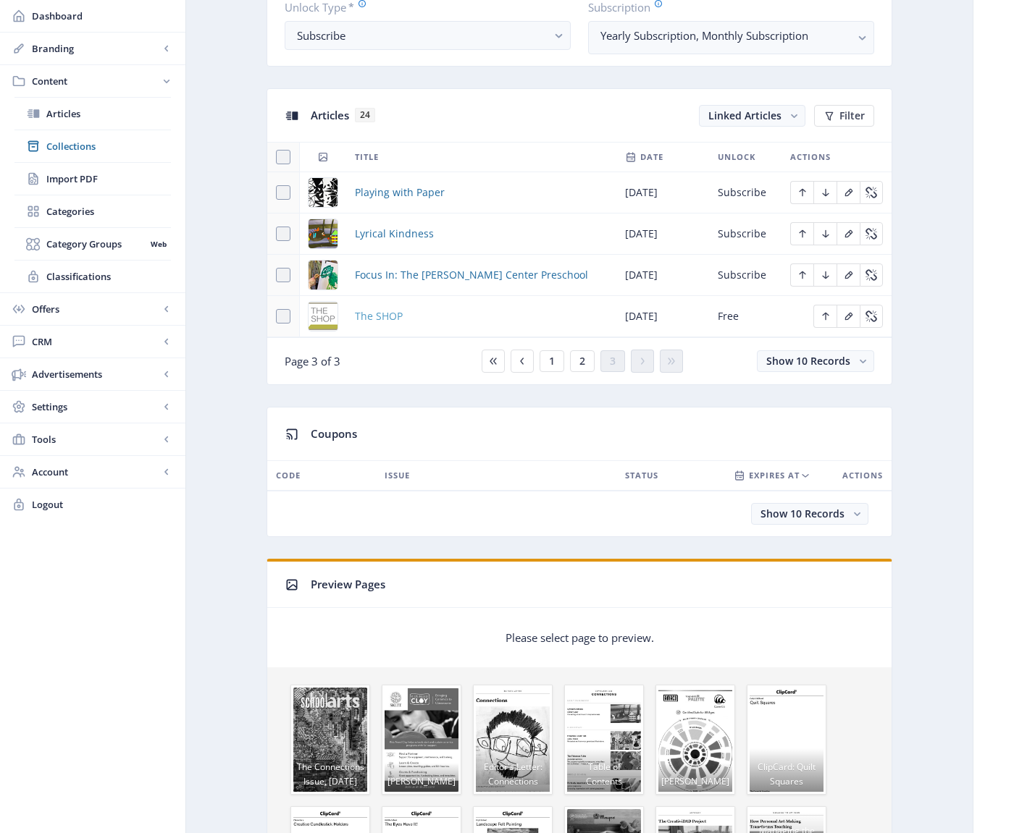
click at [379, 315] on span "The SHOP" at bounding box center [379, 316] width 48 height 17
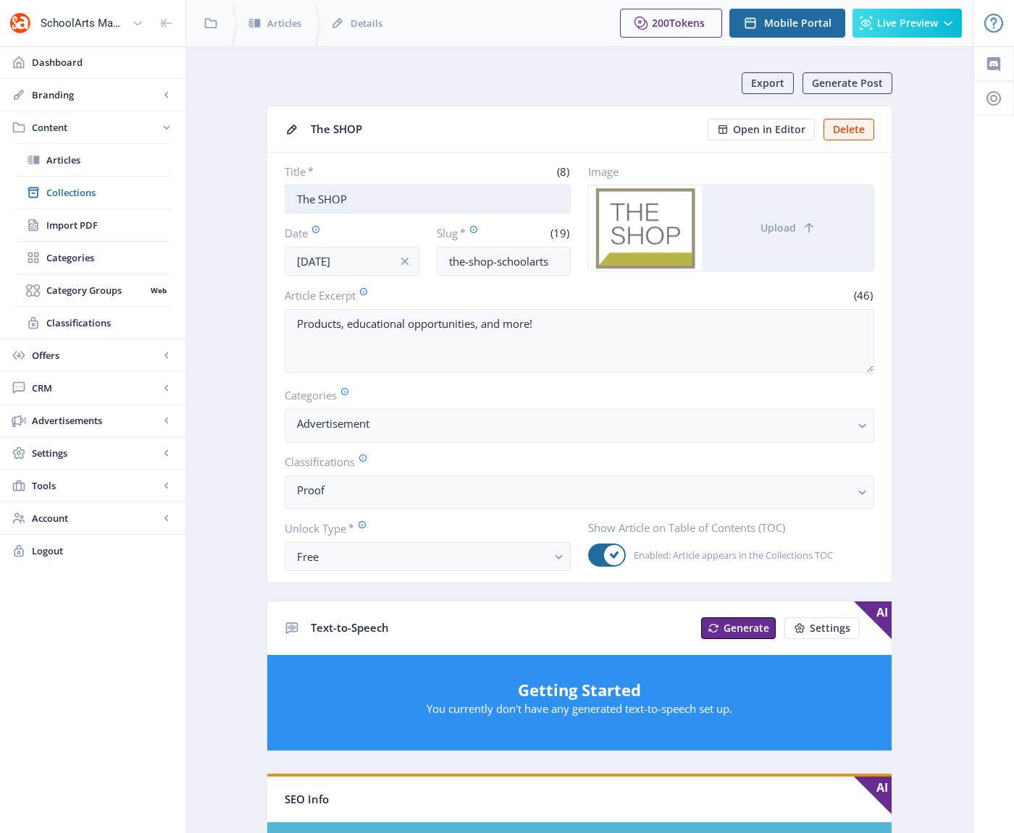
click at [406, 203] on input "The SHOP" at bounding box center [428, 199] width 286 height 29
click at [399, 160] on nb-card-body "Title * (8) The SHOP Date Aug 4, 2025 Slug * (19) the-shop-schoolarts Image Upl…" at bounding box center [579, 368] width 624 height 430
click at [402, 198] on input "The SHOP" at bounding box center [428, 199] width 286 height 29
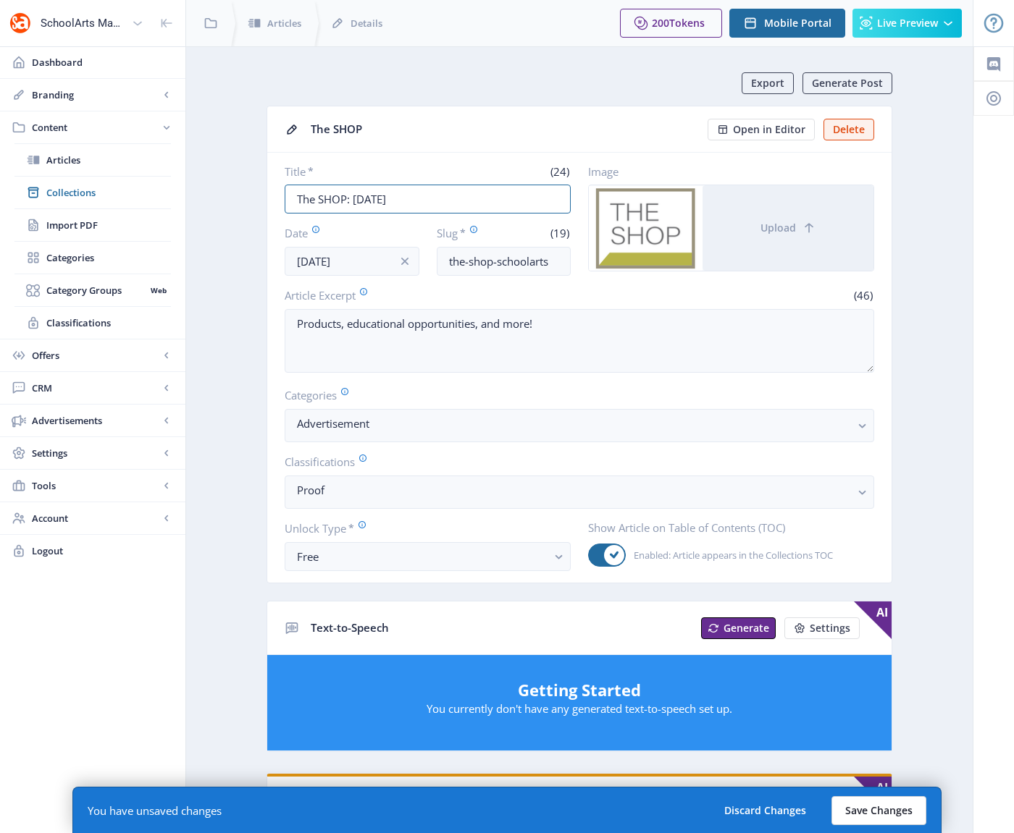
type input "The SHOP: [DATE]"
click at [888, 812] on button "Save Changes" at bounding box center [878, 810] width 95 height 29
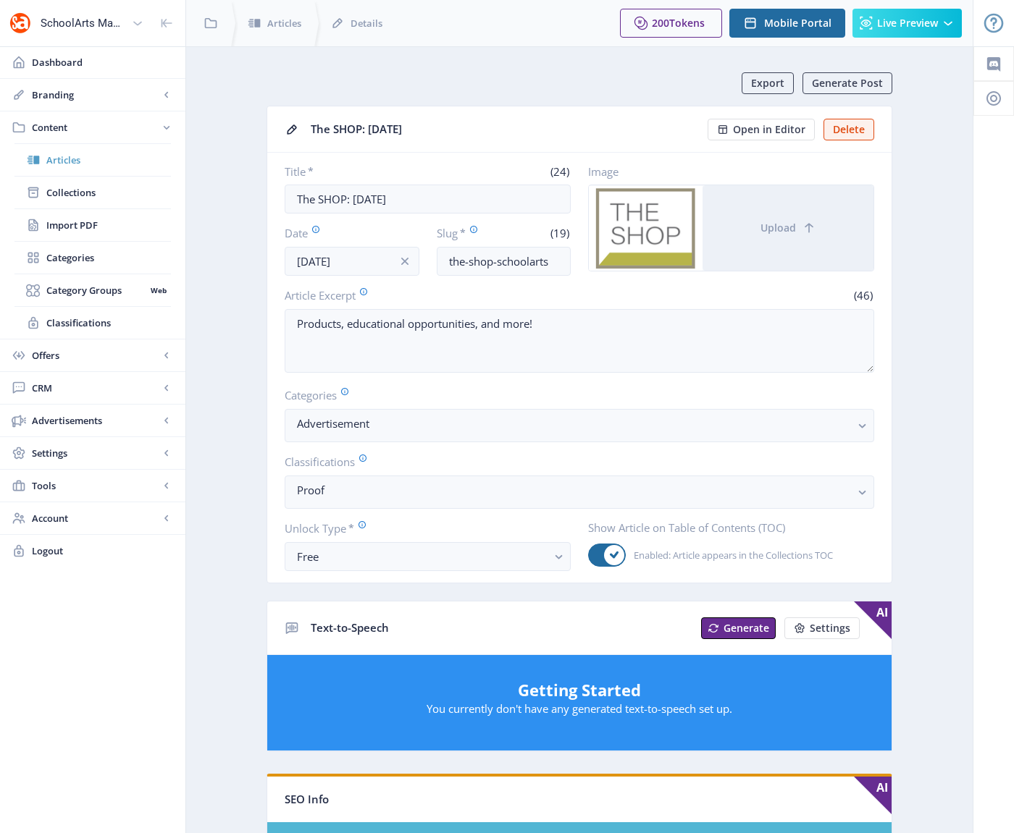
click at [64, 160] on span "Articles" at bounding box center [108, 160] width 125 height 14
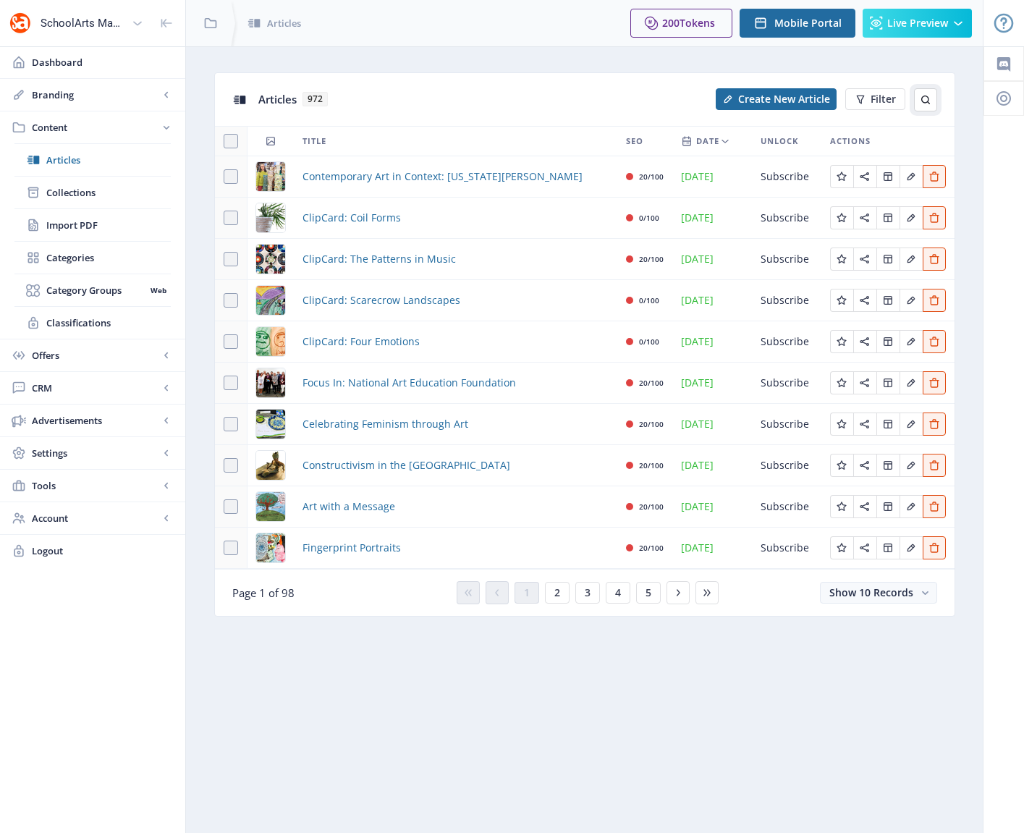
click at [927, 101] on icon at bounding box center [926, 100] width 9 height 9
type input "SHOP"
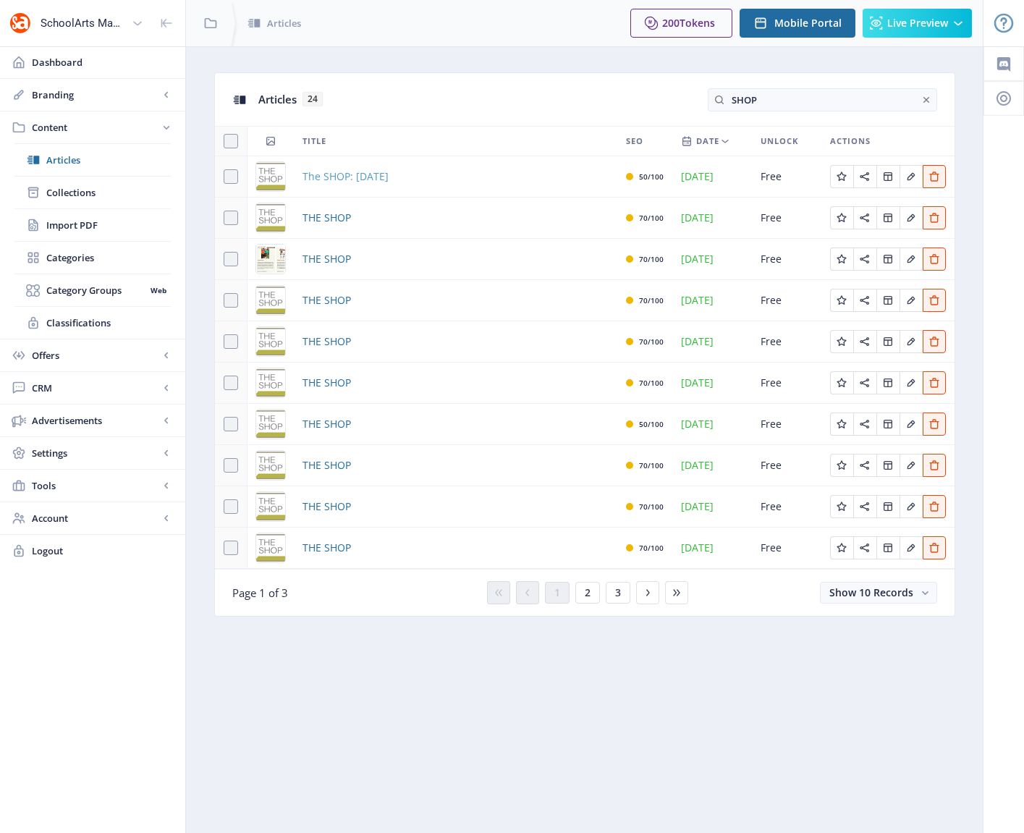
click at [389, 175] on span "The SHOP: [DATE]" at bounding box center [346, 176] width 86 height 17
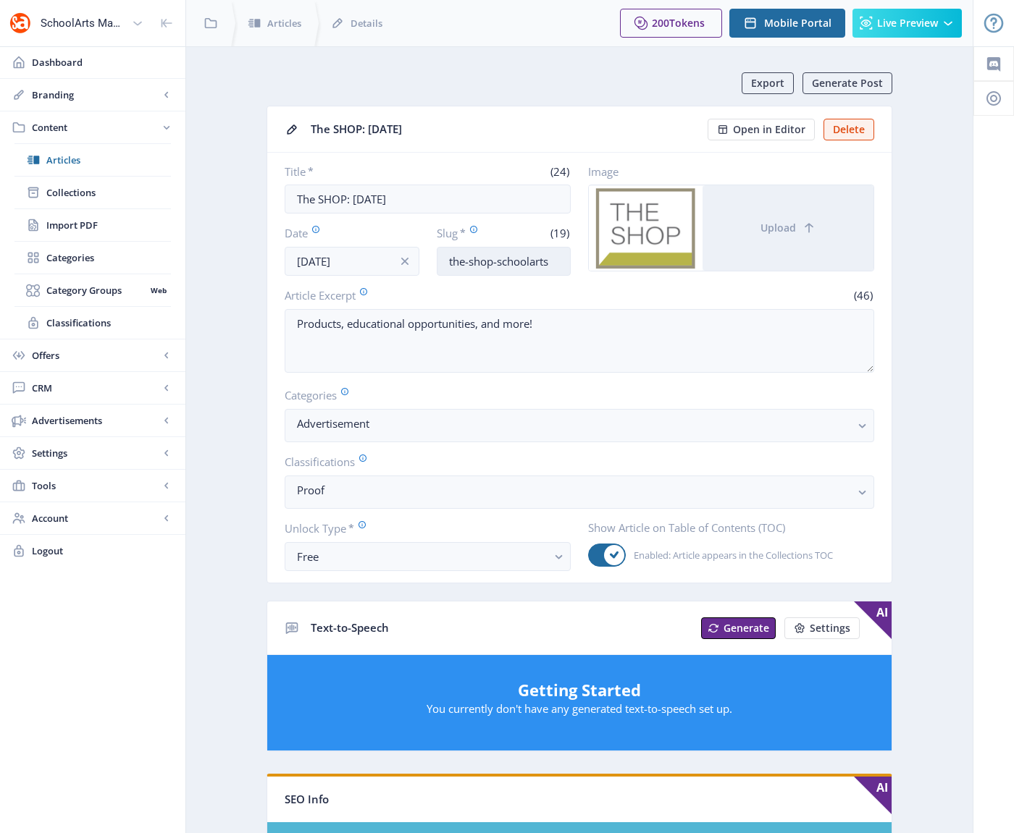
click at [549, 262] on input "the-shop-schoolarts" at bounding box center [504, 261] width 135 height 29
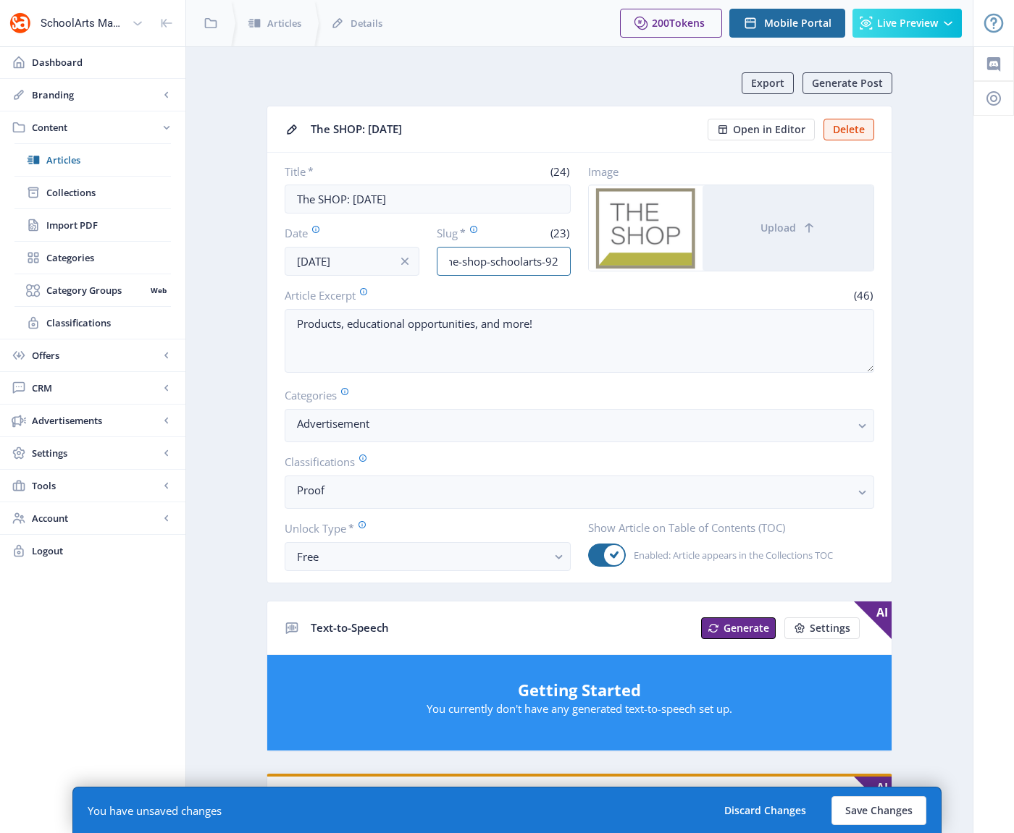
scroll to position [0, 13]
type input "the-shop-schoolarts-925"
click at [879, 808] on button "Save Changes" at bounding box center [878, 810] width 95 height 29
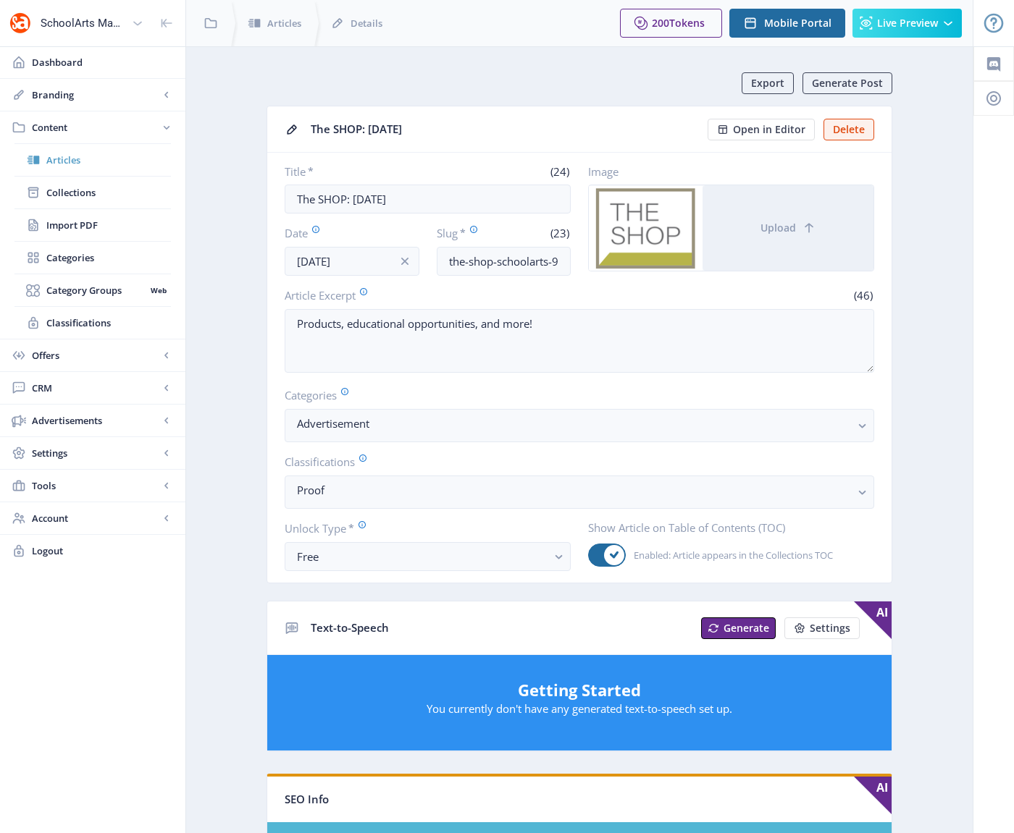
click at [76, 161] on span "Articles" at bounding box center [108, 160] width 125 height 14
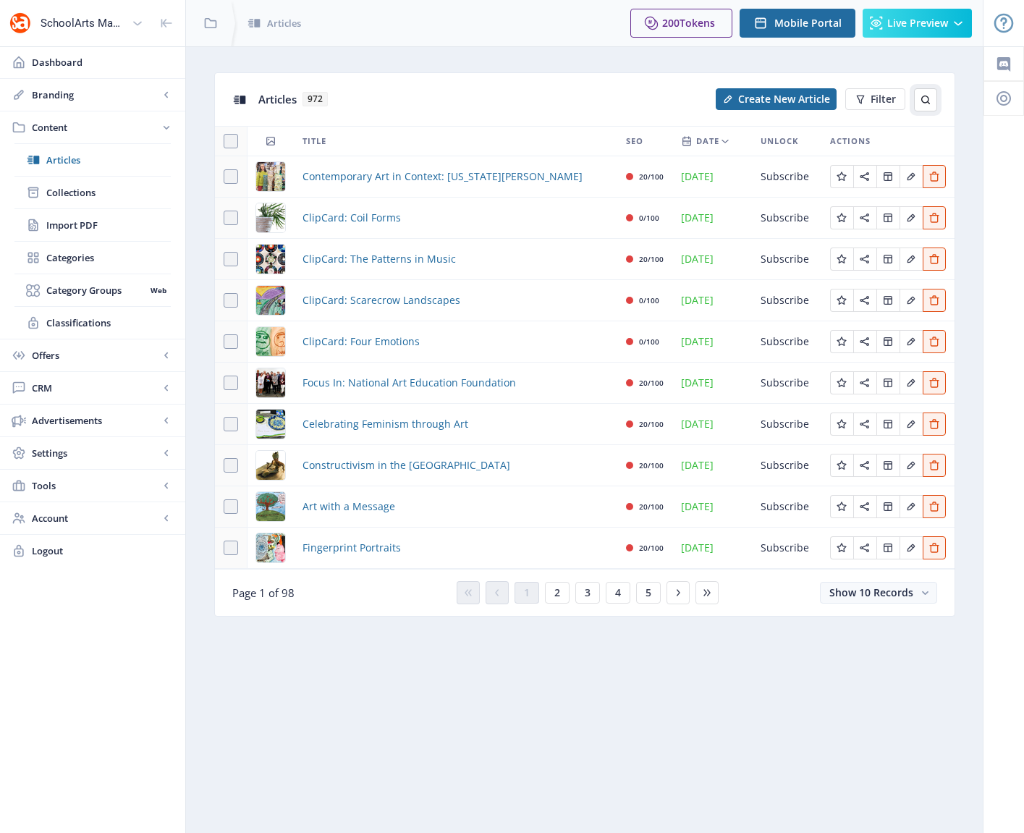
click at [928, 98] on icon at bounding box center [926, 100] width 12 height 12
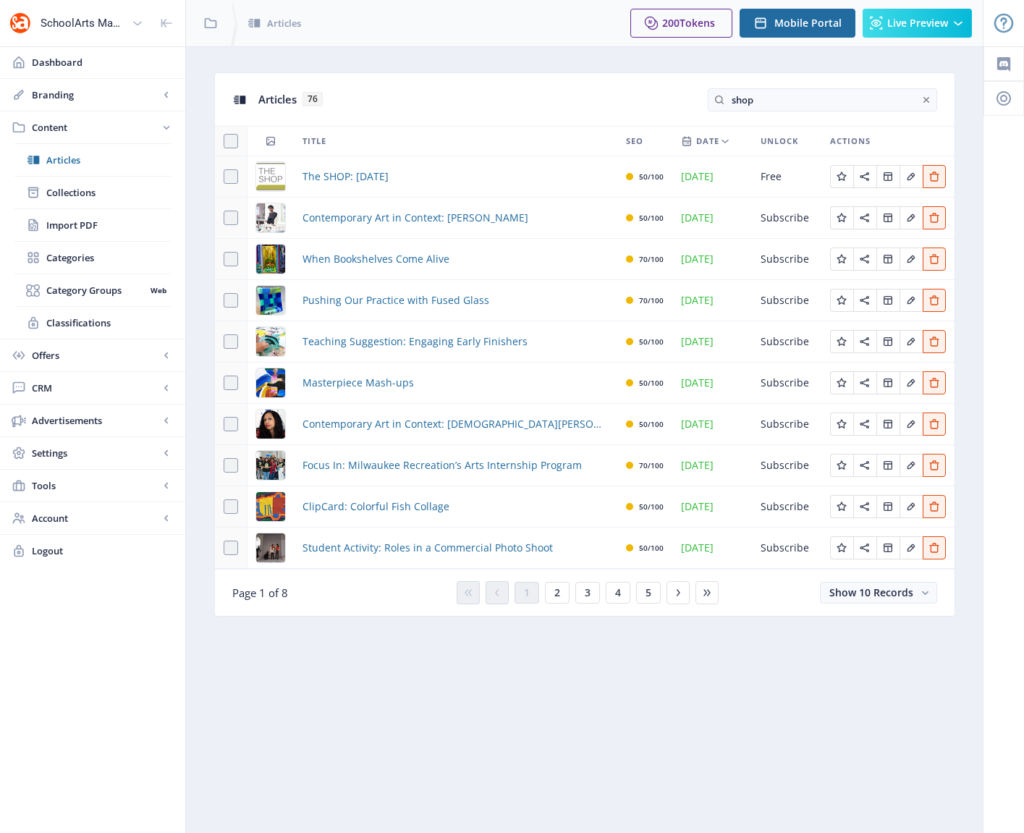
type input "shop"
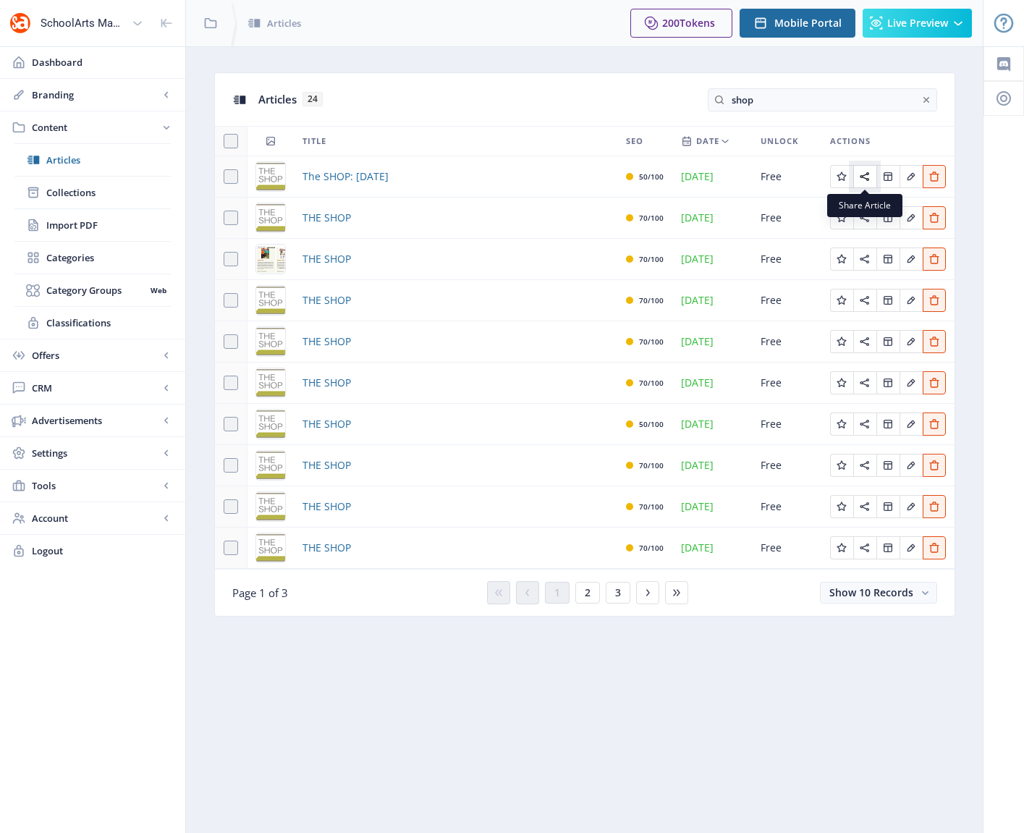
click at [864, 174] on icon "Edit page" at bounding box center [865, 177] width 12 height 12
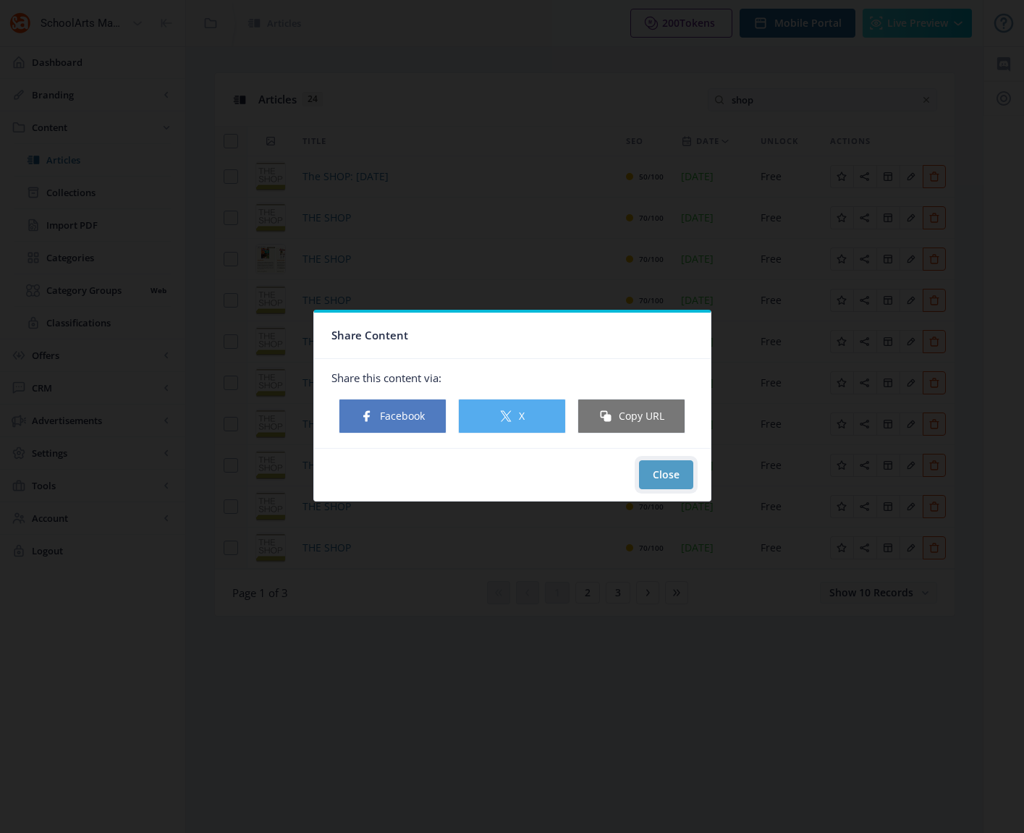
click at [670, 477] on button "Close" at bounding box center [666, 474] width 54 height 29
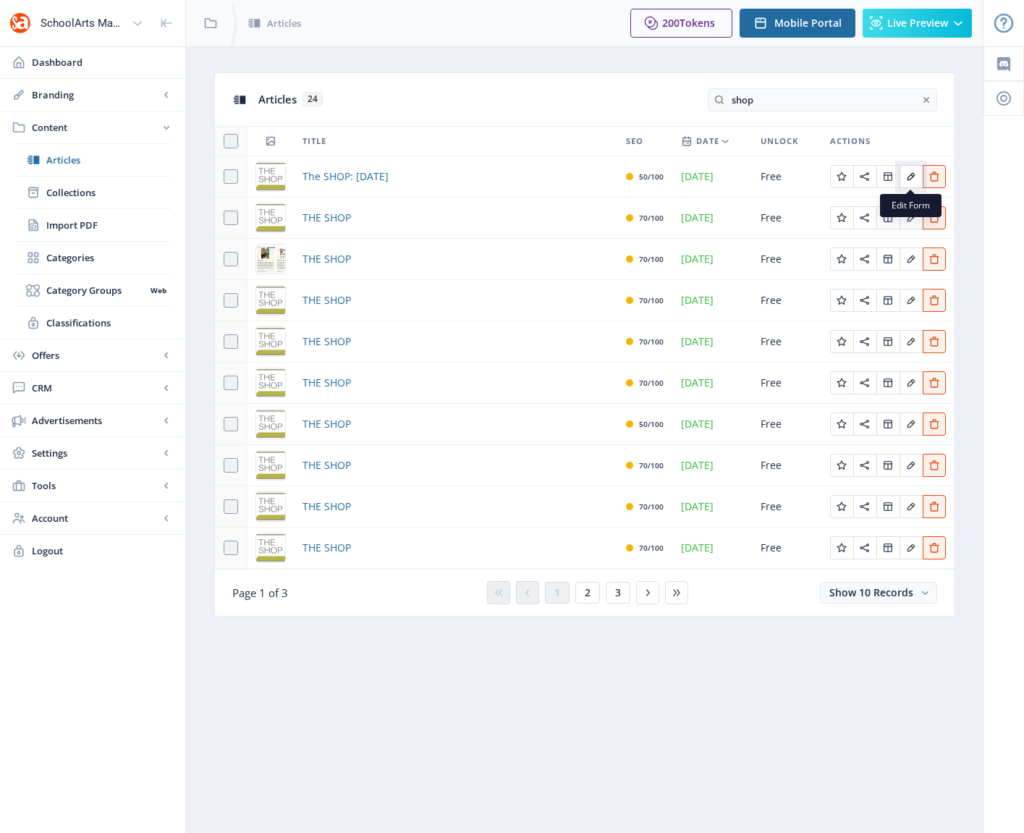
click at [909, 178] on icon "Edit page" at bounding box center [912, 177] width 8 height 8
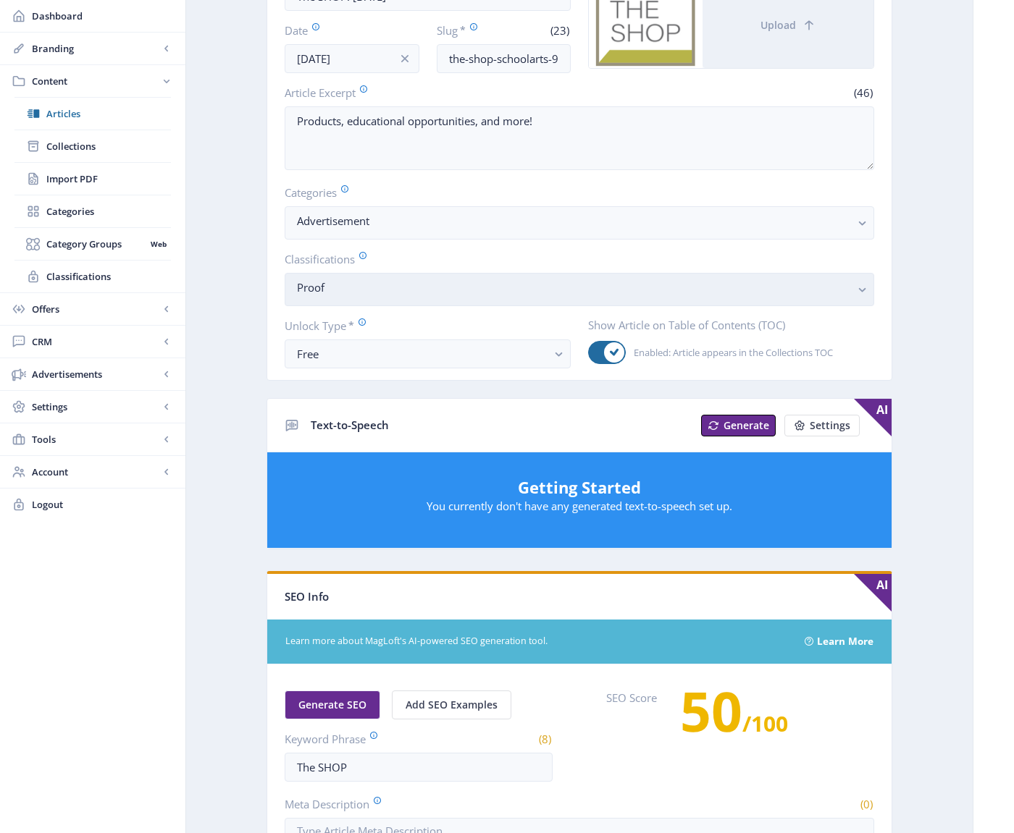
scroll to position [179, 0]
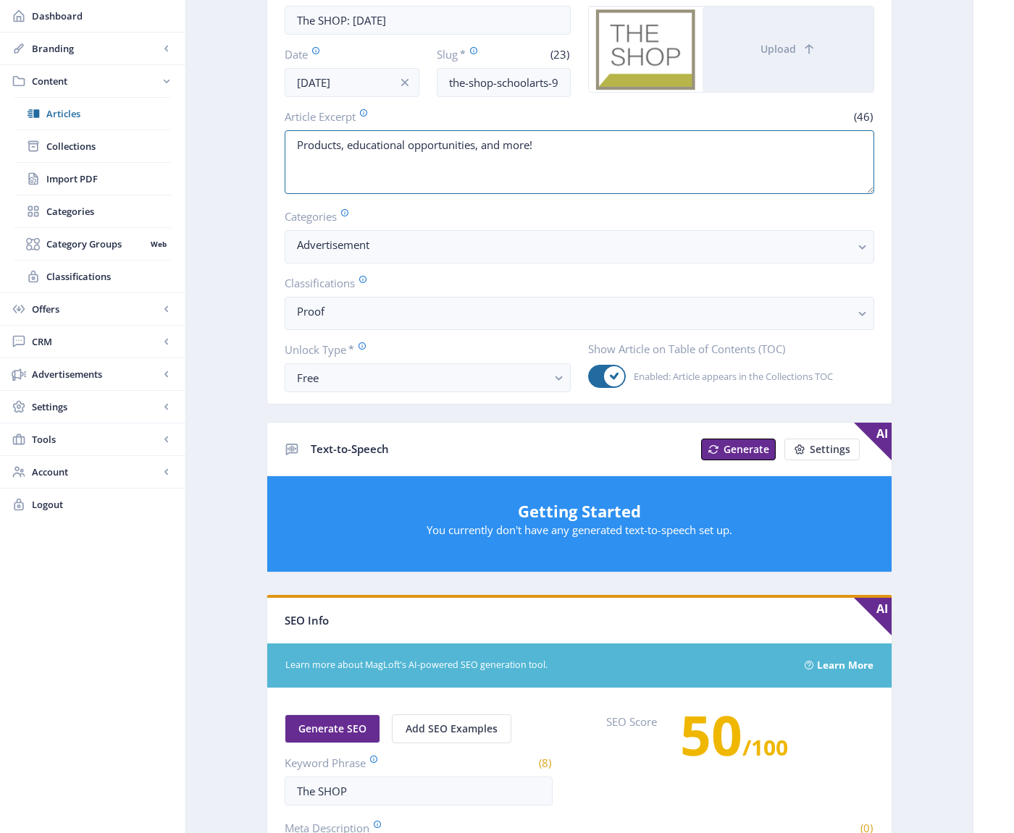
drag, startPoint x: 555, startPoint y: 144, endPoint x: 321, endPoint y: 127, distance: 234.5
click at [321, 127] on app-form-field "Article Excerpt (46) Products, educational opportunities, and more!" at bounding box center [579, 153] width 589 height 88
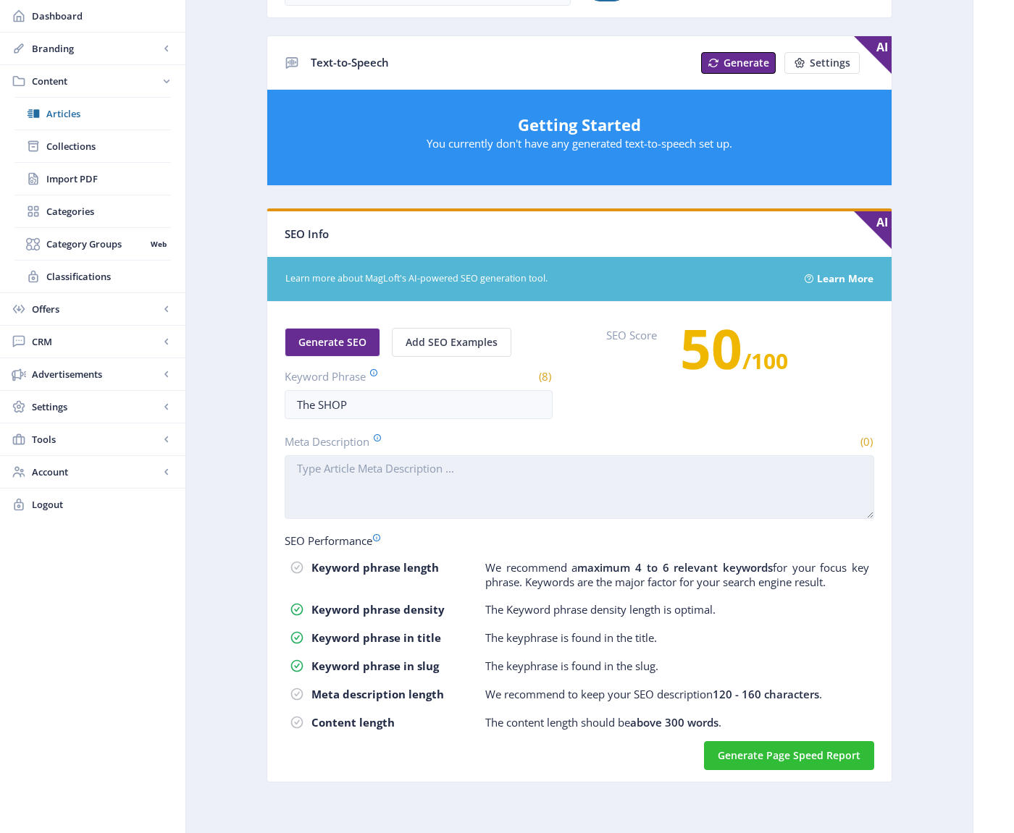
drag, startPoint x: 385, startPoint y: 441, endPoint x: 388, endPoint y: 457, distance: 16.2
click at [386, 450] on app-form-field "Meta Description (0)" at bounding box center [579, 478] width 589 height 88
click at [397, 479] on textarea "Meta Description" at bounding box center [579, 487] width 589 height 64
paste textarea "Products, educational opportunities, and more!"
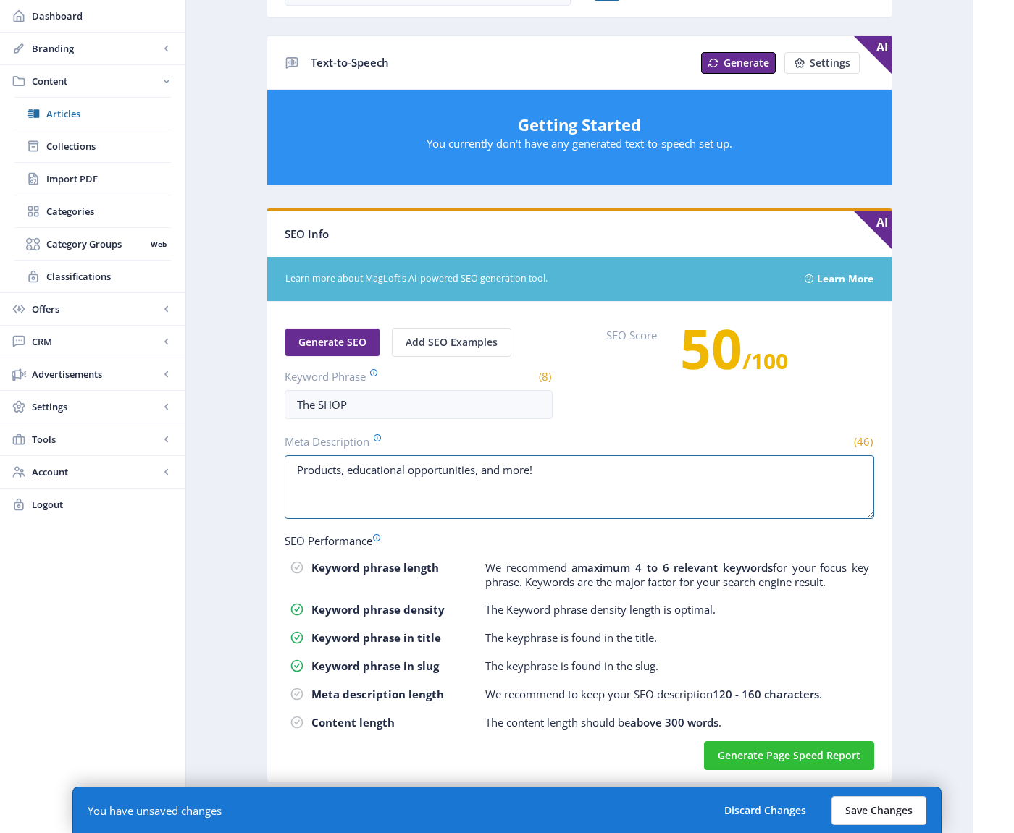
type textarea "Products, educational opportunities, and more!"
click at [866, 805] on button "Save Changes" at bounding box center [878, 810] width 95 height 29
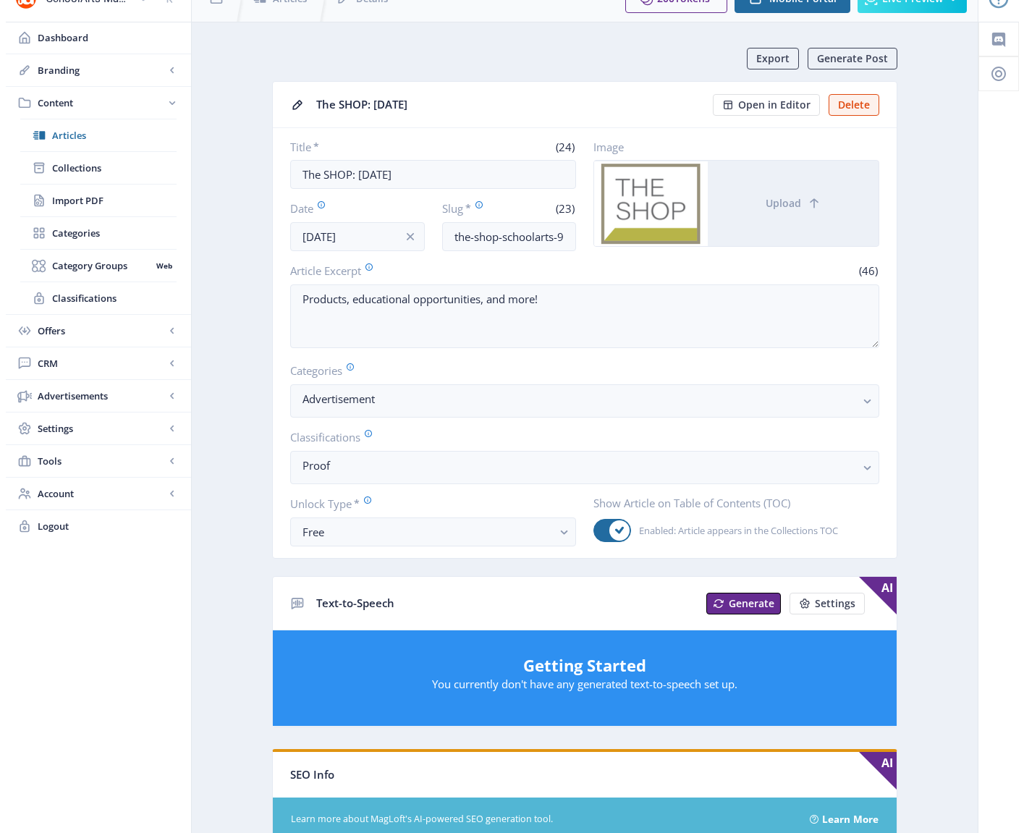
scroll to position [0, 0]
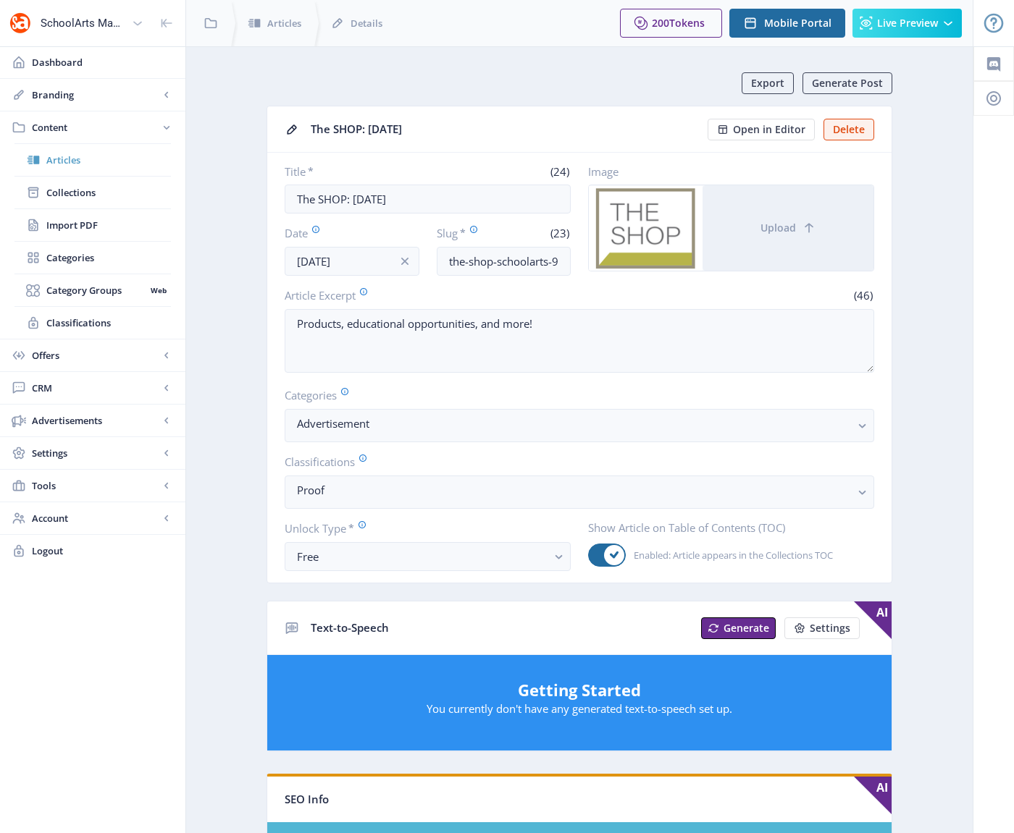
click at [63, 157] on span "Articles" at bounding box center [108, 160] width 125 height 14
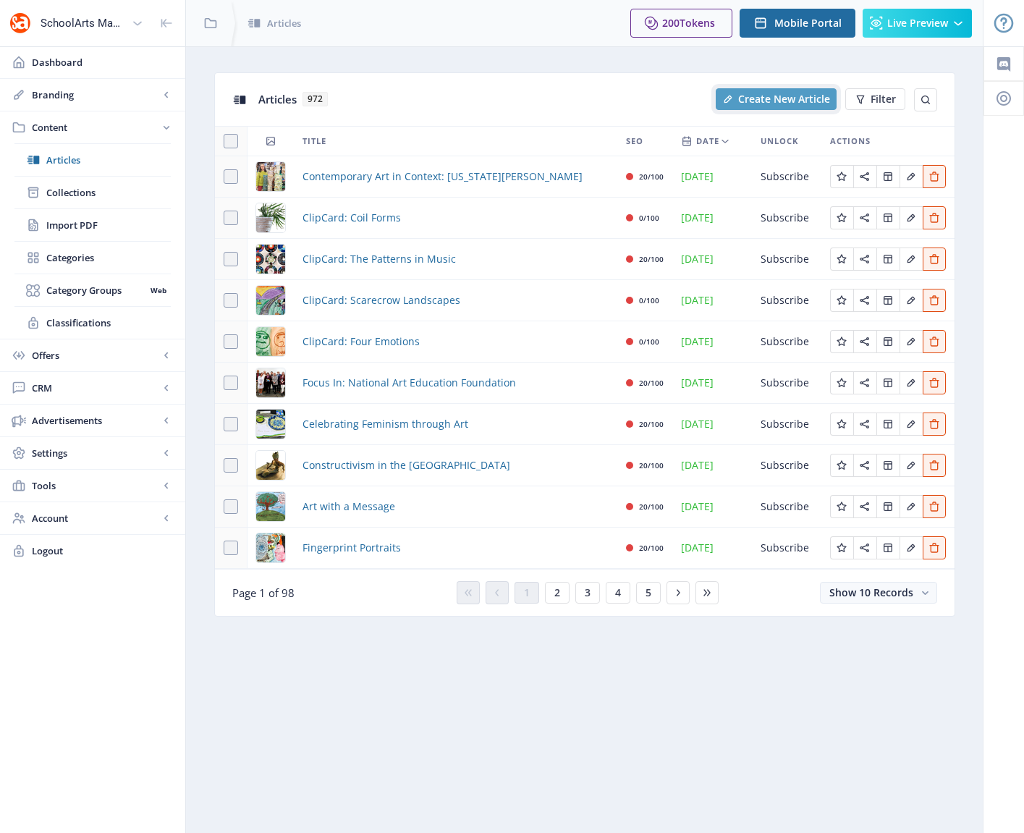
click at [758, 101] on span "Create New Article" at bounding box center [784, 99] width 92 height 12
click at [51, 387] on span "CRM" at bounding box center [95, 388] width 127 height 14
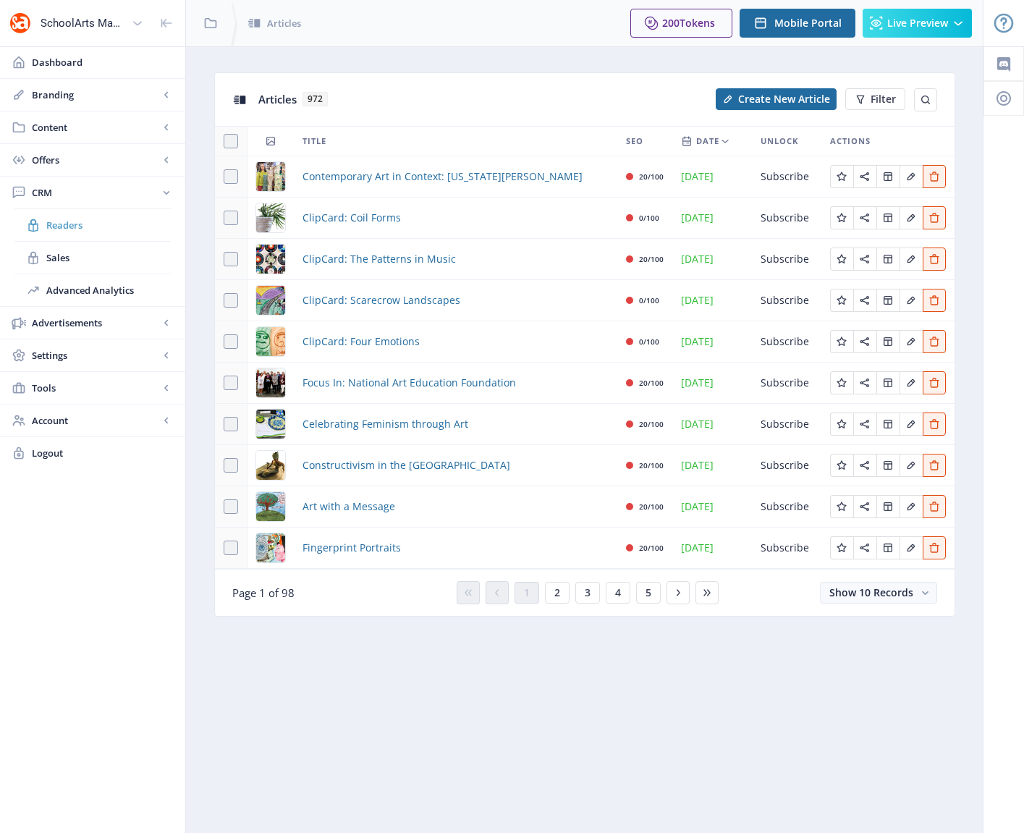
click at [64, 226] on span "Readers" at bounding box center [108, 225] width 125 height 14
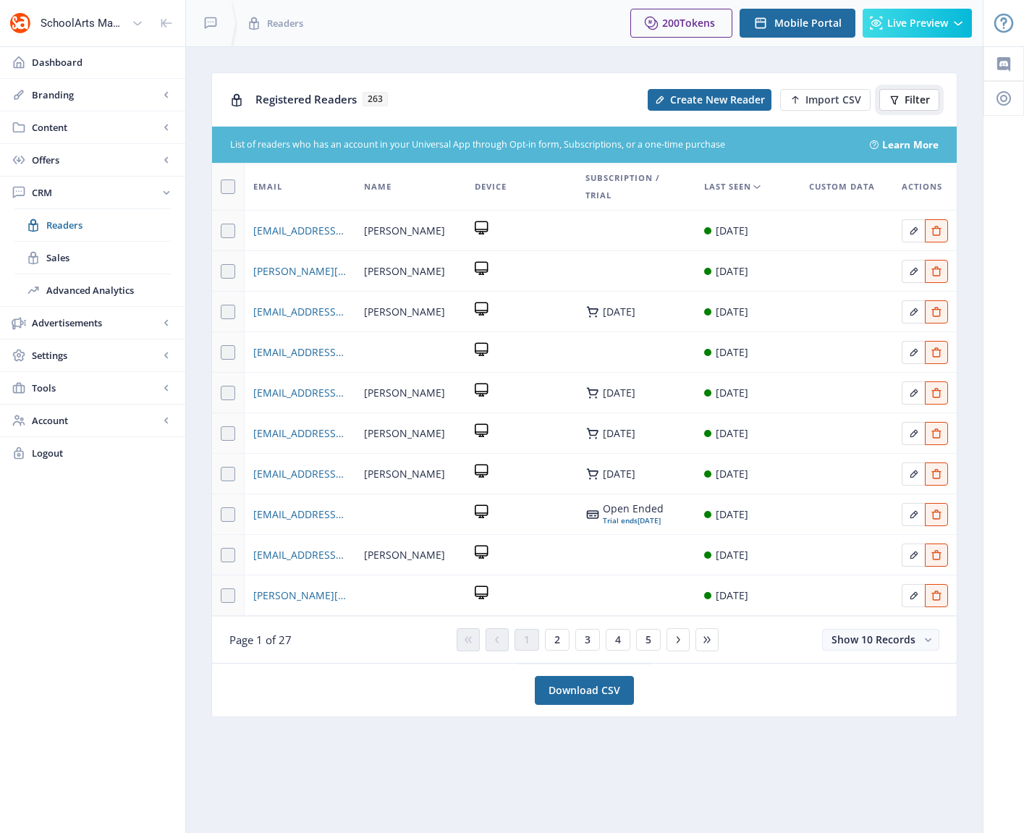
click at [908, 104] on span "Filter" at bounding box center [917, 100] width 25 height 12
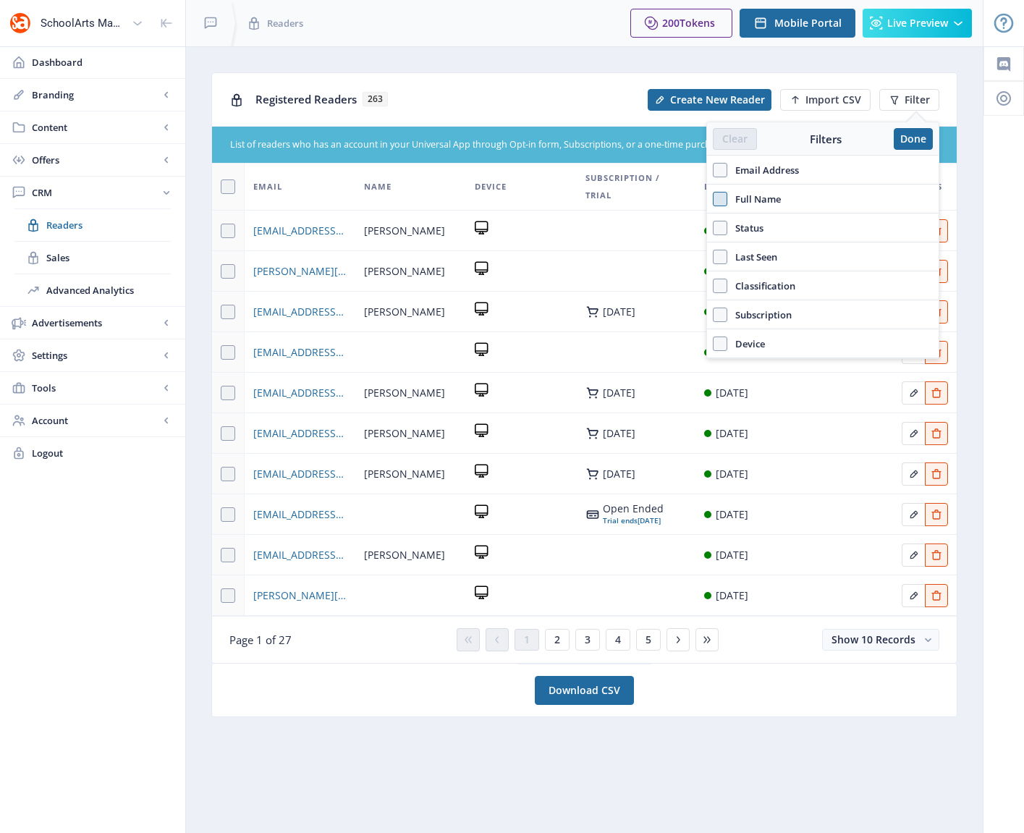
click at [721, 201] on span at bounding box center [720, 199] width 14 height 14
click at [714, 199] on input "Full Name" at bounding box center [713, 198] width 1 height 1
checkbox input "true"
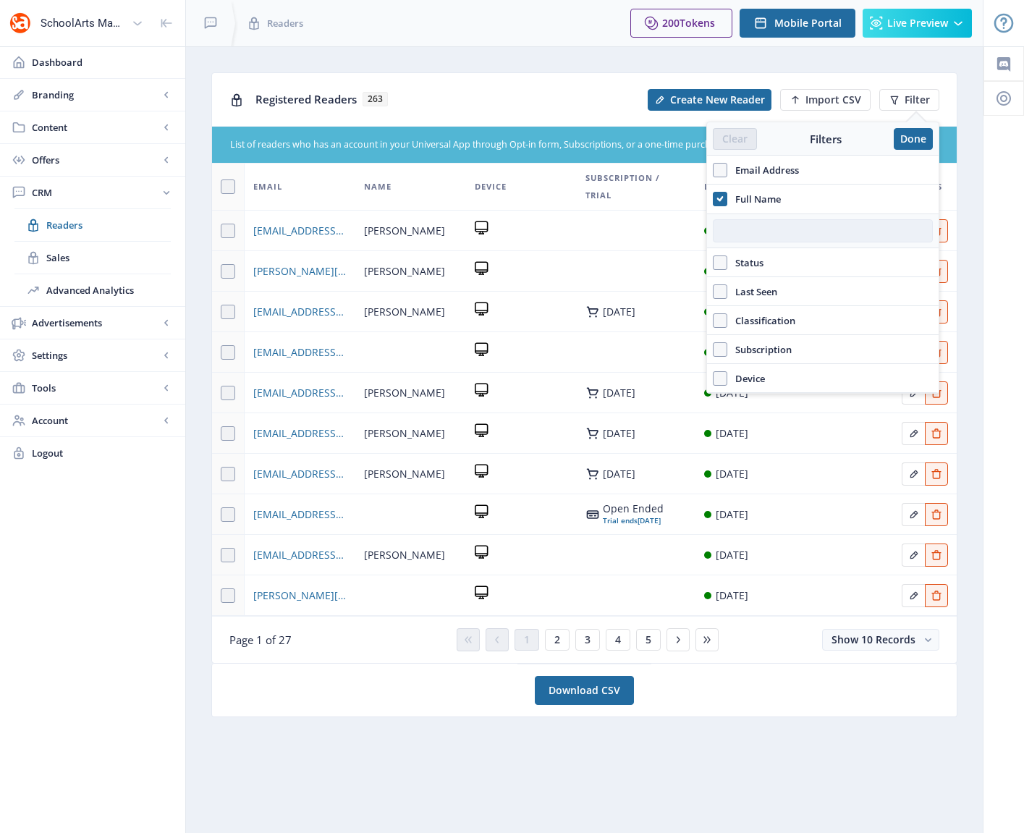
click at [759, 234] on input "text" at bounding box center [823, 230] width 220 height 23
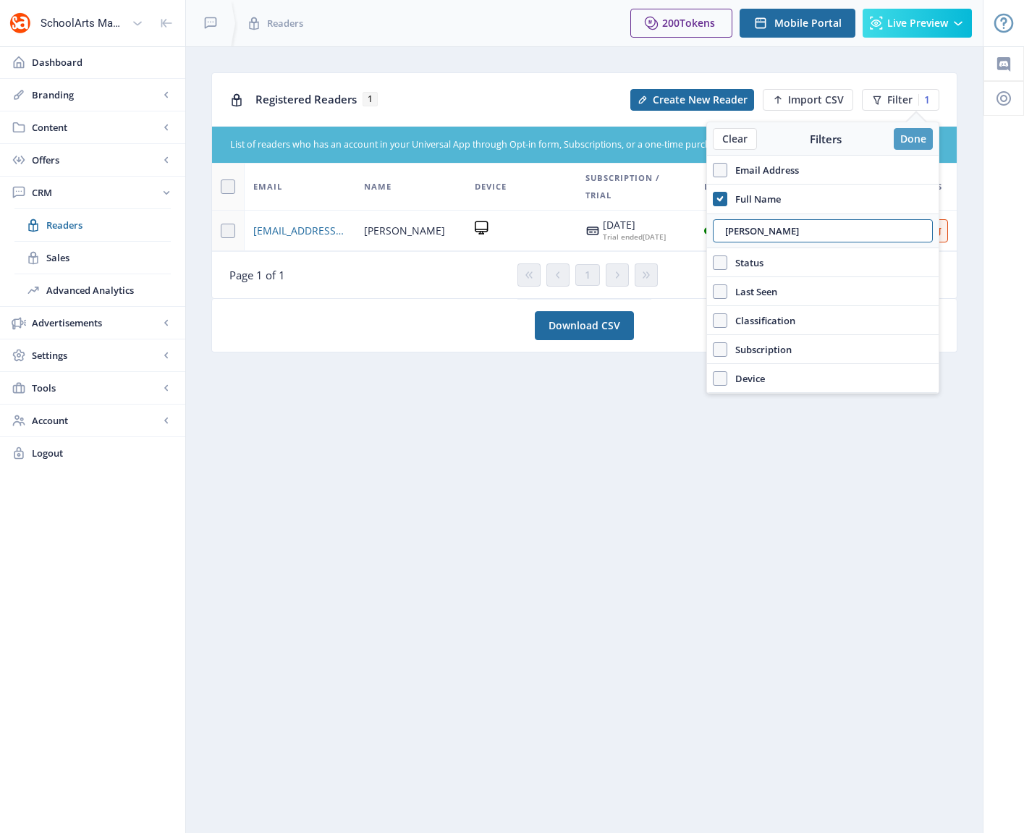
type input "donna"
click at [904, 136] on button "Done" at bounding box center [913, 139] width 39 height 22
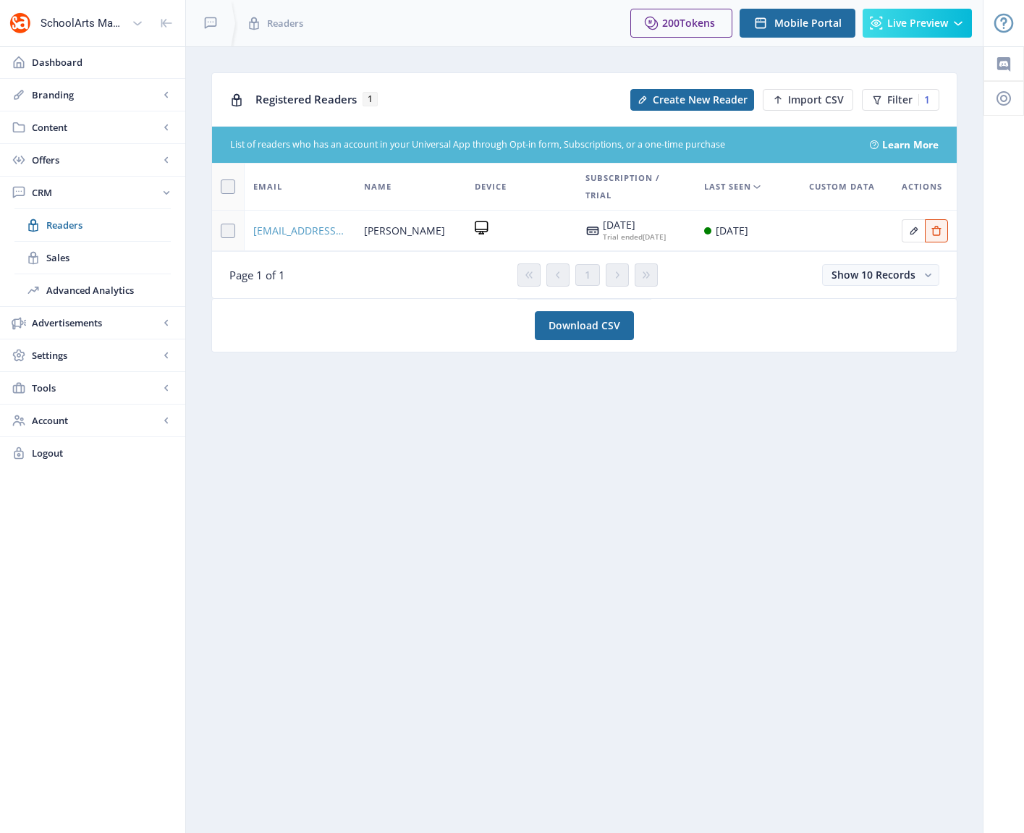
click at [287, 234] on span "[EMAIL_ADDRESS][DOMAIN_NAME]" at bounding box center [299, 230] width 93 height 17
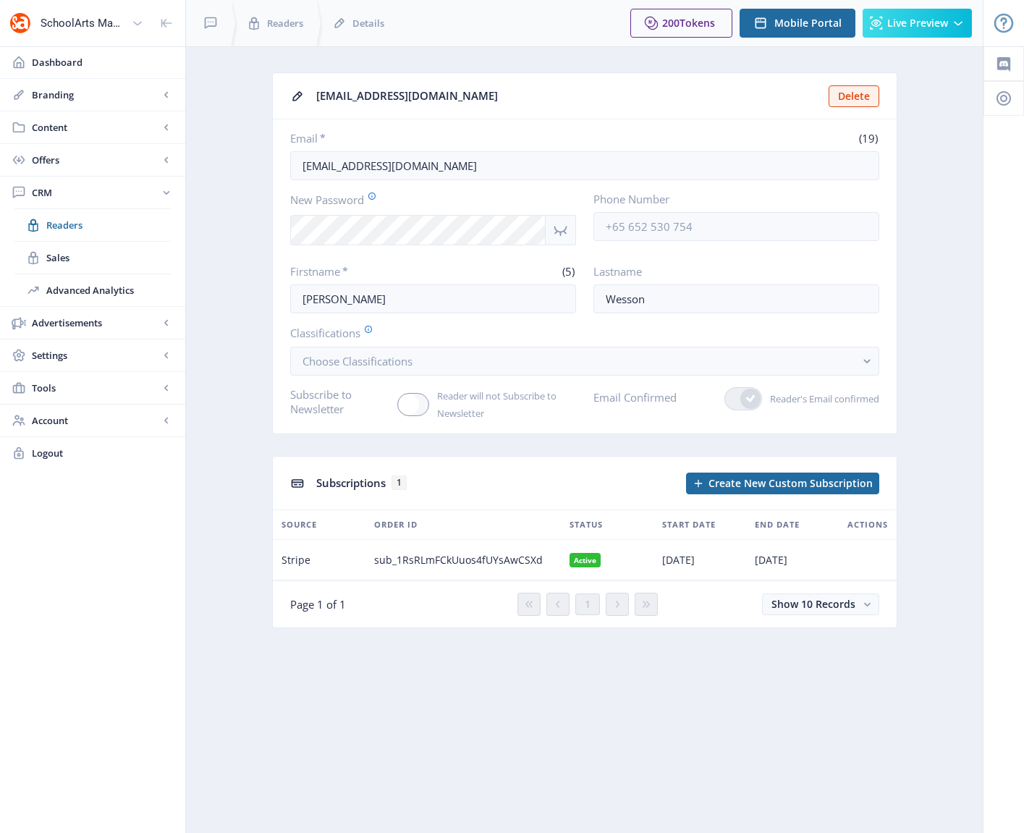
click at [778, 562] on span "[DATE]" at bounding box center [771, 560] width 33 height 17
click at [302, 582] on nb-card "Subscriptions 1 Create New Custom Subscription Source Order ID Status Start Dat…" at bounding box center [585, 542] width 626 height 172
click at [303, 565] on span "Stripe" at bounding box center [296, 560] width 29 height 17
click at [851, 93] on button "Delete" at bounding box center [854, 96] width 51 height 22
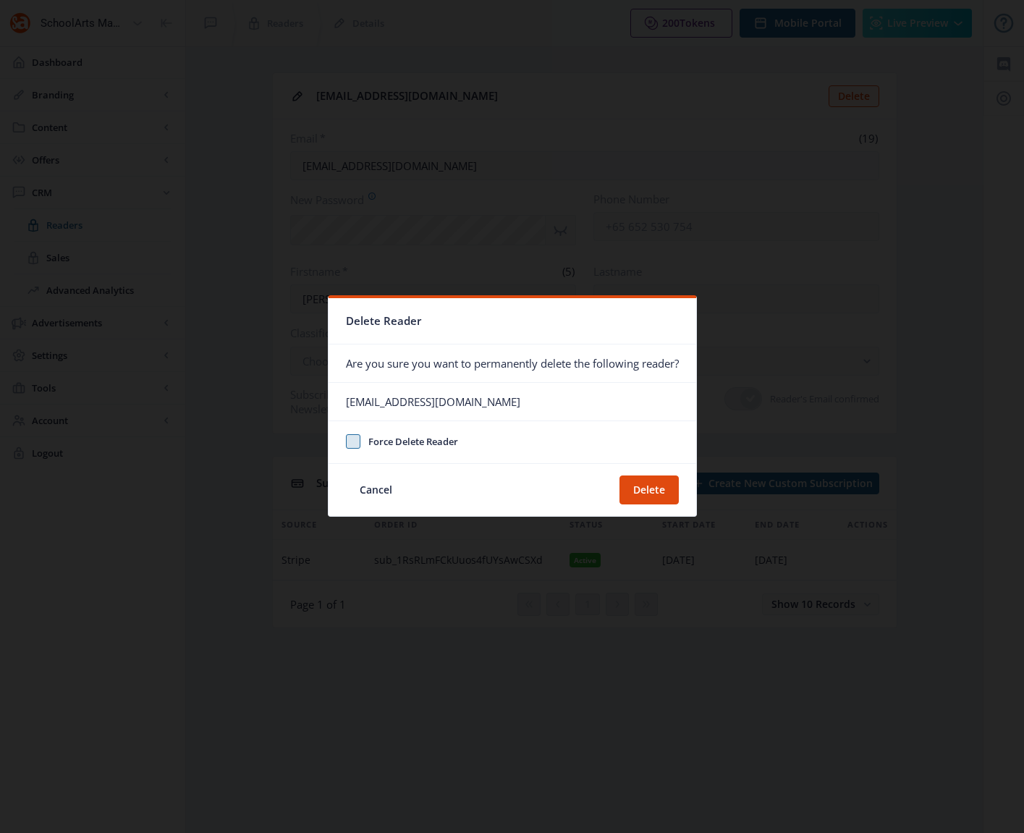
click at [349, 442] on span at bounding box center [353, 441] width 14 height 14
click at [347, 442] on input "Force Delete Reader" at bounding box center [346, 441] width 1 height 1
checkbox input "true"
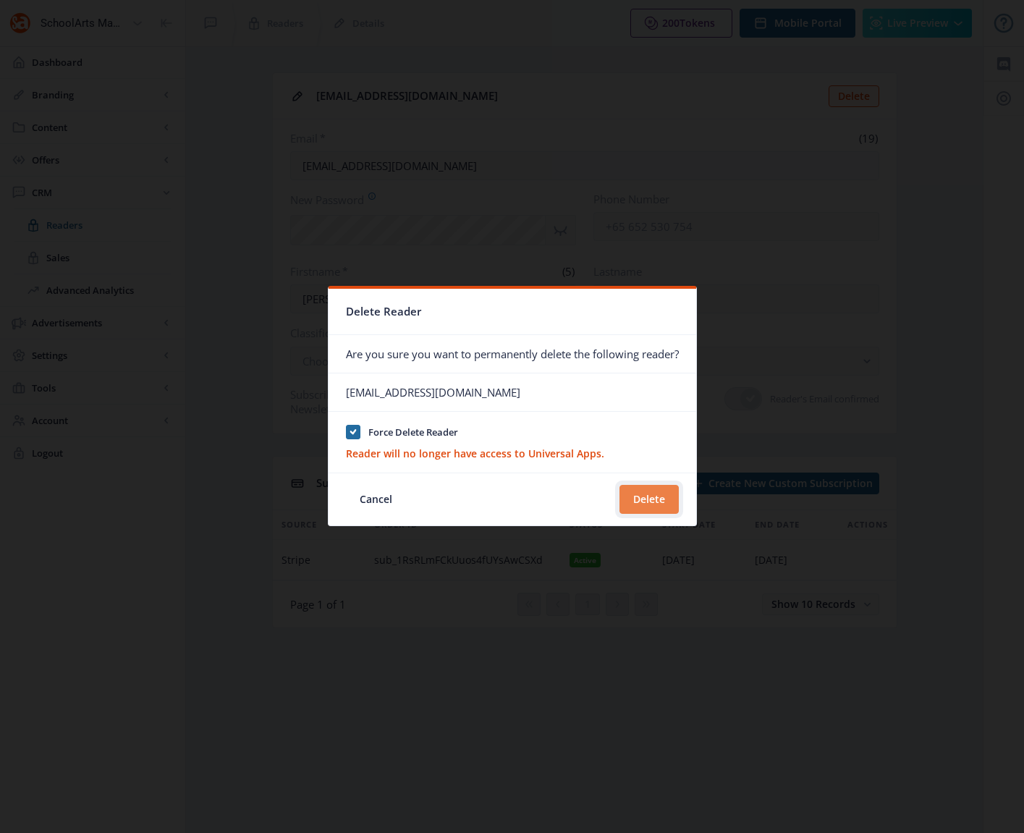
click at [657, 499] on button "Delete" at bounding box center [649, 499] width 59 height 29
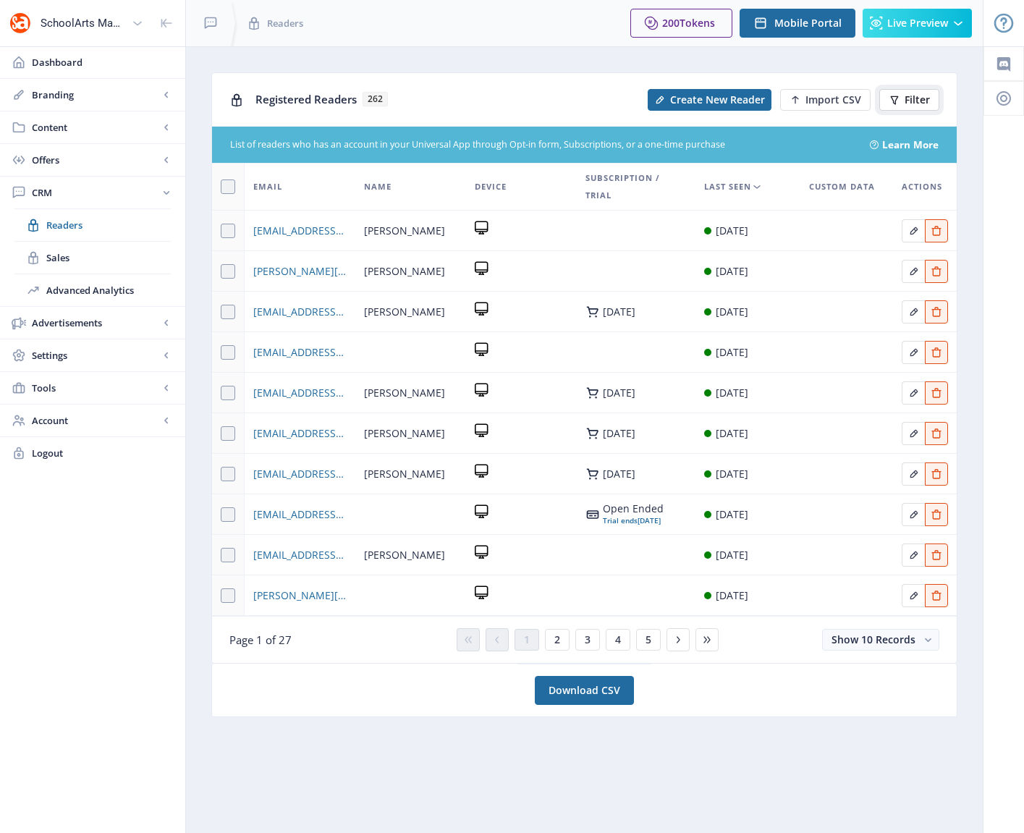
click at [906, 102] on span "Filter" at bounding box center [917, 100] width 25 height 12
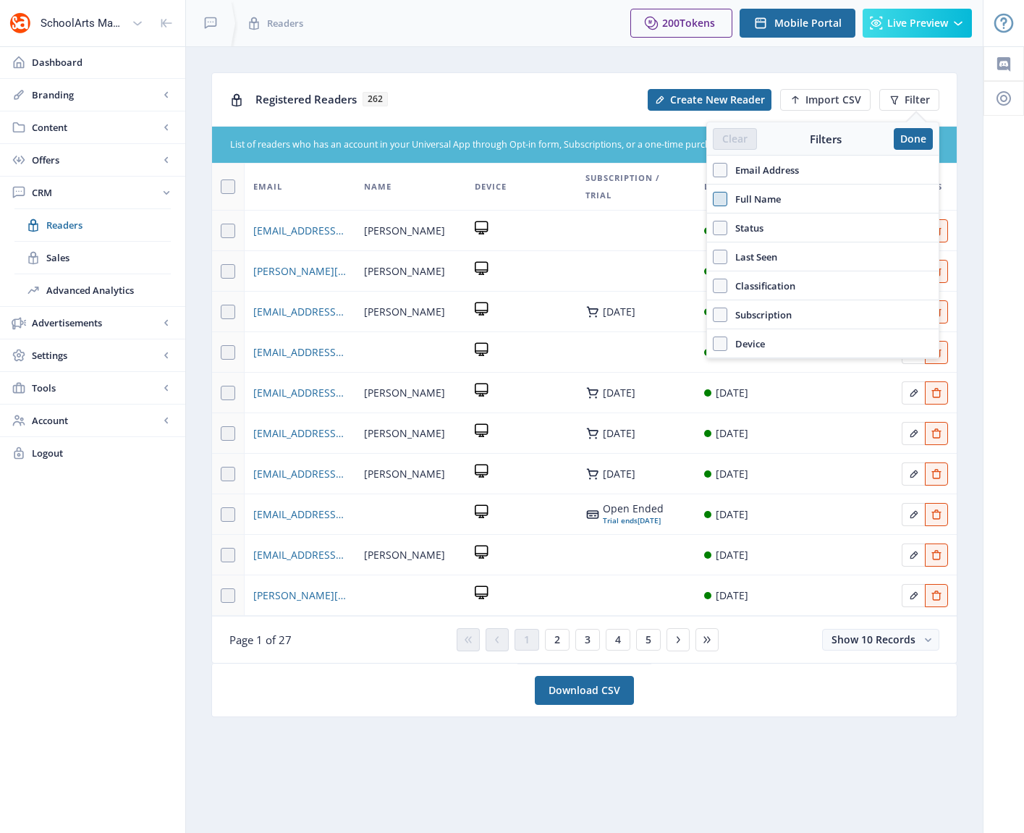
click at [721, 198] on span at bounding box center [720, 199] width 14 height 14
click at [714, 198] on input "Full Name" at bounding box center [713, 198] width 1 height 1
checkbox input "true"
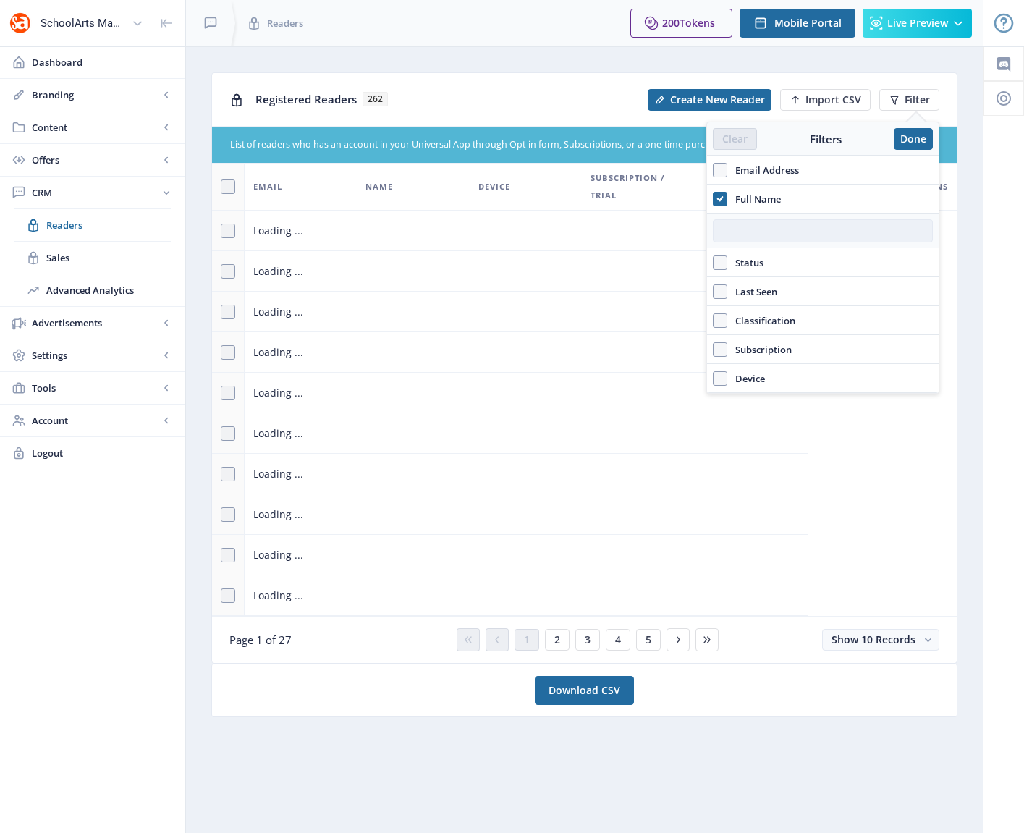
click at [750, 229] on input "text" at bounding box center [823, 230] width 220 height 23
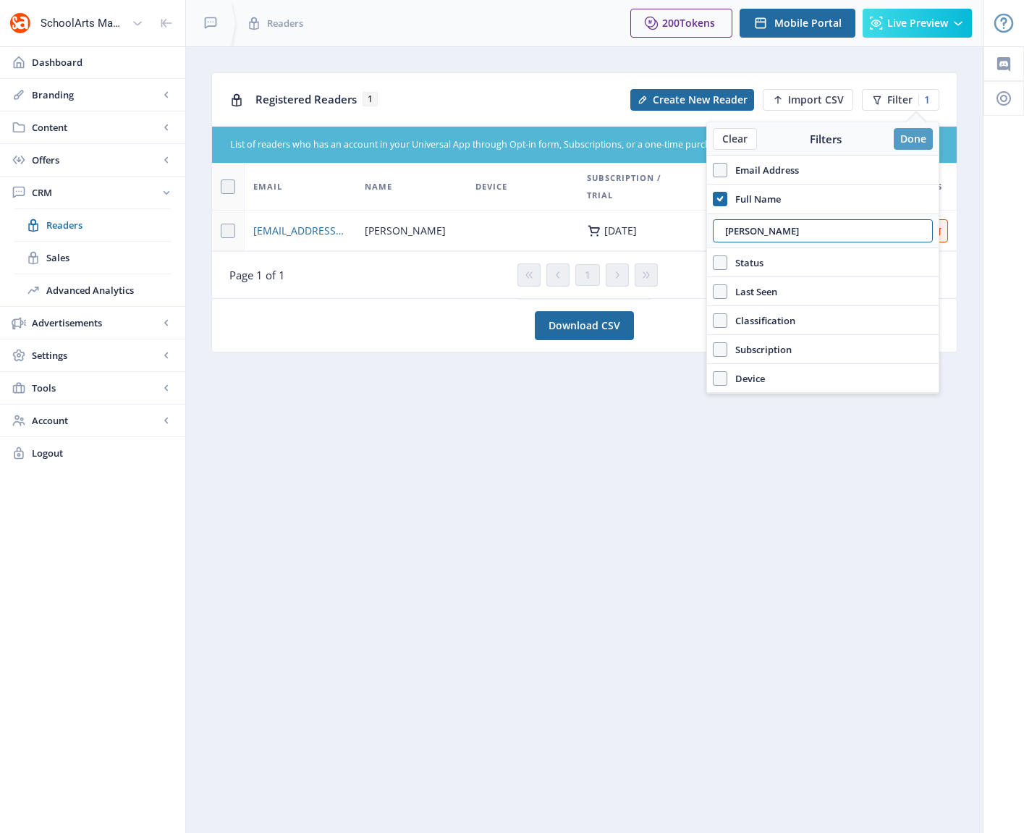
type input "[PERSON_NAME]"
click at [912, 140] on button "Done" at bounding box center [913, 139] width 39 height 22
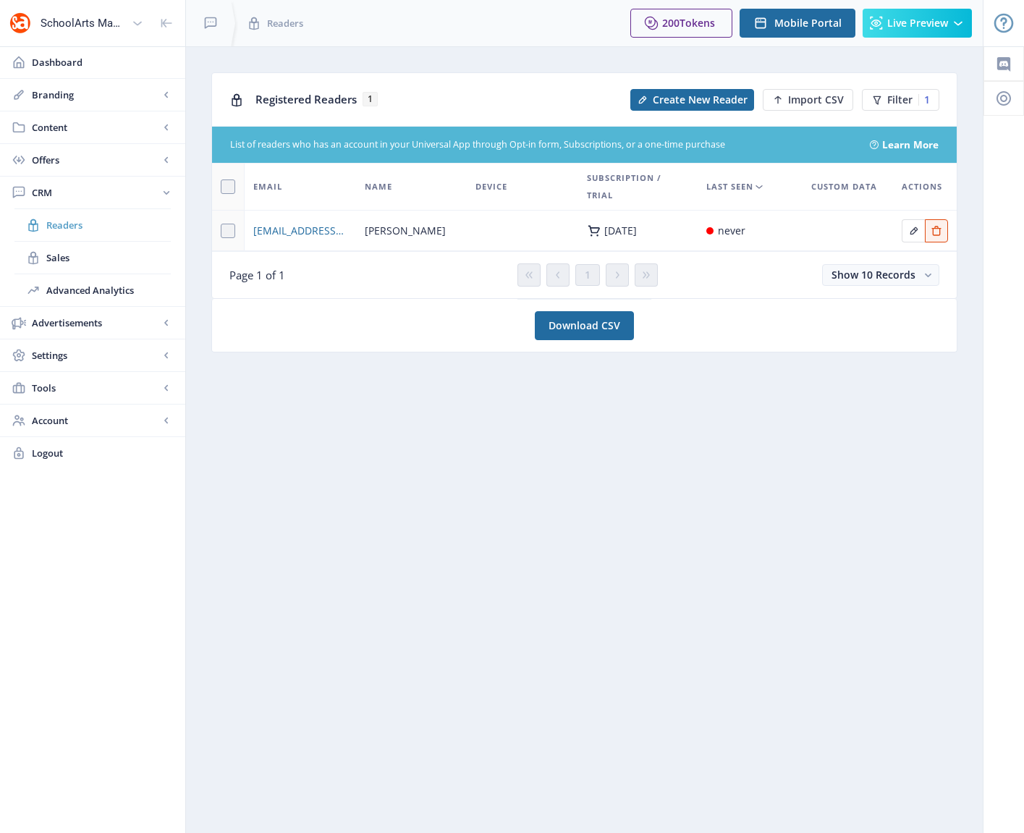
click at [55, 222] on span "Readers" at bounding box center [108, 225] width 125 height 14
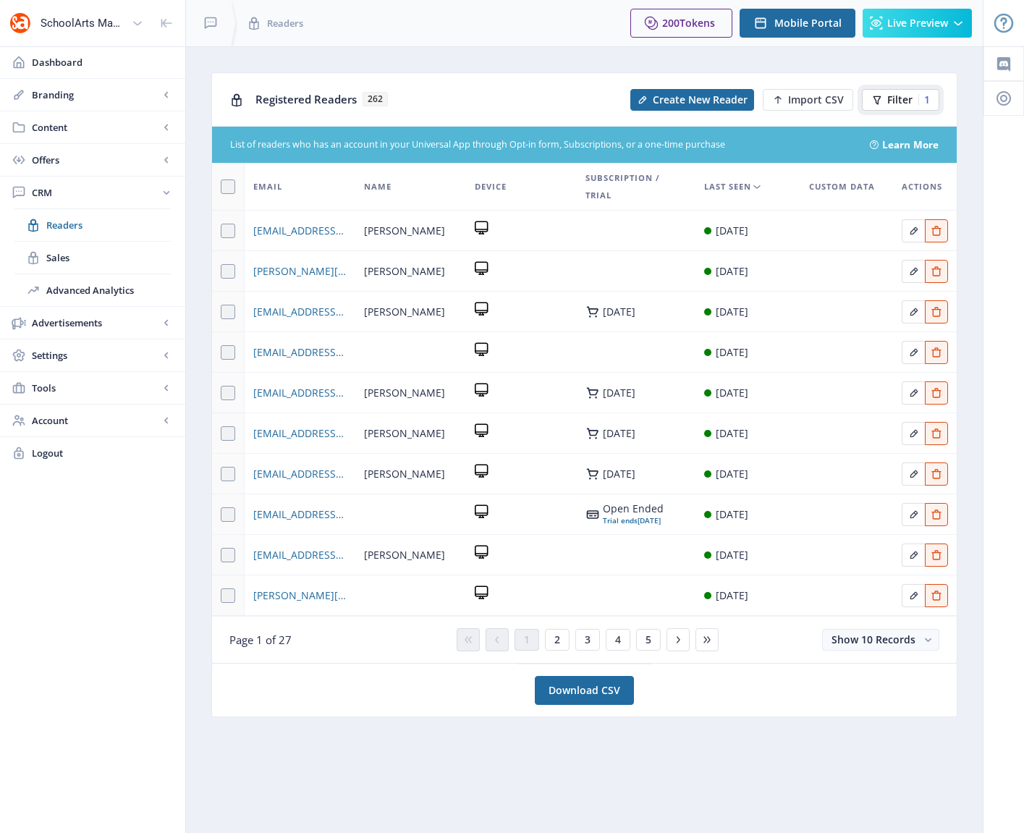
click at [893, 102] on span "Filter" at bounding box center [900, 100] width 25 height 12
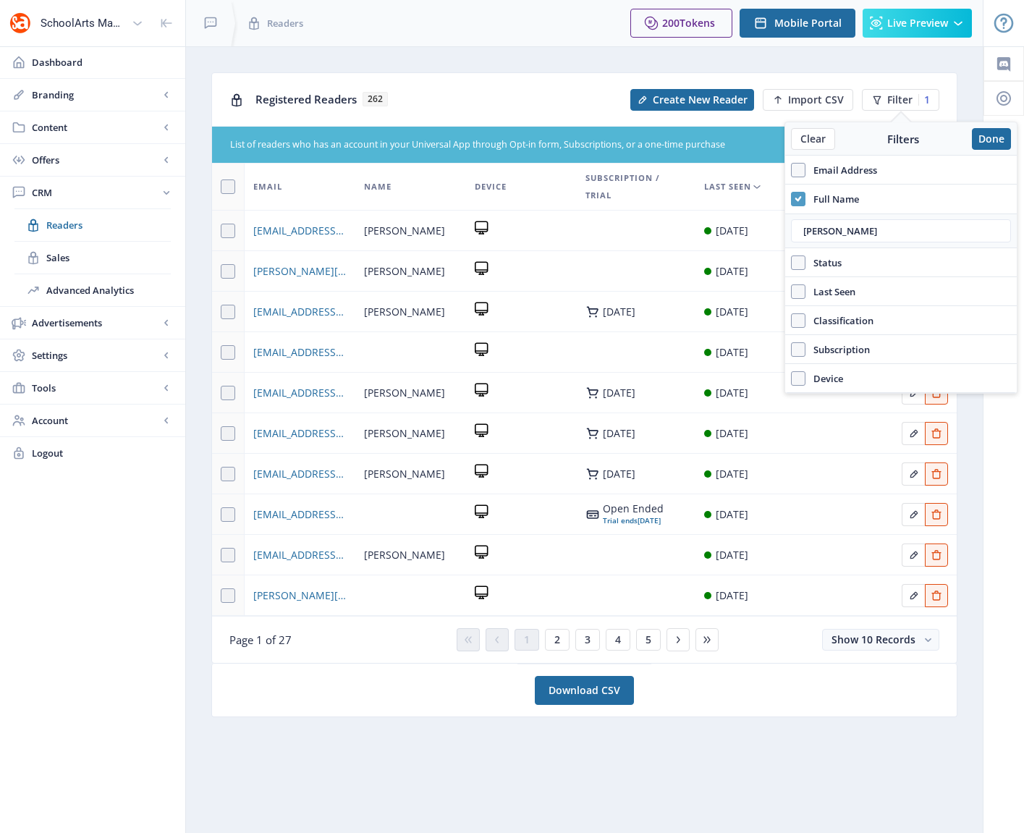
click at [795, 196] on icon at bounding box center [798, 199] width 7 height 14
click at [792, 198] on input "Full Name" at bounding box center [791, 198] width 1 height 1
checkbox input "false"
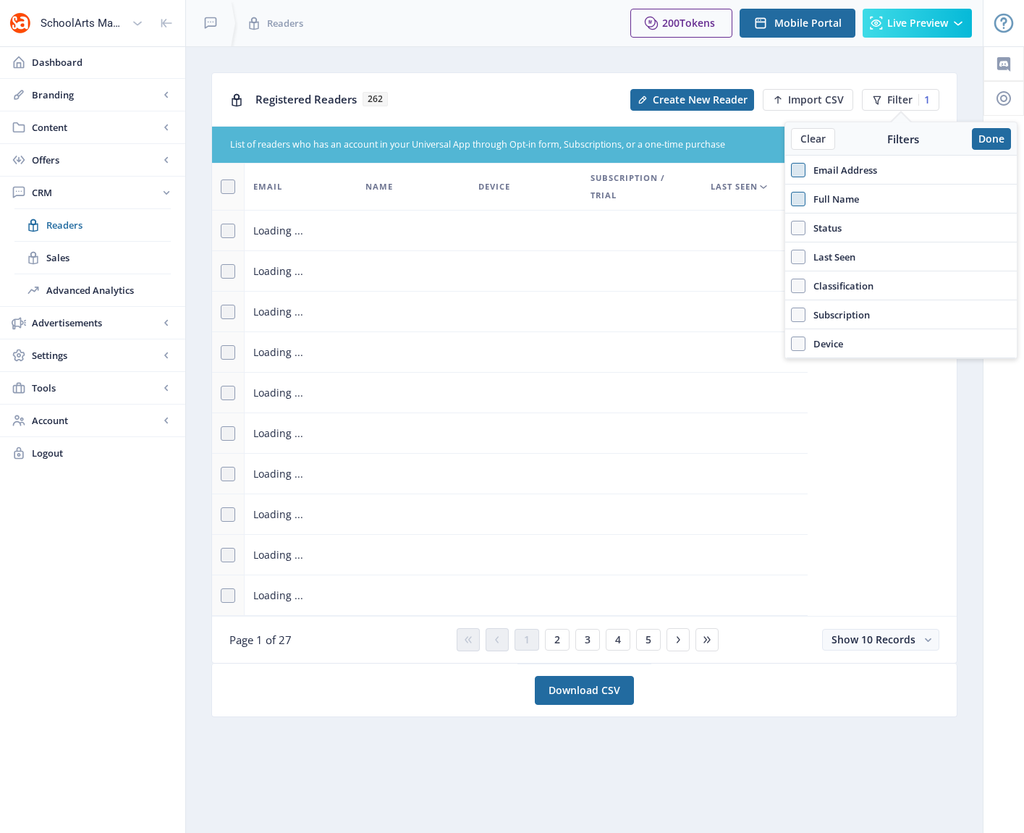
click at [796, 174] on span at bounding box center [798, 170] width 14 height 14
click at [792, 170] on input "Email Address" at bounding box center [791, 169] width 1 height 1
checkbox input "true"
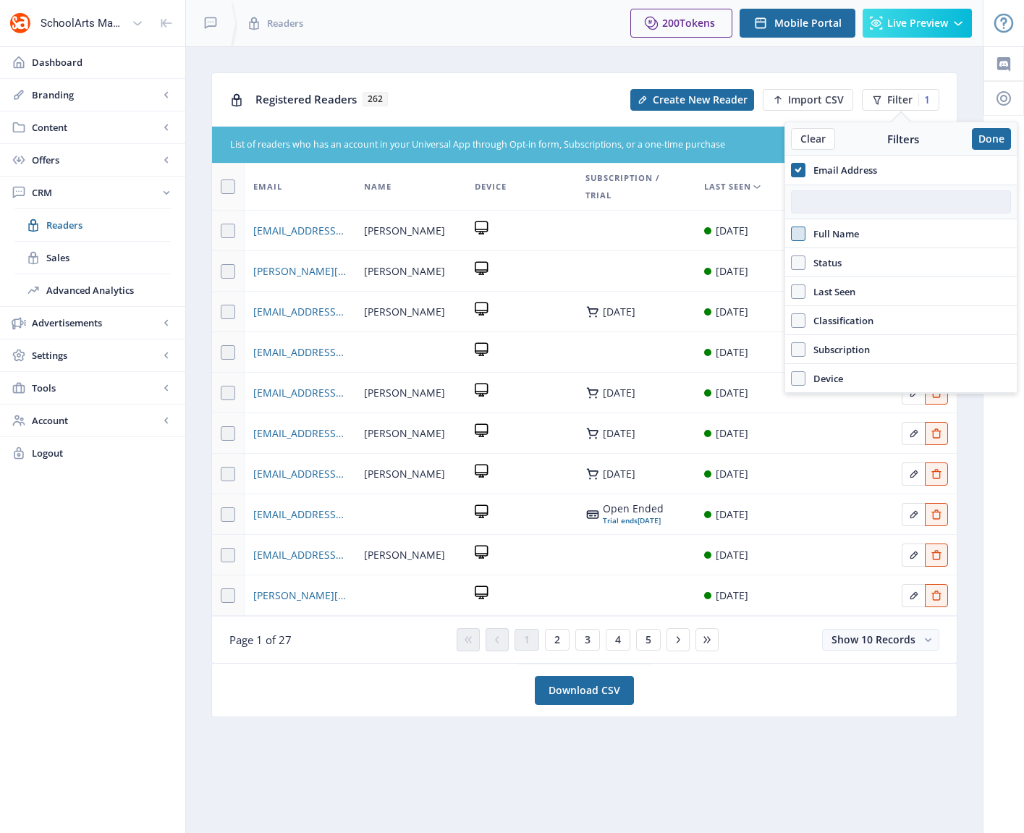
click at [827, 205] on input "text" at bounding box center [901, 201] width 220 height 23
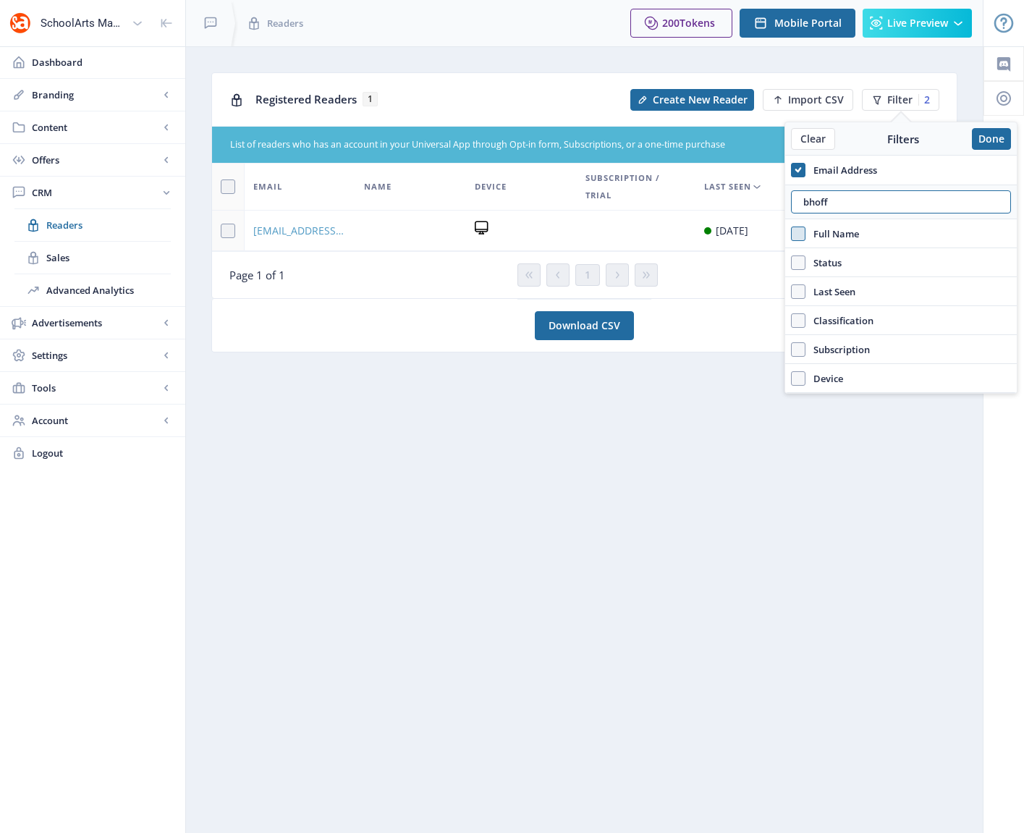
type input "bhoff"
click at [305, 231] on span "[EMAIL_ADDRESS][DOMAIN_NAME]" at bounding box center [299, 230] width 93 height 17
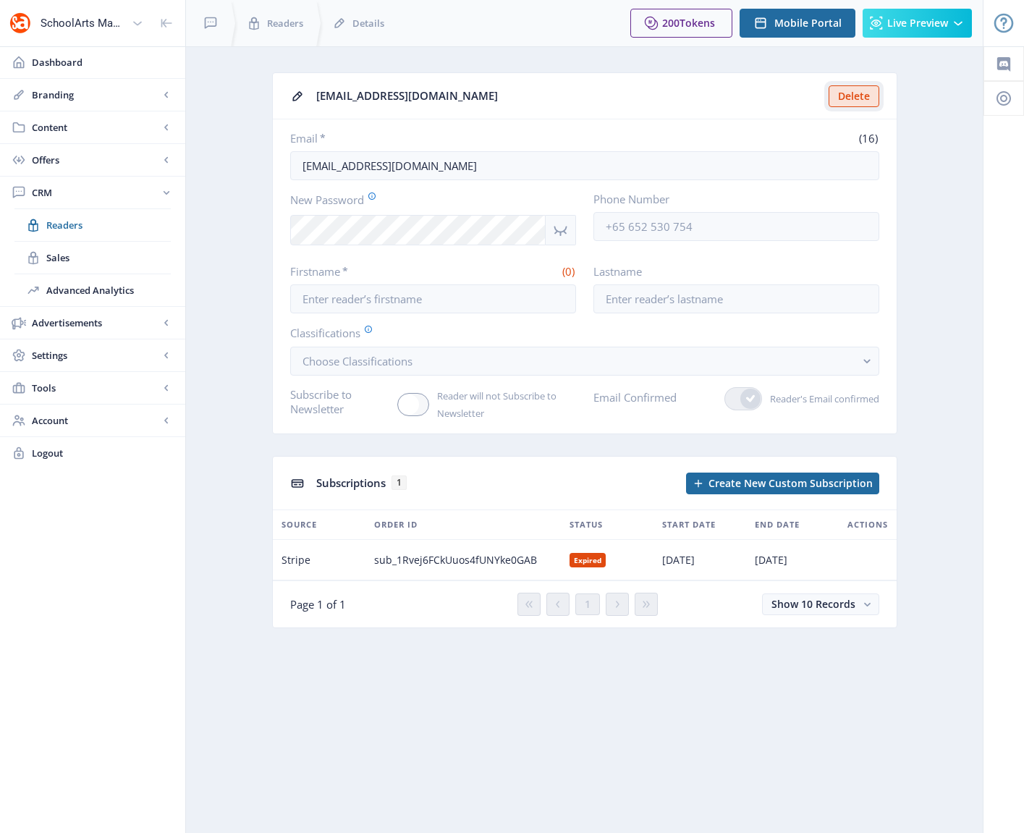
click at [846, 97] on button "Delete" at bounding box center [854, 96] width 51 height 22
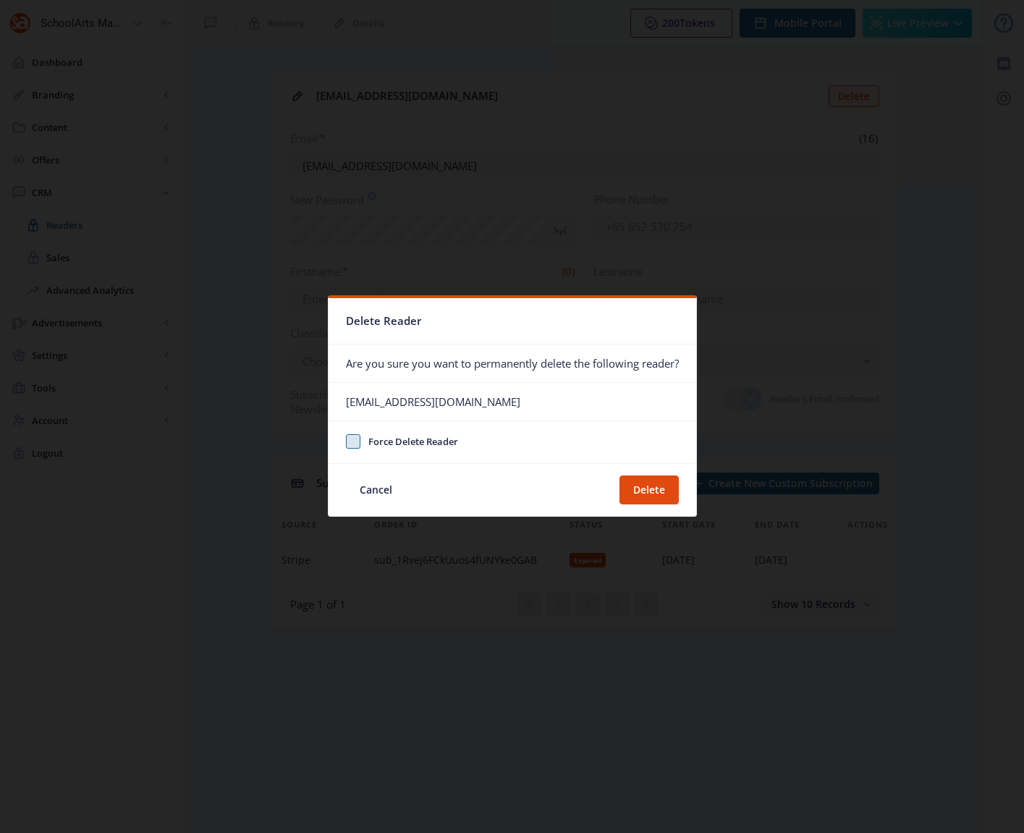
click at [353, 442] on span at bounding box center [353, 441] width 14 height 14
click at [347, 442] on input "Force Delete Reader" at bounding box center [346, 441] width 1 height 1
checkbox input "true"
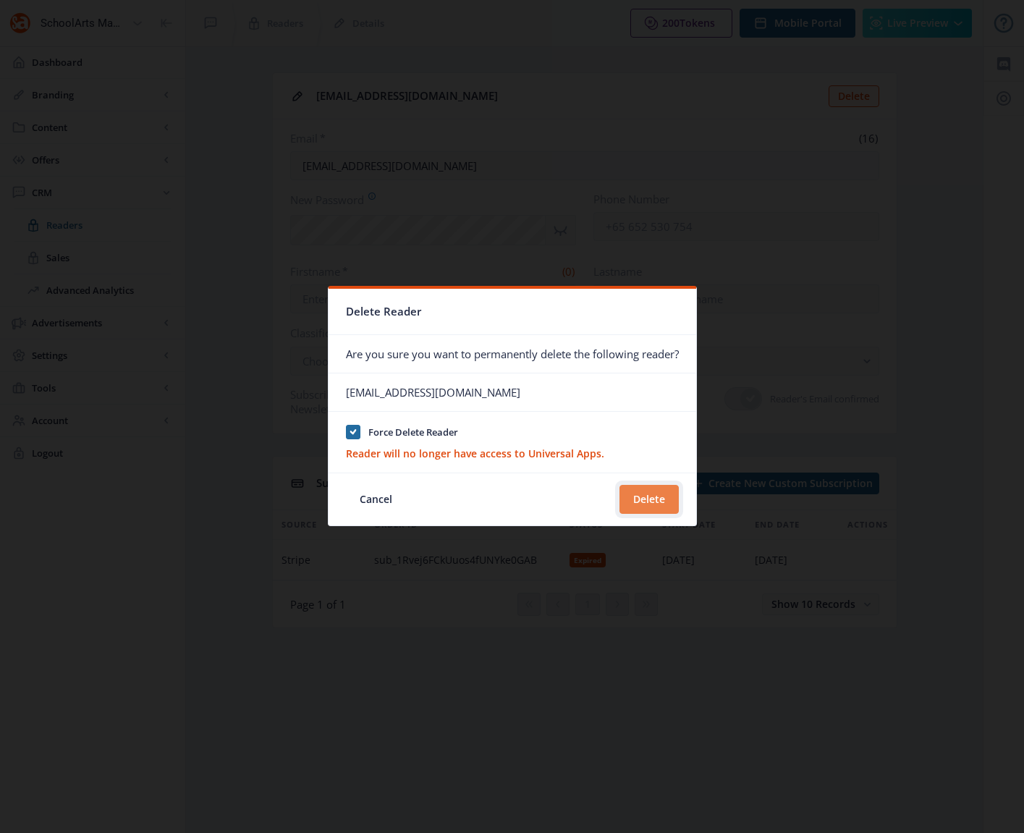
click at [652, 497] on button "Delete" at bounding box center [649, 499] width 59 height 29
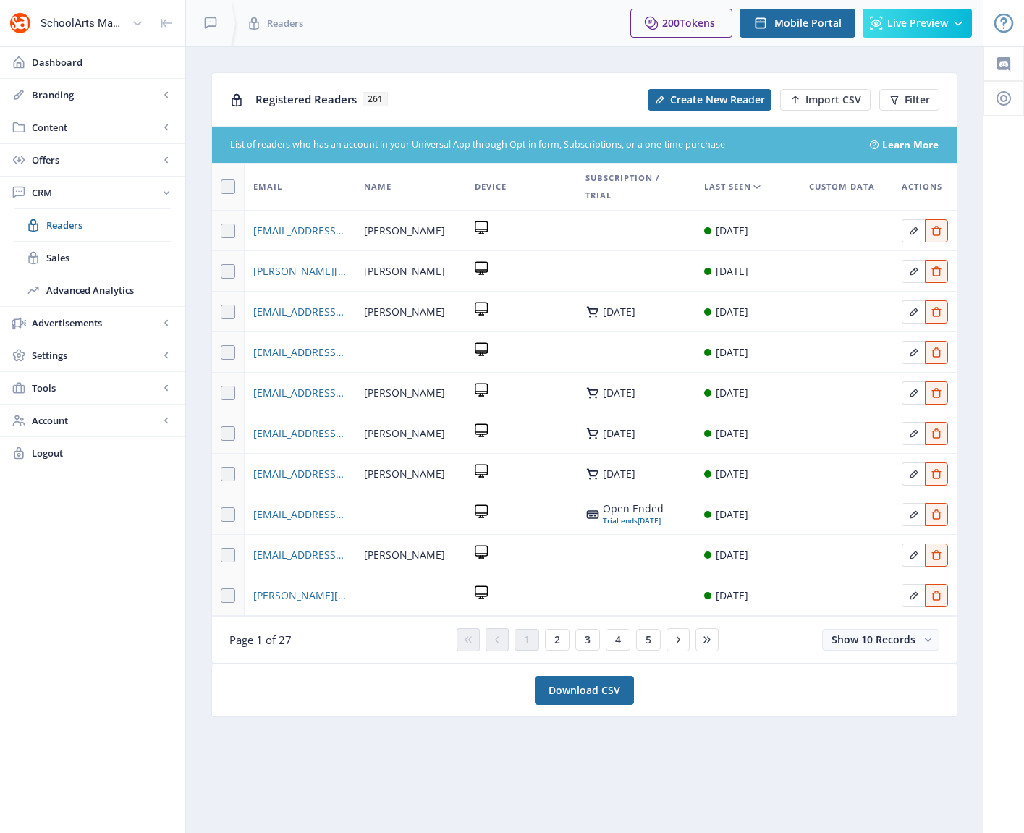
click at [497, 64] on nb-layout-column "Registered Readers 261 Create New Reader Import CSV Filter List of readers who …" at bounding box center [584, 439] width 799 height 787
click at [530, 64] on nb-layout-column "Registered Readers 261 Create New Reader Import CSV Filter List of readers who …" at bounding box center [584, 439] width 799 height 787
click at [54, 127] on span "Content" at bounding box center [95, 127] width 127 height 14
click at [88, 193] on span "Collections" at bounding box center [108, 192] width 125 height 14
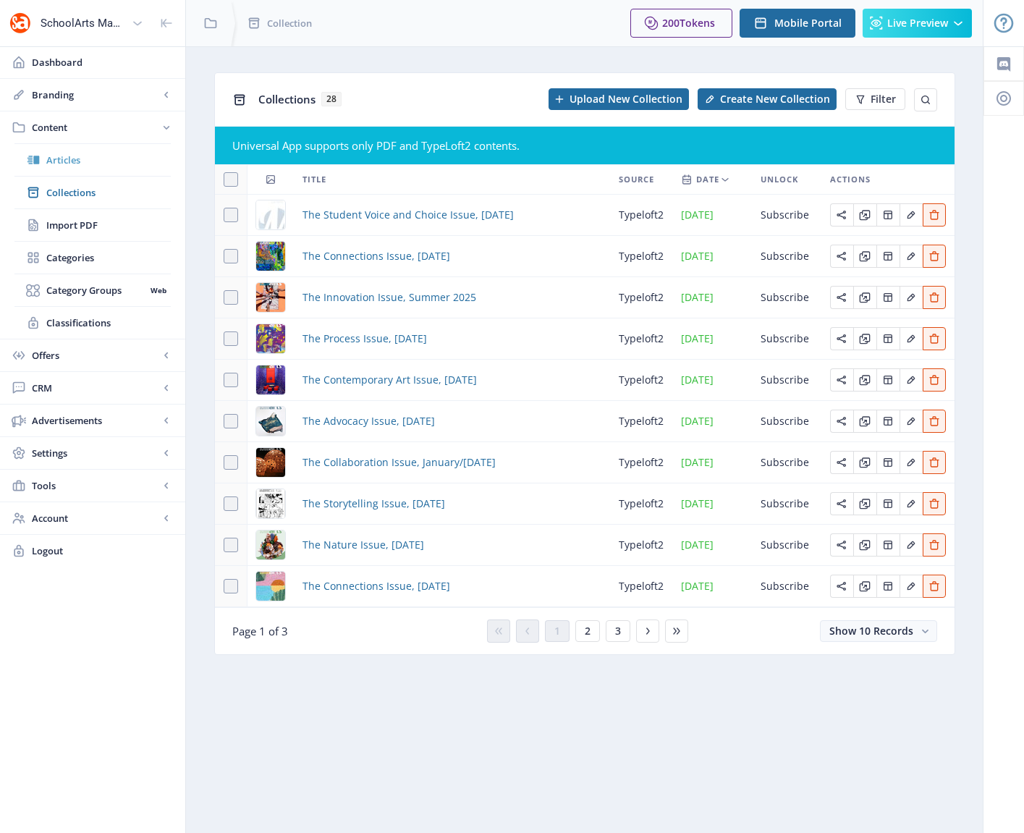
click at [64, 161] on span "Articles" at bounding box center [108, 160] width 125 height 14
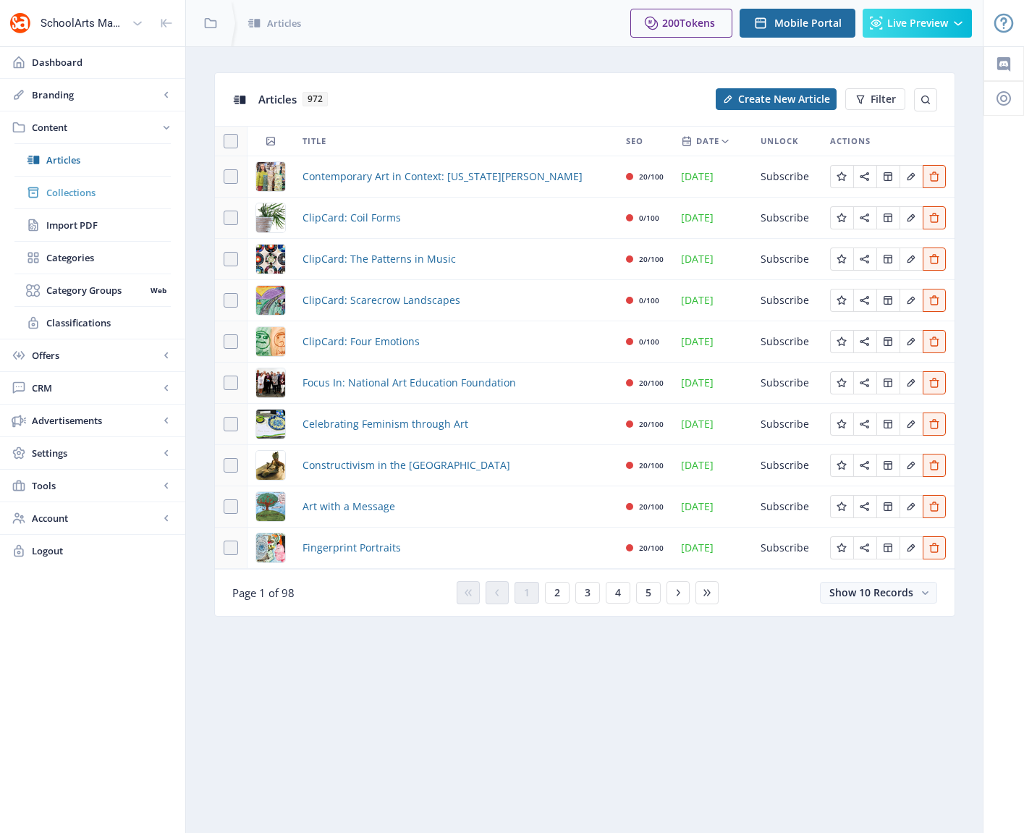
click at [63, 191] on span "Collections" at bounding box center [108, 192] width 125 height 14
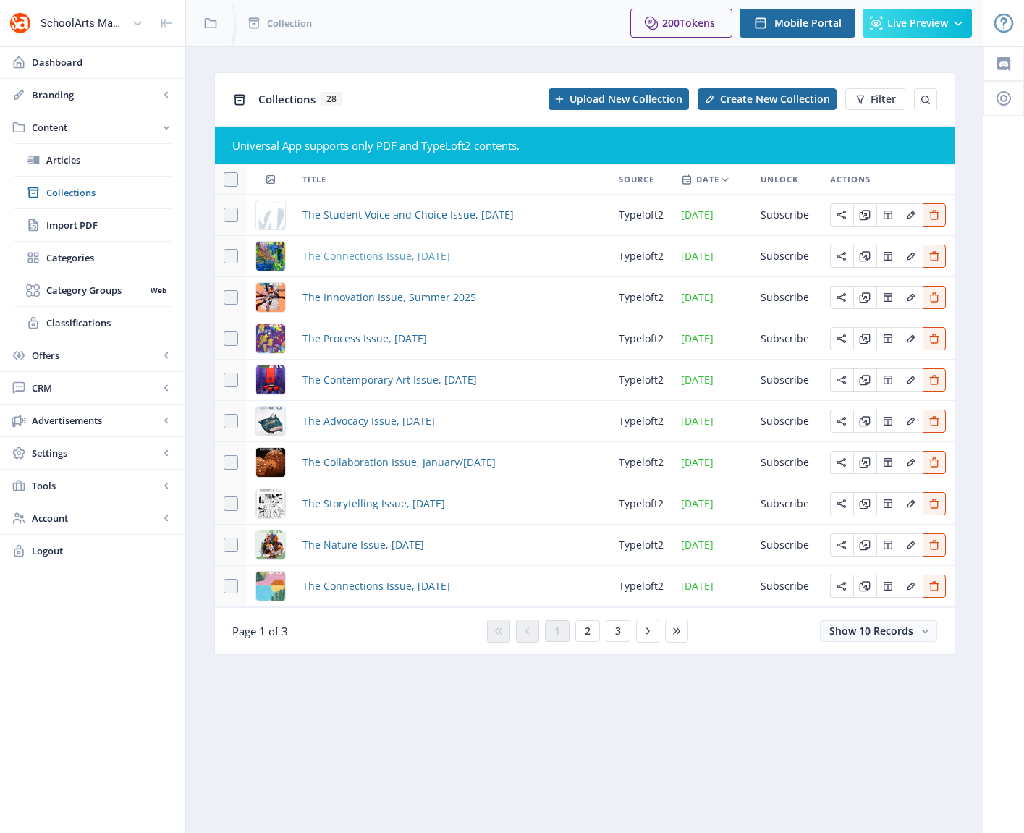
click at [426, 258] on span "The Connections Issue, [DATE]" at bounding box center [377, 256] width 148 height 17
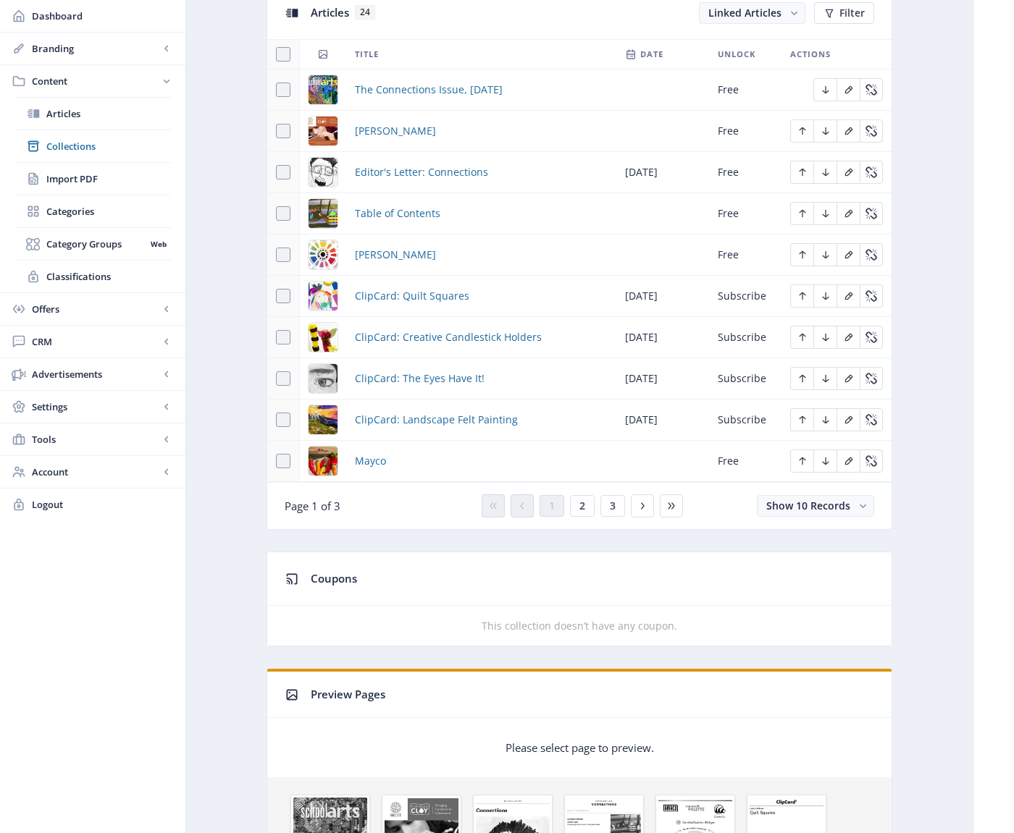
scroll to position [808, 0]
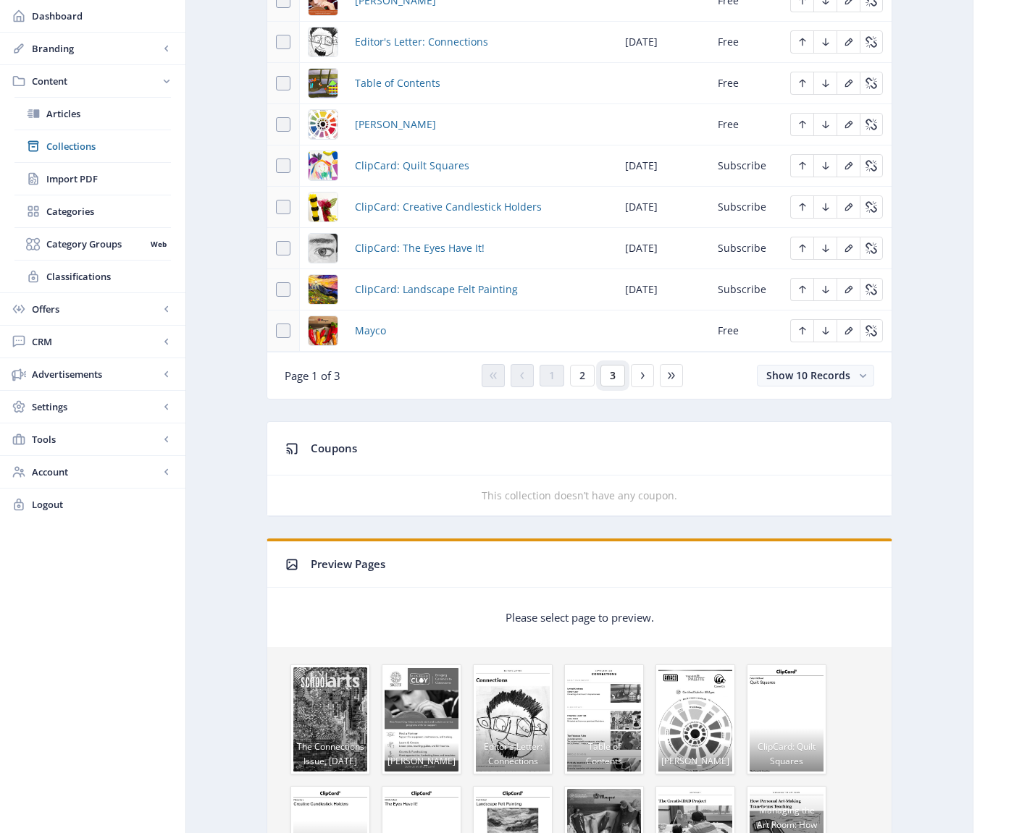
click at [614, 374] on span "3" at bounding box center [613, 376] width 6 height 12
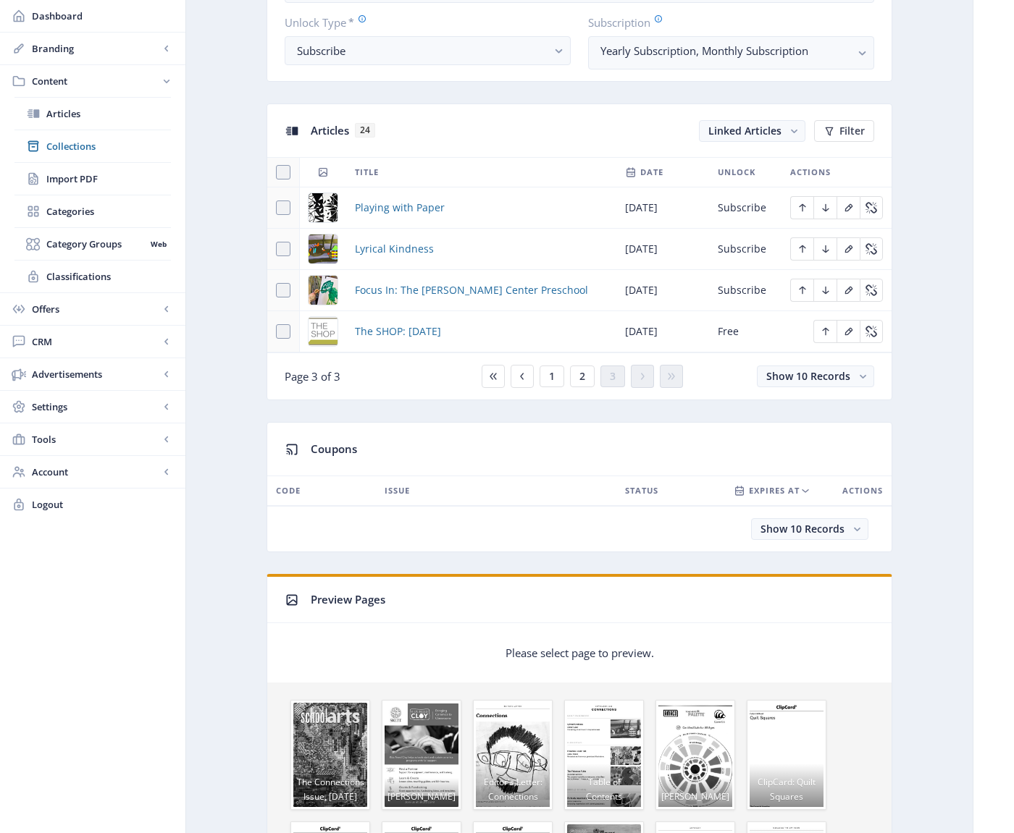
scroll to position [557, 0]
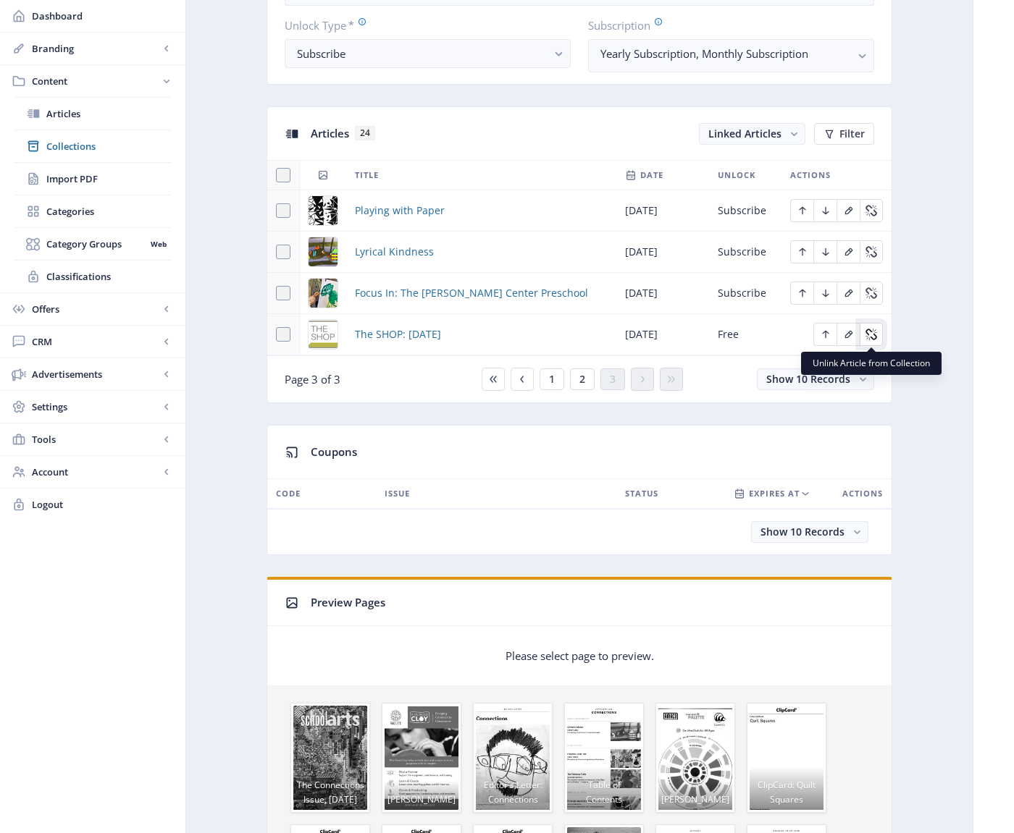
click at [868, 334] on icon "Edit page" at bounding box center [868, 332] width 7 height 7
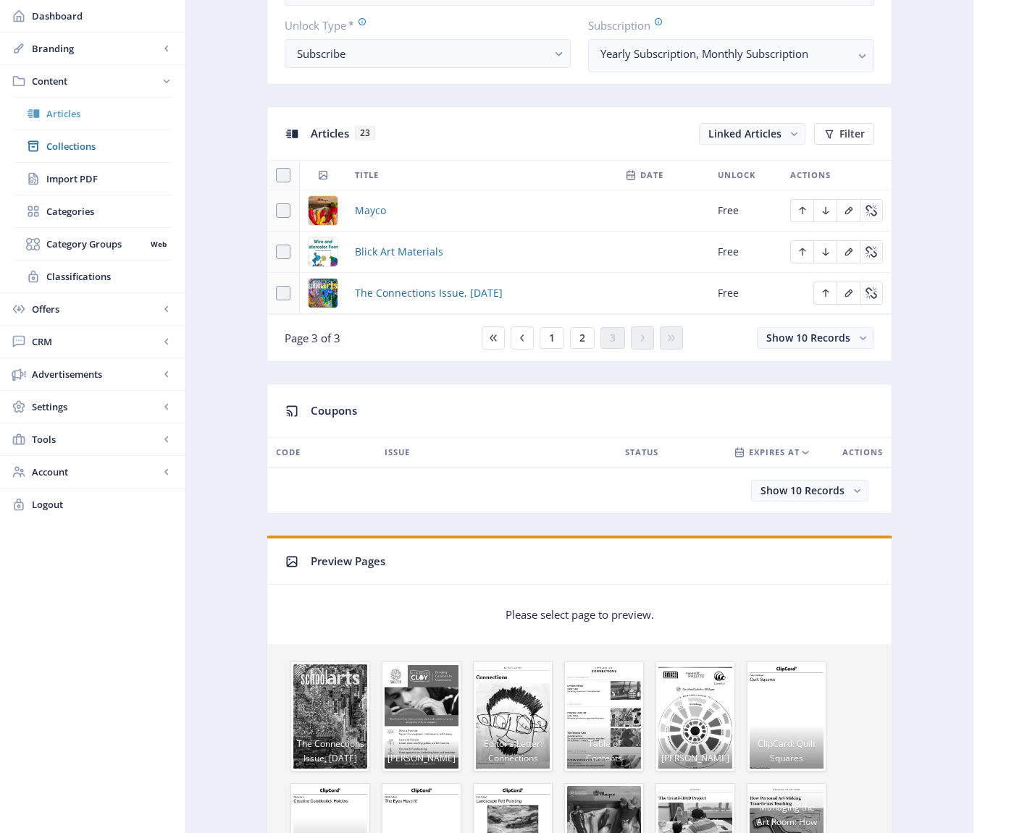
click at [59, 114] on span "Articles" at bounding box center [108, 113] width 125 height 14
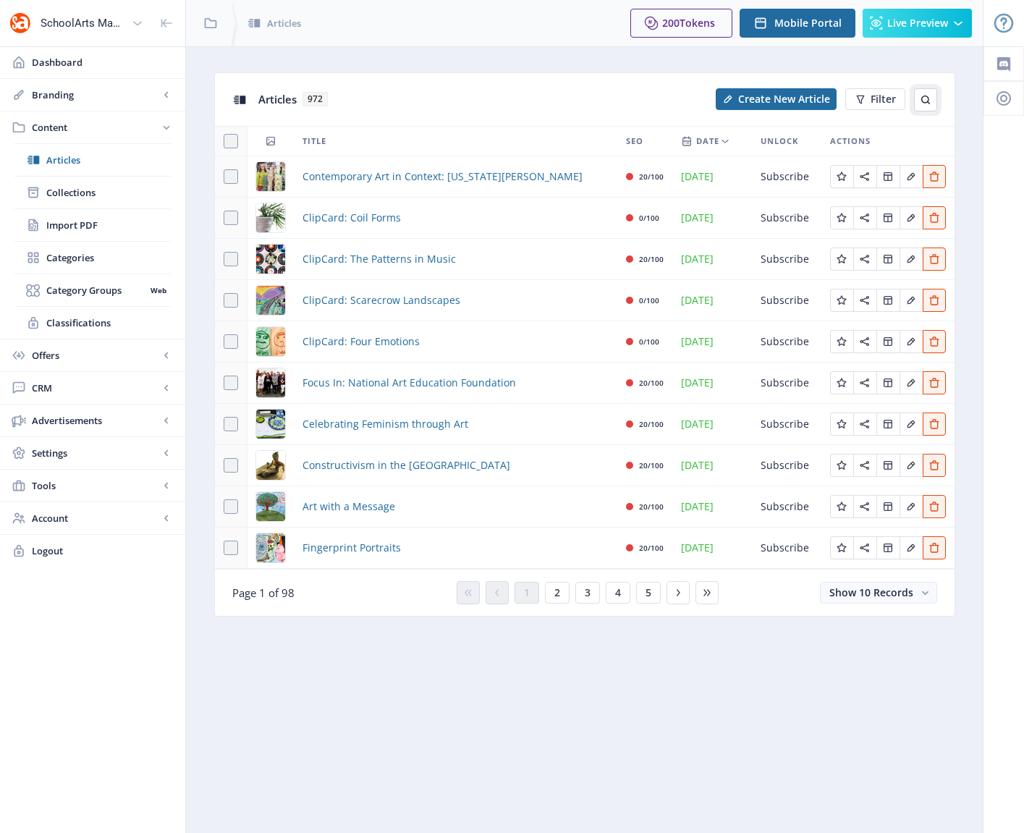
click at [922, 98] on icon at bounding box center [926, 100] width 12 height 12
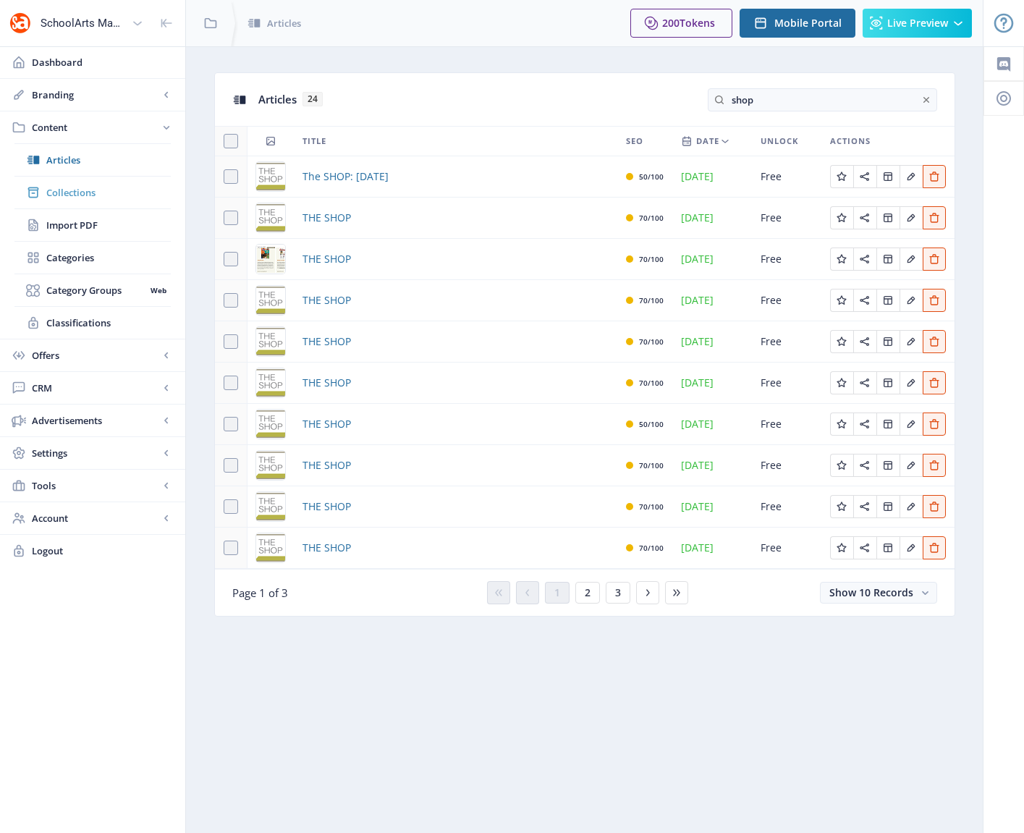
type input "shop"
click at [67, 194] on span "Collections" at bounding box center [108, 192] width 125 height 14
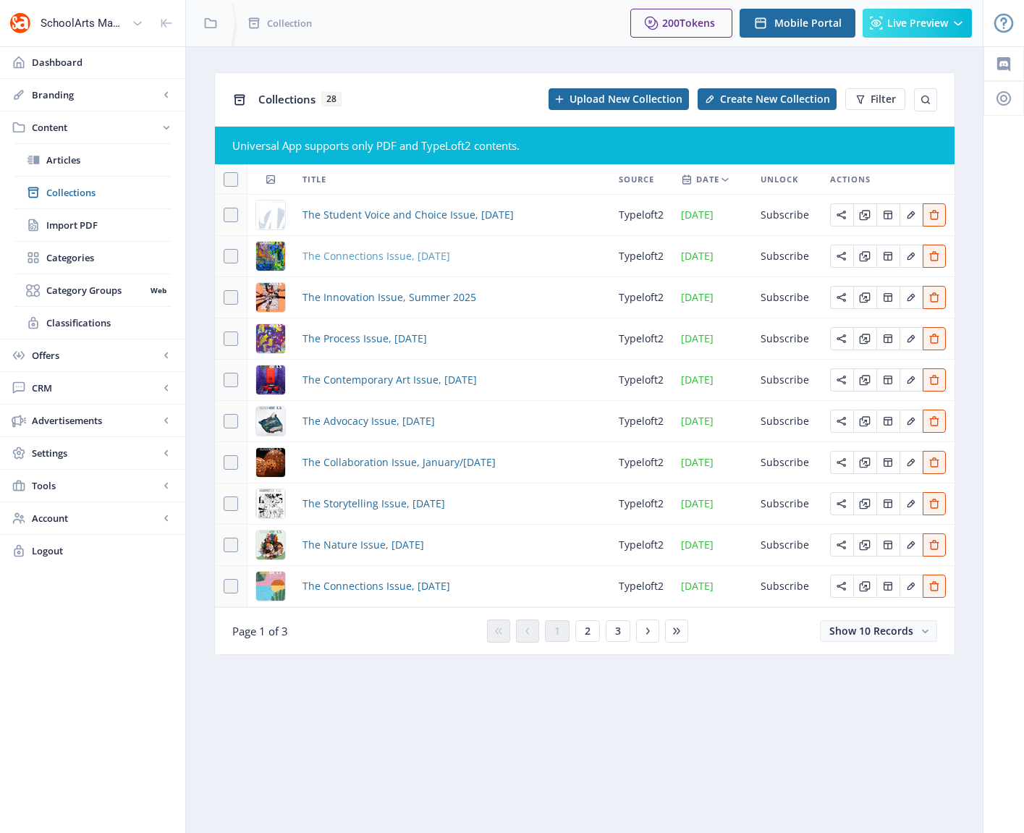
click at [386, 253] on span "The Connections Issue, [DATE]" at bounding box center [377, 256] width 148 height 17
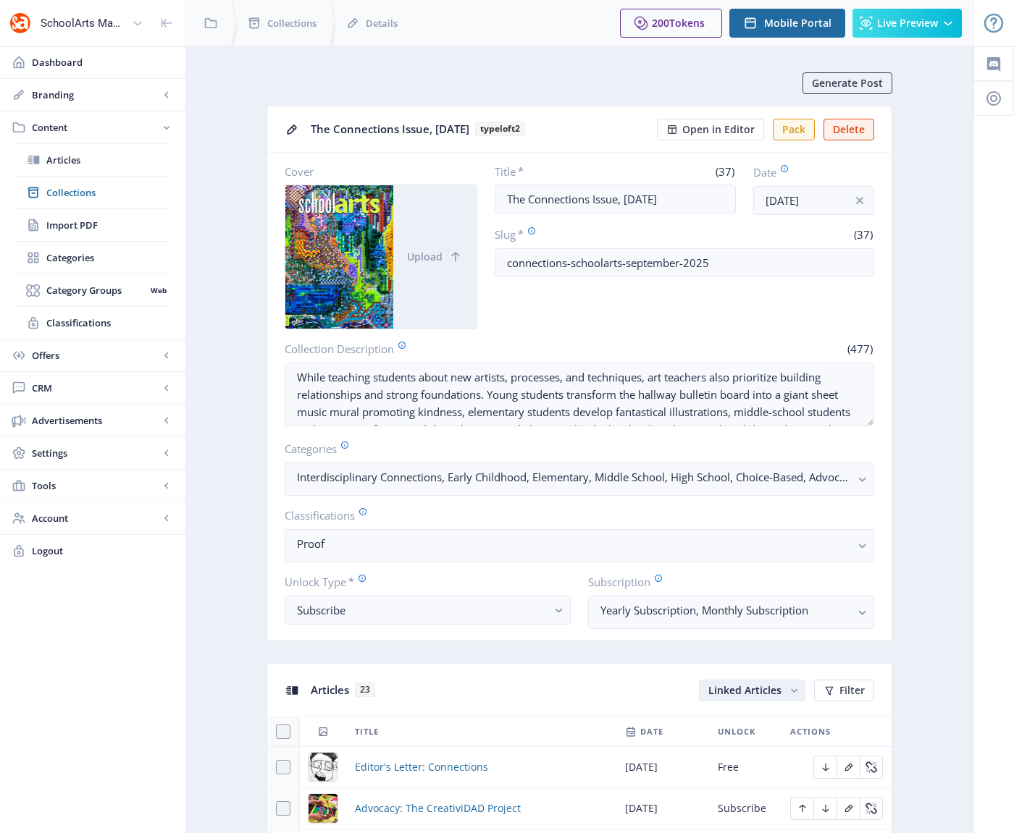
click at [797, 694] on rect "button" at bounding box center [793, 690] width 15 height 15
click at [753, 747] on nb-option "Unlinked Articles" at bounding box center [753, 747] width 104 height 26
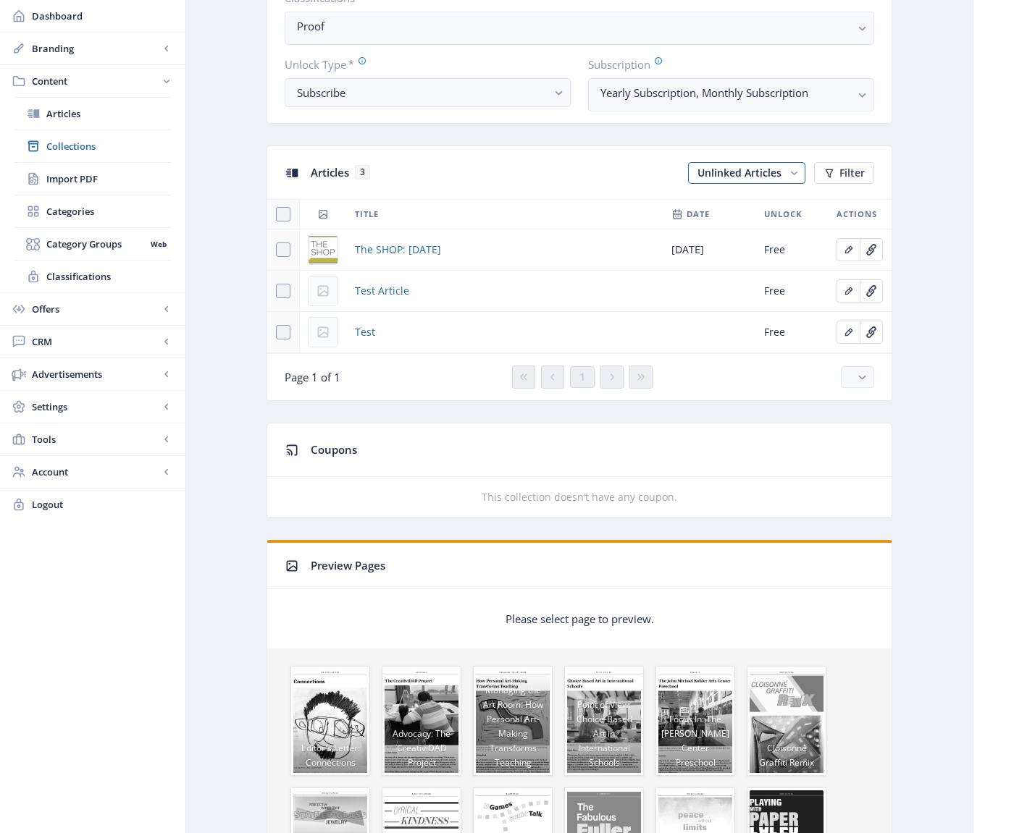
scroll to position [585, 0]
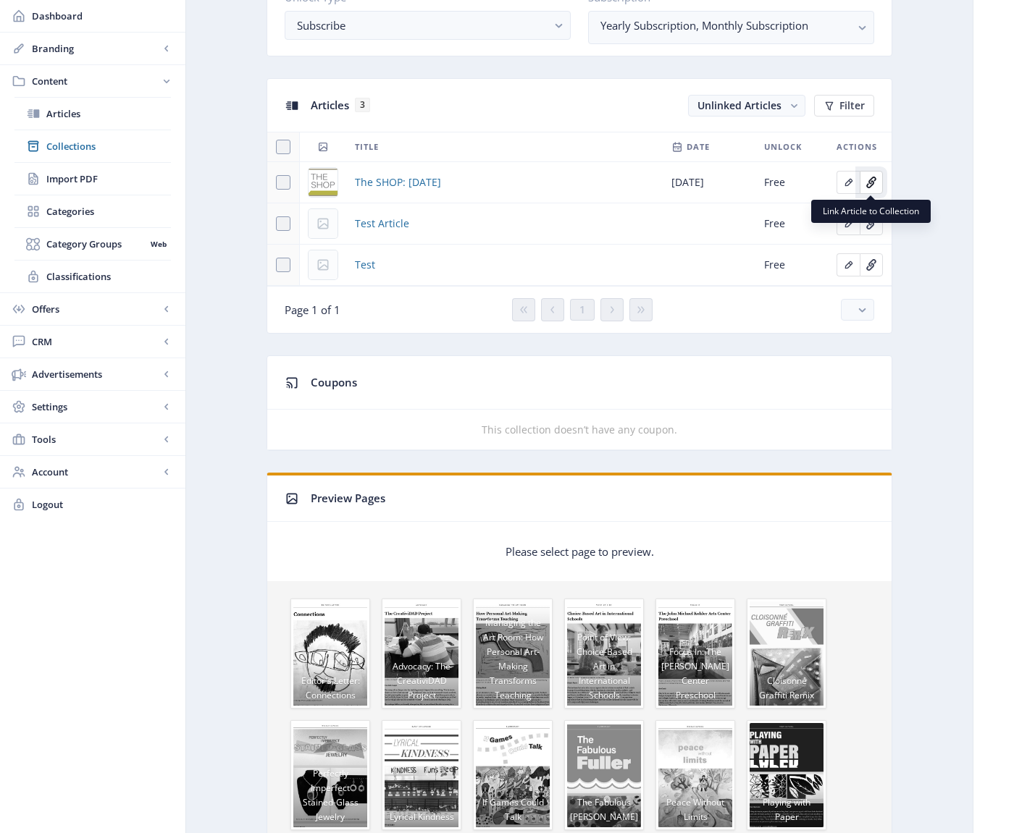
click at [869, 180] on icon "Edit page" at bounding box center [872, 181] width 8 height 8
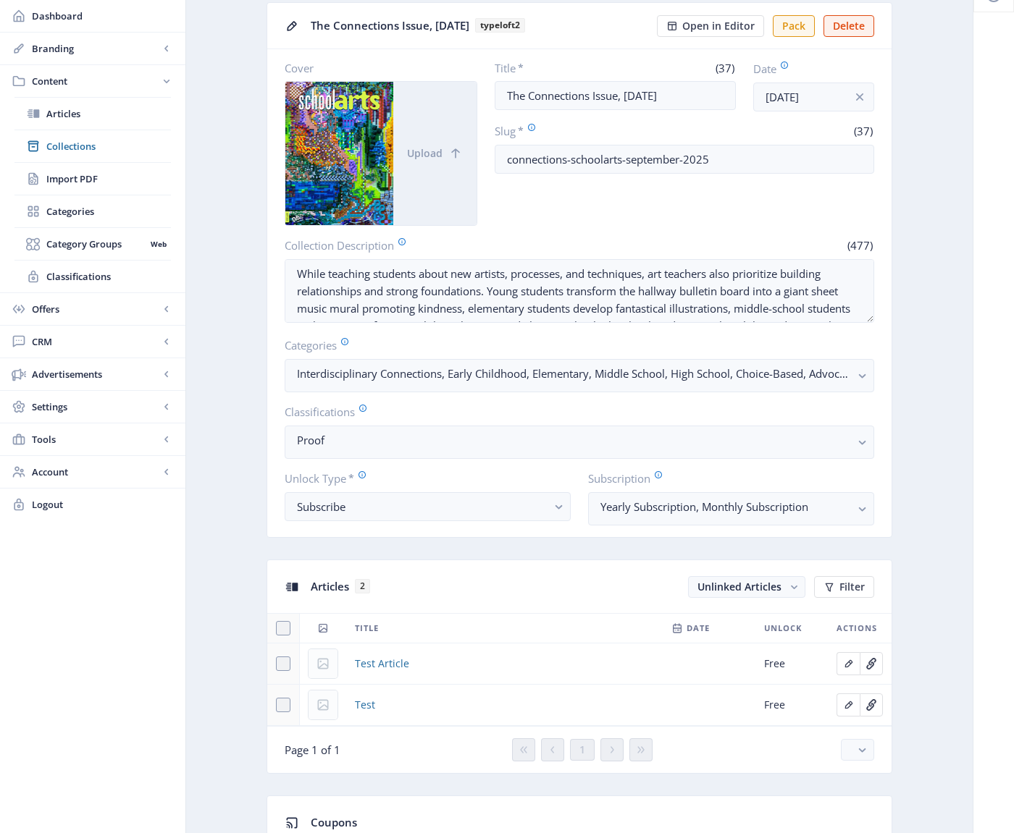
scroll to position [101, 0]
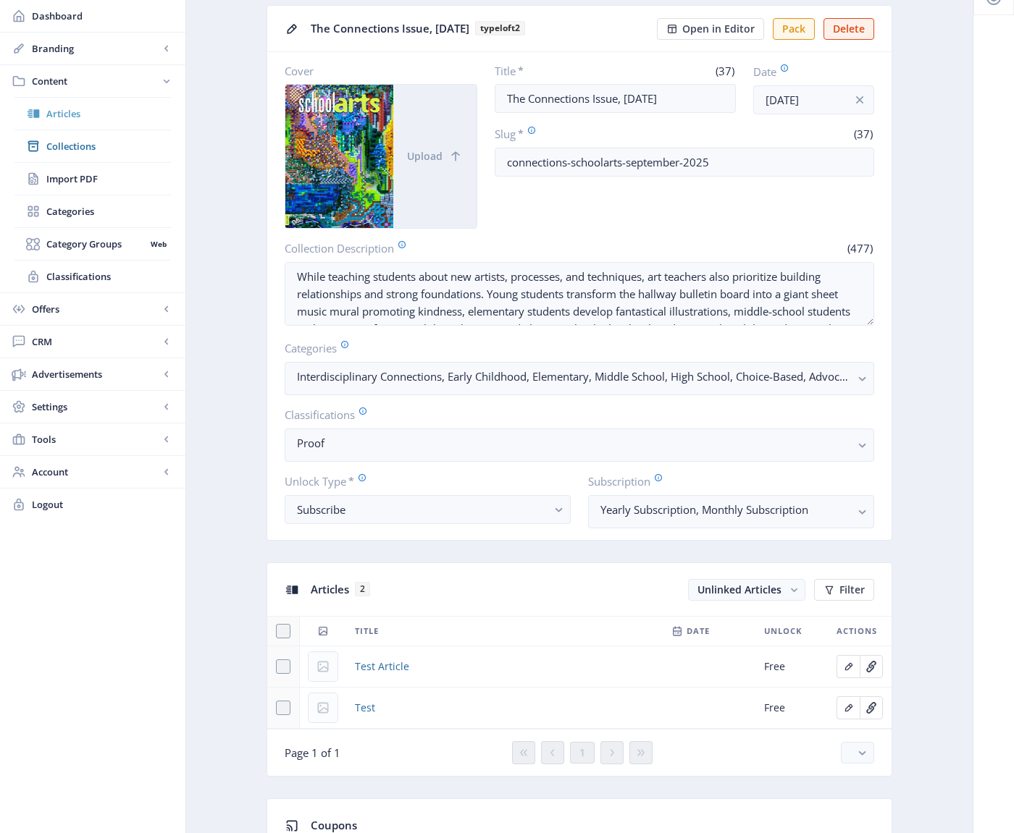
click at [62, 111] on span "Articles" at bounding box center [108, 113] width 125 height 14
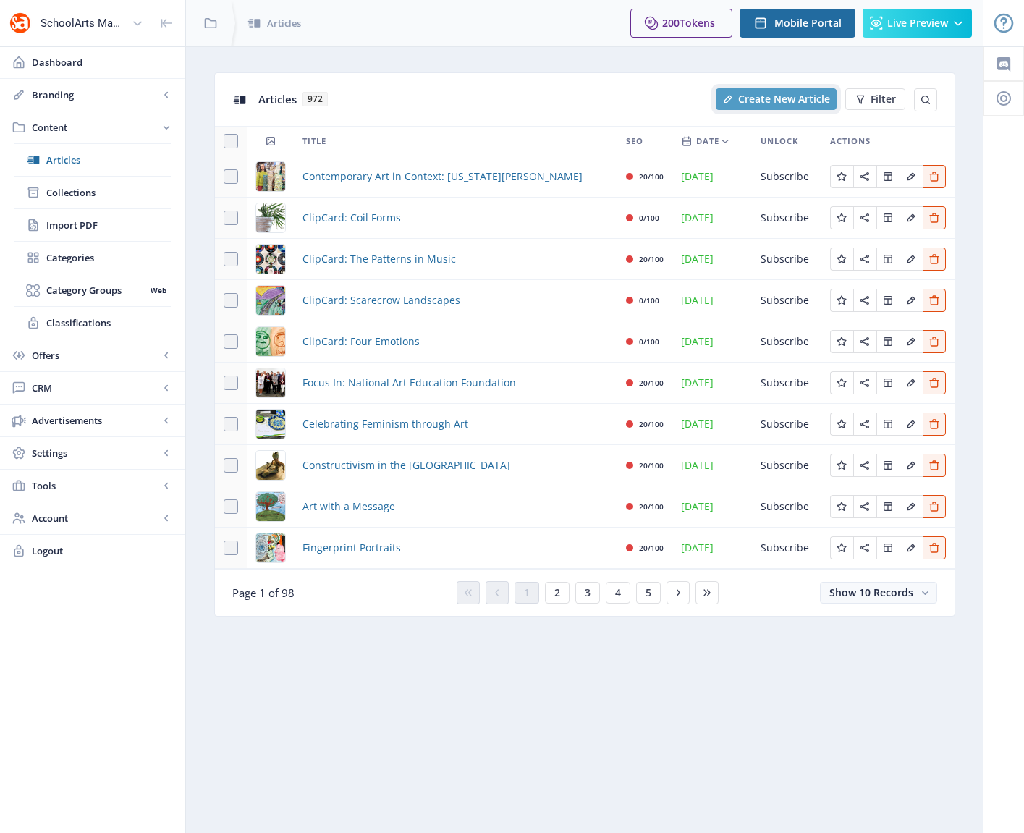
click at [759, 93] on span "Create New Article" at bounding box center [784, 99] width 92 height 12
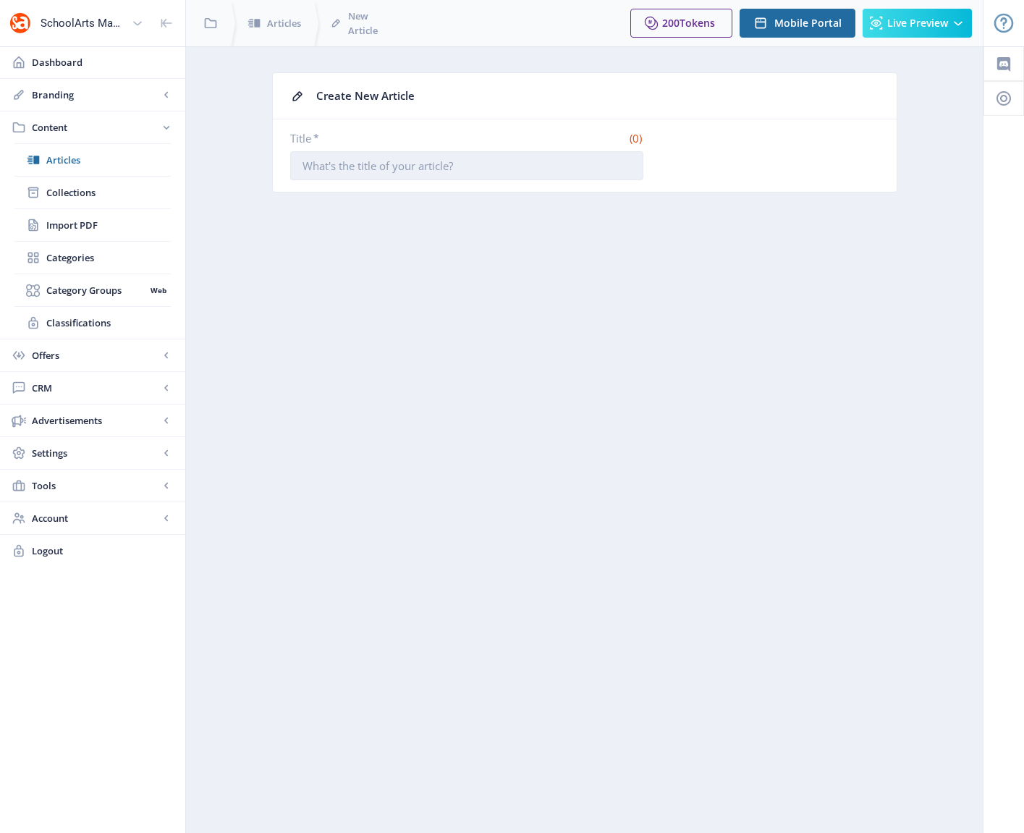
click at [516, 169] on input "Title *" at bounding box center [466, 165] width 353 height 29
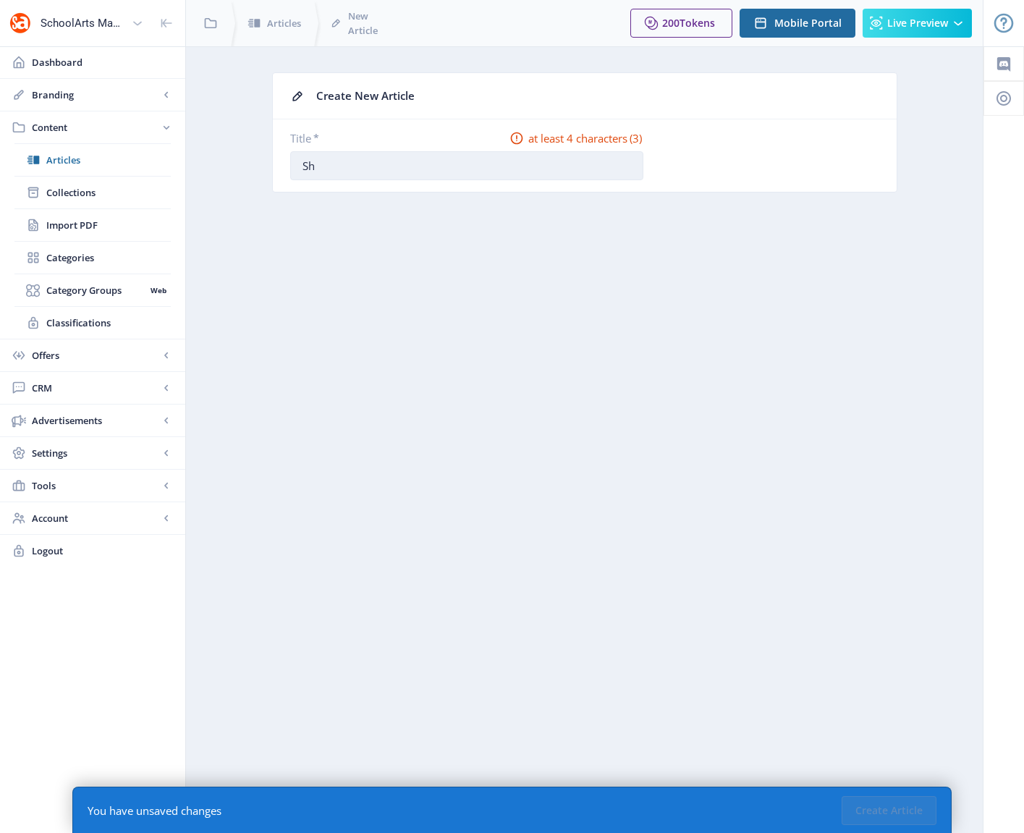
type input "S"
type input "SHOP test"
click at [868, 802] on button "Create Article" at bounding box center [889, 810] width 95 height 29
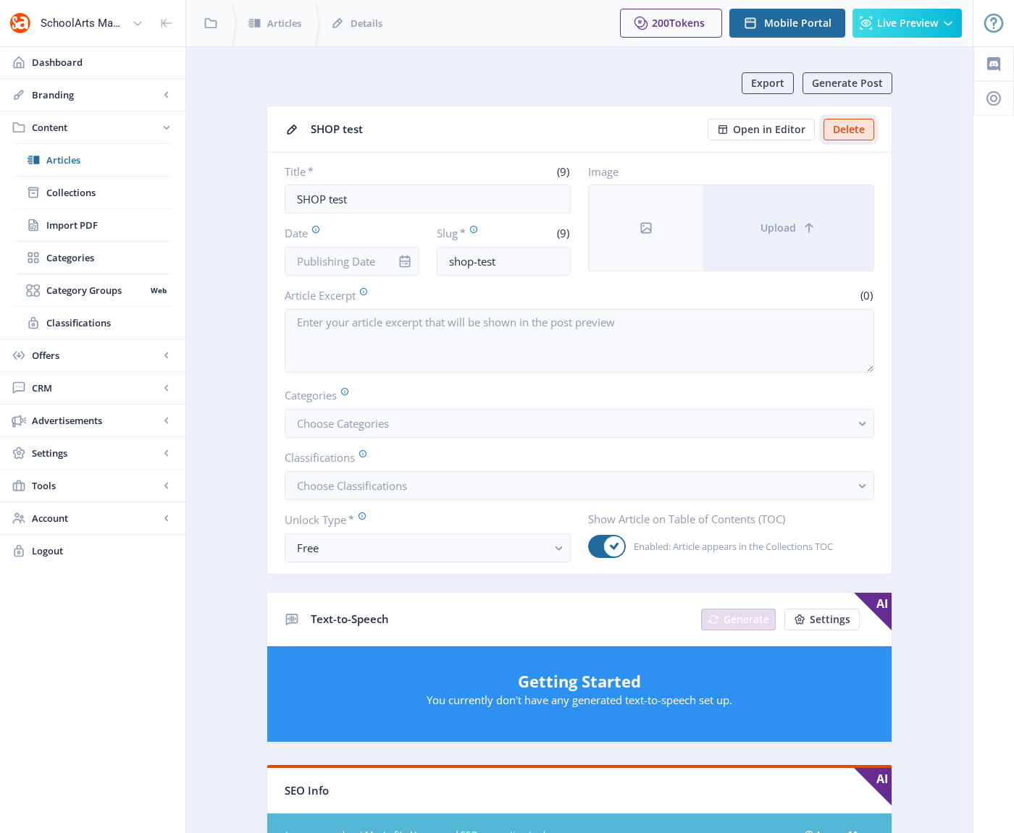
click at [848, 130] on button "Delete" at bounding box center [848, 130] width 51 height 22
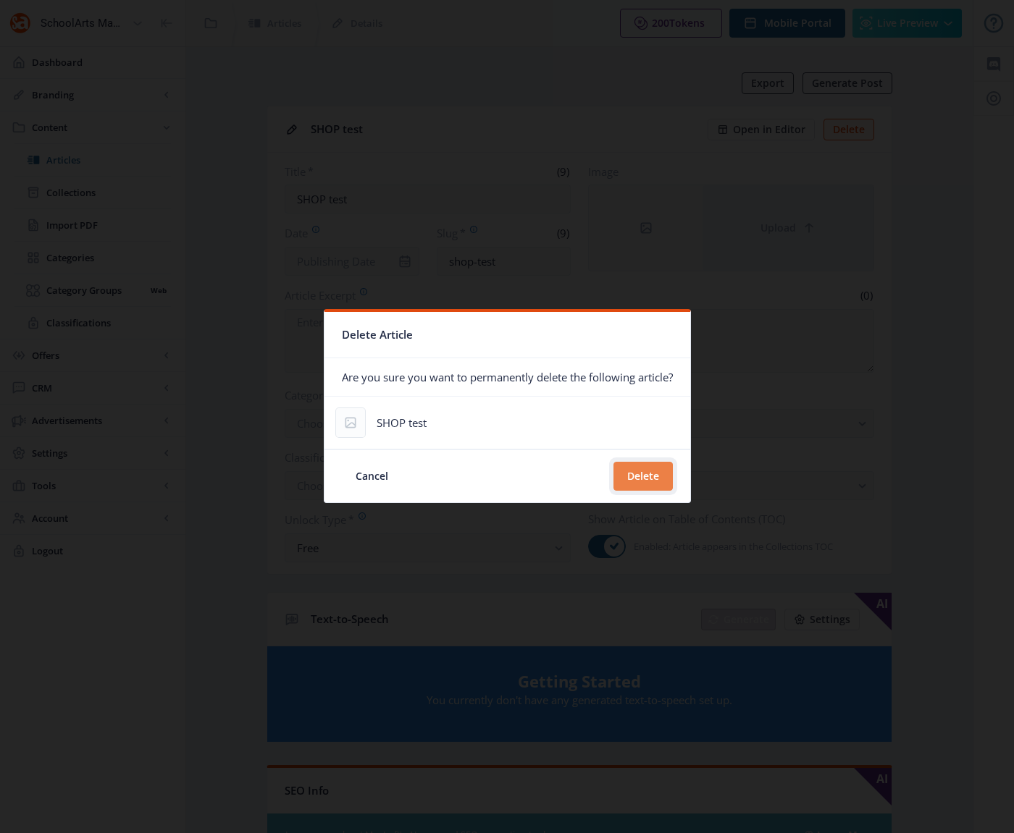
click at [663, 474] on button "Delete" at bounding box center [642, 476] width 59 height 29
